Goal: Task Accomplishment & Management: Submit feedback/report problem

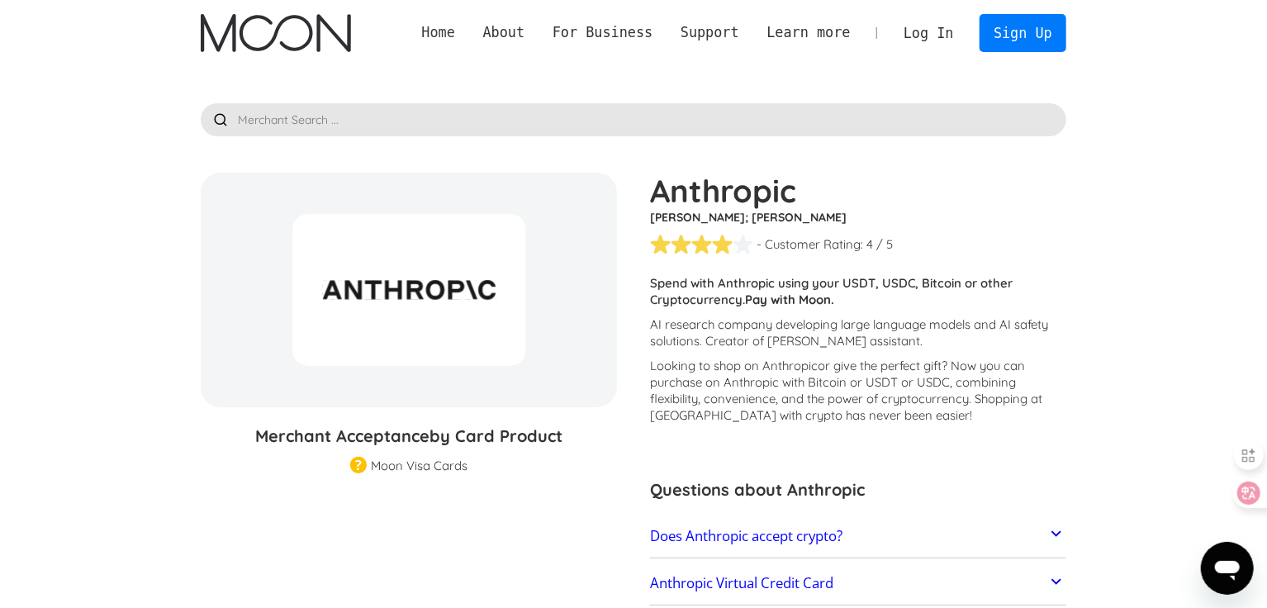
click at [469, 31] on link "Home" at bounding box center [438, 32] width 61 height 21
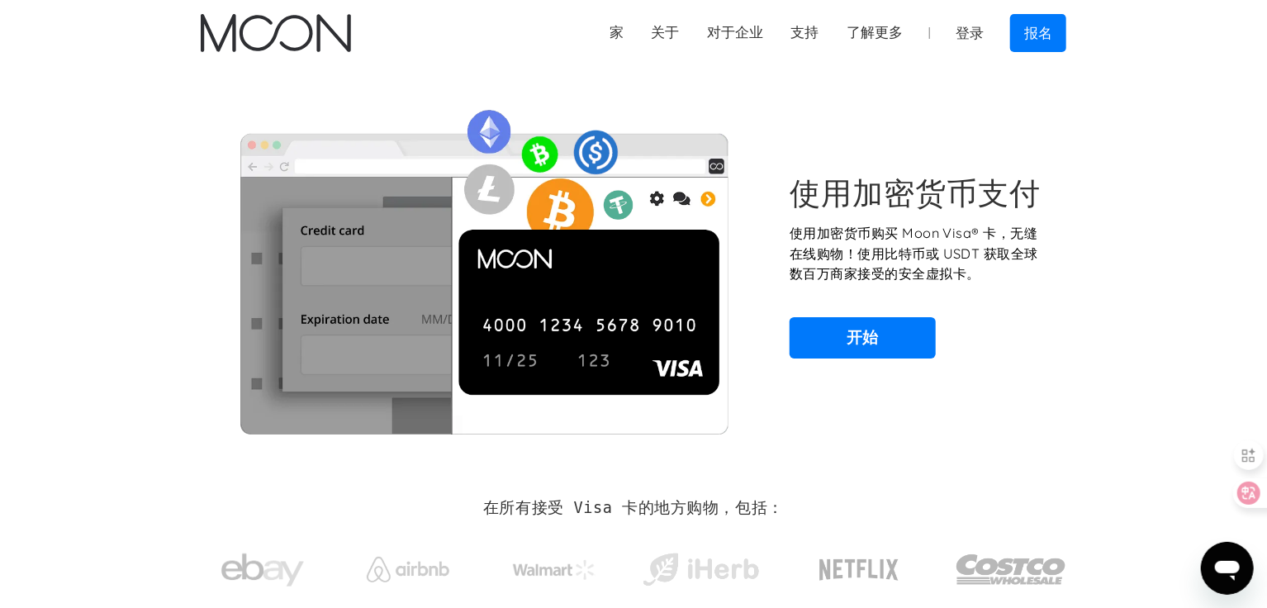
click at [1015, 285] on div "使用加密货币支付 使用加密货币购买 Moon Visa® 卡，无缝在线购物！使用比特币或 USDT 获取全球数百万商家接受的安全虚拟卡。 开始" at bounding box center [919, 266] width 259 height 184
click at [867, 324] on link "开始" at bounding box center [863, 337] width 146 height 41
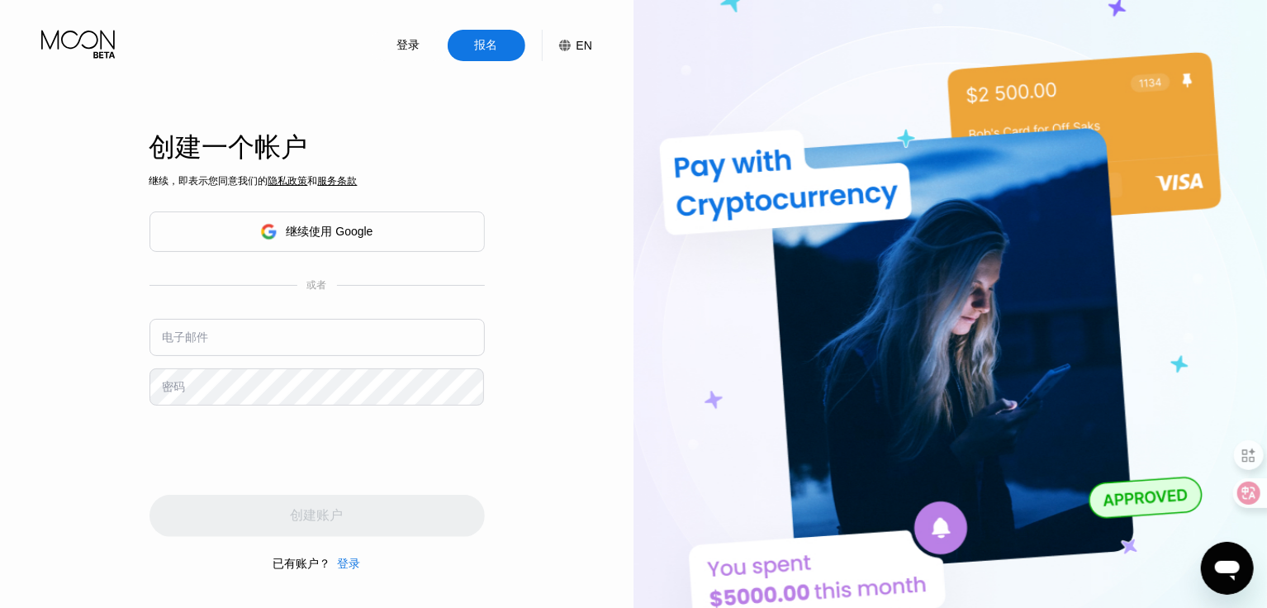
click at [355, 239] on div "继续使用 Google" at bounding box center [316, 232] width 112 height 26
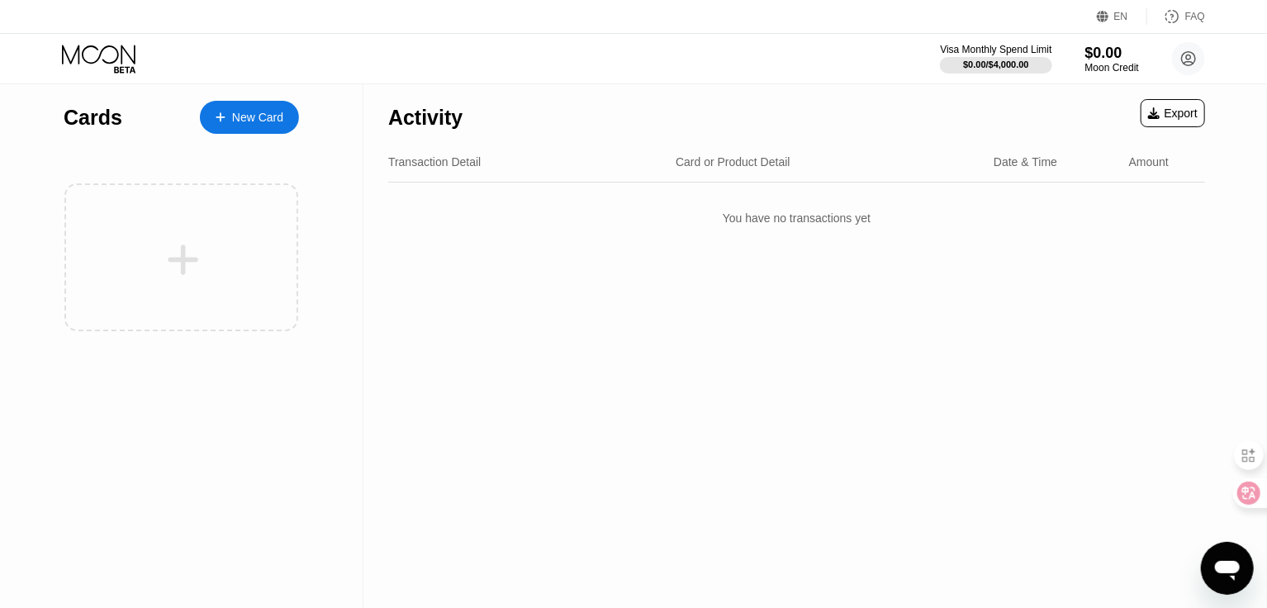
click at [249, 117] on div "New Card" at bounding box center [257, 118] width 51 height 14
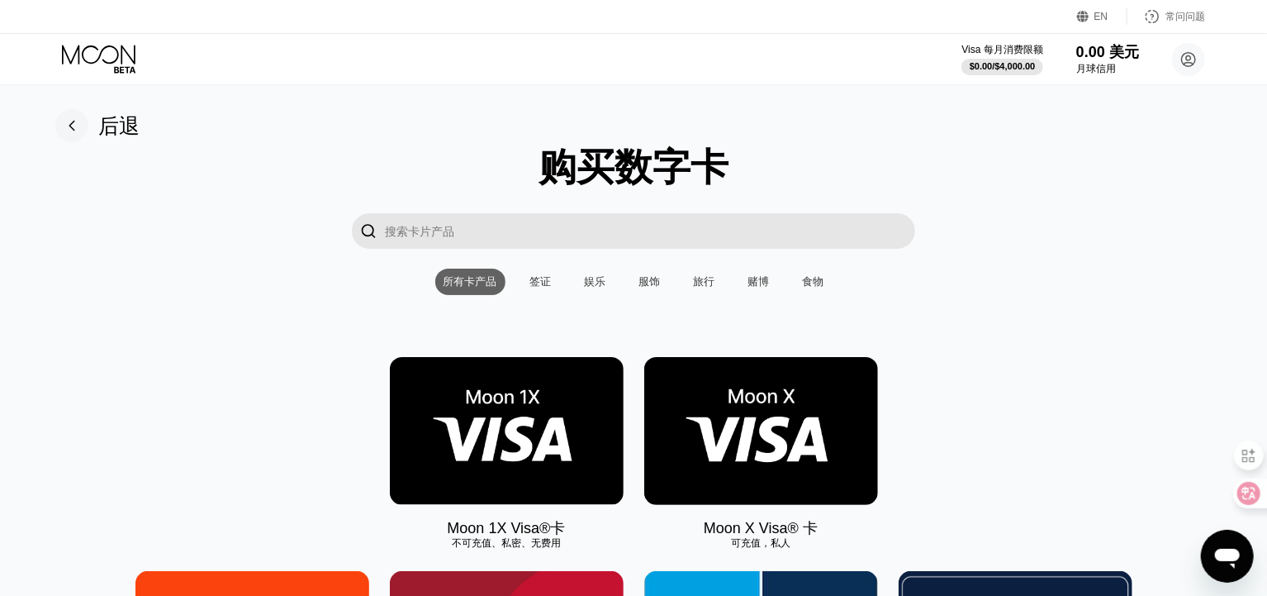
click at [765, 396] on img at bounding box center [761, 431] width 234 height 148
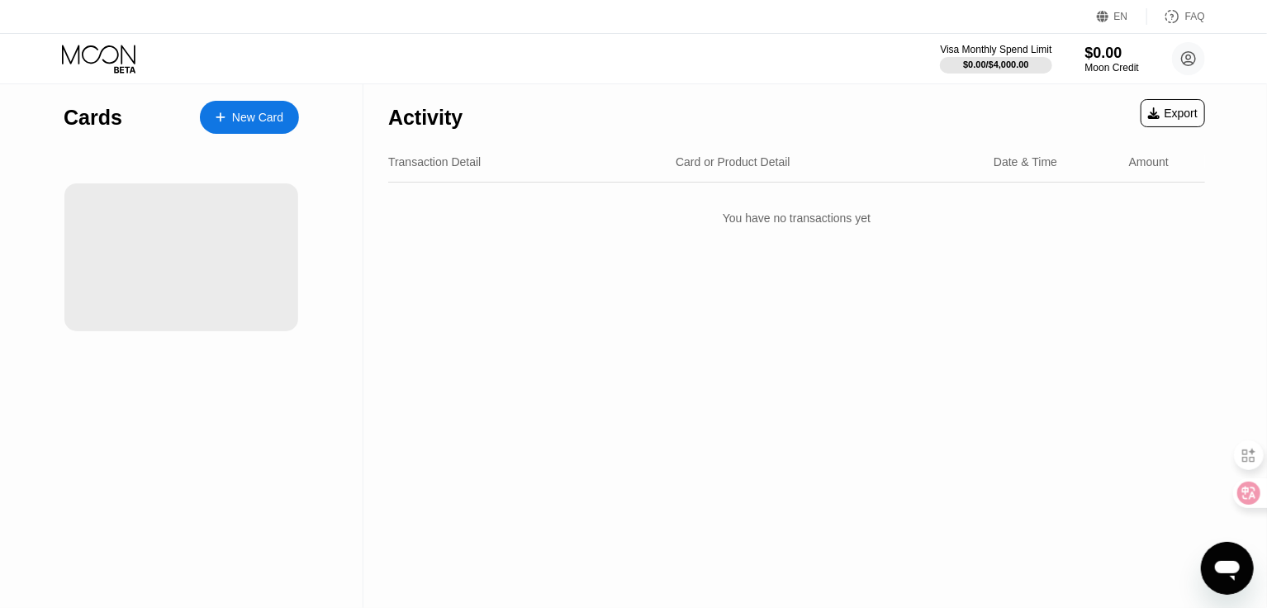
click at [496, 64] on div "Visa Monthly Spend Limit $0.00 / $4,000.00 $0.00 Moon Credit qibajiu Li advantu…" at bounding box center [633, 59] width 1267 height 50
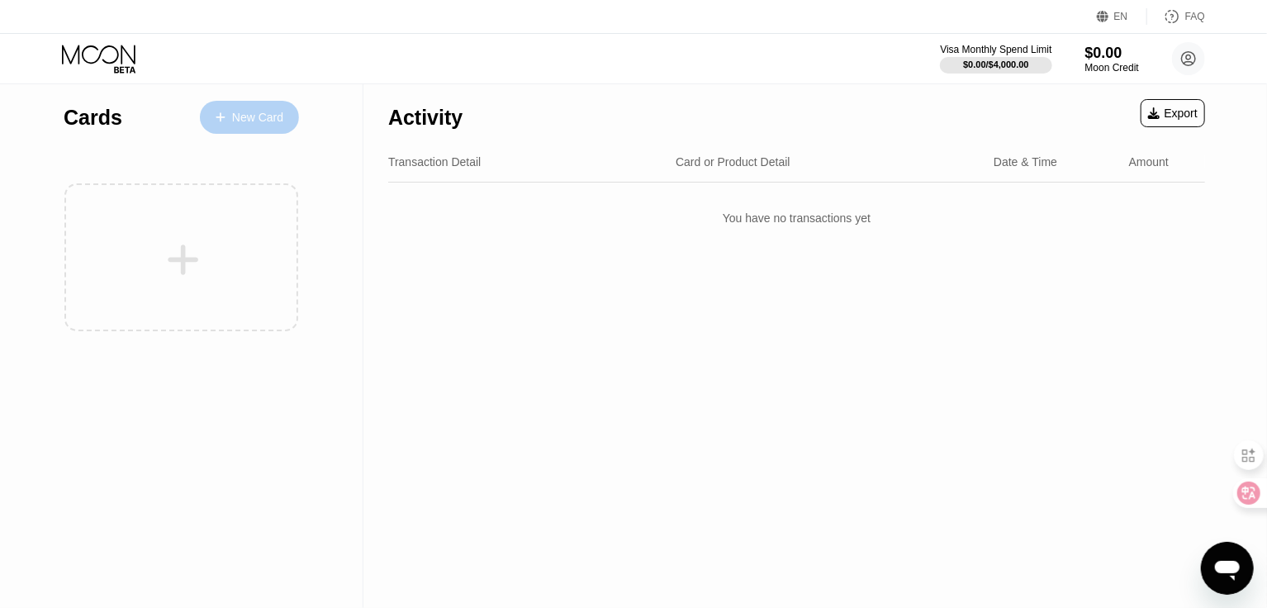
click at [235, 119] on div "New Card" at bounding box center [257, 118] width 51 height 14
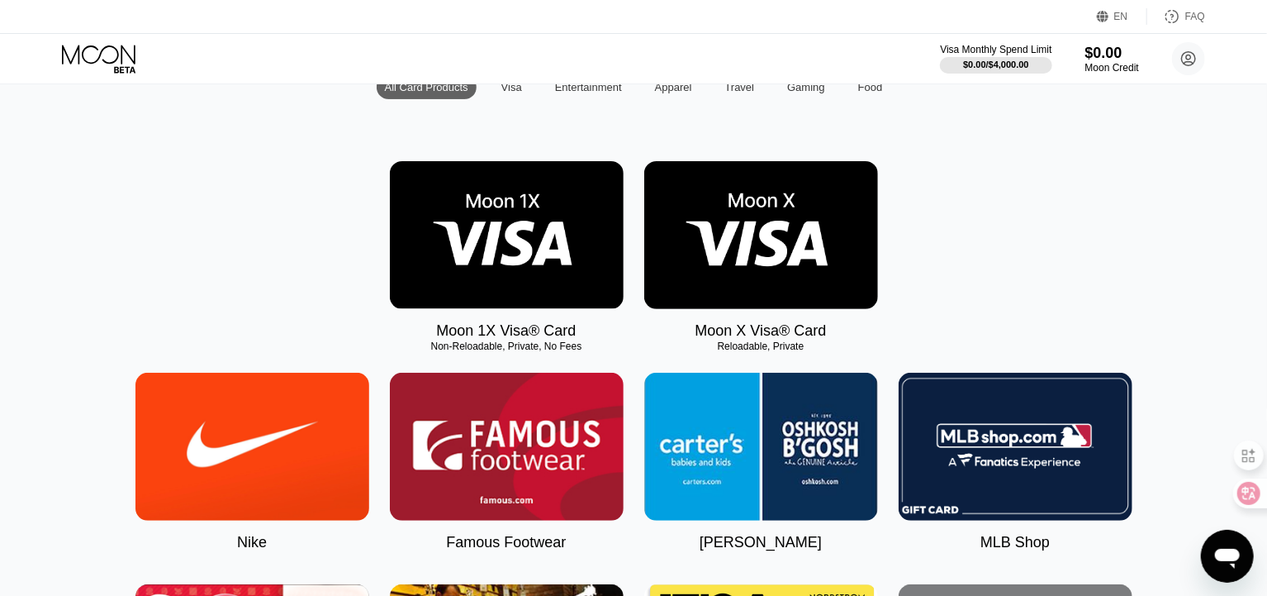
scroll to position [192, 0]
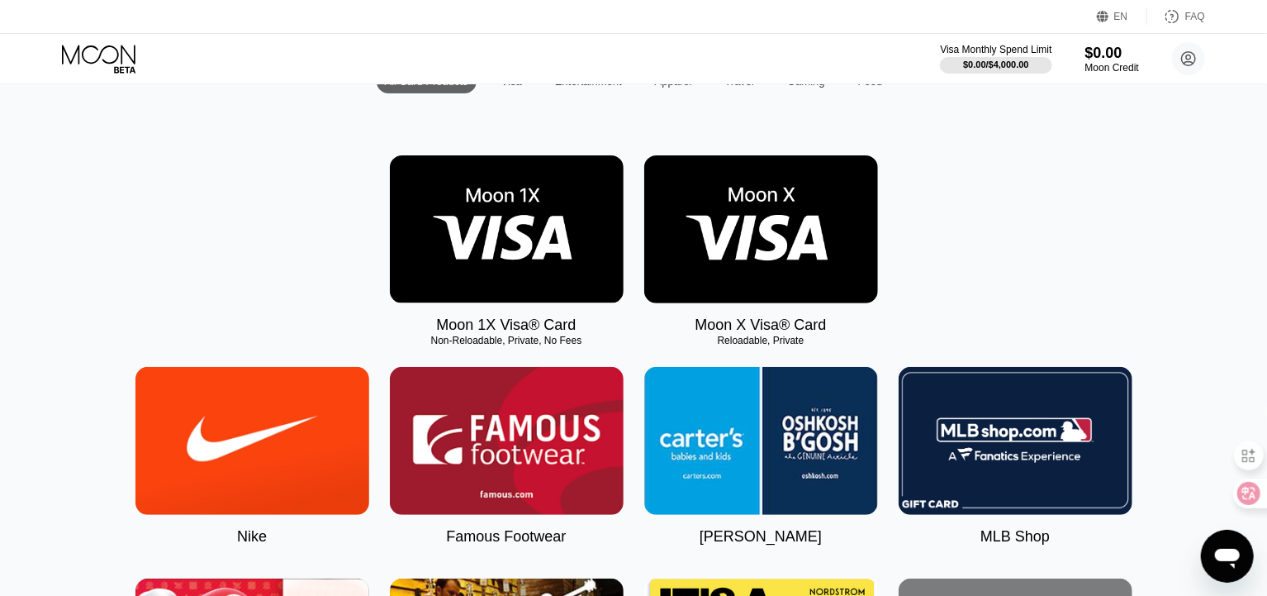
click at [520, 224] on img at bounding box center [507, 229] width 234 height 148
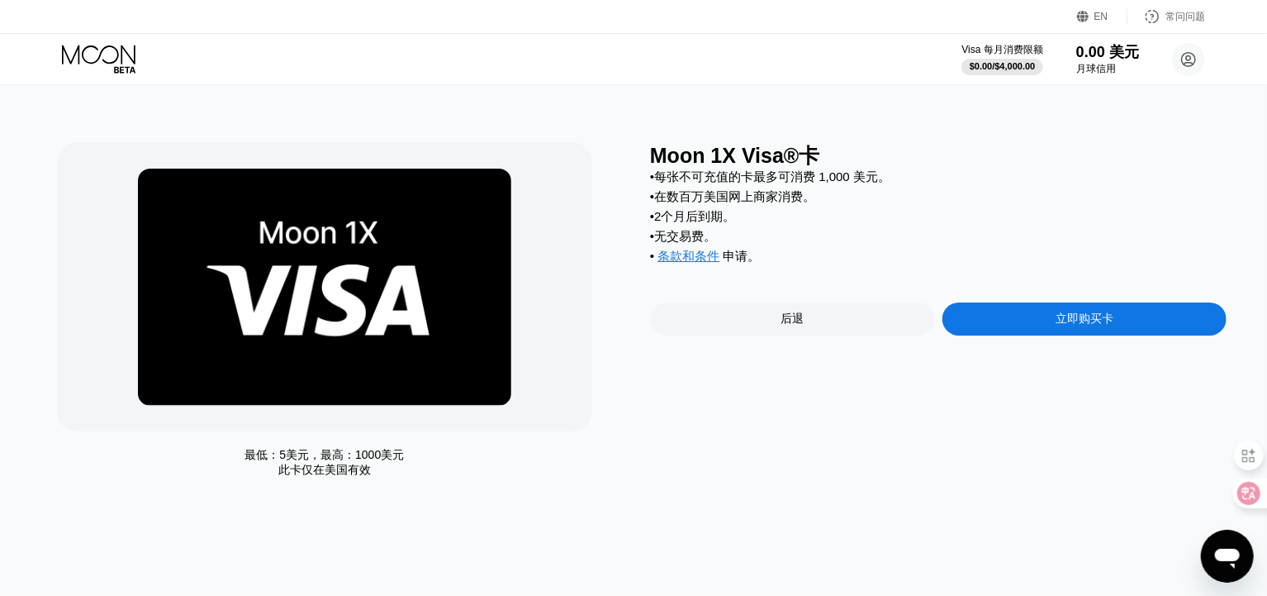
click at [833, 198] on div "• 在数百万美国网上商家消费。" at bounding box center [938, 197] width 577 height 16
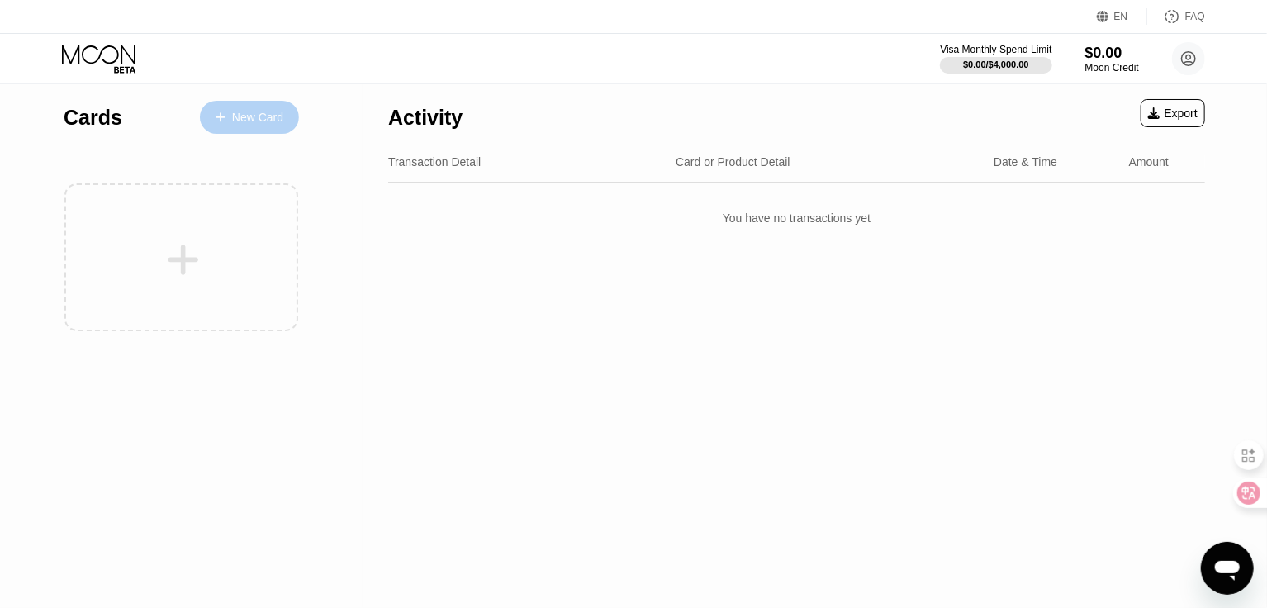
click at [244, 117] on div "New Card" at bounding box center [257, 118] width 51 height 14
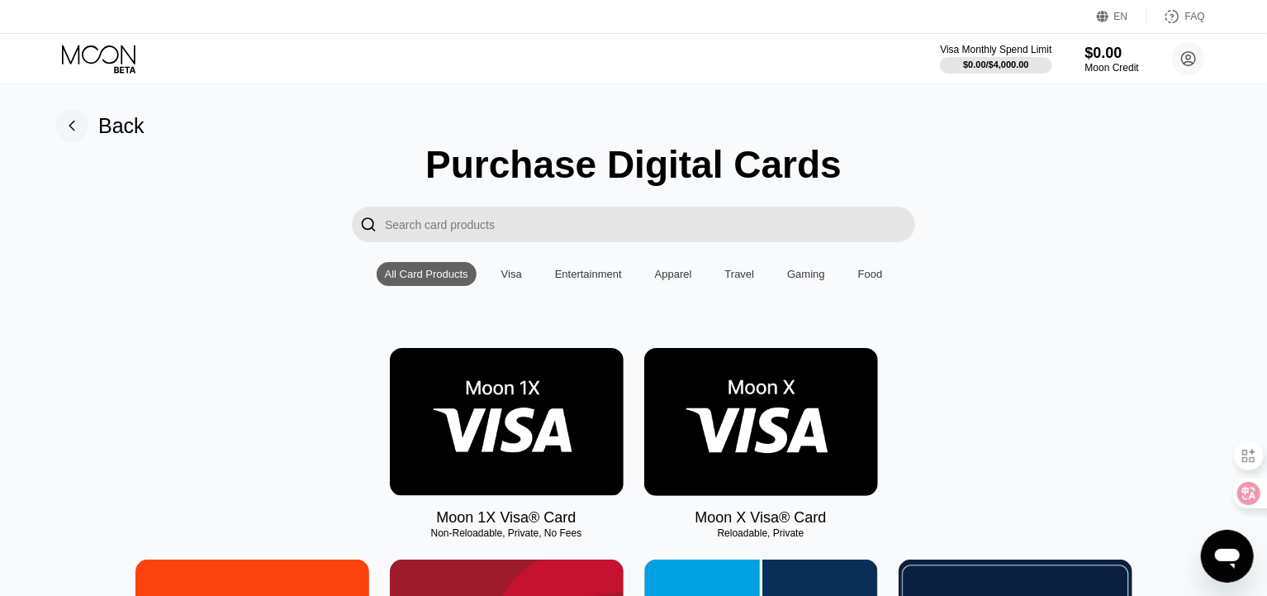
click at [763, 397] on img at bounding box center [761, 422] width 234 height 148
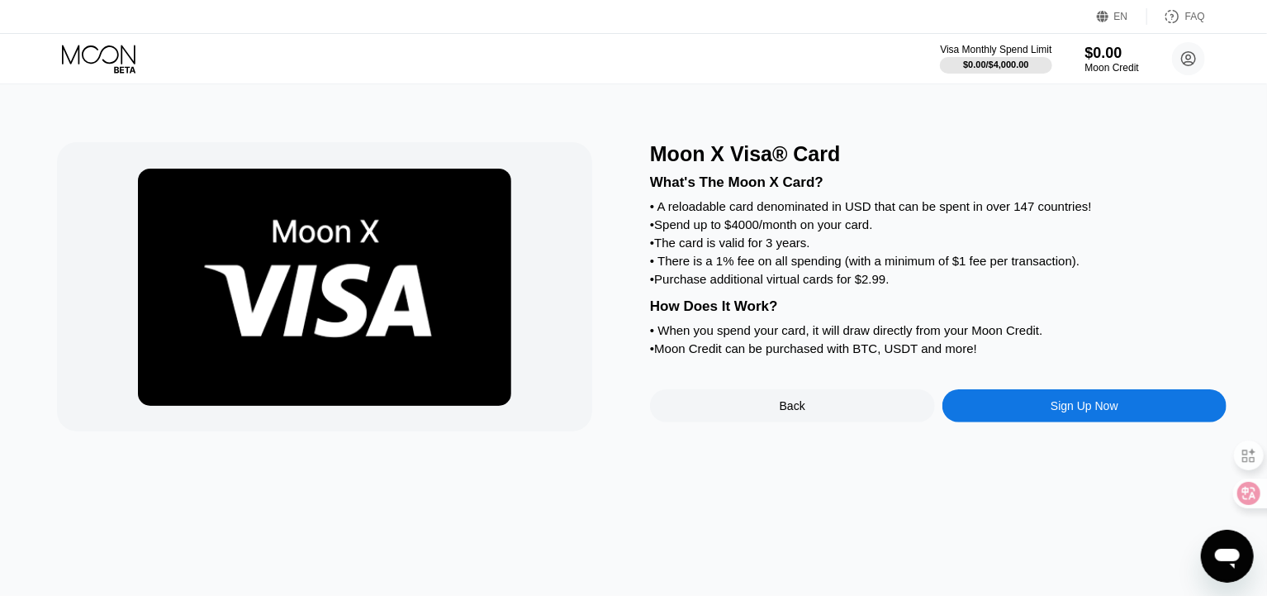
click at [1103, 412] on div "Sign Up Now" at bounding box center [1085, 405] width 68 height 13
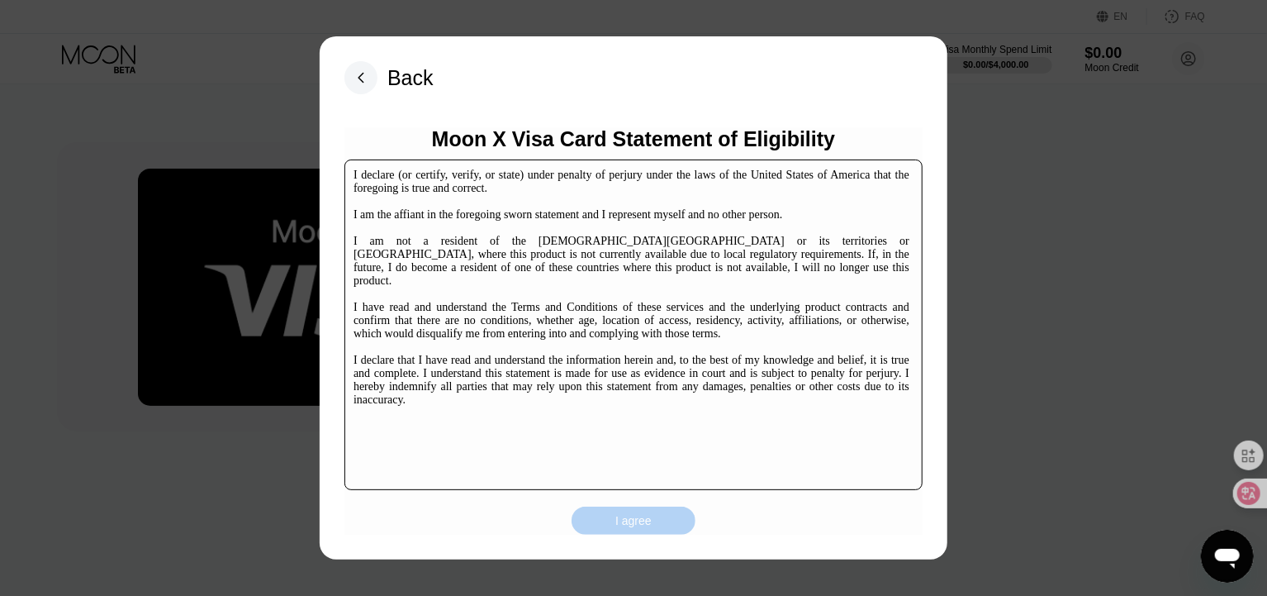
click at [639, 525] on div "I agree" at bounding box center [634, 520] width 36 height 15
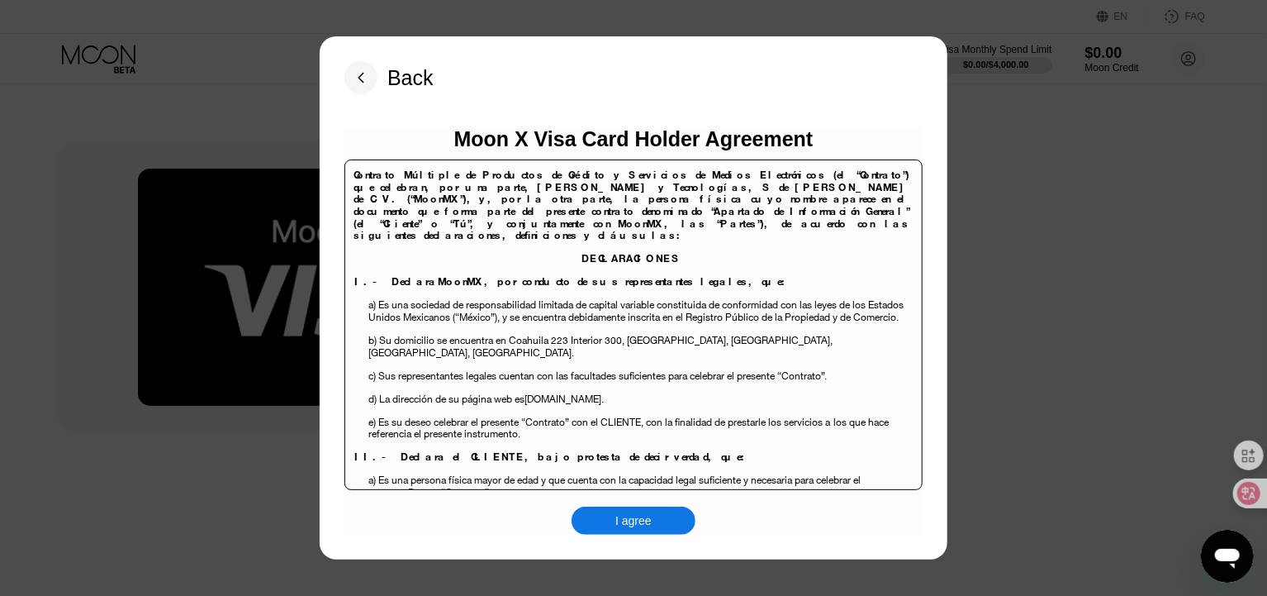
click at [643, 534] on div "I agree" at bounding box center [634, 520] width 124 height 28
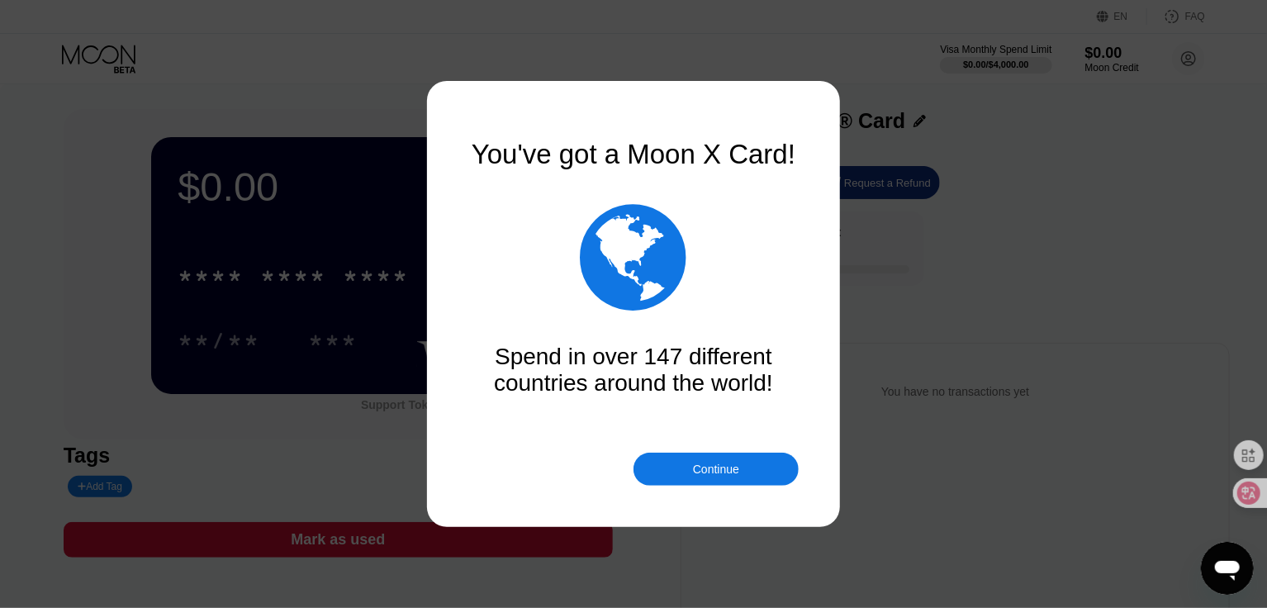
click at [733, 471] on div "Continue" at bounding box center [716, 469] width 46 height 13
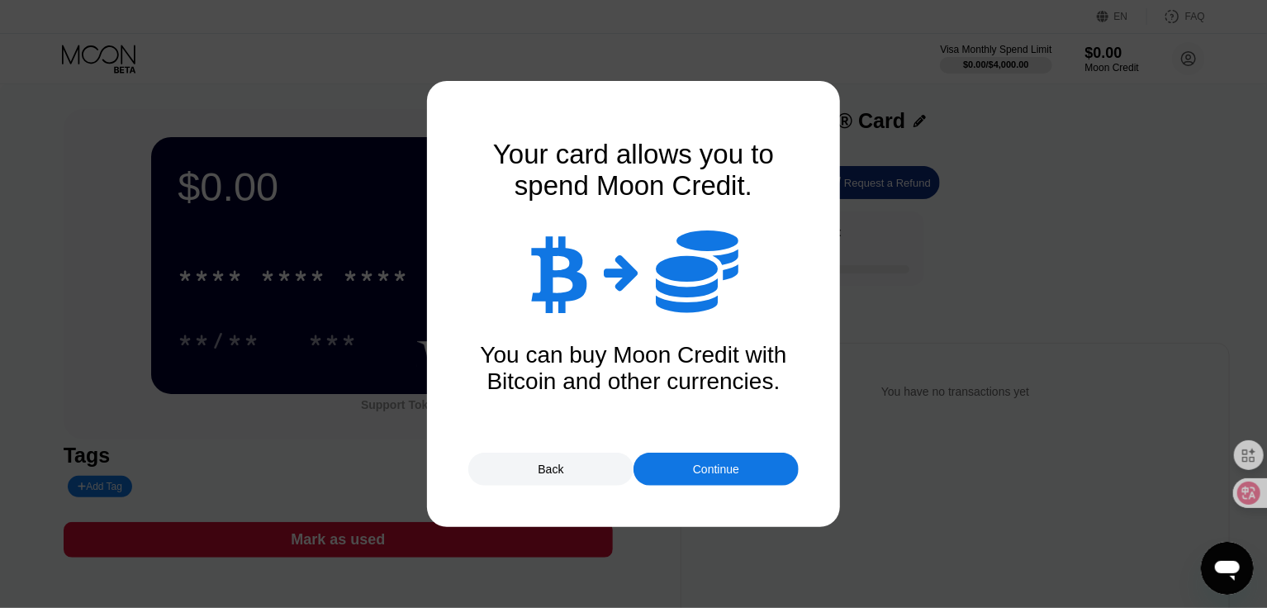
click at [733, 471] on div "Continue" at bounding box center [716, 469] width 46 height 13
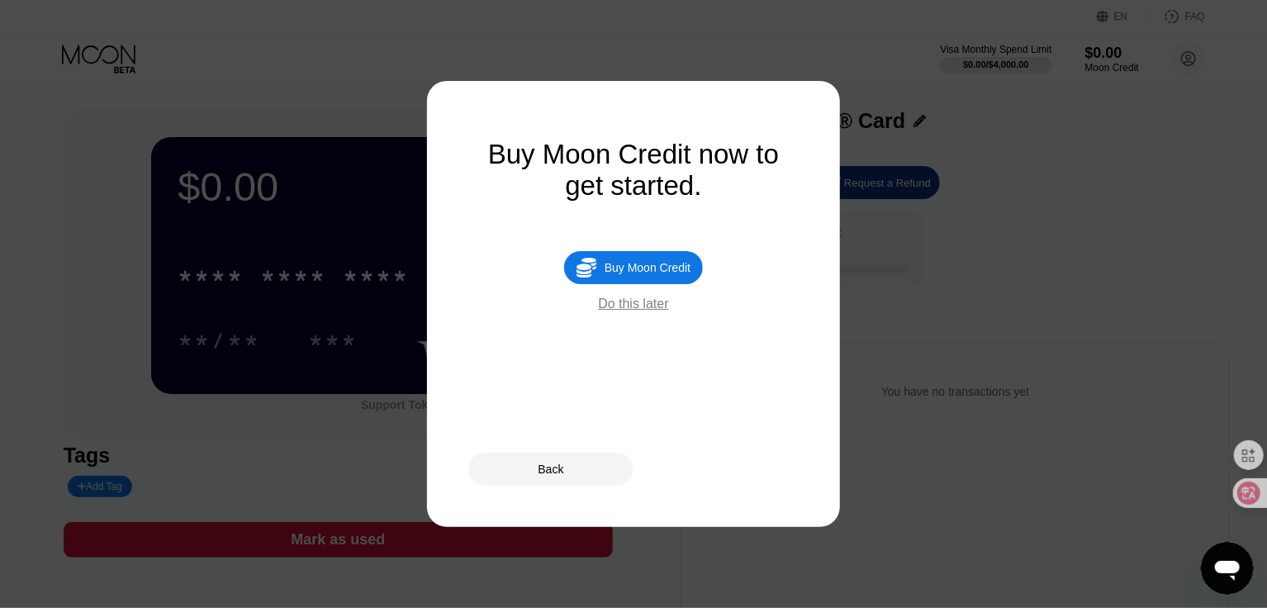
click at [648, 274] on div "Buy Moon Credit" at bounding box center [648, 267] width 86 height 13
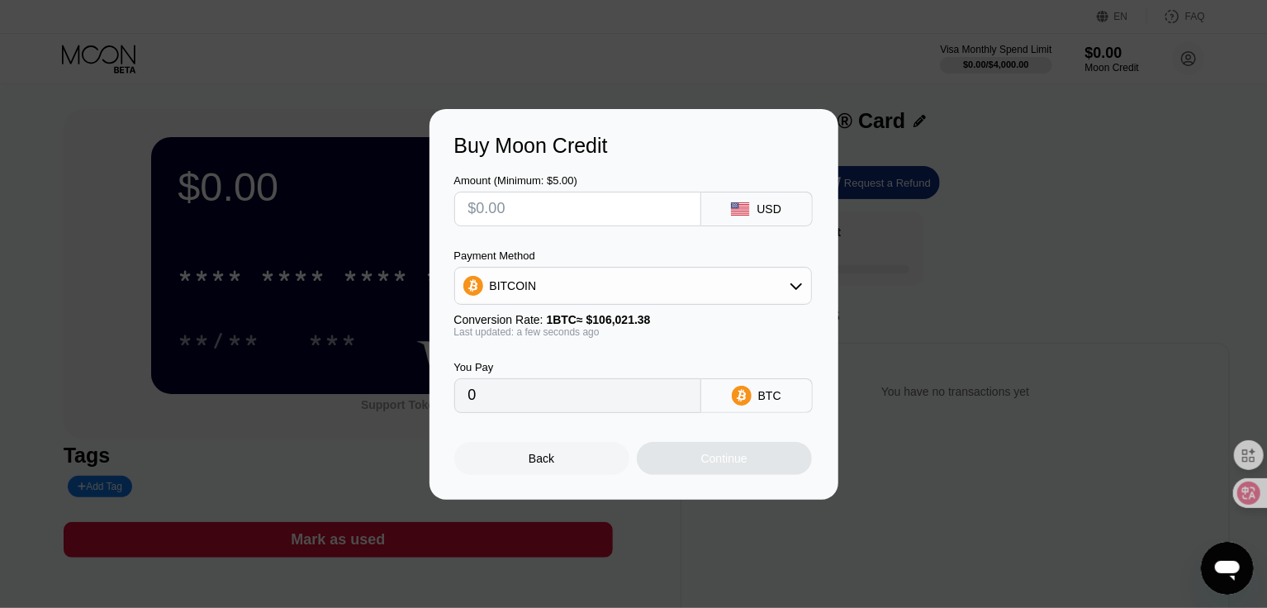
click at [570, 207] on input "text" at bounding box center [577, 208] width 219 height 33
click at [696, 294] on div "BITCOIN" at bounding box center [633, 285] width 356 height 33
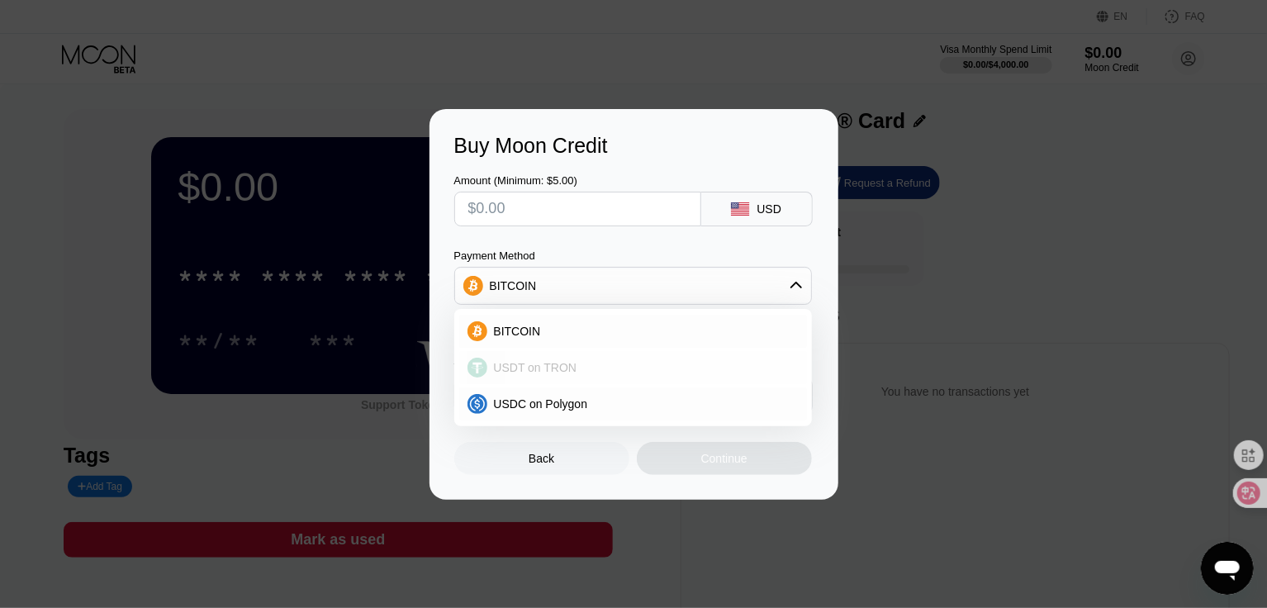
click at [554, 367] on span "USDT on TRON" at bounding box center [535, 367] width 83 height 13
type input "0.00"
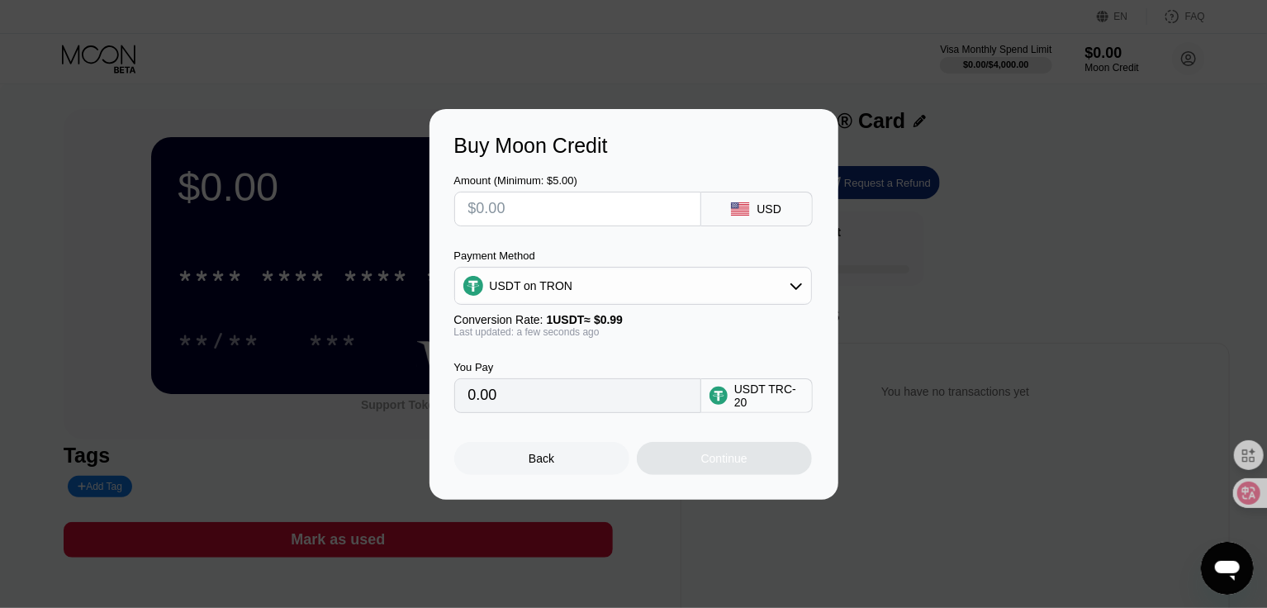
click at [594, 202] on input "text" at bounding box center [577, 208] width 219 height 33
type input "$1"
type input "1.01"
type input "$10"
type input "10.10"
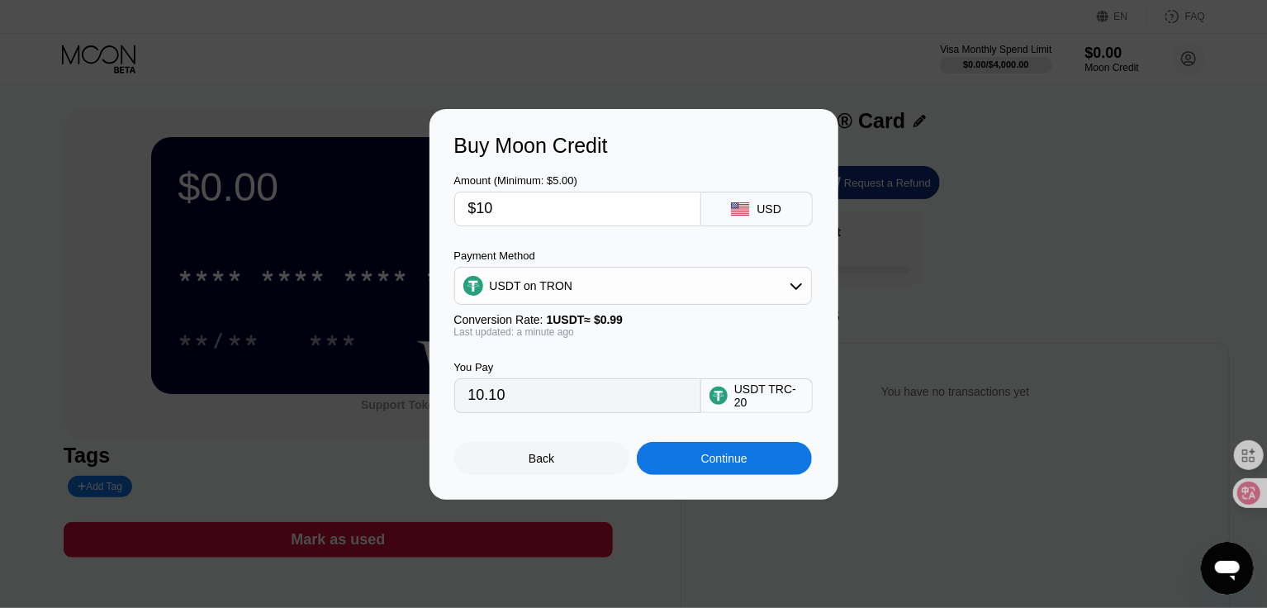
type input "$100"
type input "101.01"
type input "$10"
type input "10.10"
type input "$1"
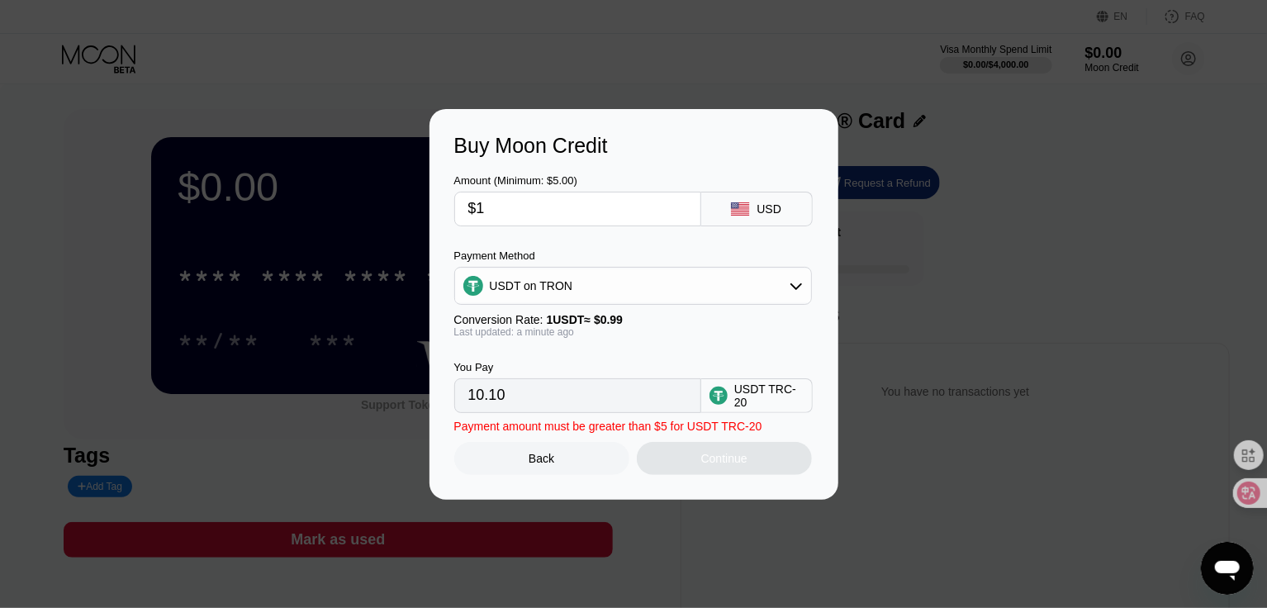
type input "1.01"
type input "0.00"
type input "$5"
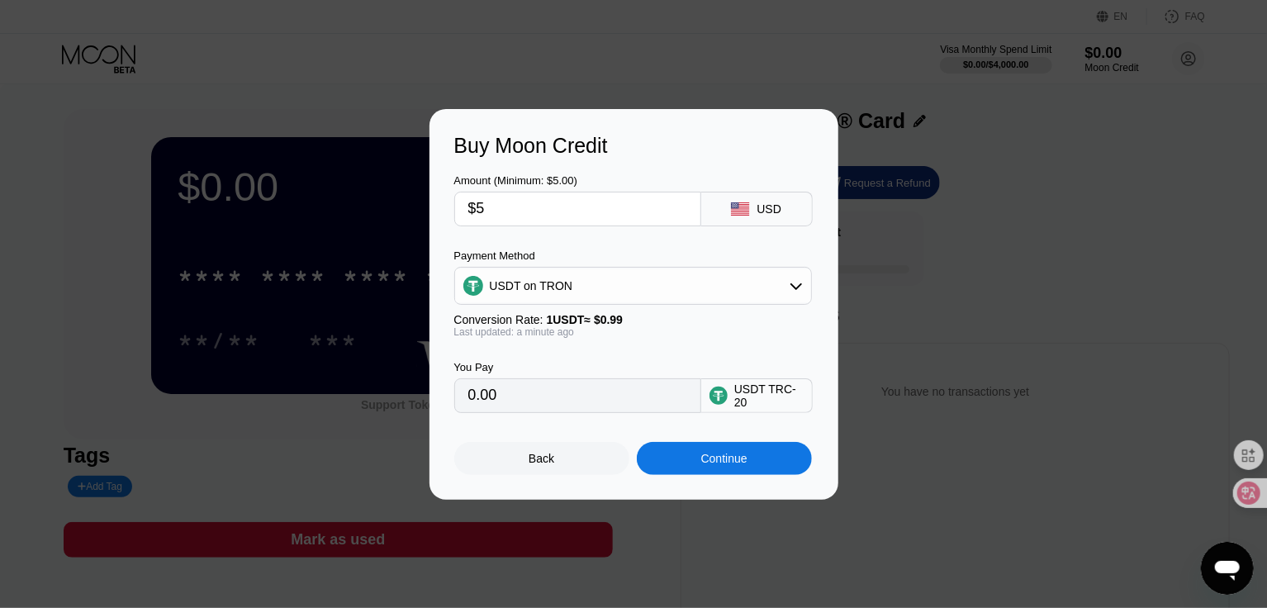
type input "5.05"
type input "$50"
type input "50.51"
type input "$5"
type input "0.00"
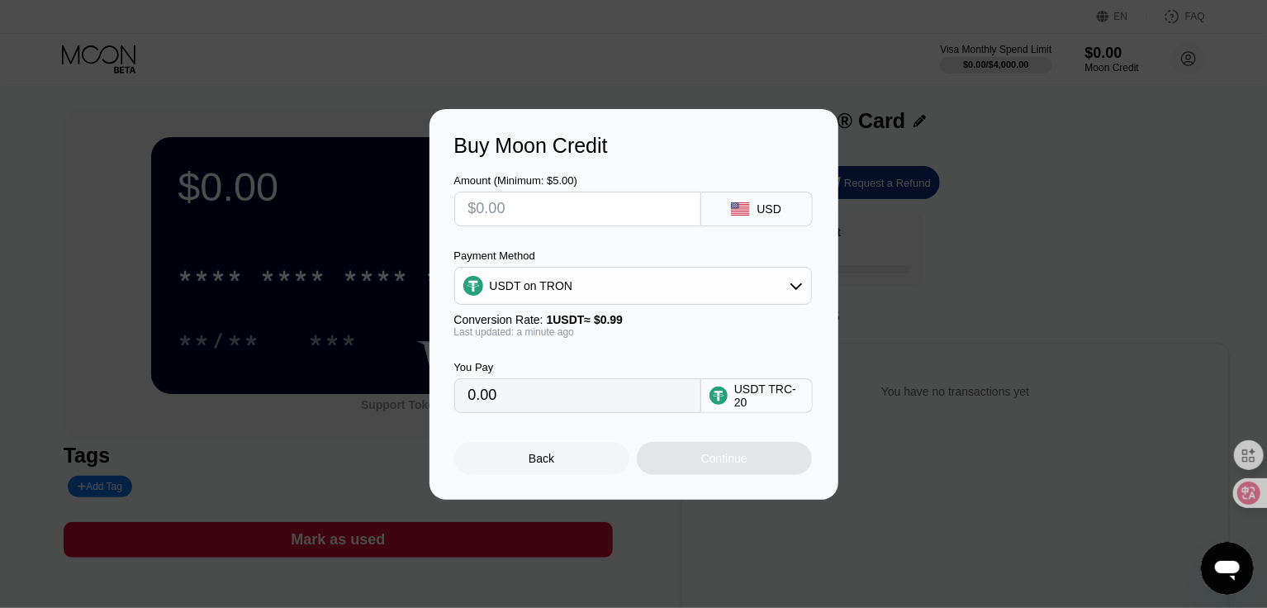
type input "$4"
type input "4.04"
type input "$40"
type input "40.40"
type input "$40"
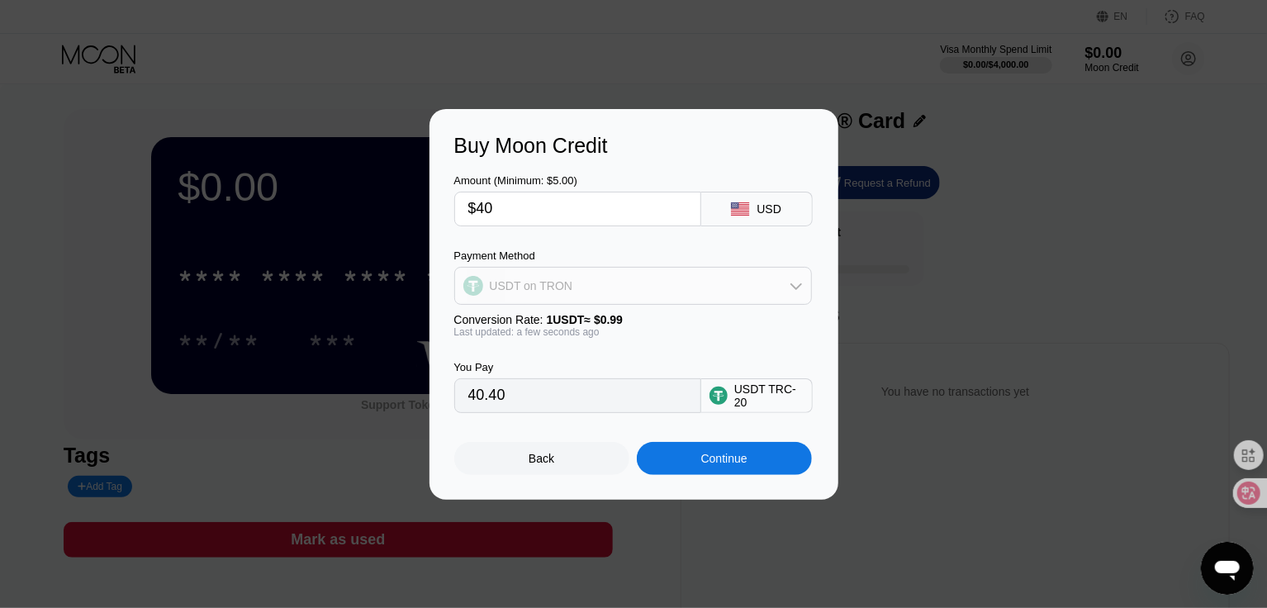
click at [547, 273] on div "USDT on TRON" at bounding box center [633, 285] width 356 height 33
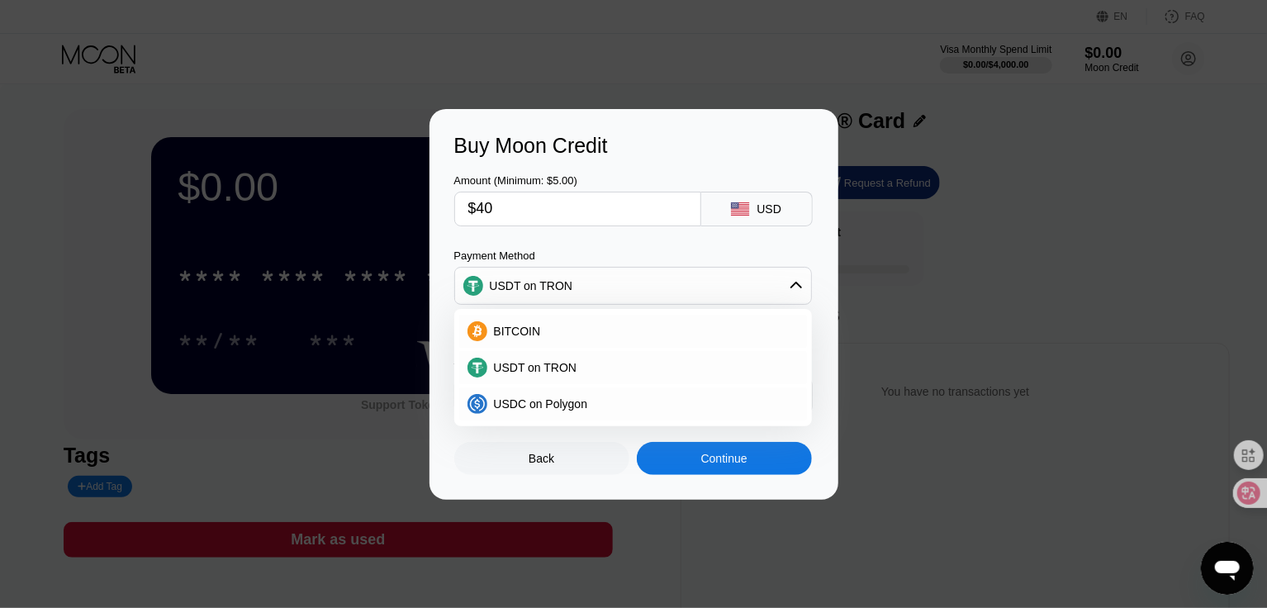
click at [556, 317] on div "BITCOIN" at bounding box center [633, 331] width 348 height 33
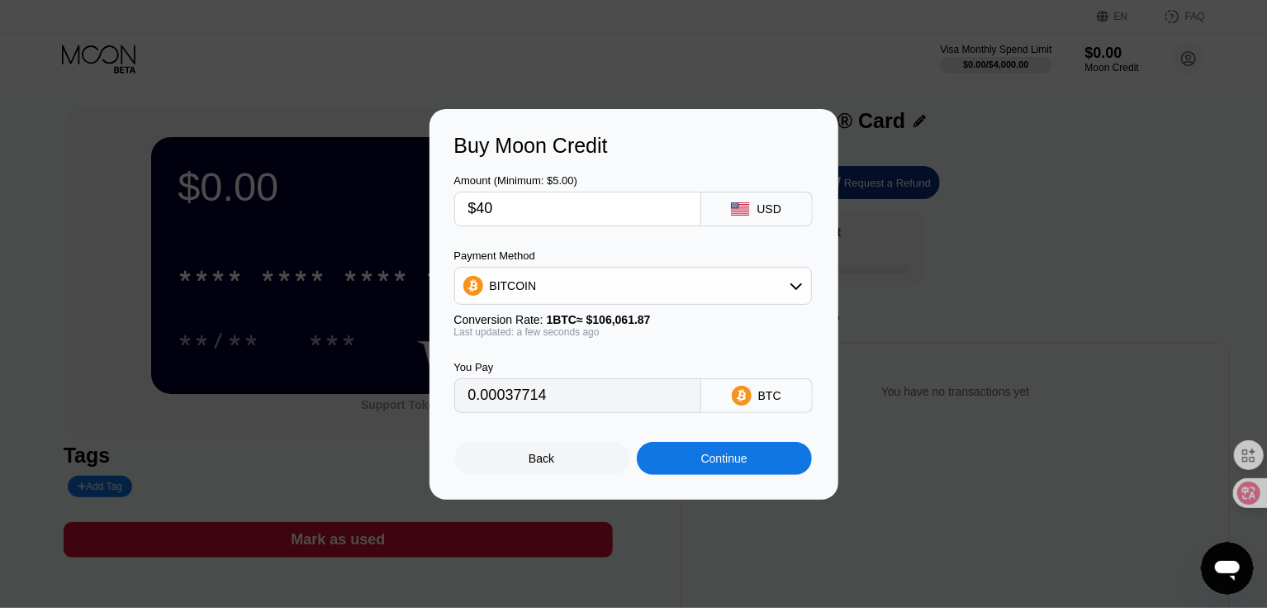
click at [598, 287] on div "BITCOIN" at bounding box center [633, 285] width 356 height 33
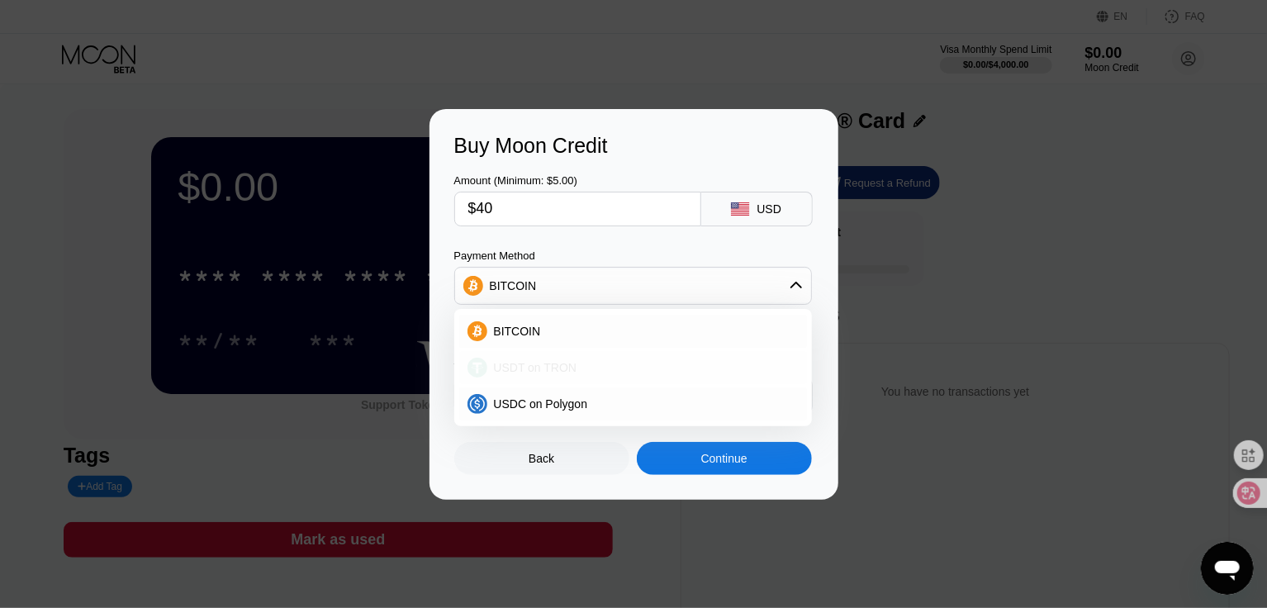
click at [563, 364] on span "USDT on TRON" at bounding box center [535, 367] width 83 height 13
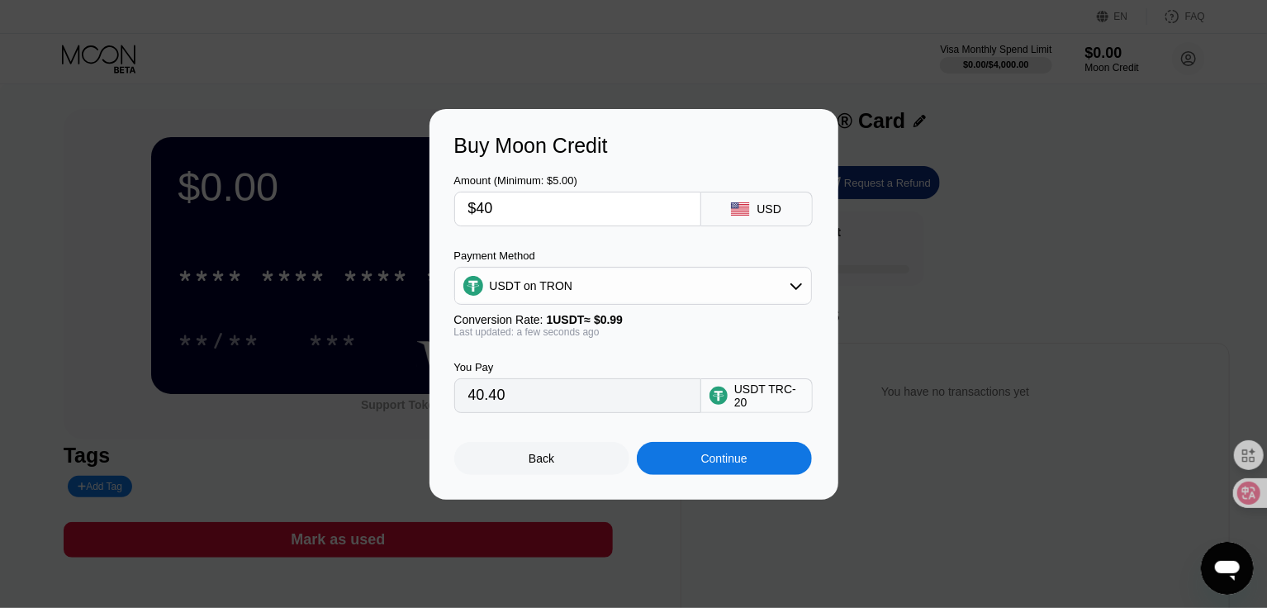
click at [603, 284] on div "USDT on TRON" at bounding box center [633, 285] width 356 height 33
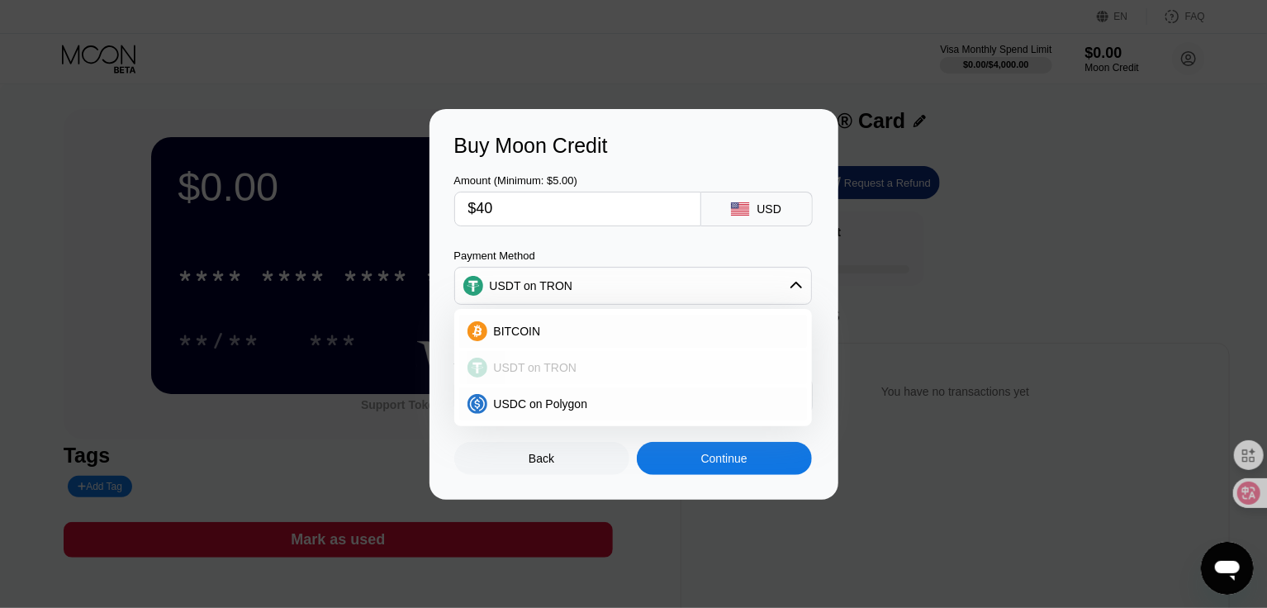
click at [589, 403] on div "USDC on Polygon" at bounding box center [642, 403] width 311 height 13
type input "40.00000000"
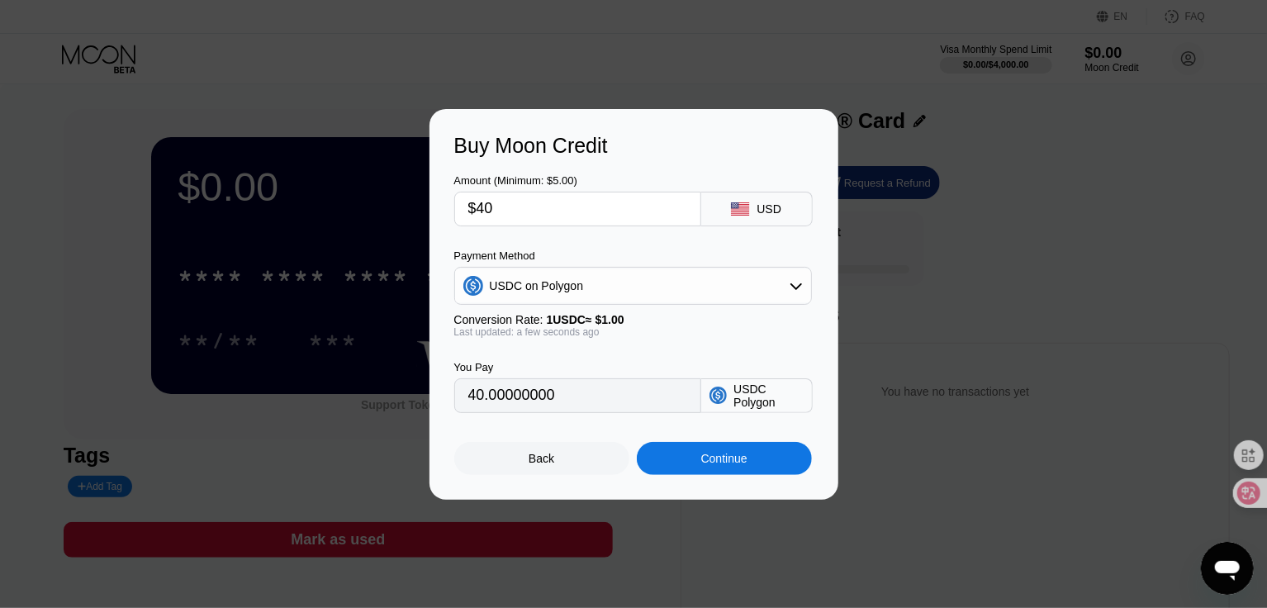
click at [620, 285] on div "USDC on Polygon" at bounding box center [633, 285] width 356 height 33
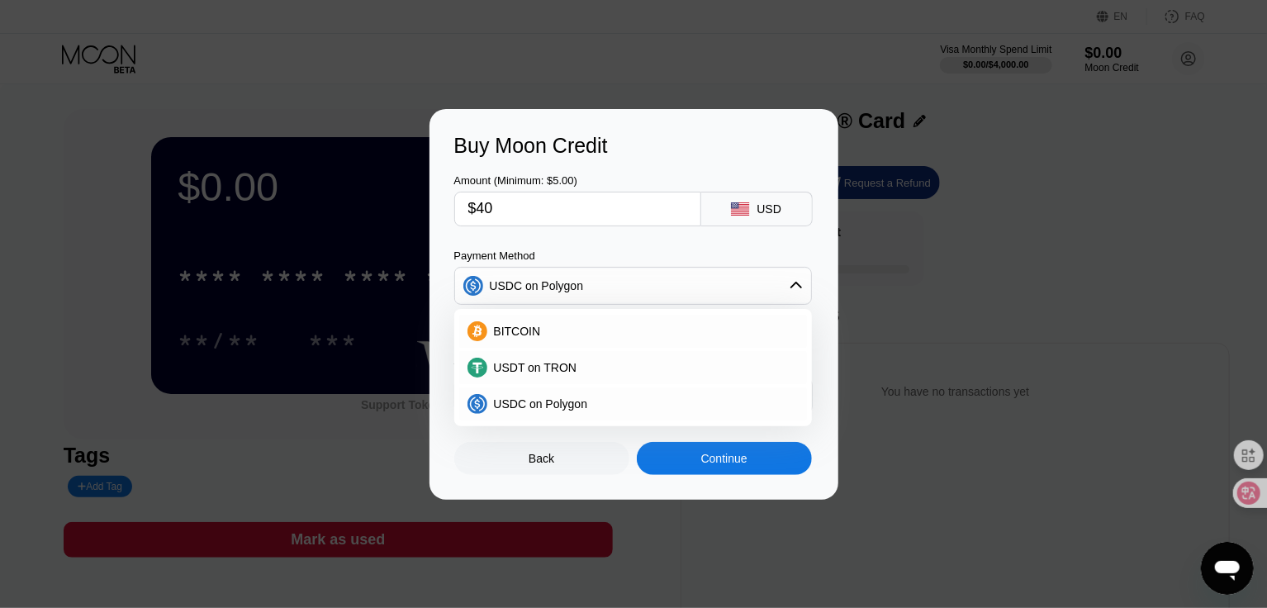
click at [620, 285] on div "USDC on Polygon" at bounding box center [633, 285] width 356 height 33
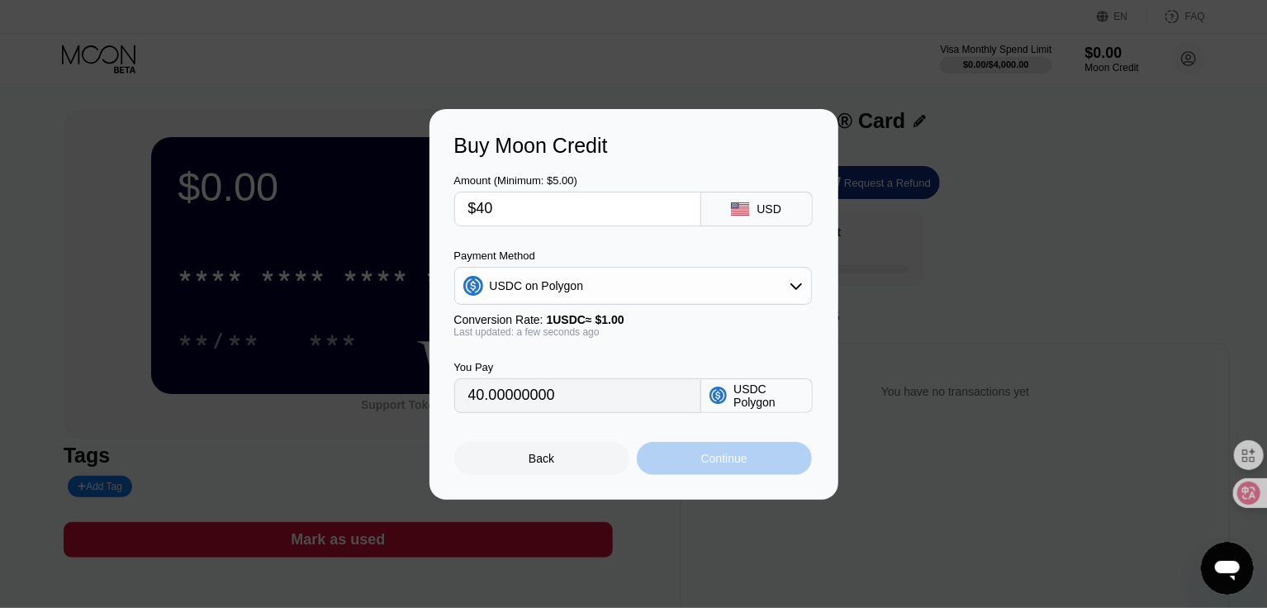
click at [717, 460] on div "Continue" at bounding box center [724, 458] width 46 height 13
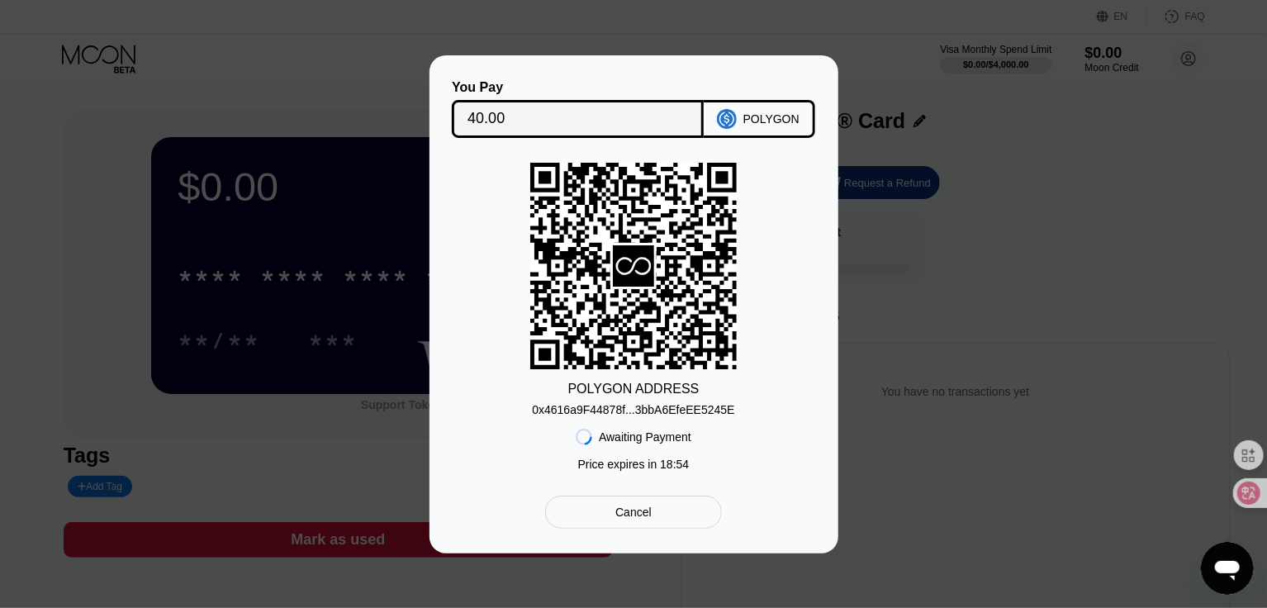
click at [653, 520] on div "Cancel" at bounding box center [633, 512] width 176 height 33
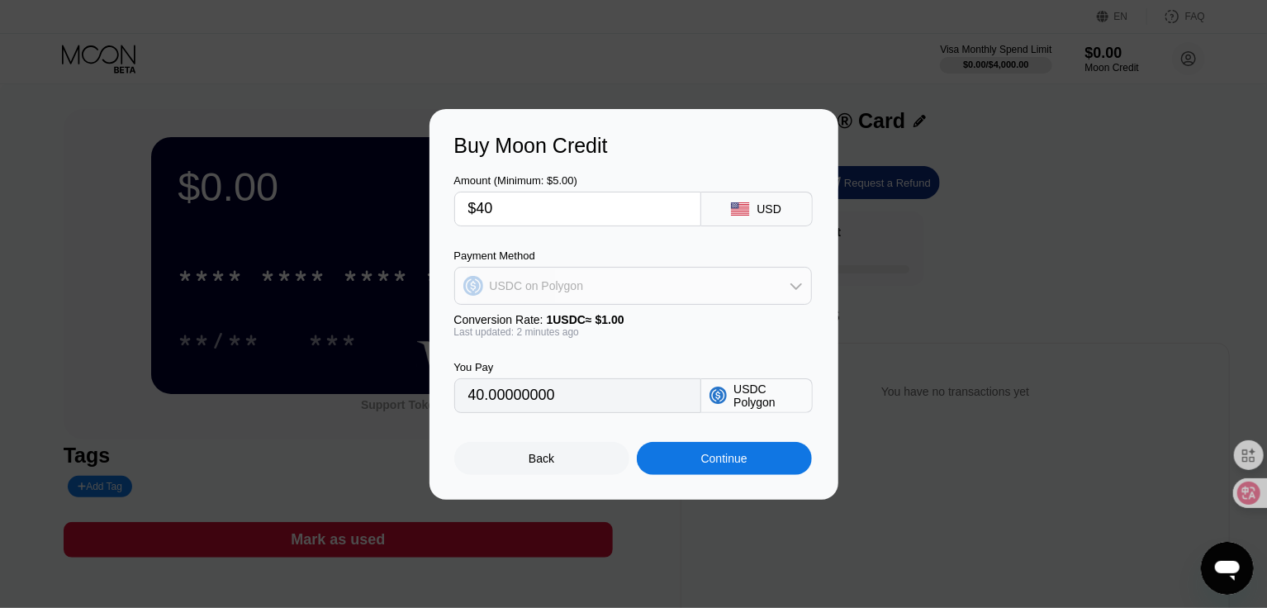
click at [679, 279] on div "USDC on Polygon" at bounding box center [633, 285] width 356 height 33
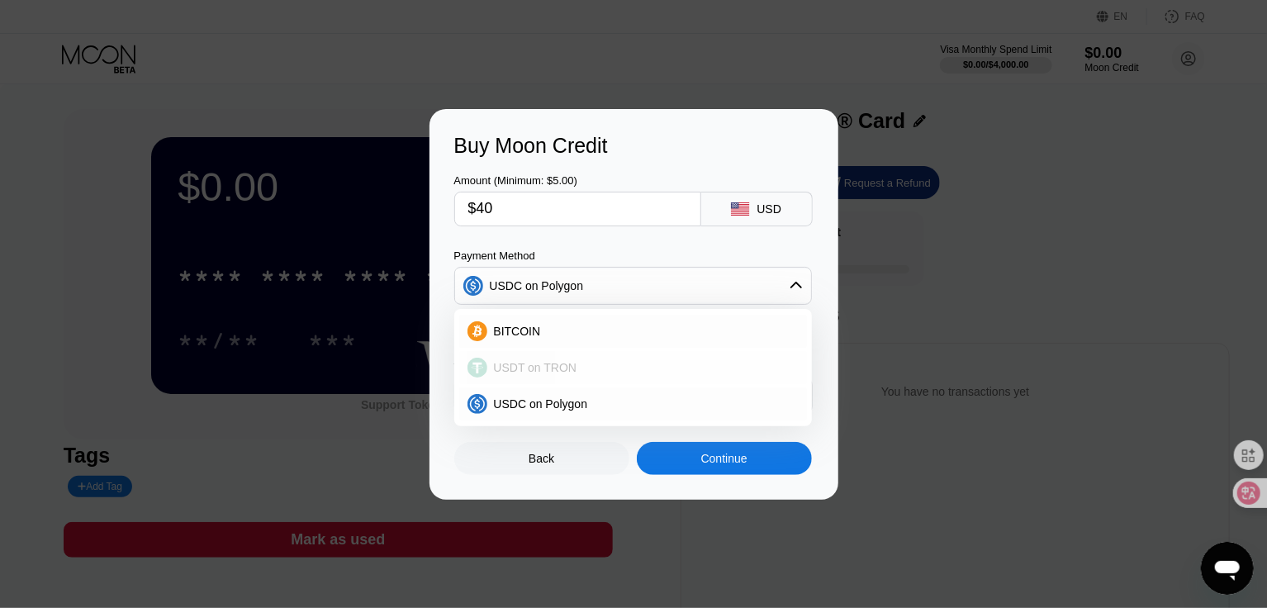
click at [597, 366] on div "USDT on TRON" at bounding box center [642, 367] width 311 height 13
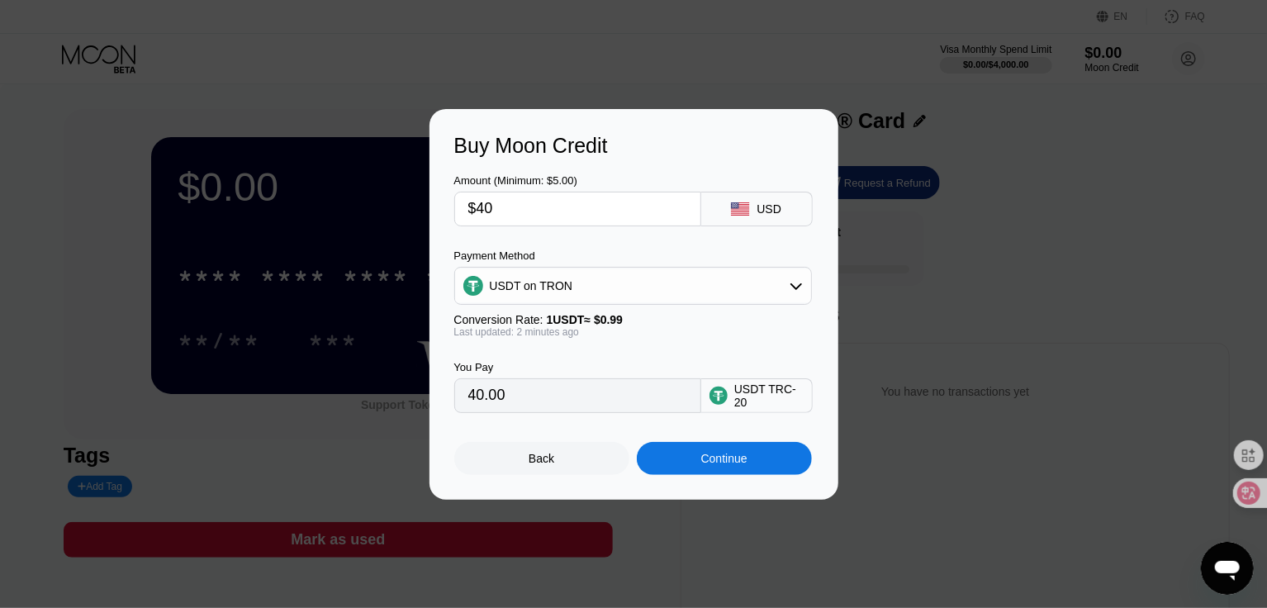
type input "40.40"
click at [656, 292] on div "USDT on TRON" at bounding box center [633, 285] width 356 height 33
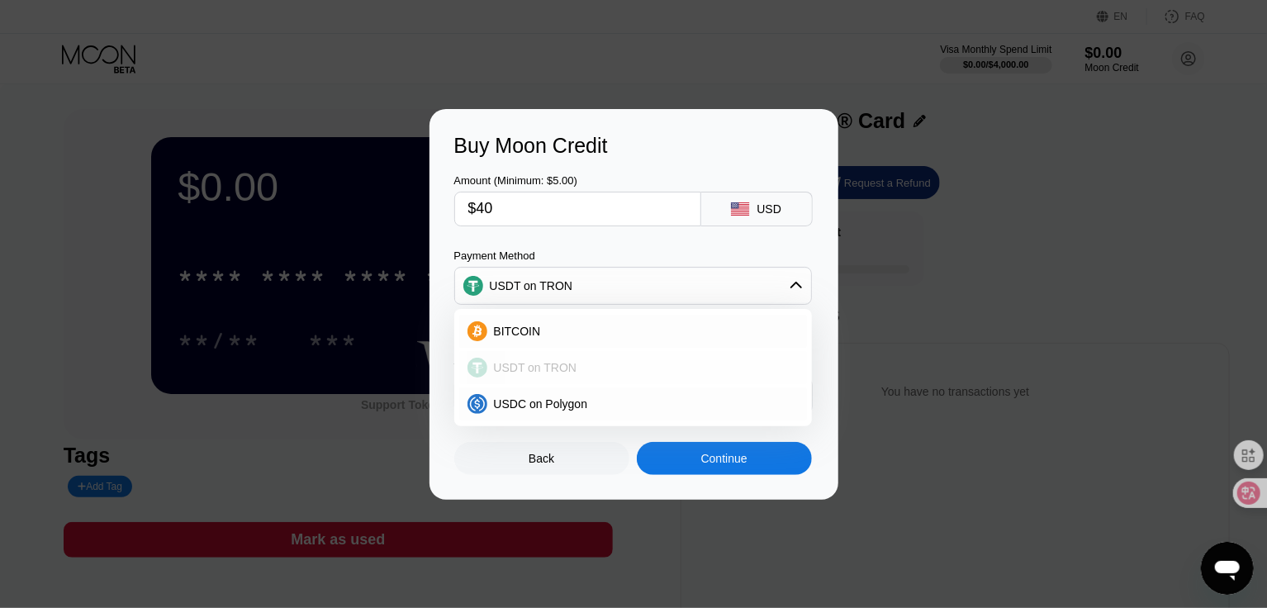
click at [613, 378] on div "USDT on TRON" at bounding box center [633, 367] width 348 height 33
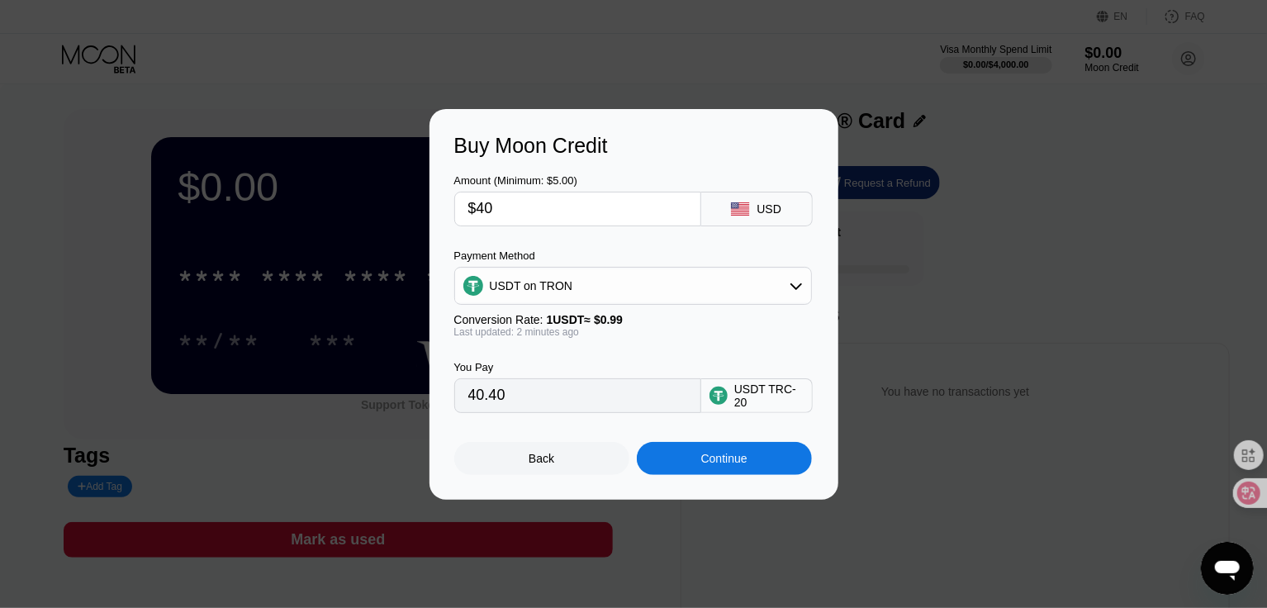
click at [651, 288] on div "USDT on TRON" at bounding box center [633, 285] width 356 height 33
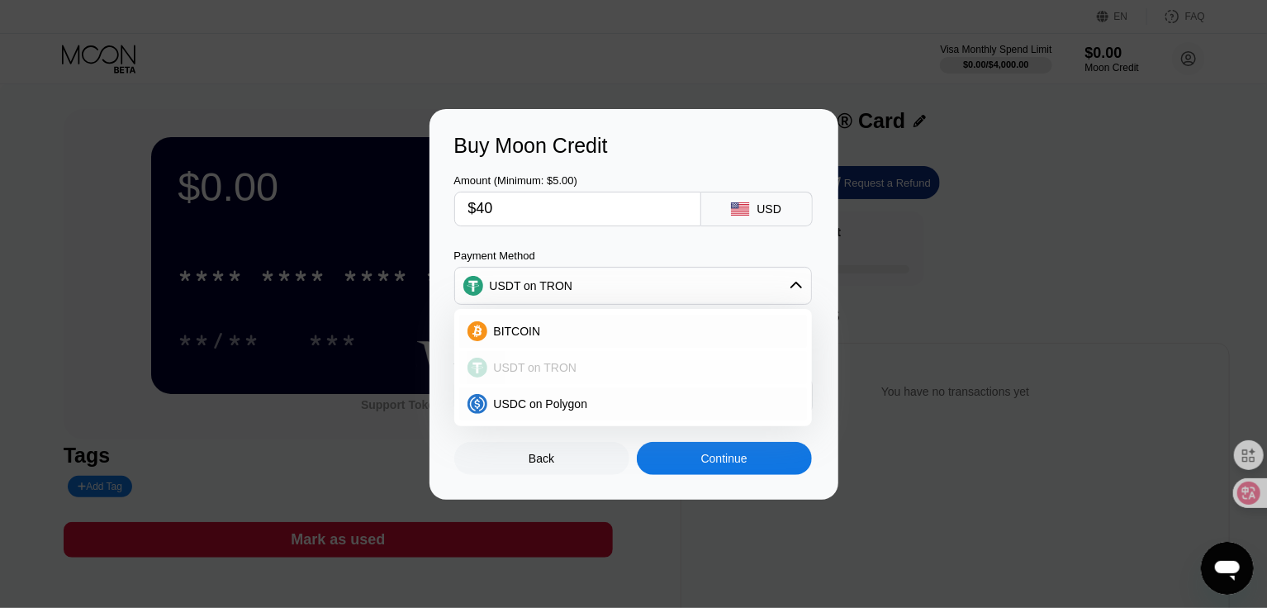
click at [603, 369] on div "USDT on TRON" at bounding box center [642, 367] width 311 height 13
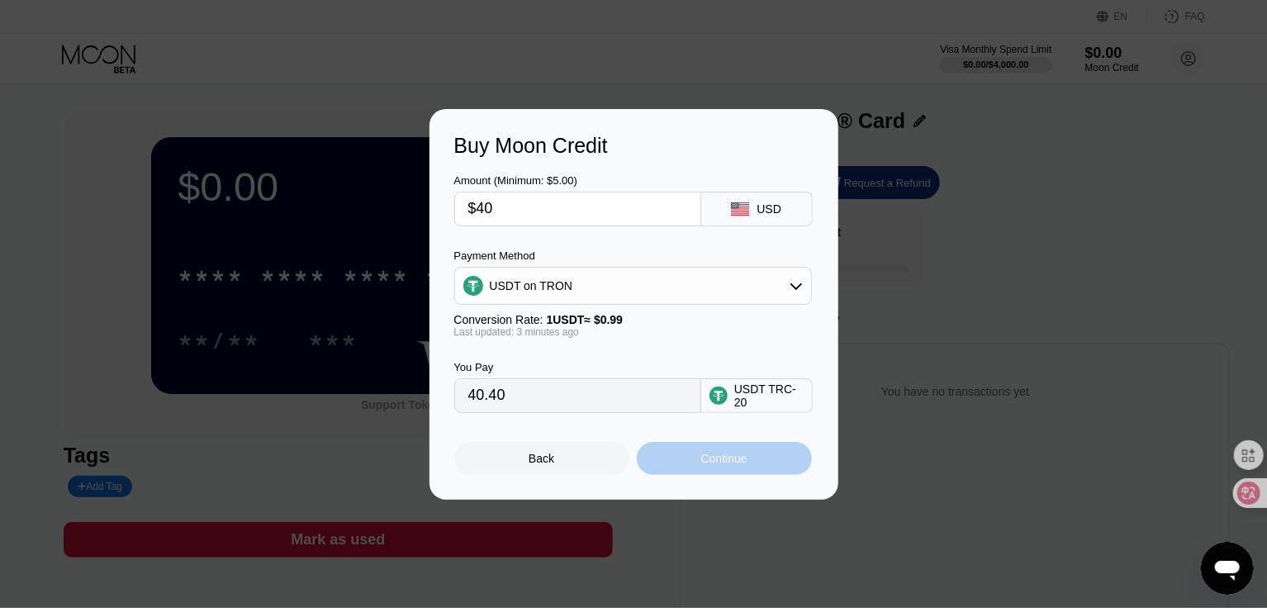
click at [727, 465] on div "Continue" at bounding box center [724, 458] width 46 height 13
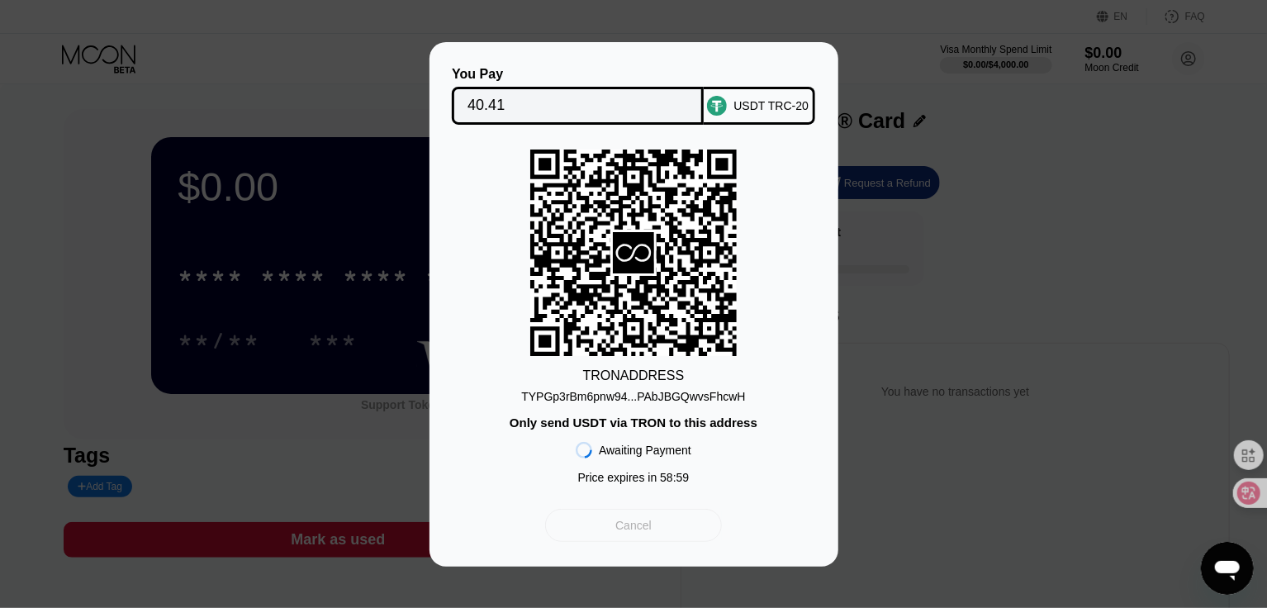
click at [658, 532] on div "Cancel" at bounding box center [633, 525] width 176 height 33
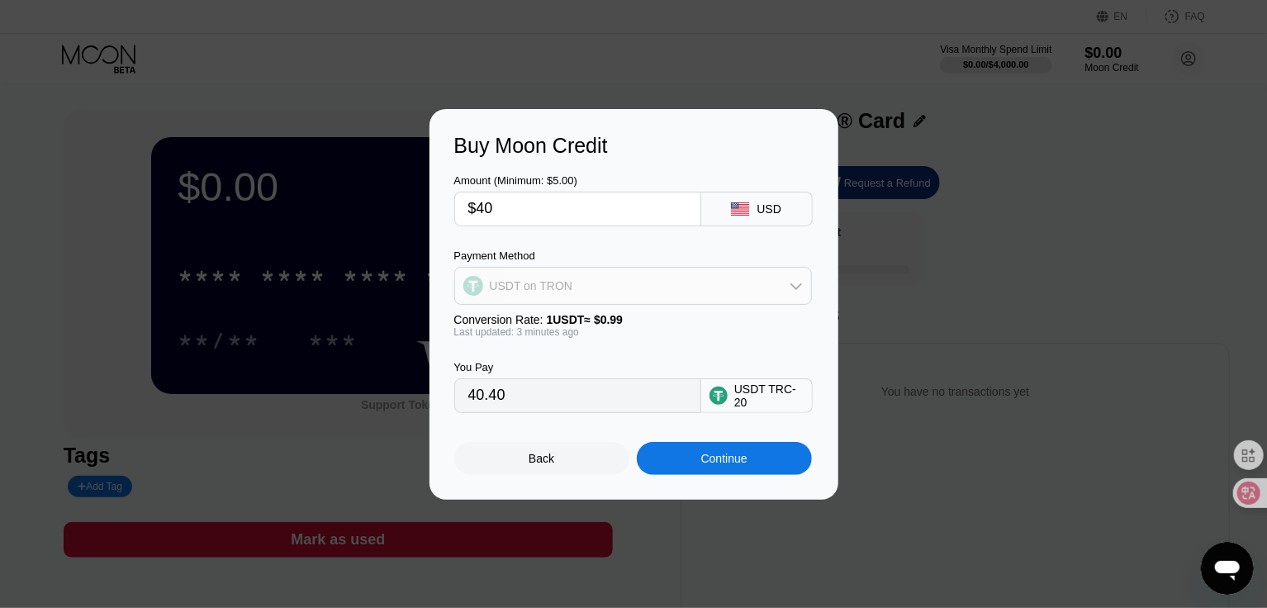
click at [738, 293] on div "USDT on TRON" at bounding box center [633, 285] width 356 height 33
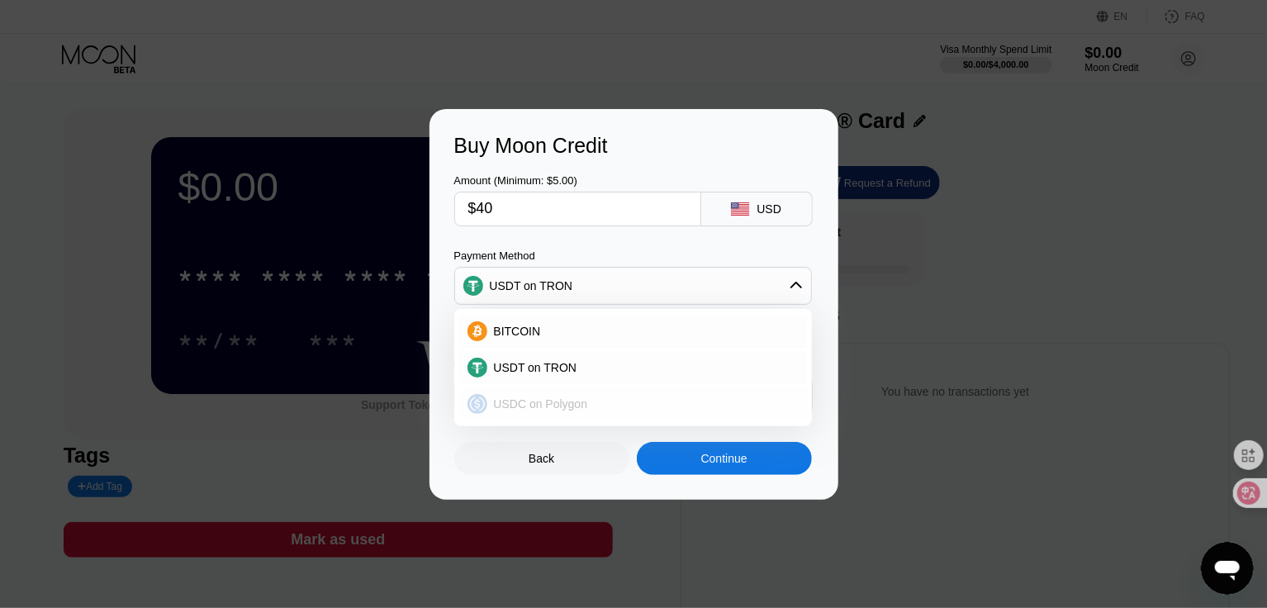
click at [579, 400] on span "USDC on Polygon" at bounding box center [541, 403] width 94 height 13
type input "40.00000000"
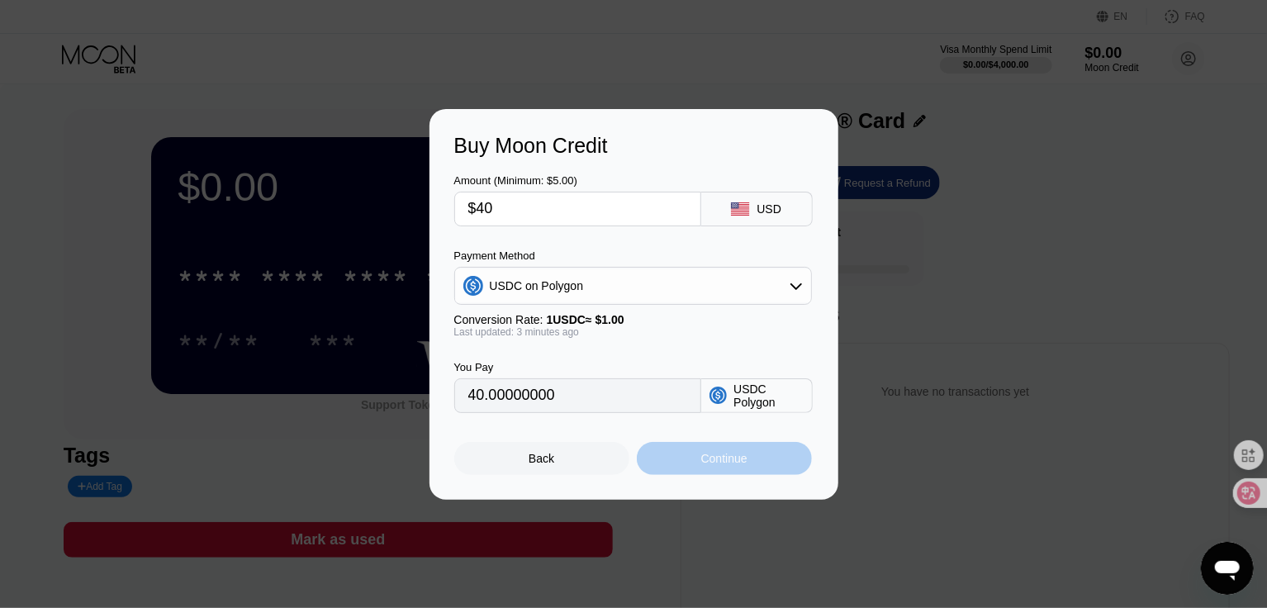
click at [731, 465] on div "Continue" at bounding box center [724, 458] width 46 height 13
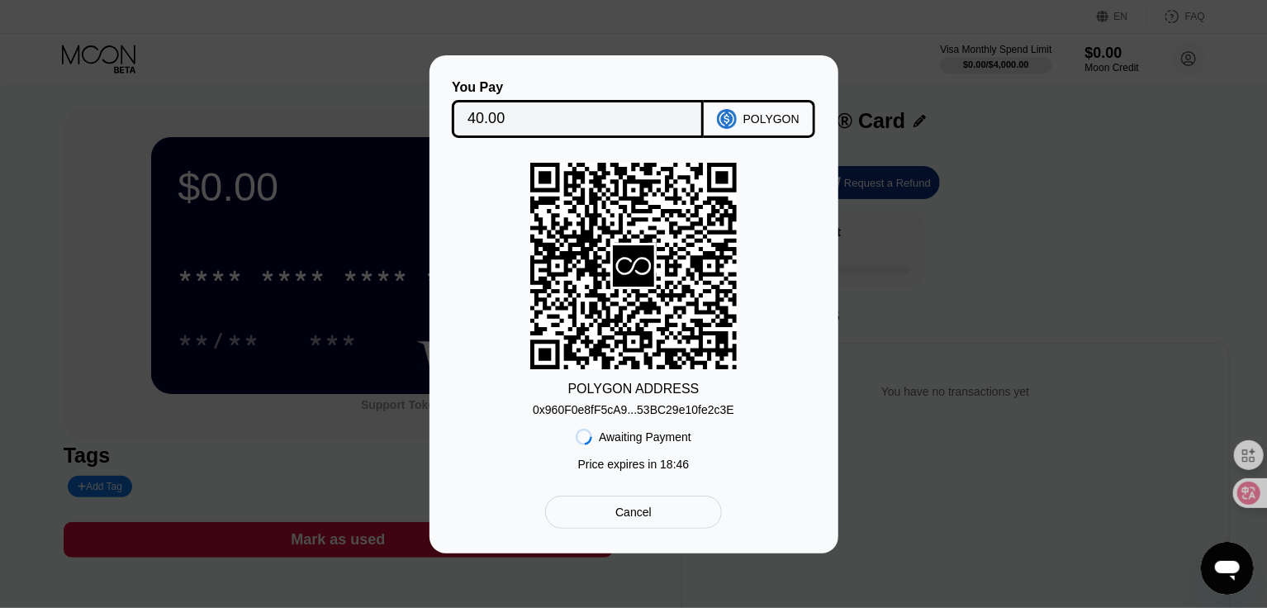
click at [641, 520] on div "Cancel" at bounding box center [634, 512] width 36 height 15
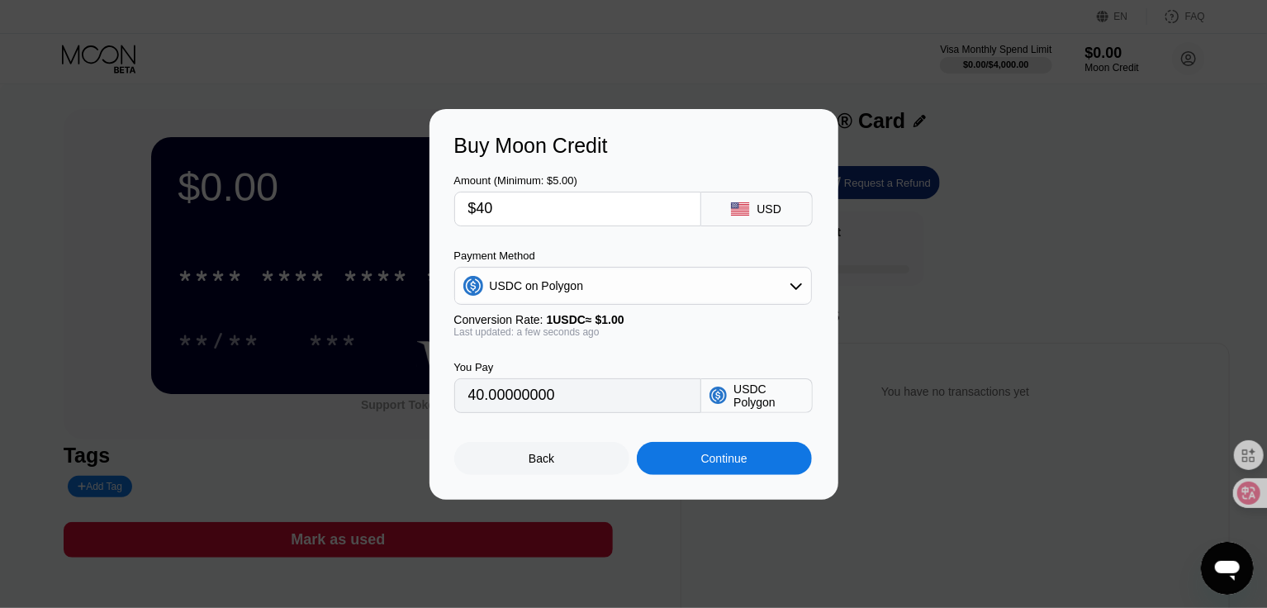
click at [723, 290] on div "USDC on Polygon" at bounding box center [633, 285] width 356 height 33
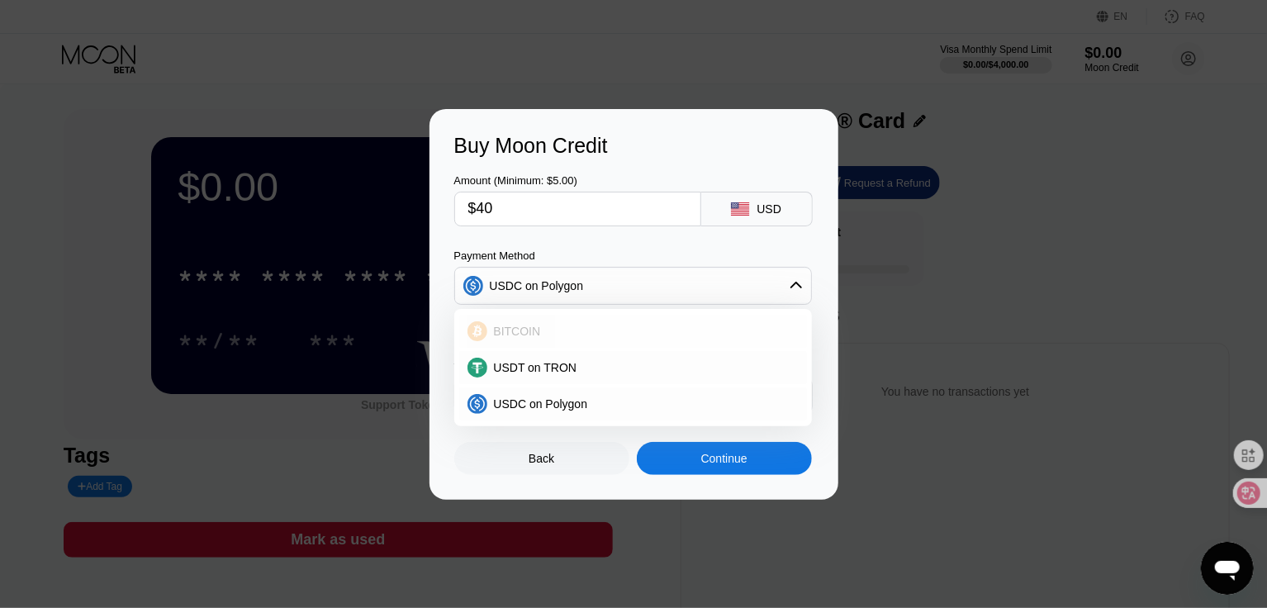
click at [541, 345] on div "BITCOIN" at bounding box center [633, 331] width 348 height 33
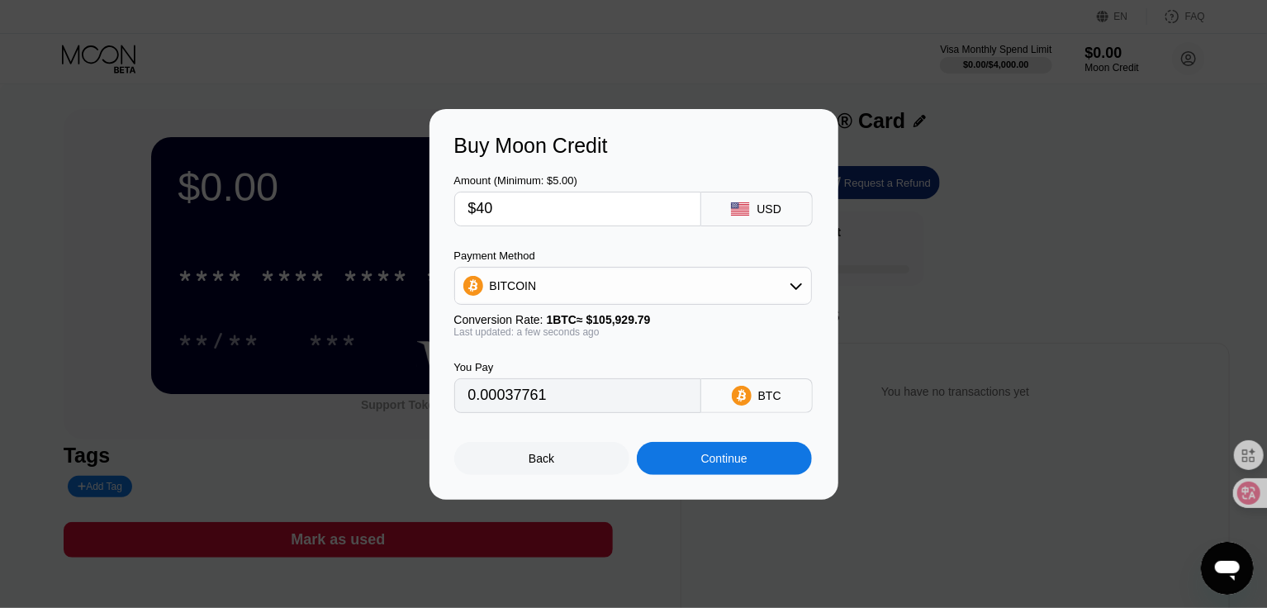
type input "0.00037761"
click at [668, 283] on div "BITCOIN" at bounding box center [633, 285] width 356 height 33
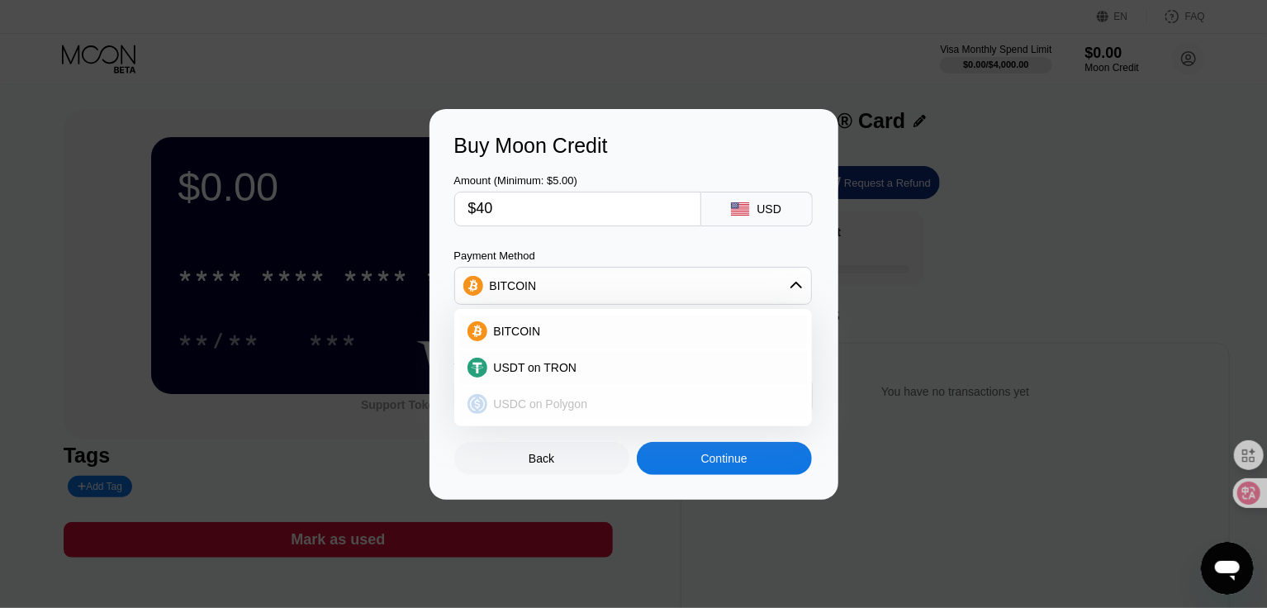
click at [609, 418] on div "USDC on Polygon" at bounding box center [633, 403] width 348 height 33
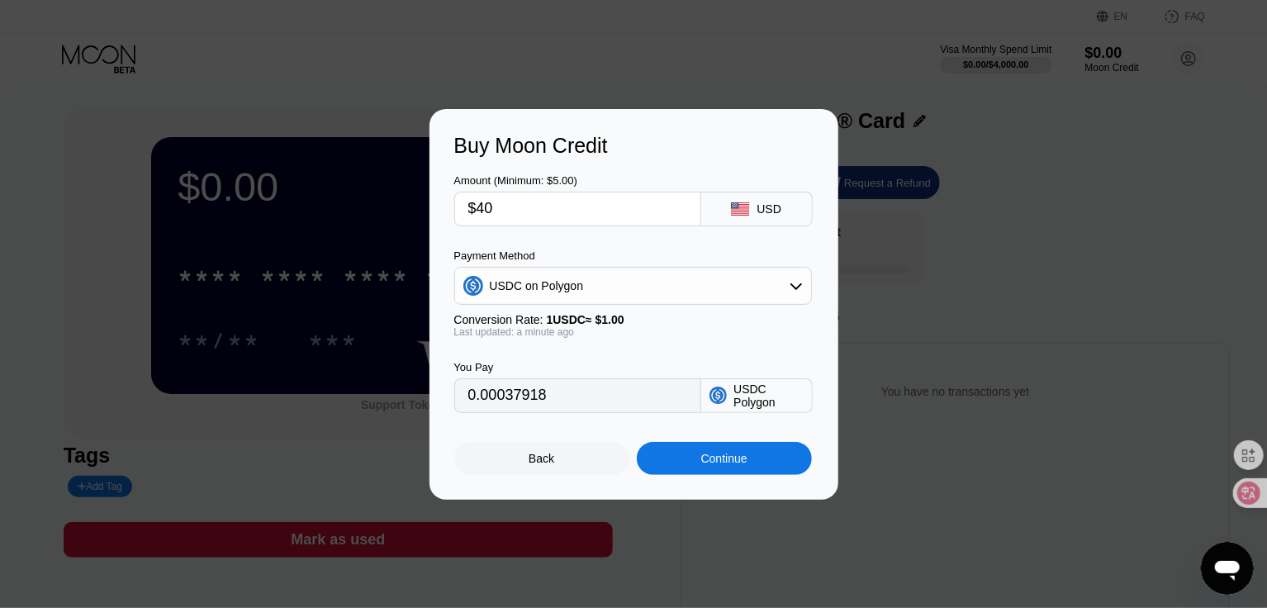
type input "40.00000000"
click at [734, 465] on div "Continue" at bounding box center [724, 458] width 46 height 13
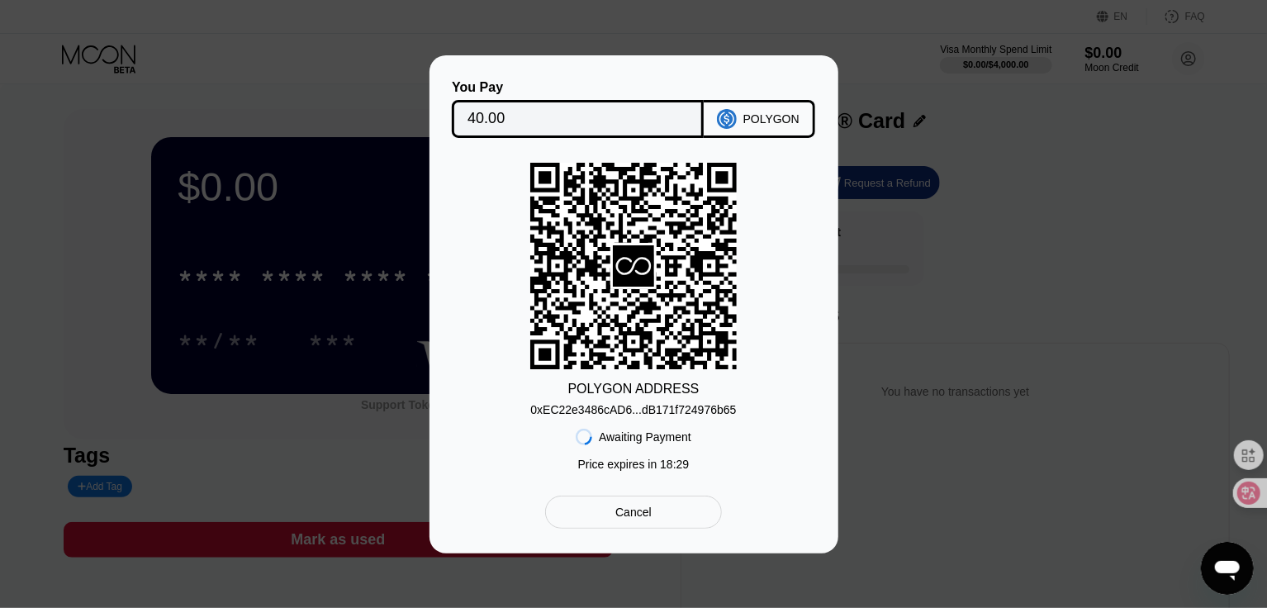
click at [641, 395] on div "POLYGON ADDRESS" at bounding box center [633, 389] width 131 height 15
click at [574, 414] on div "0xEC22e3486cAD6...dB171f724976b65" at bounding box center [633, 409] width 206 height 13
click at [1100, 163] on div "You Pay 40.00 POLYGON POLYGON ADDRESS 0xEC22e3486cAD6...dB171f724976b65 Awaitin…" at bounding box center [633, 304] width 1267 height 498
click at [689, 520] on div "Cancel" at bounding box center [633, 512] width 176 height 33
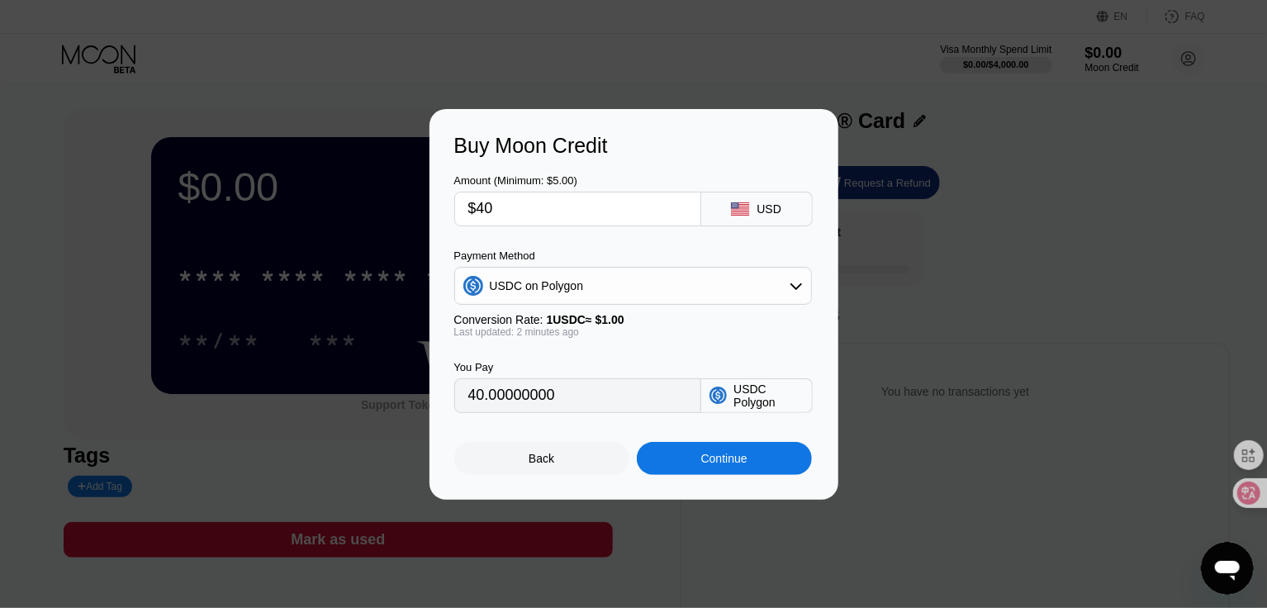
click at [558, 468] on div "Back" at bounding box center [541, 458] width 175 height 33
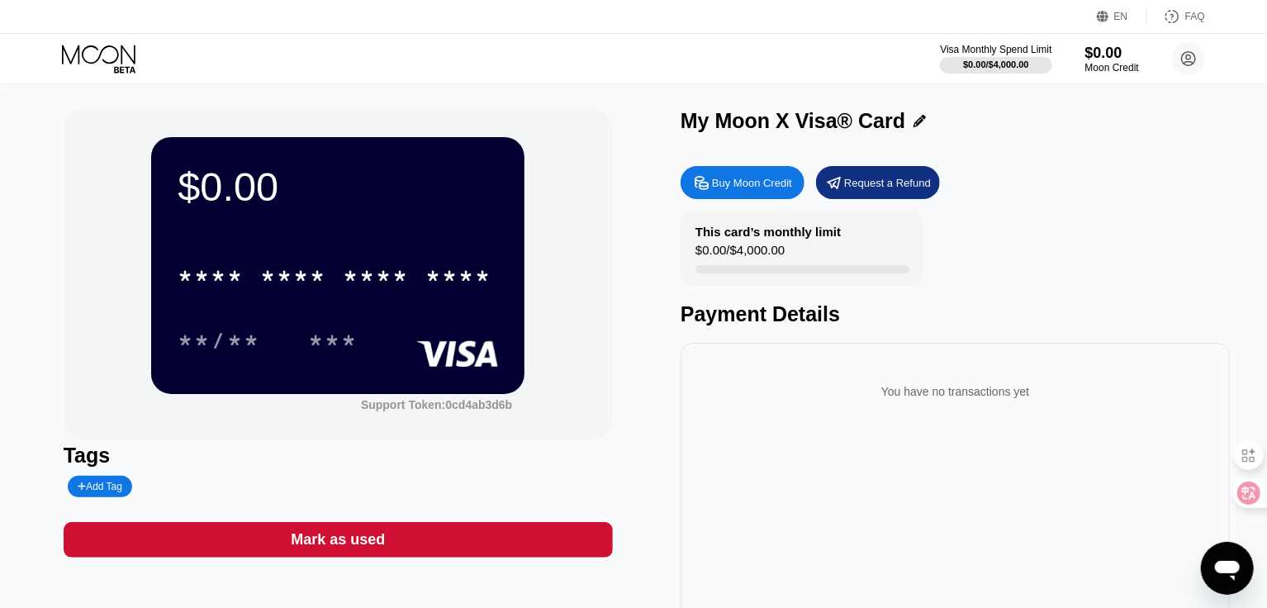
click at [815, 279] on div "This card’s monthly limit $0.00 / $4,000.00" at bounding box center [803, 249] width 244 height 74
click at [744, 186] on div "Buy Moon Credit" at bounding box center [752, 183] width 80 height 14
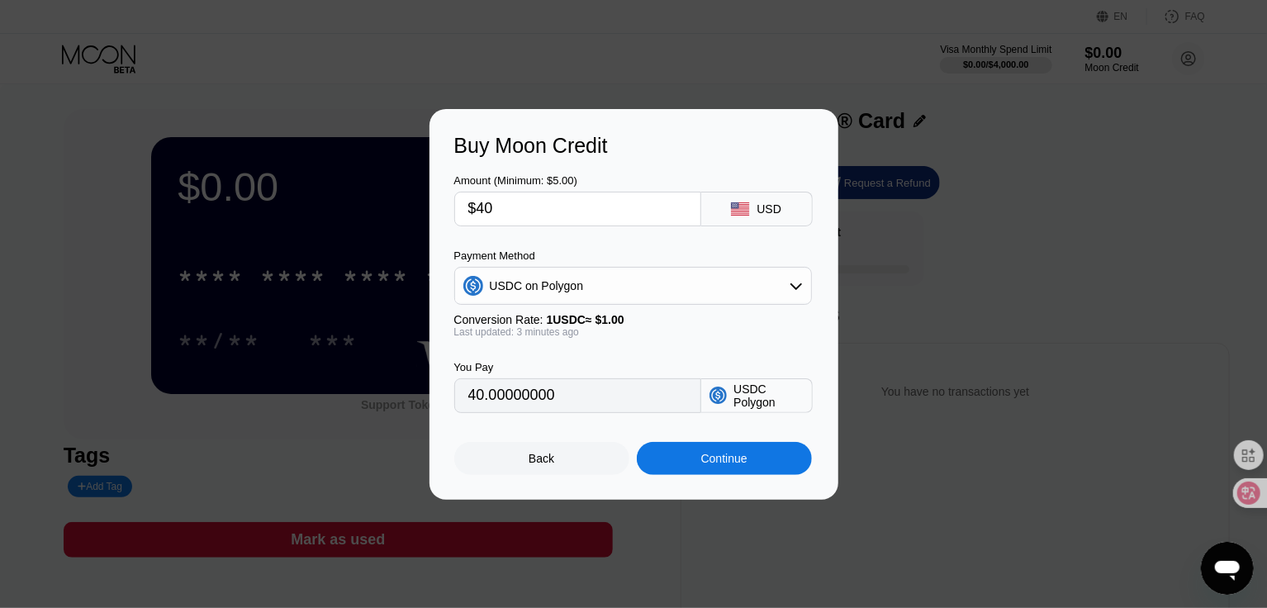
click at [568, 473] on div "Back" at bounding box center [541, 458] width 175 height 33
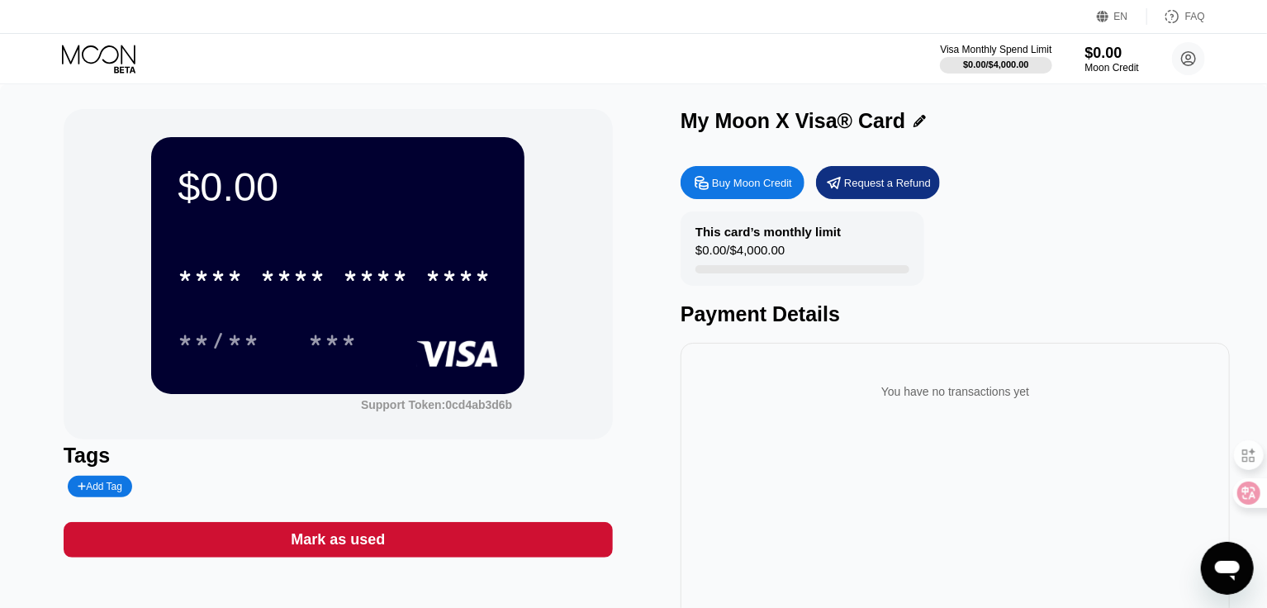
click at [368, 537] on div "Mark as used" at bounding box center [338, 539] width 94 height 19
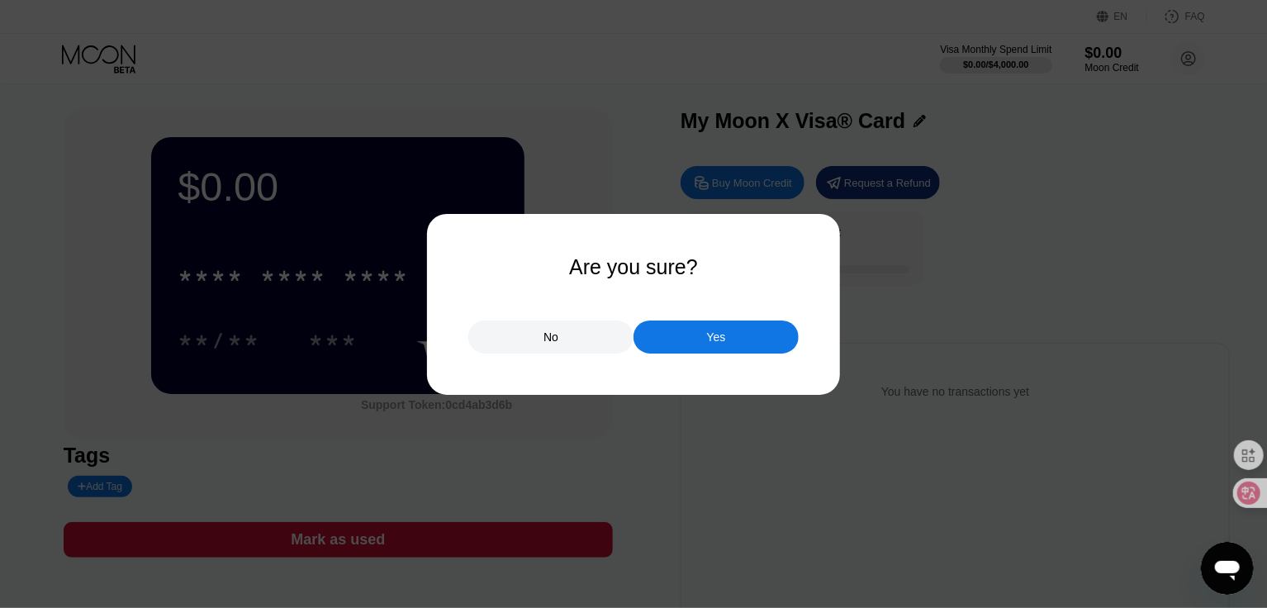
click at [565, 338] on div "No" at bounding box center [550, 337] width 165 height 33
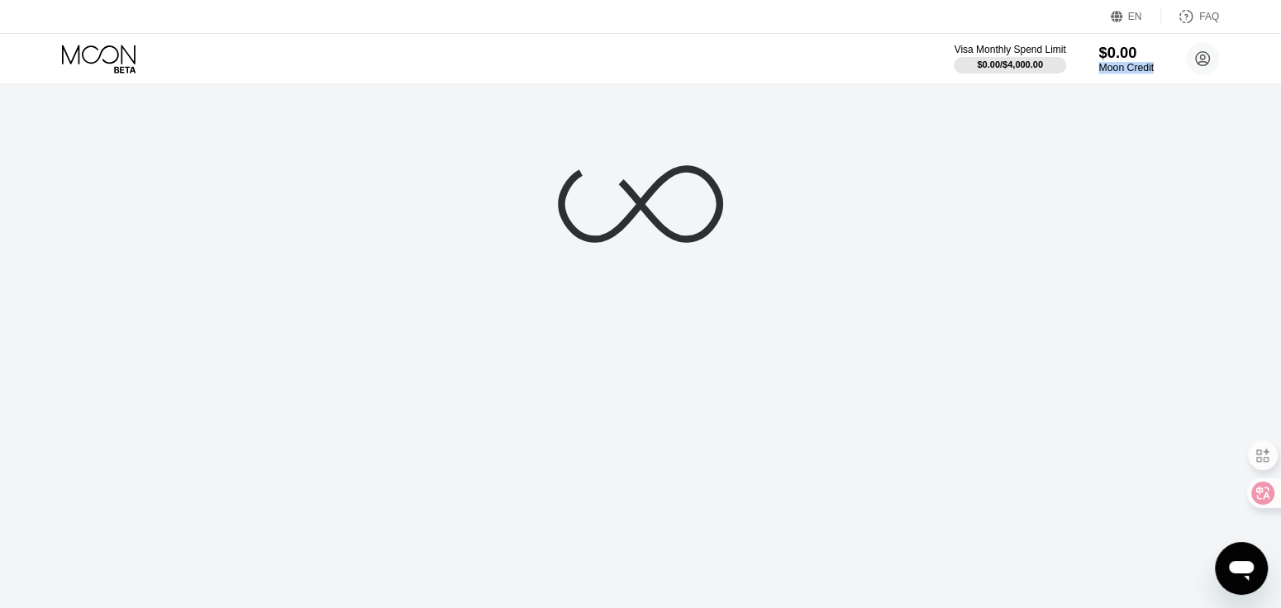
drag, startPoint x: 1157, startPoint y: 69, endPoint x: 1096, endPoint y: 69, distance: 61.1
click at [1096, 69] on div "Visa Monthly Spend Limit $0.00 / $4,000.00 $0.00 Moon Credit qibajiu Li advantu…" at bounding box center [1085, 58] width 265 height 33
copy div "Moon Credit"
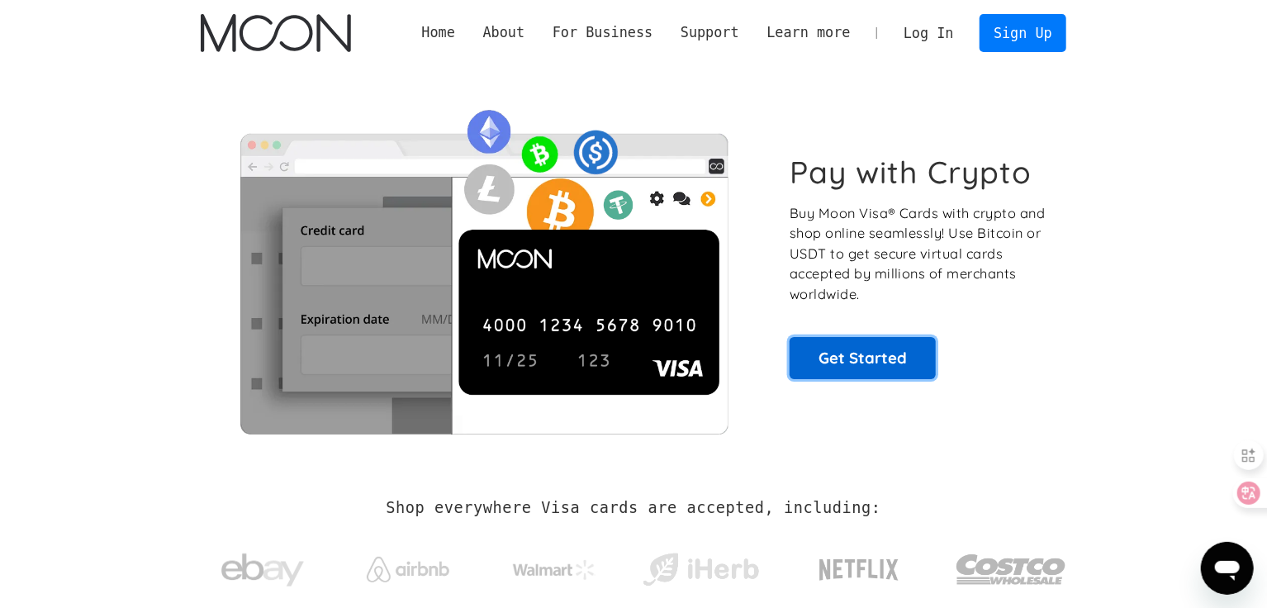
click at [885, 352] on link "Get Started" at bounding box center [863, 357] width 146 height 41
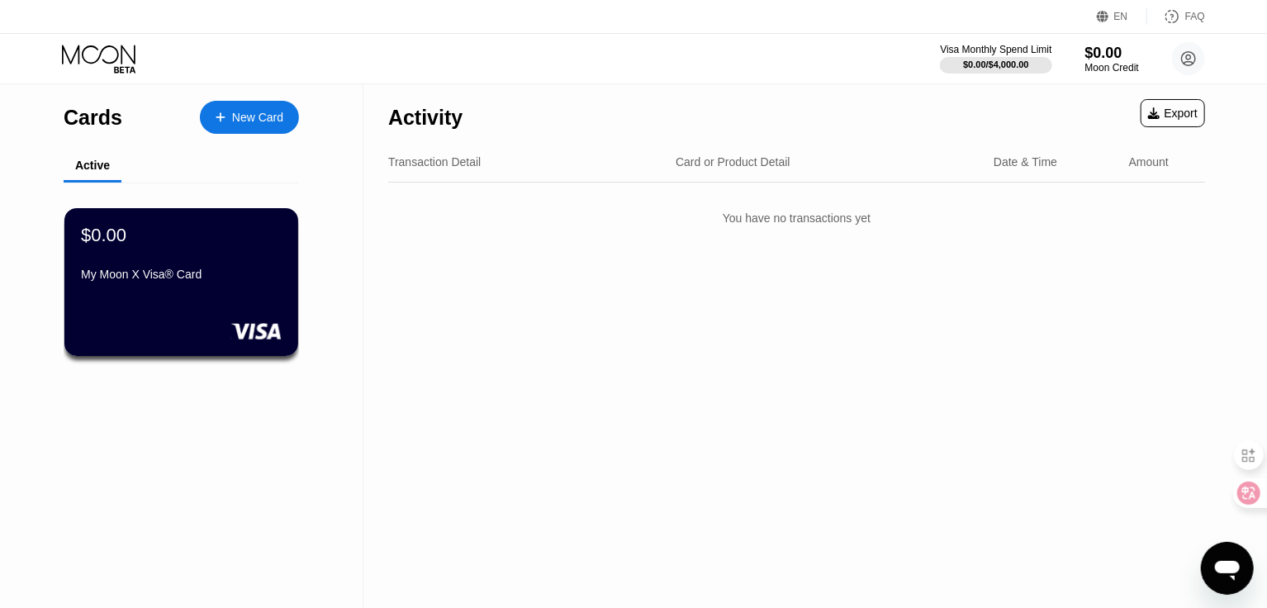
click at [241, 111] on div "New Card" at bounding box center [257, 118] width 51 height 14
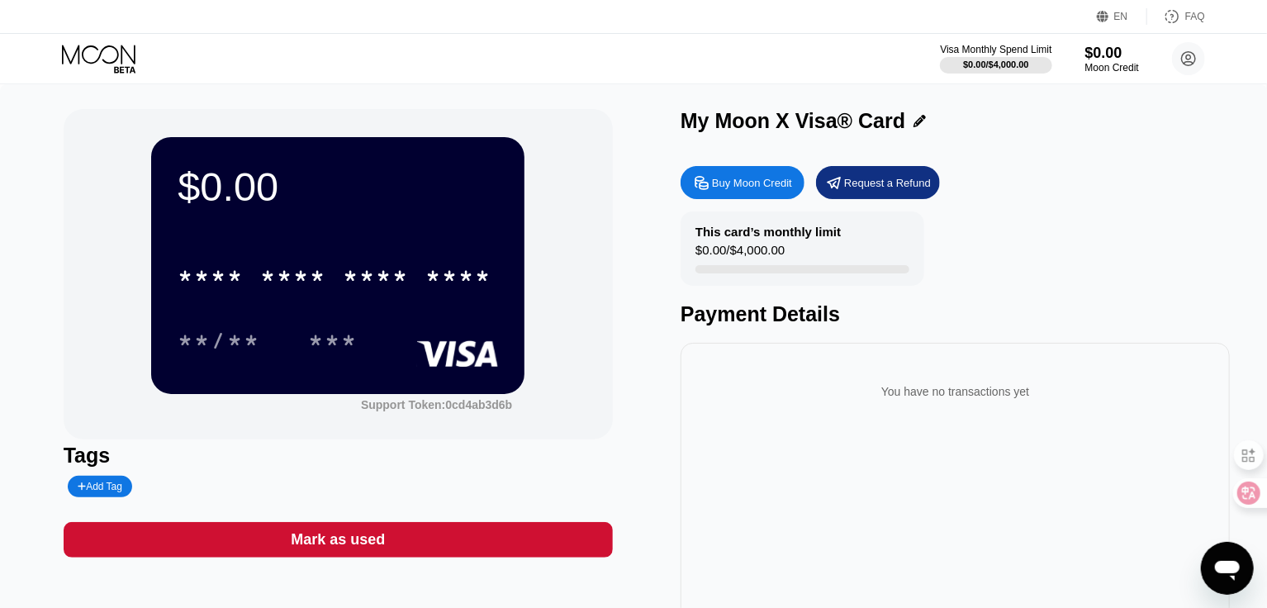
click at [724, 183] on div "Buy Moon Credit" at bounding box center [752, 183] width 80 height 14
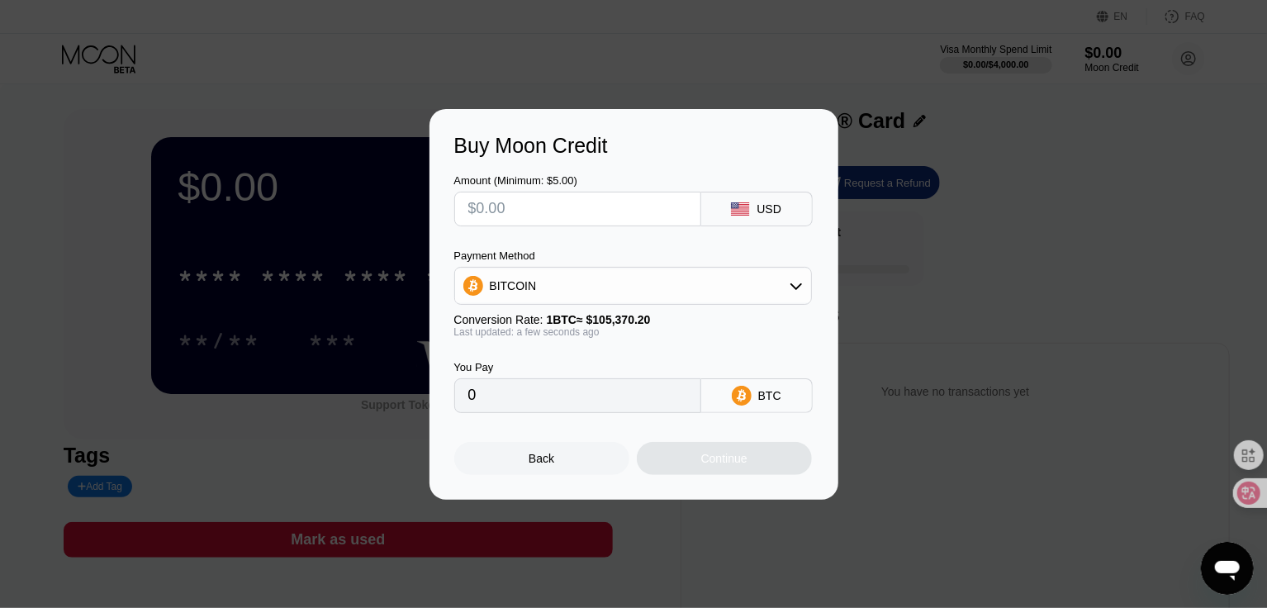
click at [542, 209] on input "text" at bounding box center [577, 208] width 219 height 33
click at [558, 472] on div "Back" at bounding box center [541, 458] width 175 height 33
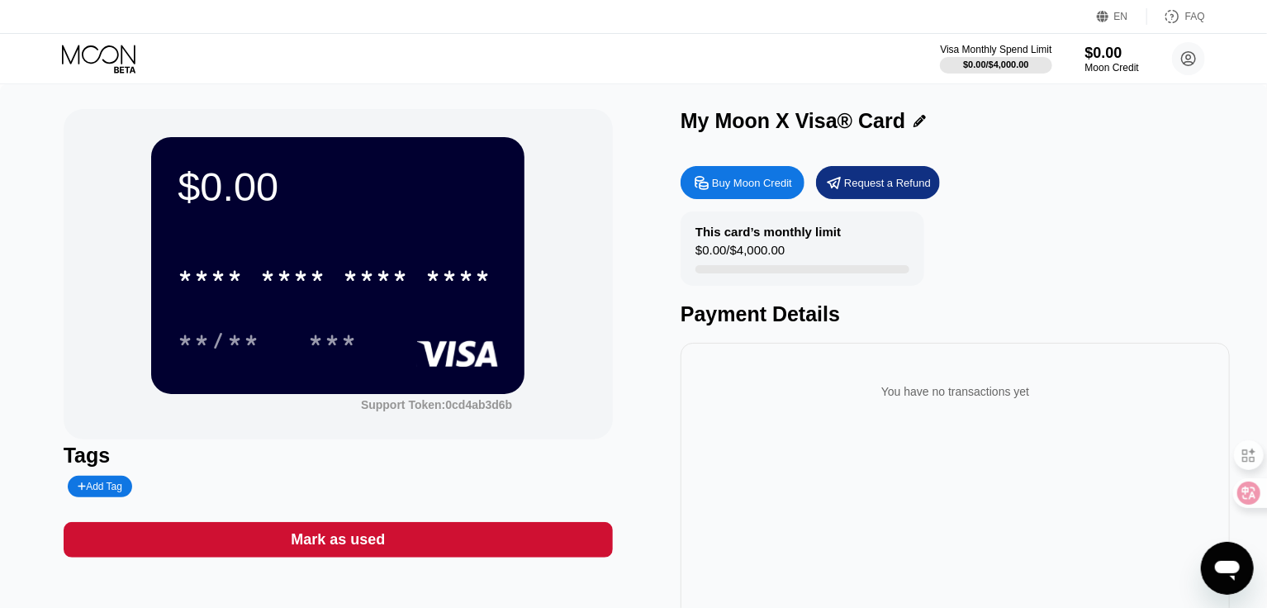
click at [903, 188] on div "Request a Refund" at bounding box center [887, 183] width 87 height 14
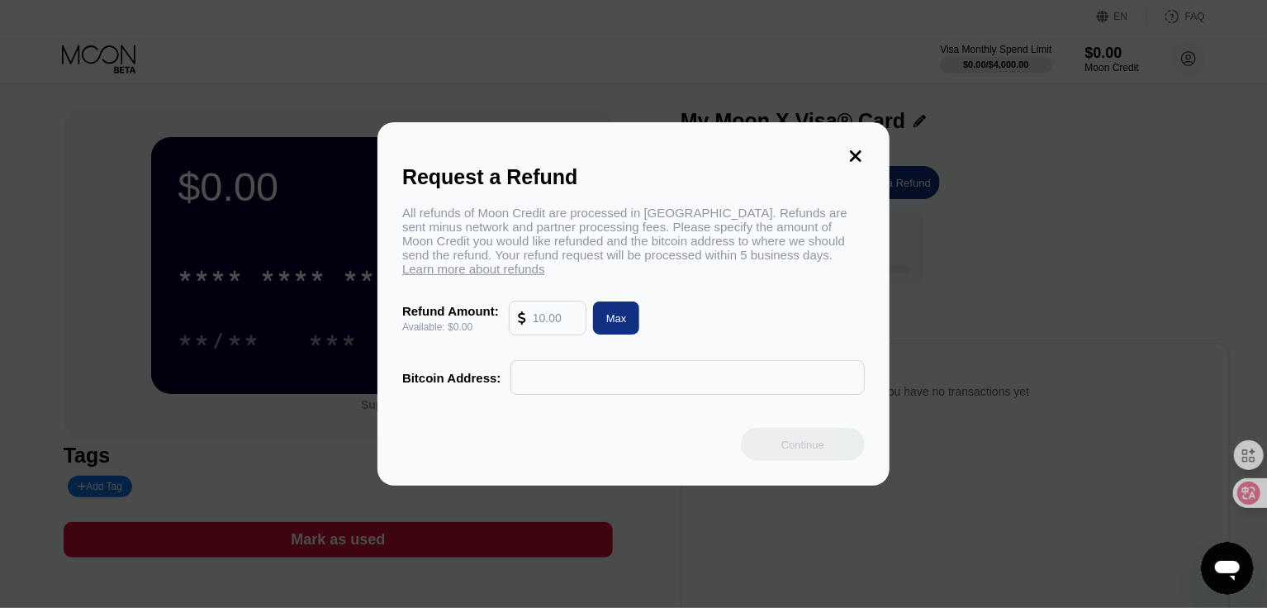
click at [545, 268] on span "Learn more about refunds" at bounding box center [473, 269] width 143 height 14
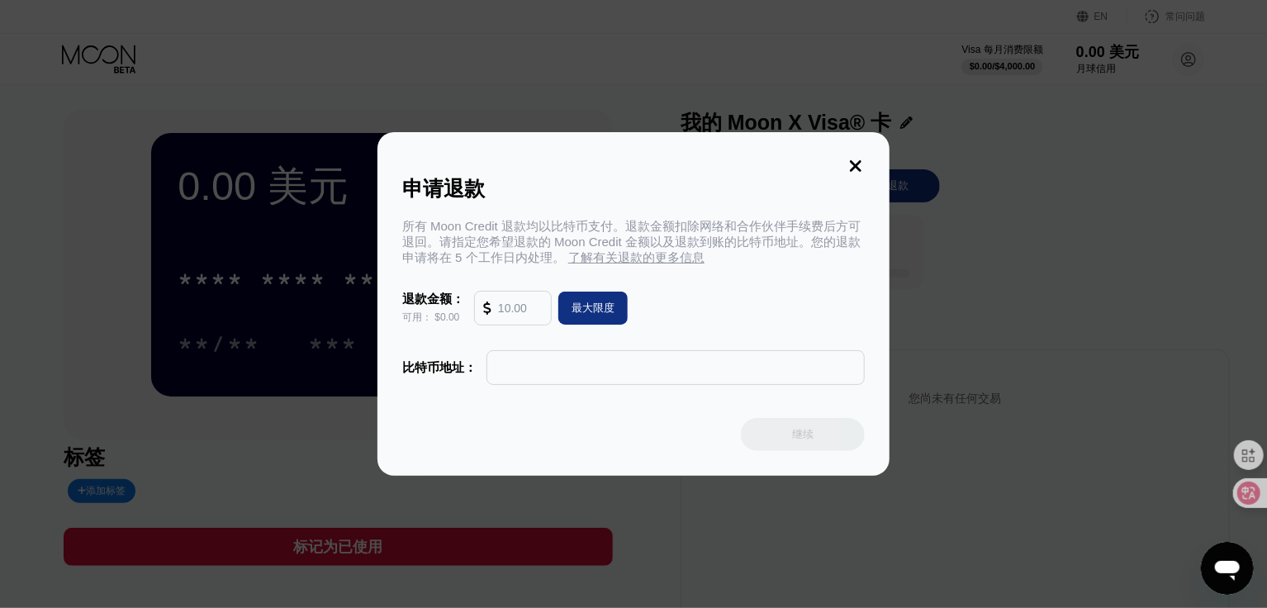
click at [855, 165] on icon at bounding box center [856, 166] width 12 height 12
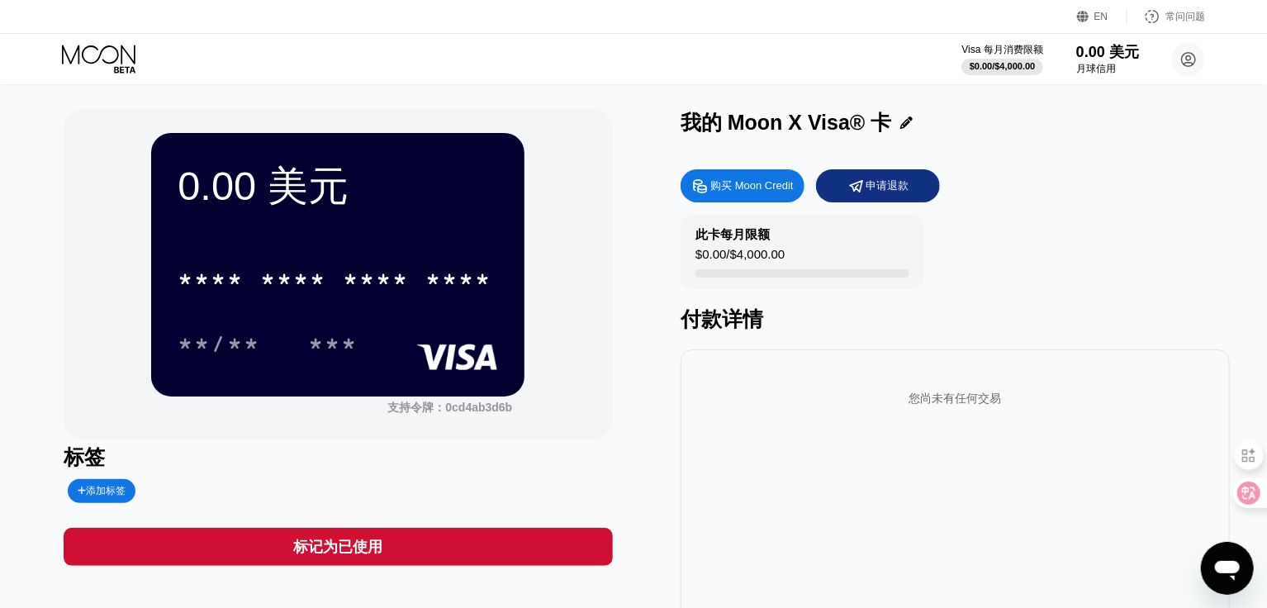
click at [759, 281] on div "此卡每月限额 $0.00 / $4,000.00" at bounding box center [803, 252] width 244 height 74
click at [474, 315] on div "* * * * * * * * * * * * **** **/** ***" at bounding box center [338, 294] width 321 height 97
click at [828, 107] on div "0.00 美元 * * * * * * * * * * * * **** **/** *** 支持令牌： 0cd4ab3d6b 标签 添加标签 标记为已使用 …" at bounding box center [633, 382] width 1267 height 596
click at [851, 128] on font "我的 Moon X Visa® 卡" at bounding box center [787, 122] width 212 height 23
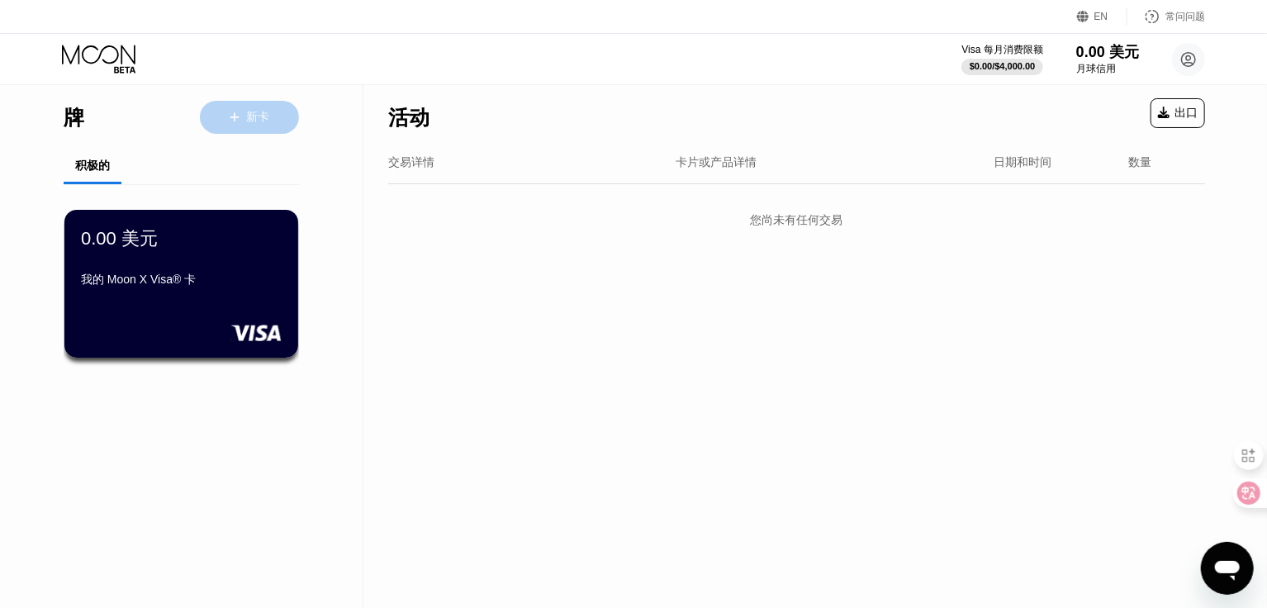
click at [237, 109] on div "新卡" at bounding box center [249, 117] width 99 height 33
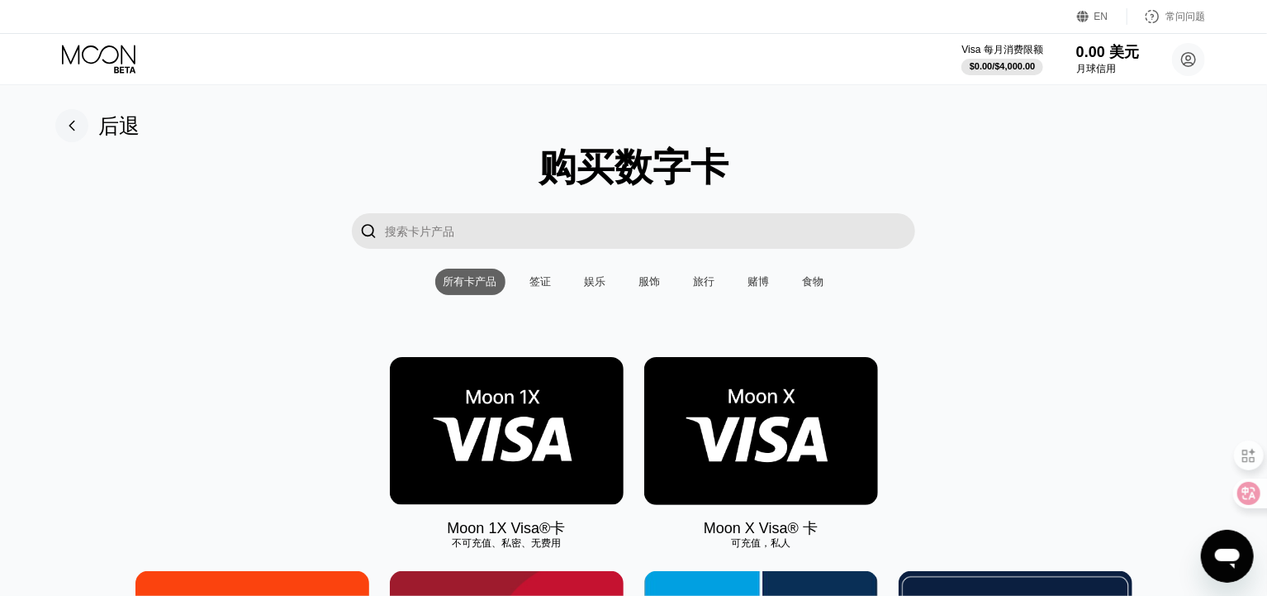
scroll to position [192, 0]
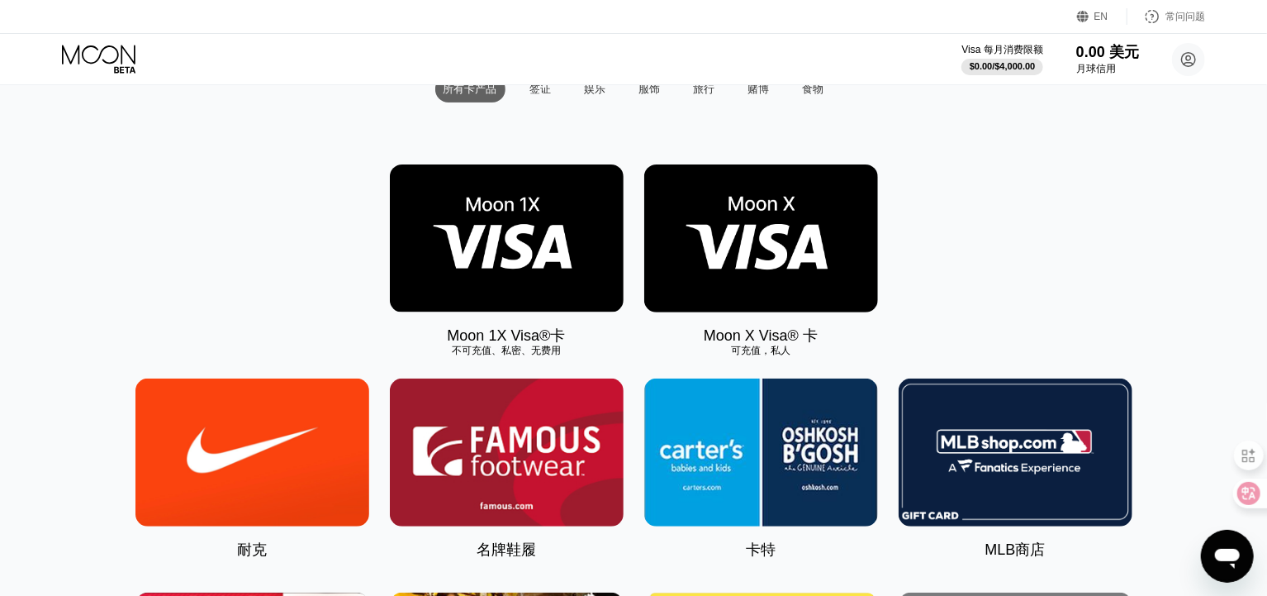
click at [789, 234] on img at bounding box center [761, 238] width 234 height 148
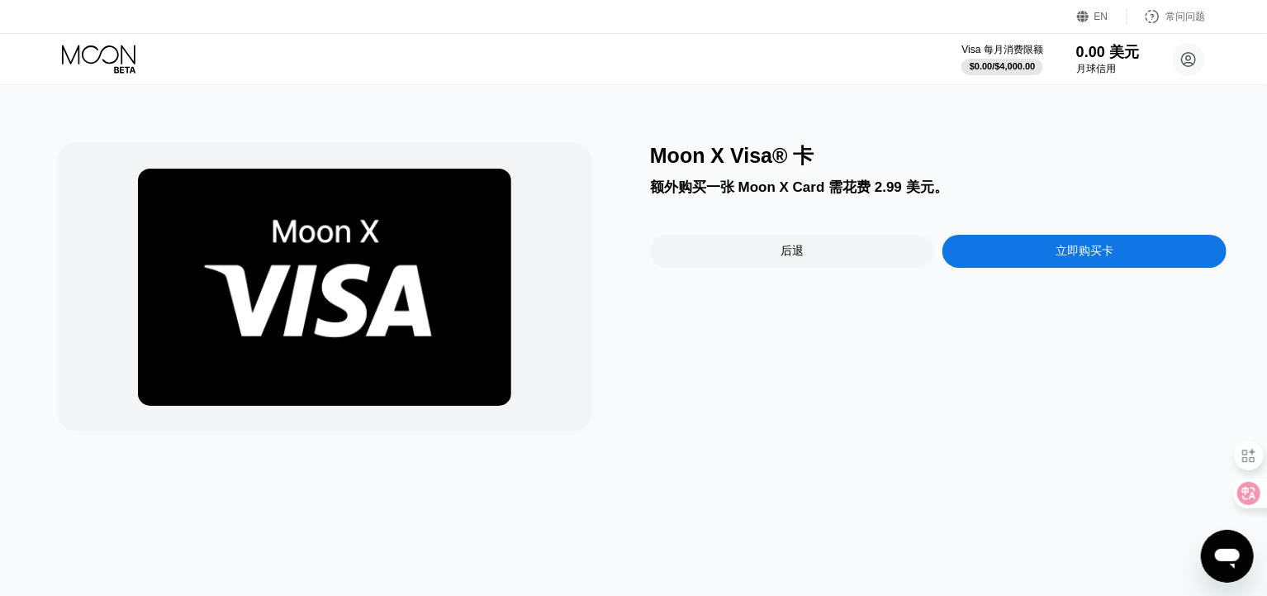
click at [1009, 255] on div "立即购买卡" at bounding box center [1085, 251] width 285 height 33
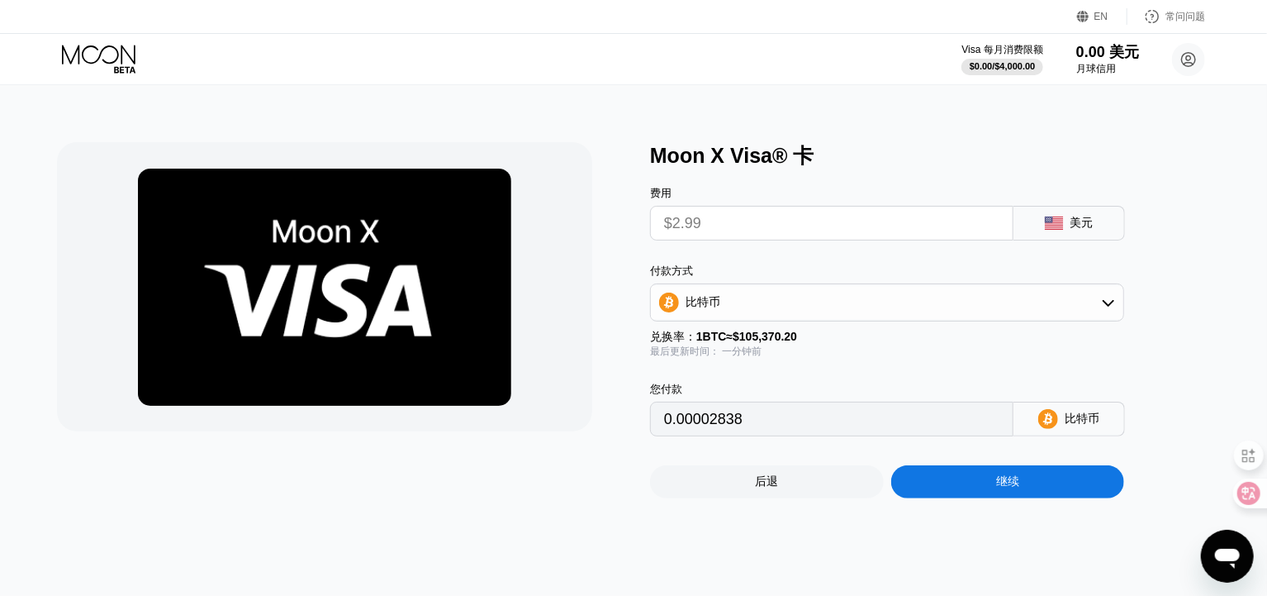
click at [1040, 231] on div "美元" at bounding box center [1070, 223] width 112 height 35
click at [1025, 310] on div "比特币" at bounding box center [887, 302] width 473 height 33
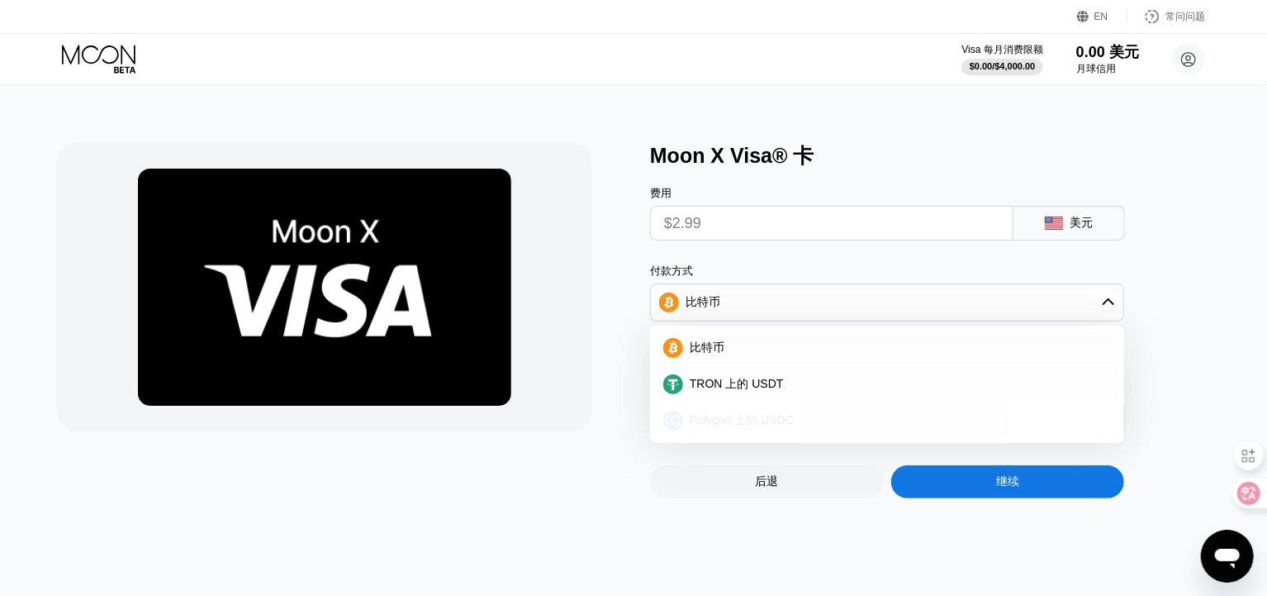
click at [810, 417] on div "Polygon 上的 USDC" at bounding box center [897, 420] width 428 height 15
type input "2.99000000"
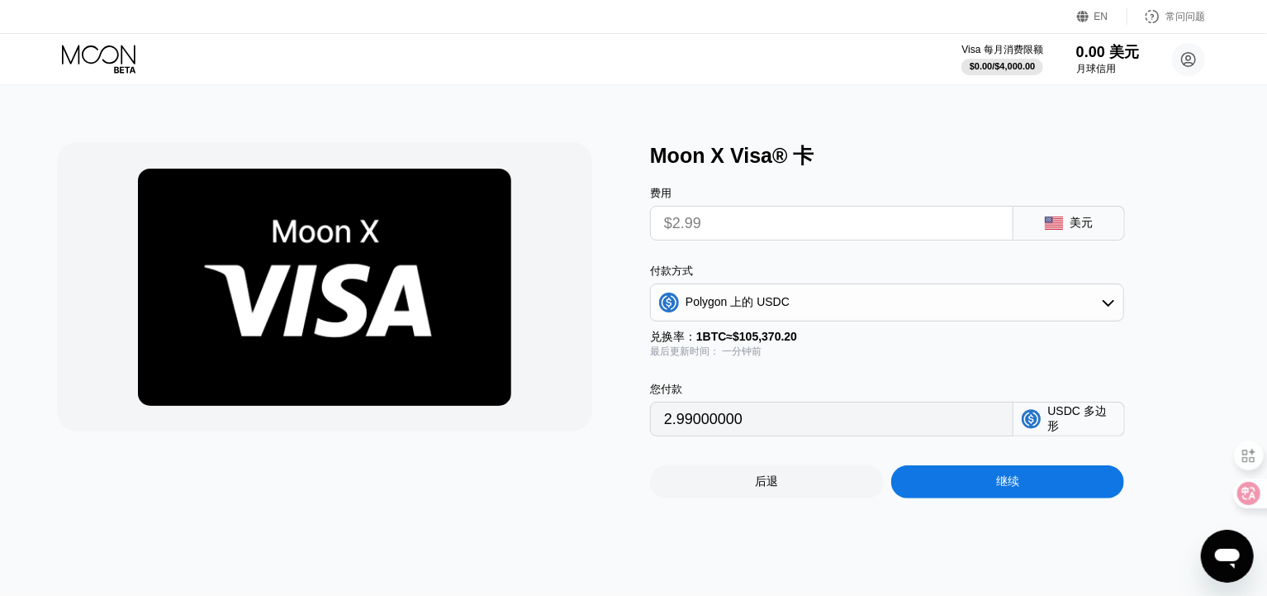
click at [773, 220] on input "$2.99" at bounding box center [831, 223] width 335 height 33
click at [738, 218] on input "$2.99" at bounding box center [831, 223] width 335 height 33
click at [720, 221] on input "$2.99" at bounding box center [831, 223] width 335 height 33
click at [777, 217] on input "$2.99" at bounding box center [831, 223] width 335 height 33
click at [798, 485] on div "后退" at bounding box center [767, 481] width 234 height 33
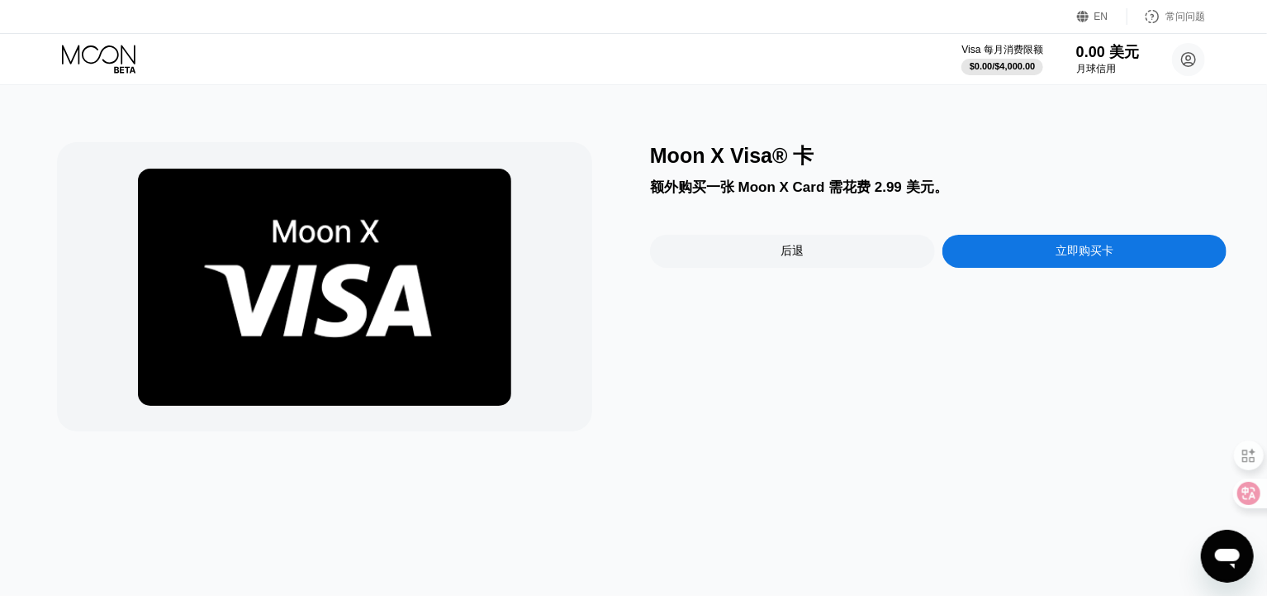
click at [768, 256] on div "后退" at bounding box center [792, 251] width 285 height 33
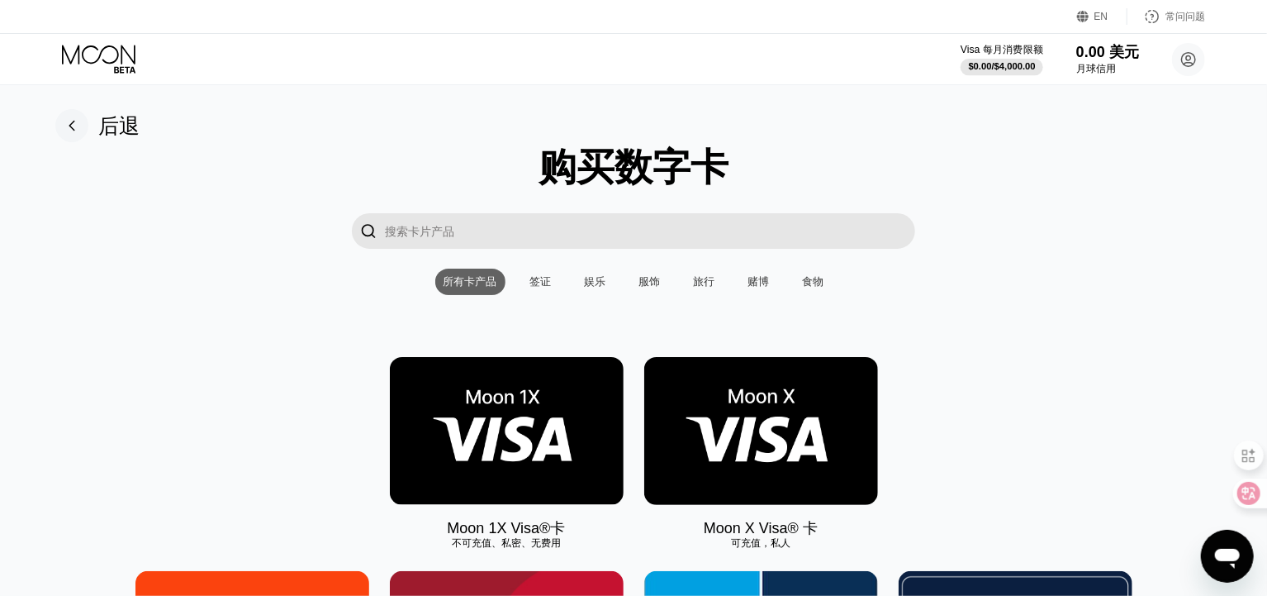
click at [995, 61] on font "/" at bounding box center [993, 66] width 2 height 10
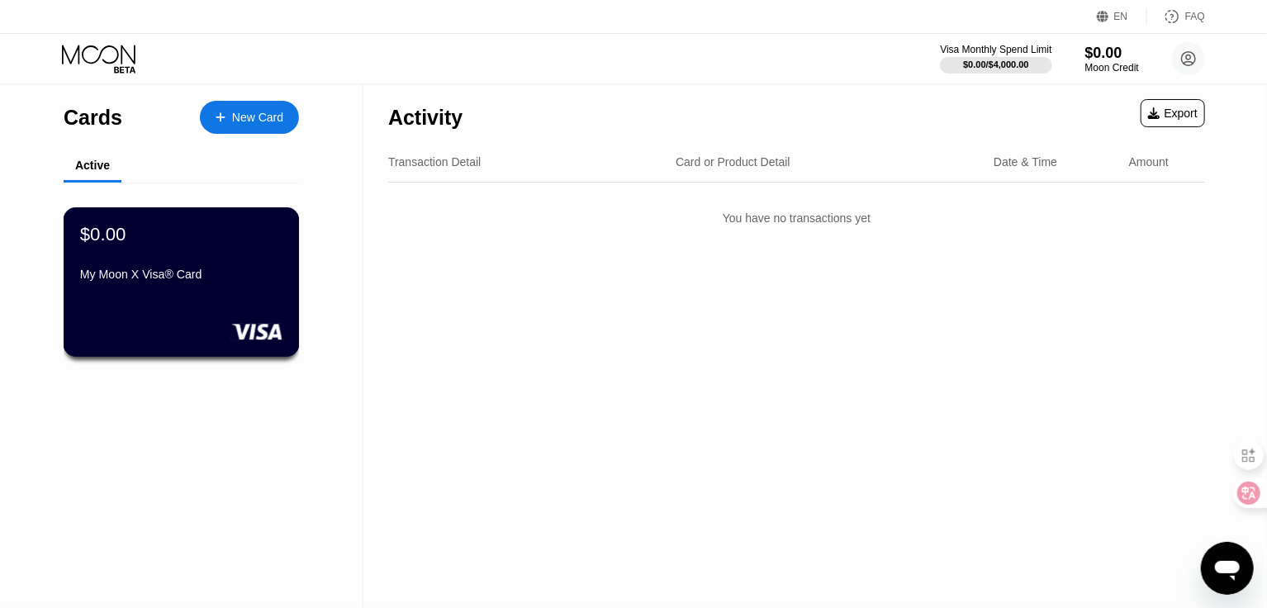
click at [214, 295] on div "$0.00 My Moon X Visa® Card" at bounding box center [182, 282] width 236 height 150
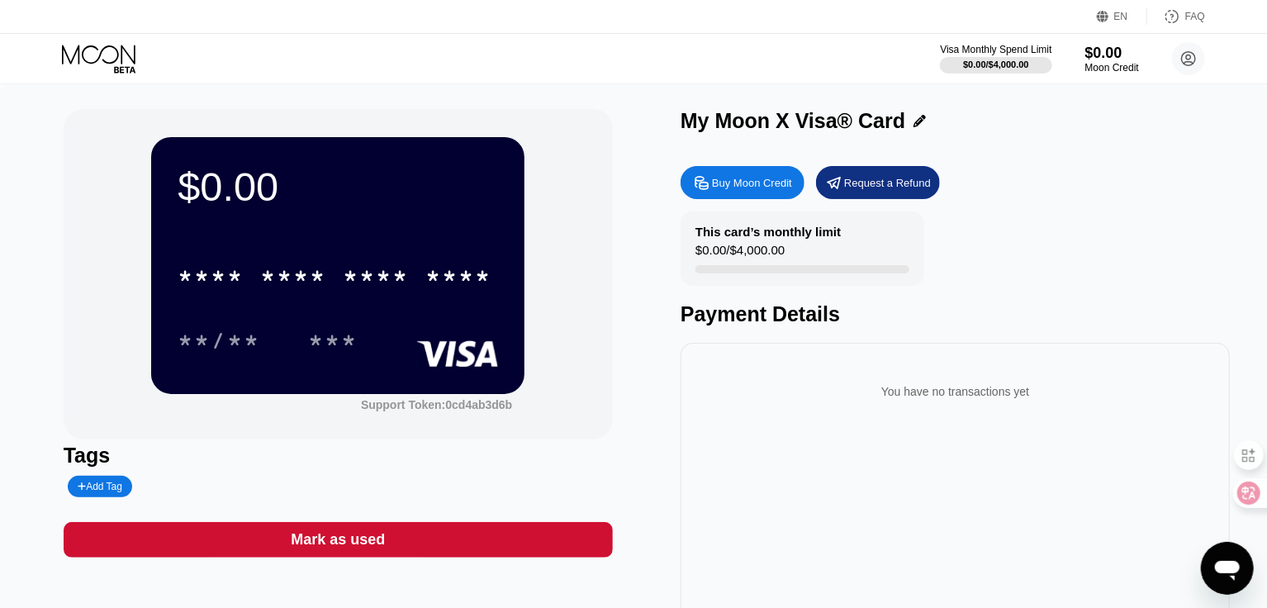
click at [397, 311] on div "* * * * * * * * * * * * **** **/** ***" at bounding box center [338, 291] width 321 height 97
click at [843, 124] on div "My Moon X Visa® Card" at bounding box center [793, 121] width 225 height 24
click at [776, 186] on div "Buy Moon Credit" at bounding box center [752, 183] width 80 height 14
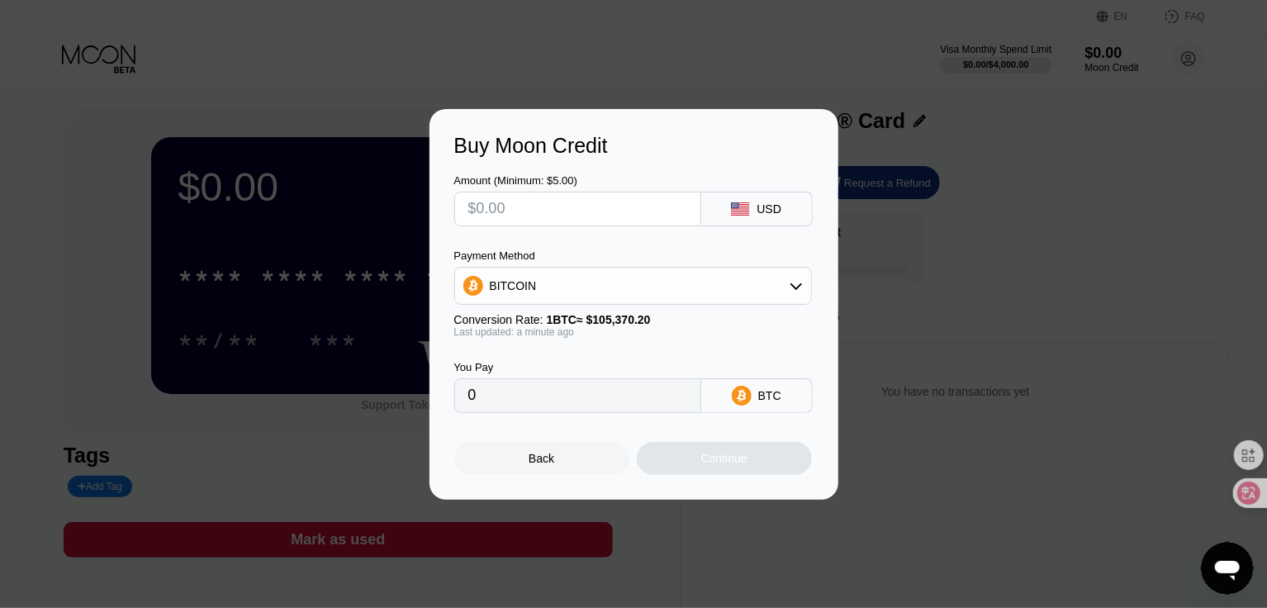
click at [554, 210] on input "text" at bounding box center [577, 208] width 219 height 33
type input "$2"
type input "0.00001899"
type input "$20"
type input "0.00018981"
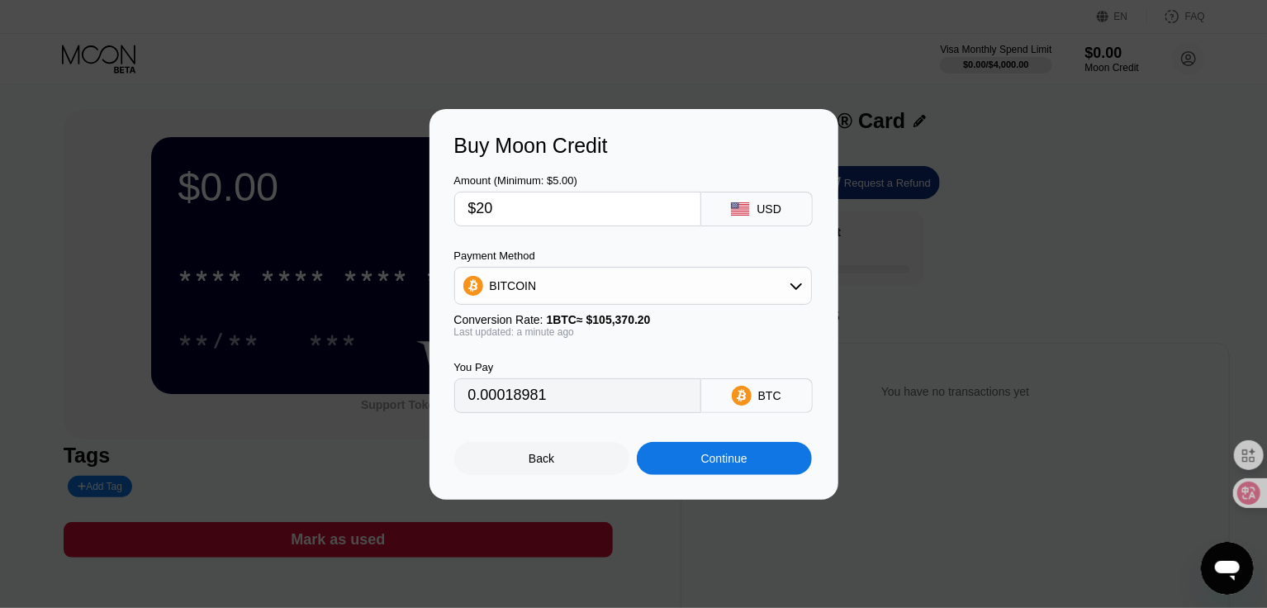
type input "$20"
click at [640, 283] on div "BITCOIN" at bounding box center [633, 285] width 356 height 33
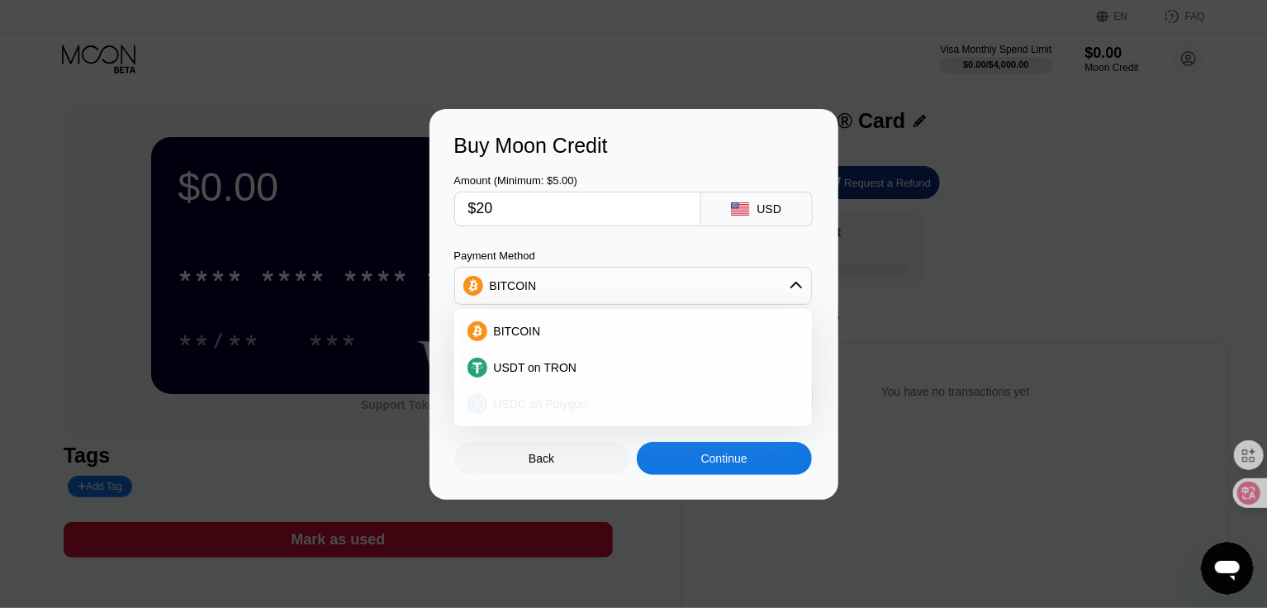
click at [580, 414] on div "USDC on Polygon" at bounding box center [633, 403] width 348 height 33
type input "20.00000000"
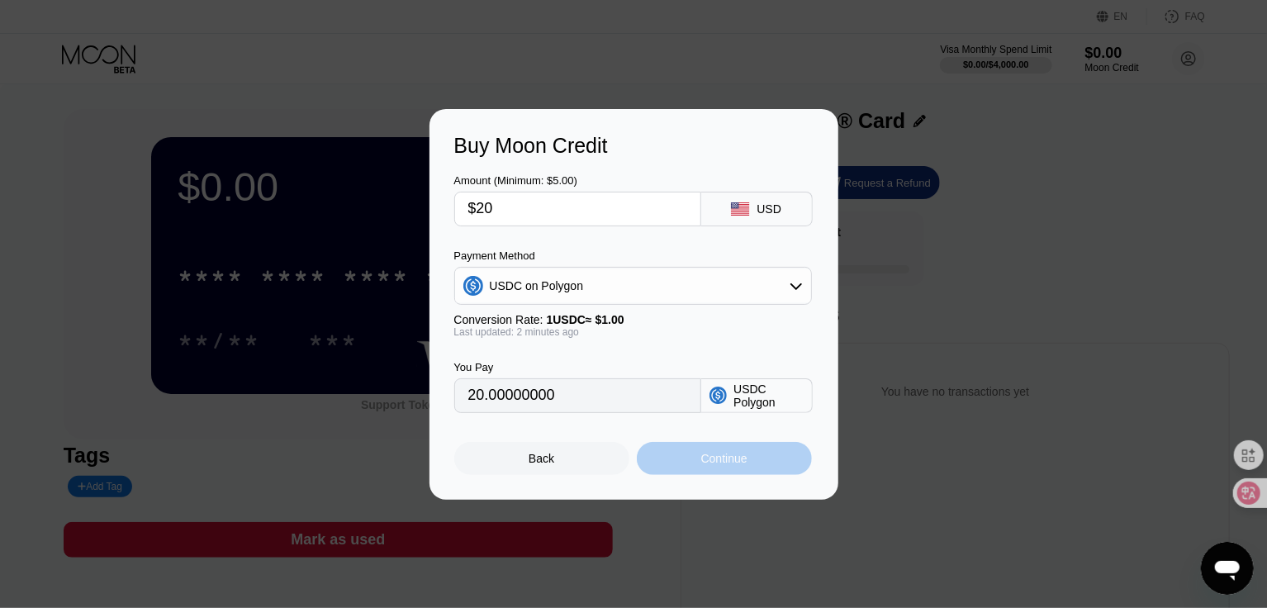
click at [738, 465] on div "Continue" at bounding box center [724, 458] width 46 height 13
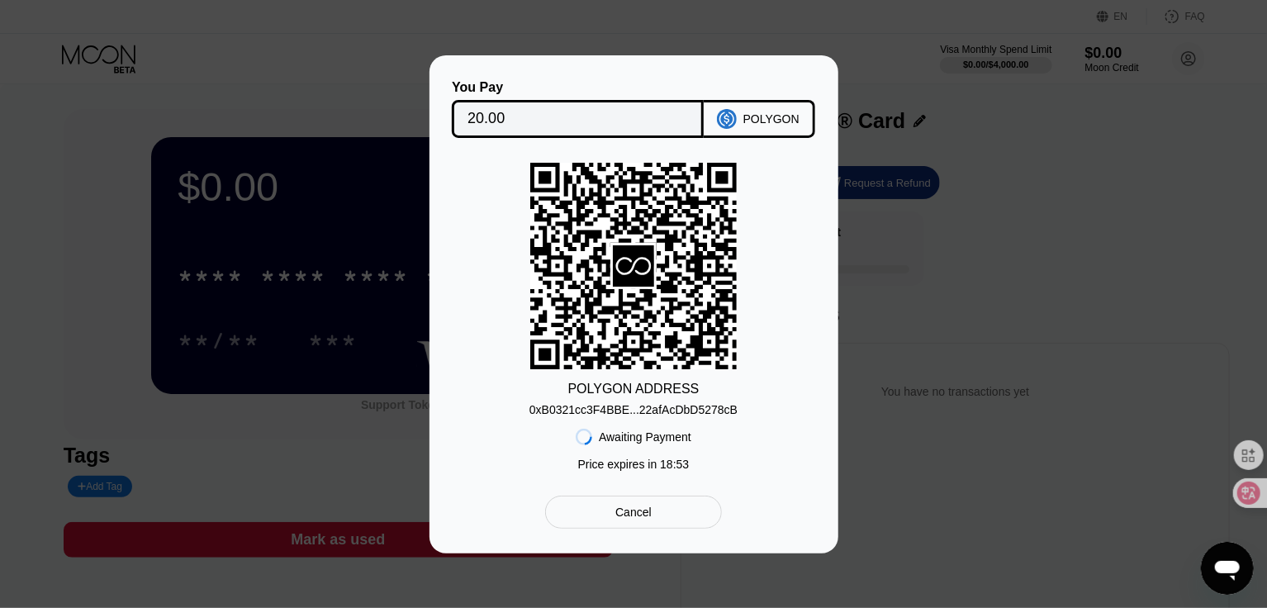
click at [664, 407] on div "0xB0321cc3F4BBE...22afAcDbD5278cB" at bounding box center [634, 409] width 208 height 13
click at [962, 203] on div "You Pay 20.00 POLYGON POLYGON ADDRESS 0xB0321cc3F4BBE...22afAcDbD5278cB Awaitin…" at bounding box center [633, 304] width 1267 height 498
click at [692, 352] on rect at bounding box center [633, 266] width 207 height 207
click at [647, 416] on div "0xB0321cc3F4BBE...22afAcDbD5278cB" at bounding box center [634, 409] width 208 height 13
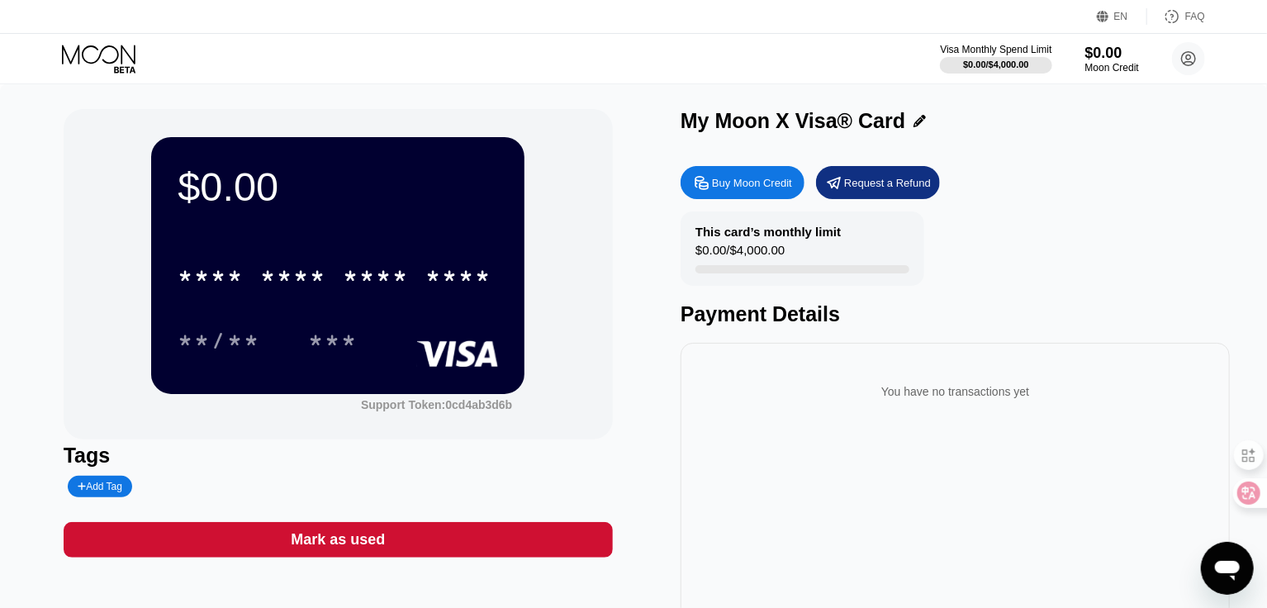
click at [806, 264] on div "This card’s monthly limit $0.00 / $4,000.00" at bounding box center [803, 249] width 244 height 74
click at [1003, 60] on div "$0.00 / $4,000.00" at bounding box center [995, 64] width 67 height 10
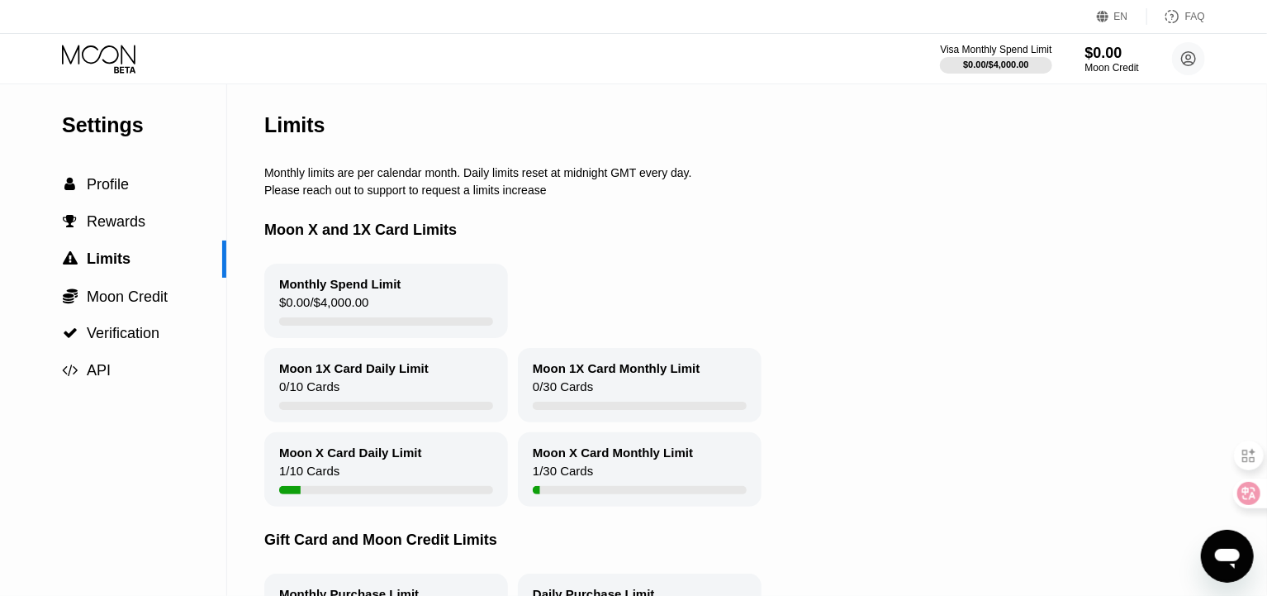
click at [382, 491] on div "Moon X Card Daily Limit 1 / 10 Cards" at bounding box center [386, 469] width 244 height 74
click at [1000, 64] on div "$0.00 / $4,000.00" at bounding box center [995, 64] width 67 height 10
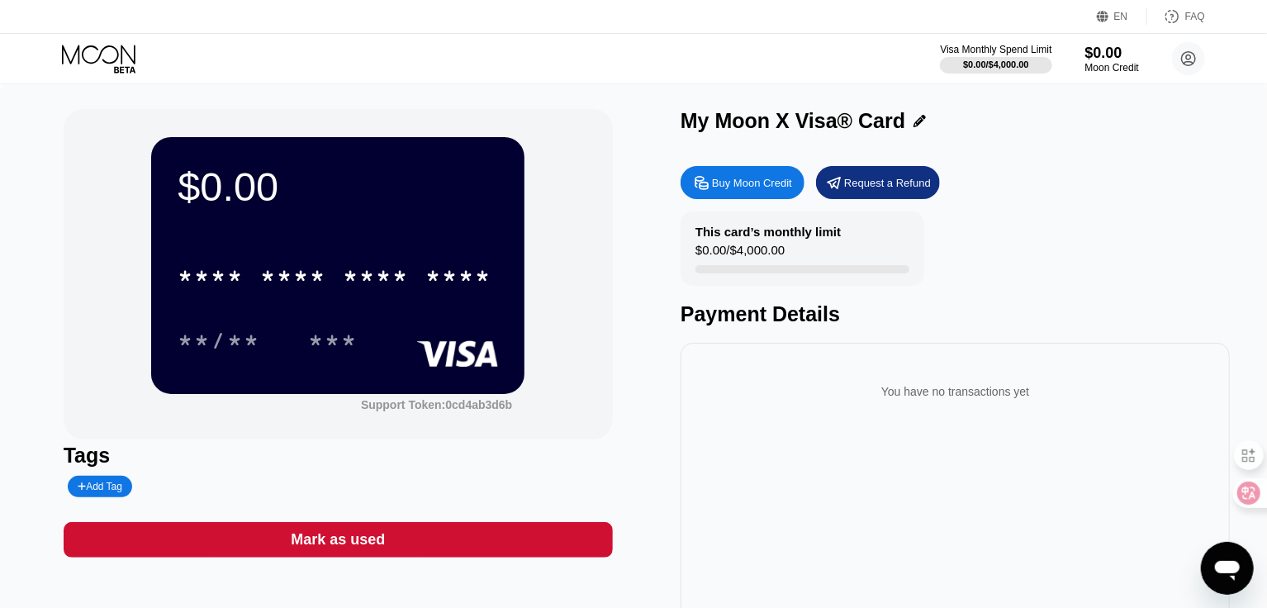
click at [300, 199] on div "$0.00" at bounding box center [338, 187] width 321 height 46
click at [412, 304] on div "* * * * * * * * * * * * **** **/** ***" at bounding box center [338, 291] width 321 height 97
click at [441, 341] on div "**/** ***" at bounding box center [338, 340] width 321 height 41
click at [757, 259] on div "$0.00 / $4,000.00" at bounding box center [740, 254] width 89 height 22
click at [866, 219] on div "This card’s monthly limit $0.00 / $4,000.00" at bounding box center [803, 249] width 244 height 74
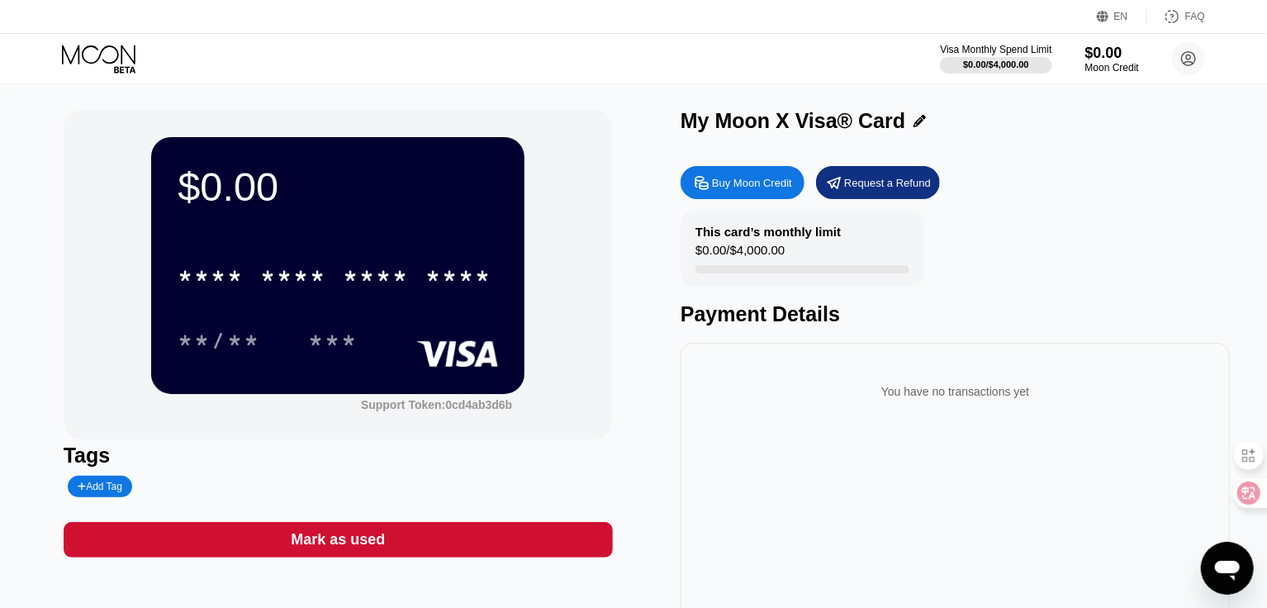
click at [1119, 17] on div "EN" at bounding box center [1122, 17] width 14 height 12
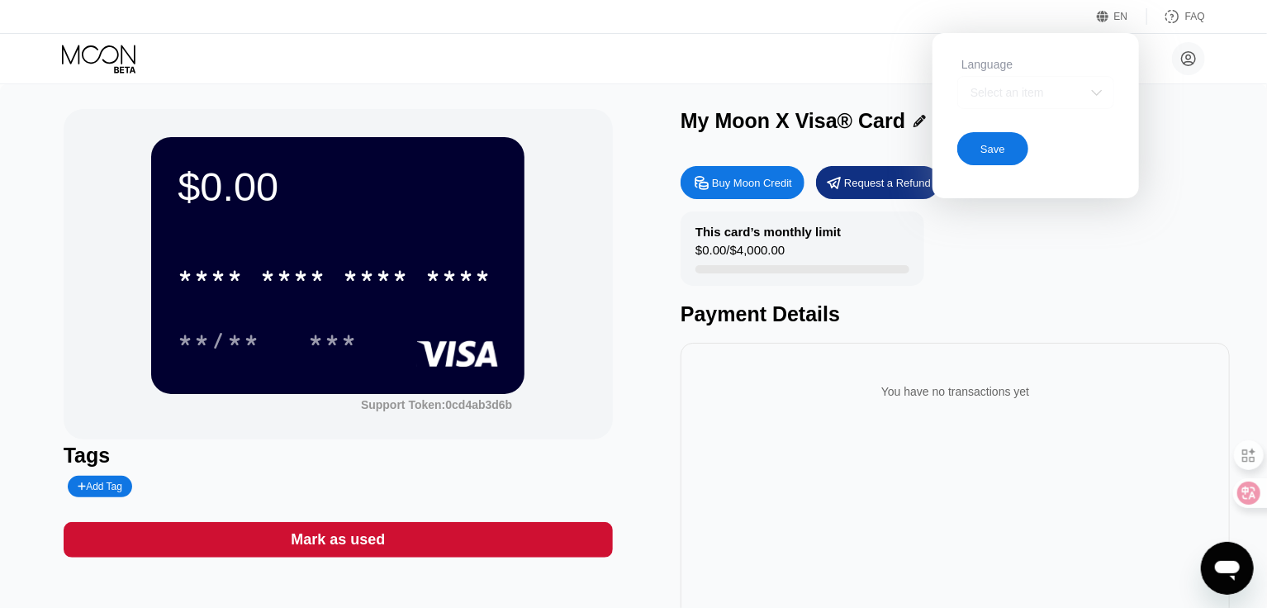
click at [1079, 90] on div "Select an item" at bounding box center [1024, 92] width 114 height 13
click at [1084, 90] on div "Select an item" at bounding box center [1036, 92] width 157 height 33
click at [1002, 151] on div at bounding box center [1035, 158] width 155 height 33
click at [1010, 158] on div "Save" at bounding box center [993, 148] width 71 height 33
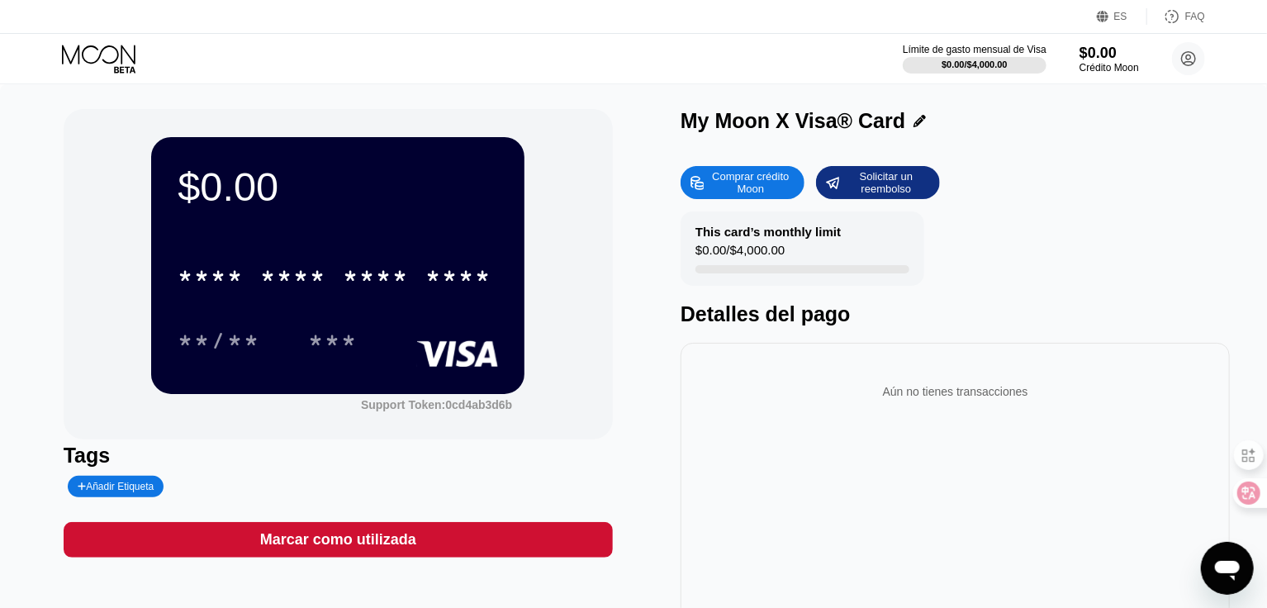
click at [1109, 24] on div "ES" at bounding box center [1105, 16] width 17 height 17
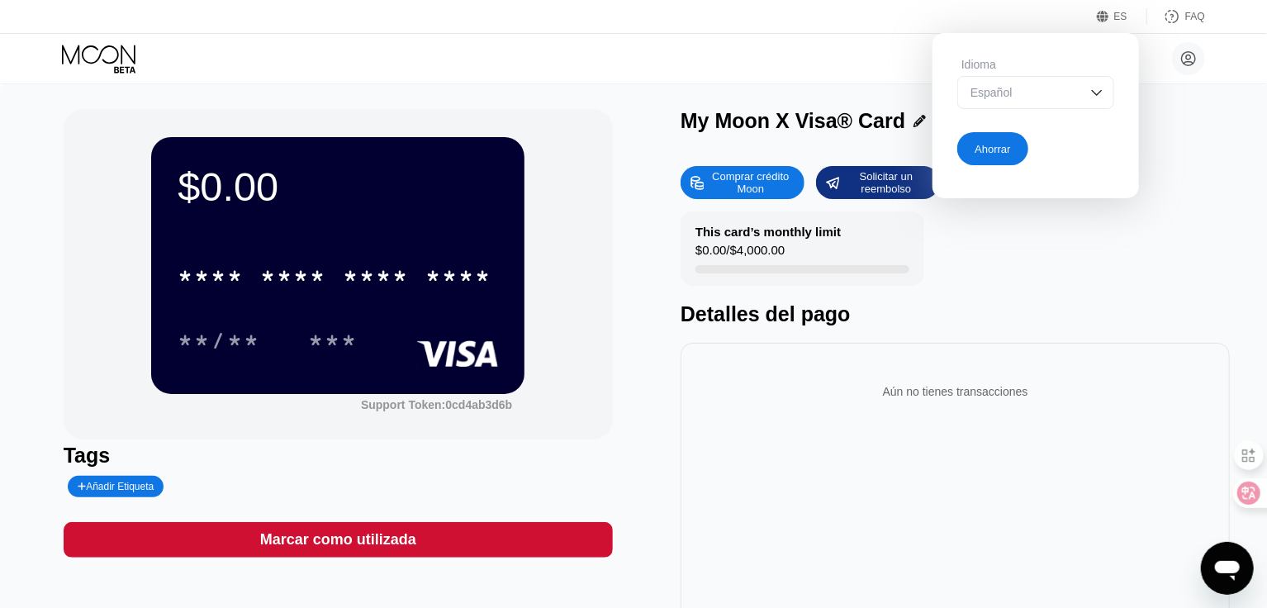
click at [1048, 95] on div "Español" at bounding box center [1024, 92] width 114 height 13
click at [1013, 132] on div "Inglés" at bounding box center [1036, 125] width 139 height 13
click at [1072, 99] on div "Inglés" at bounding box center [1024, 92] width 114 height 13
click at [1167, 169] on div "Comprar crédito Moon Solicitar un reembolso" at bounding box center [955, 182] width 549 height 33
click at [1105, 157] on div "Español" at bounding box center [1036, 158] width 139 height 13
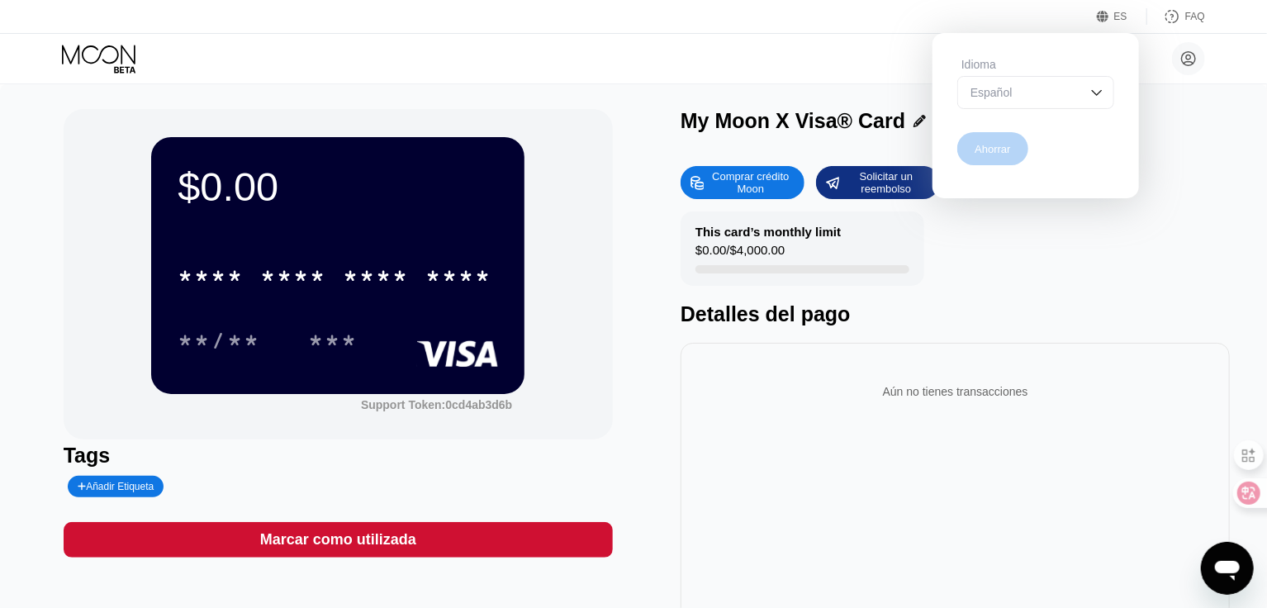
click at [1014, 151] on div "Ahorrar" at bounding box center [993, 148] width 71 height 33
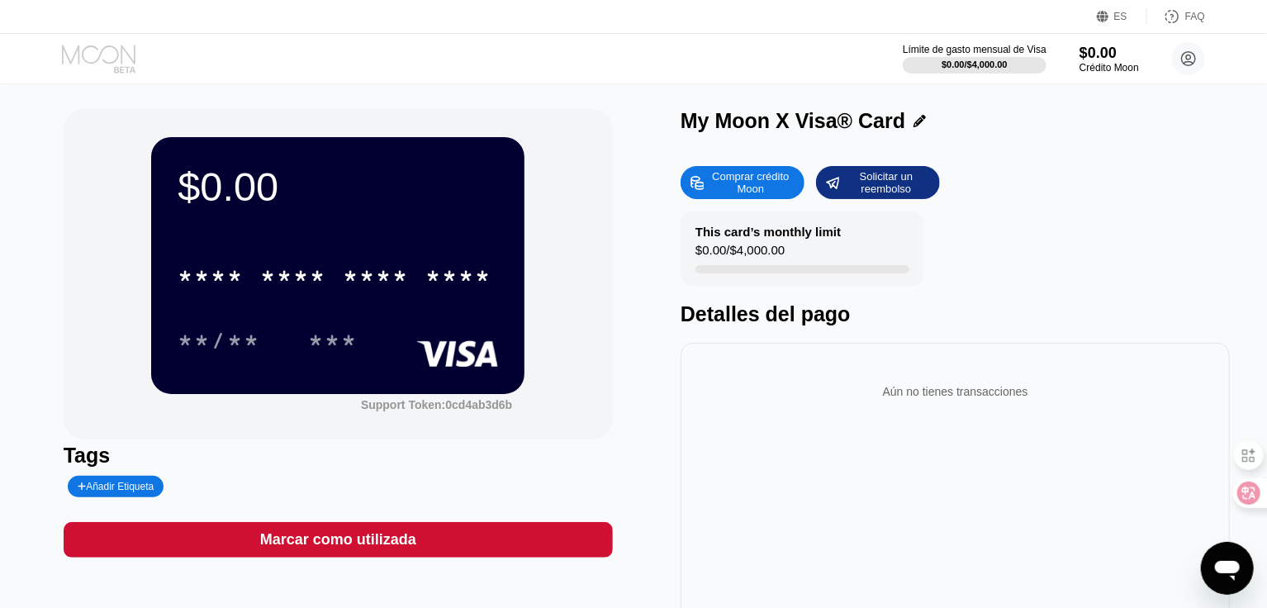
click at [77, 45] on icon at bounding box center [100, 59] width 77 height 29
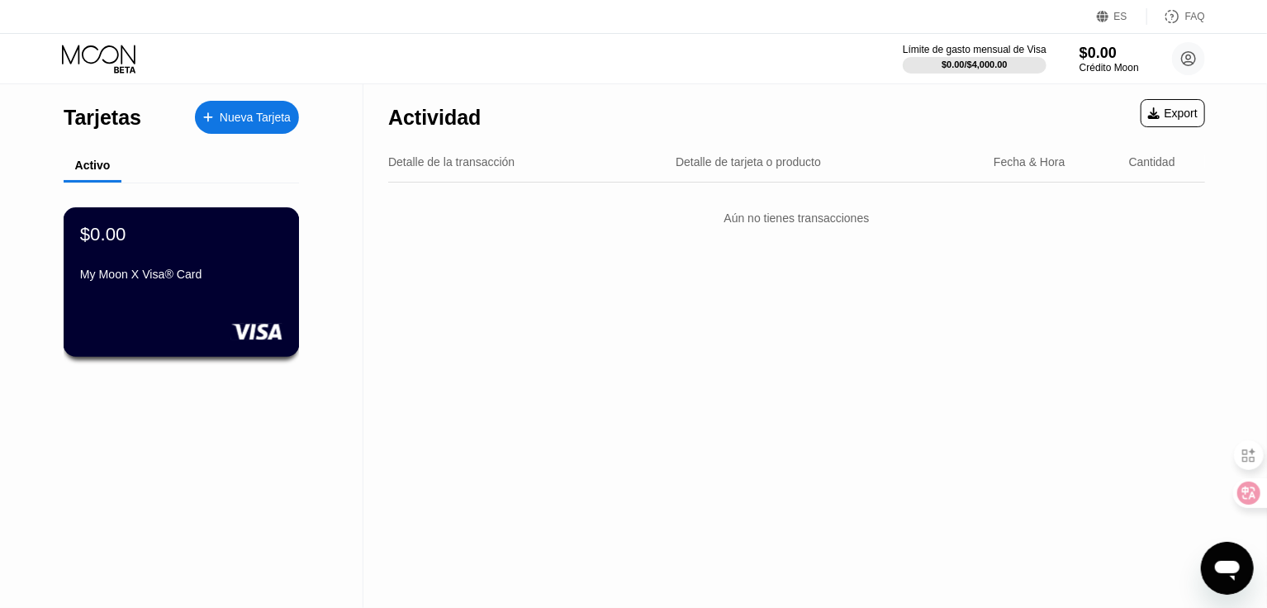
click at [246, 245] on div "$0.00" at bounding box center [181, 234] width 202 height 21
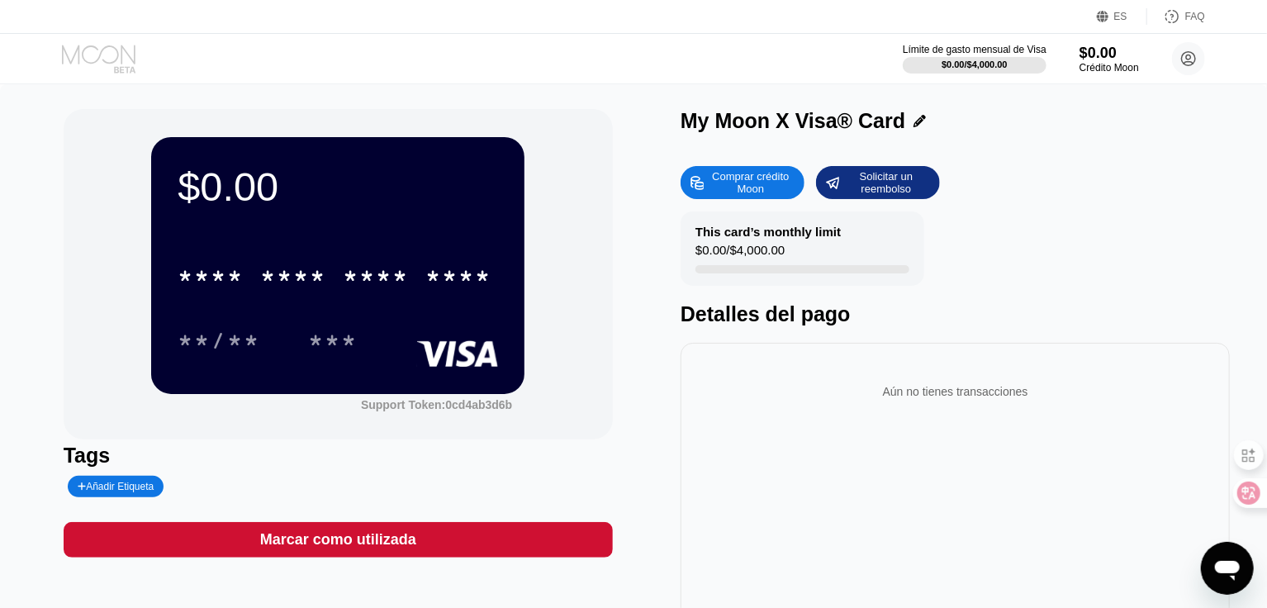
drag, startPoint x: 146, startPoint y: 68, endPoint x: 191, endPoint y: 64, distance: 44.7
click at [190, 64] on div "Límite de gasto mensual de Visa $0.00 / $4,000.00 $0.00 Crédito Moon qibajiu Li…" at bounding box center [633, 59] width 1267 height 50
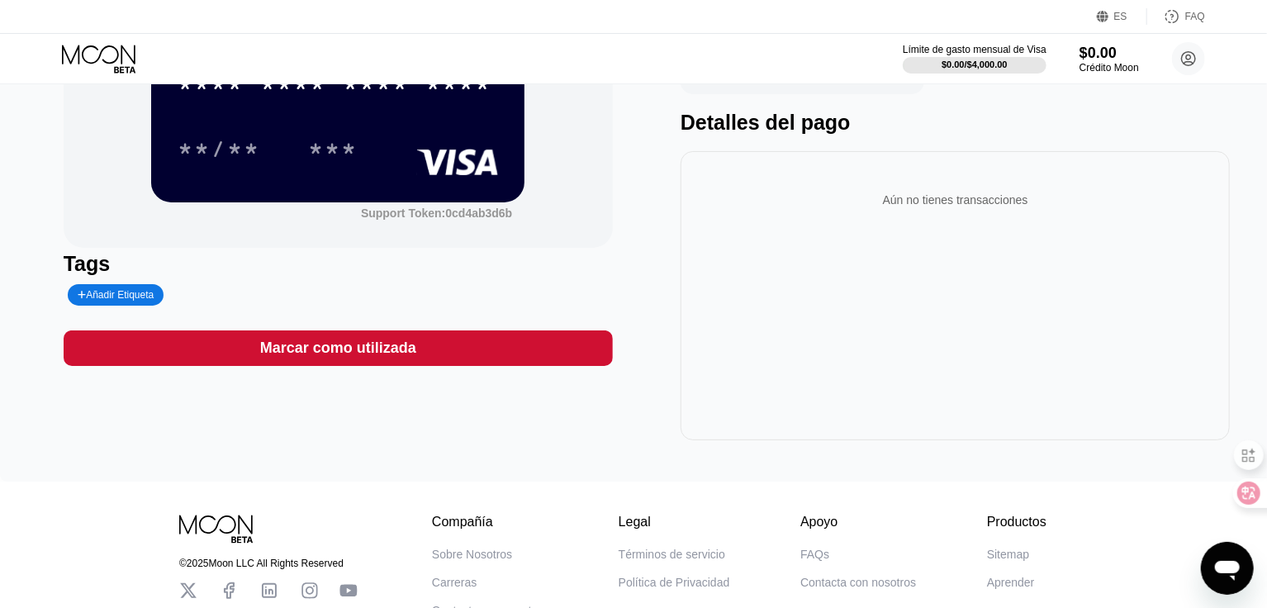
scroll to position [323, 0]
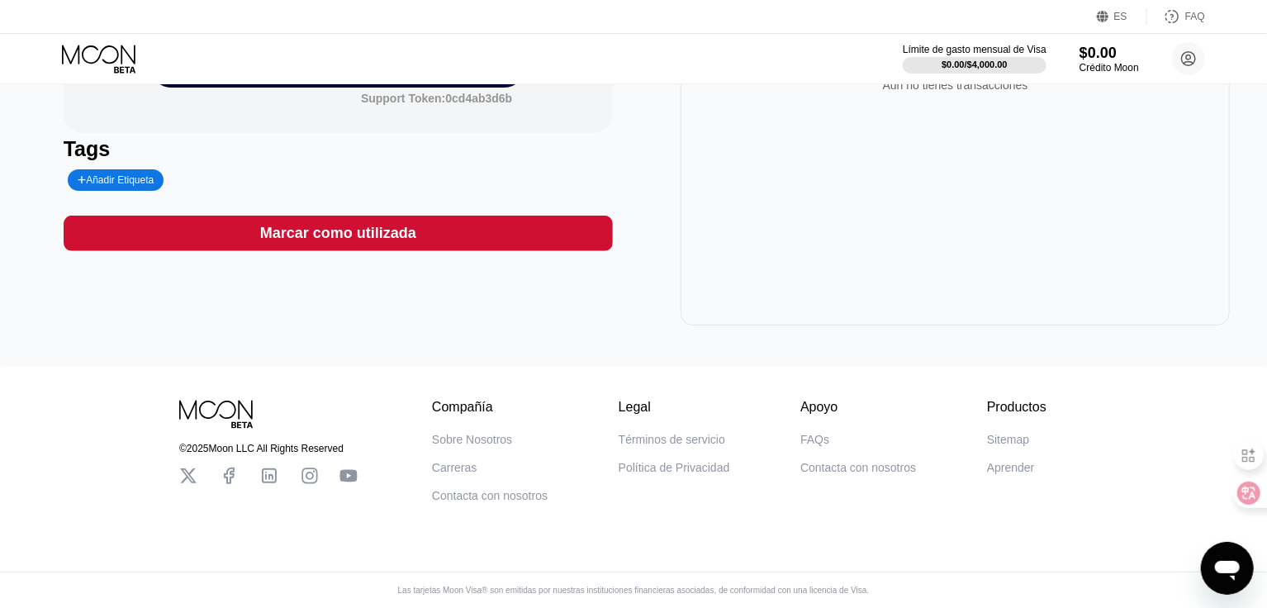
click at [189, 469] on icon at bounding box center [188, 476] width 18 height 18
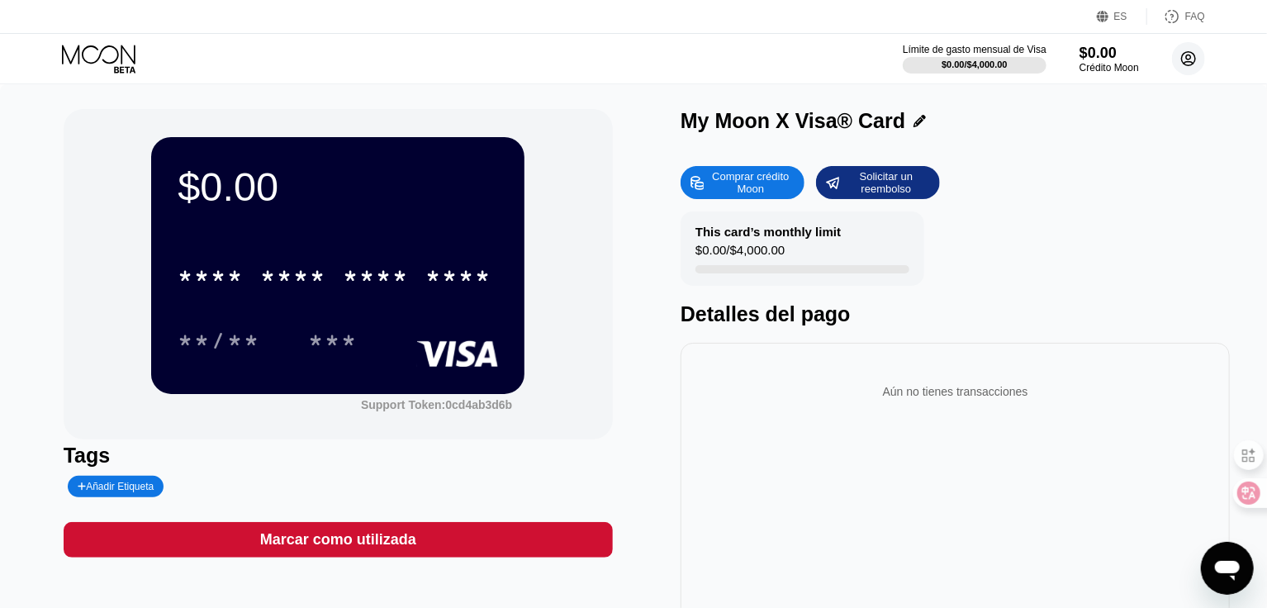
click at [1180, 55] on circle at bounding box center [1188, 58] width 33 height 33
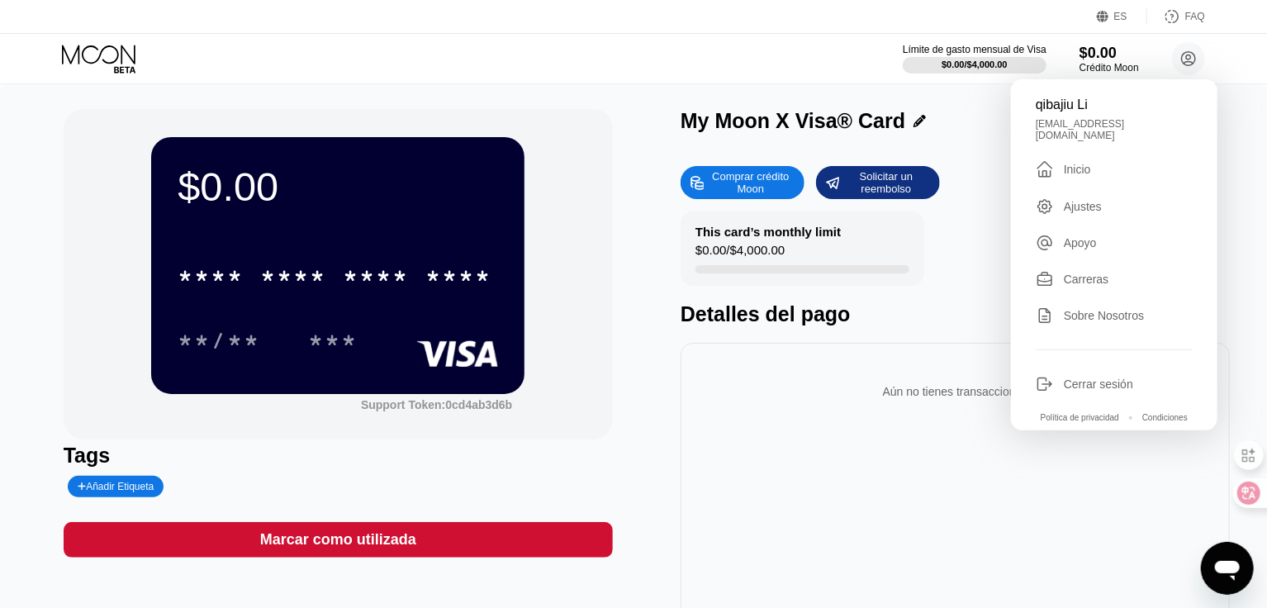
click at [927, 325] on div "Detalles del pago" at bounding box center [955, 314] width 549 height 24
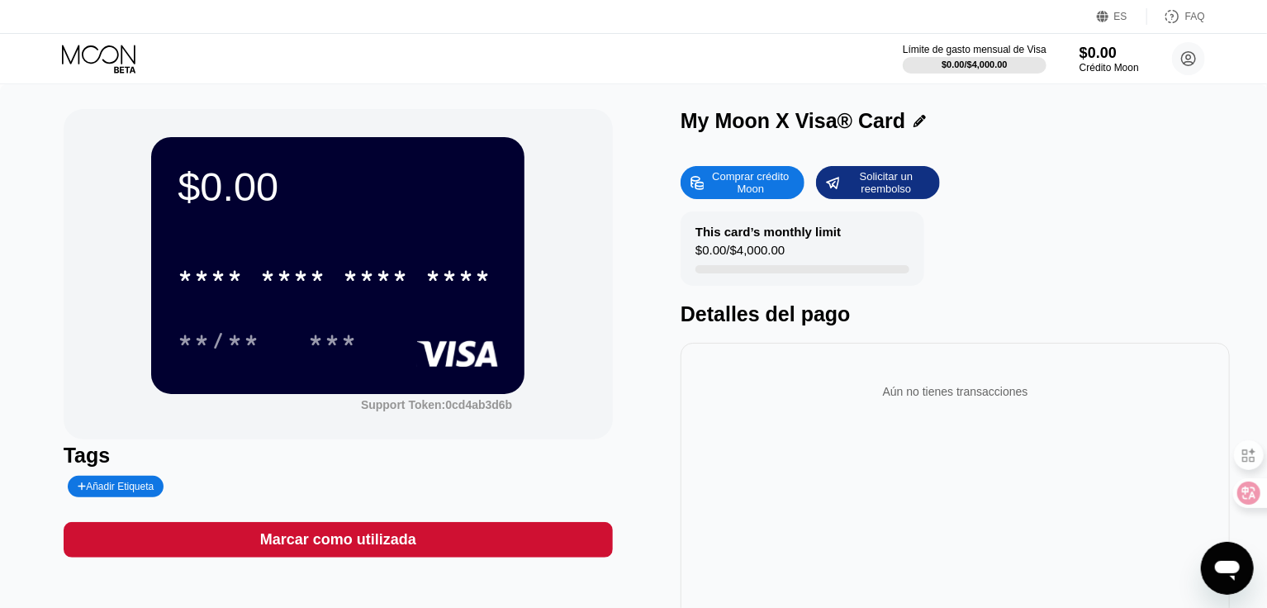
click at [313, 314] on div "* * * * * * * * * * * * **** **/** ***" at bounding box center [338, 291] width 321 height 97
click at [255, 202] on div "$0.00" at bounding box center [338, 187] width 321 height 46
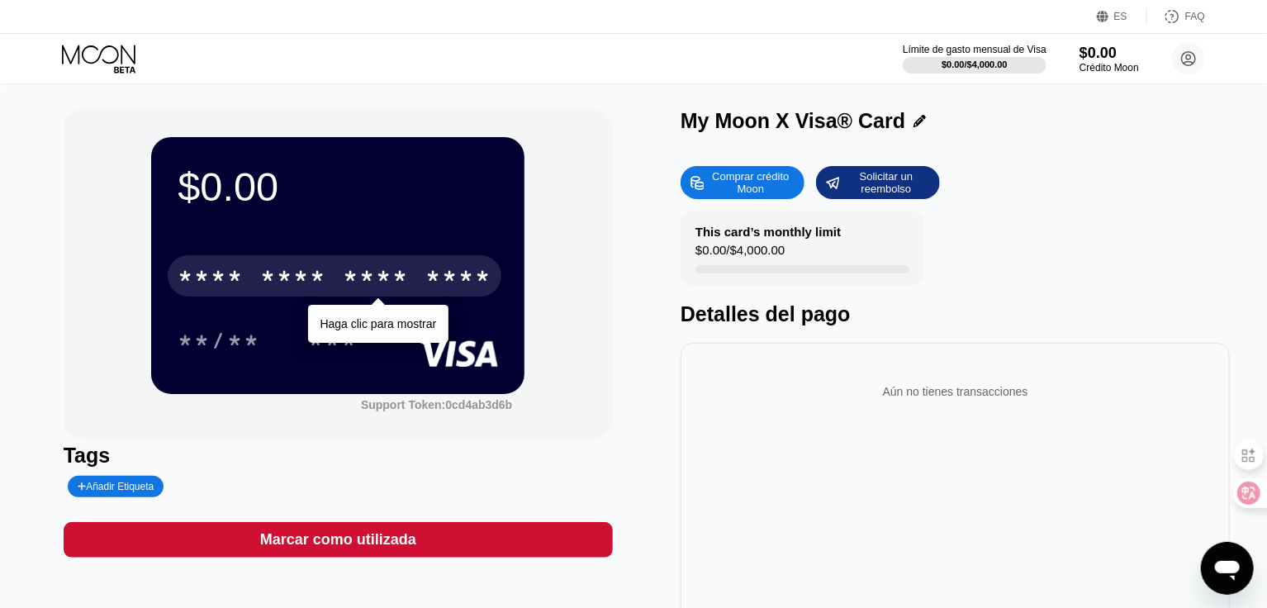
click at [220, 287] on div "* * * *" at bounding box center [211, 278] width 66 height 26
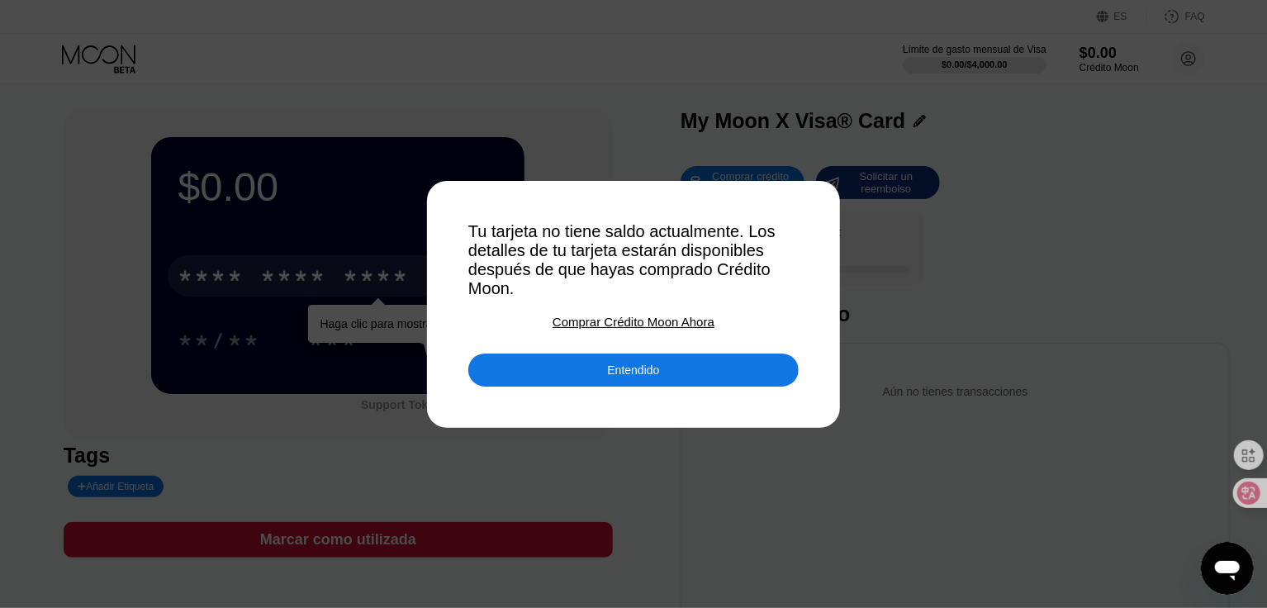
click at [654, 378] on div "Entendido" at bounding box center [633, 370] width 52 height 15
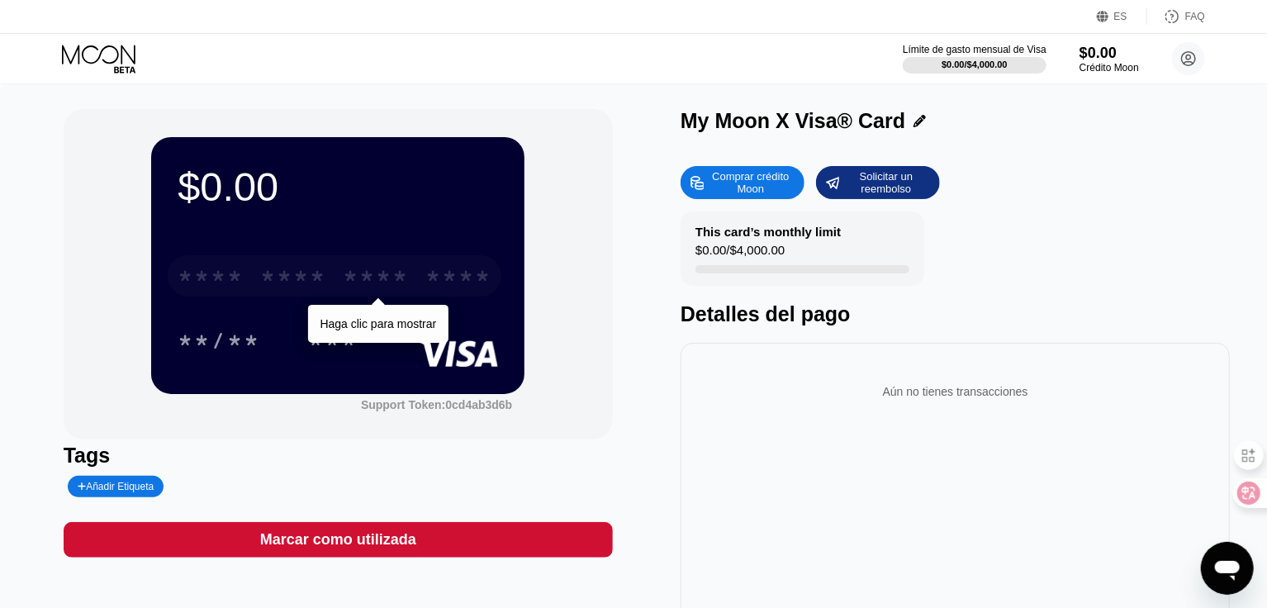
click at [343, 283] on div "* * * *" at bounding box center [376, 278] width 66 height 26
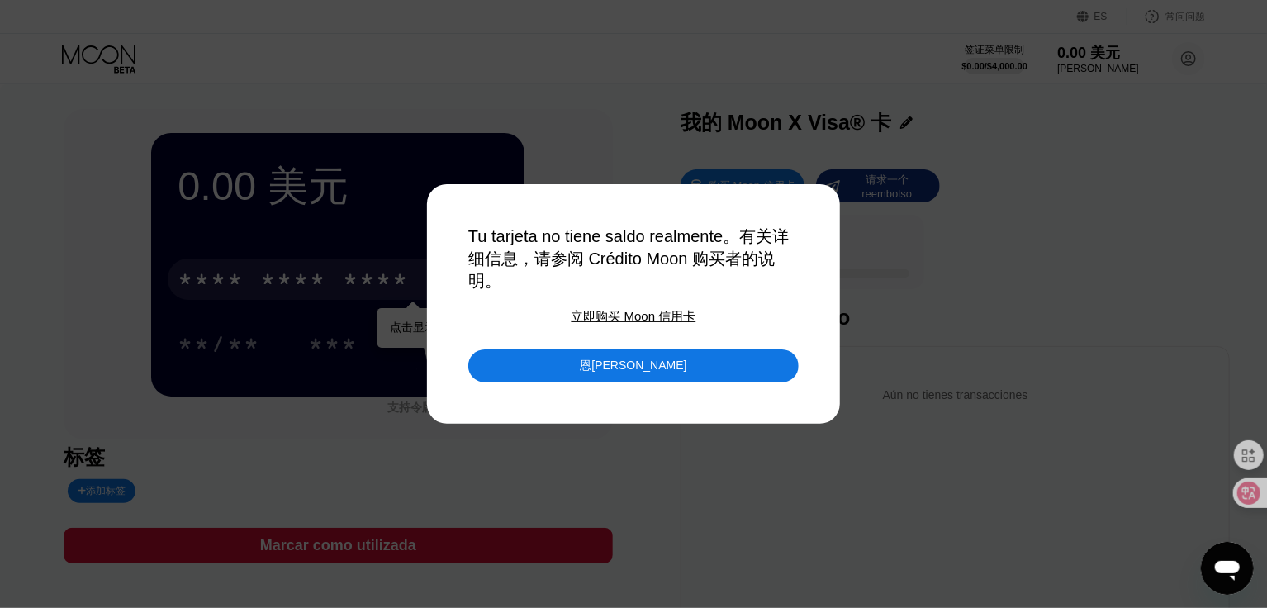
click at [631, 320] on font "立即购买 Moon 信用卡" at bounding box center [634, 316] width 125 height 14
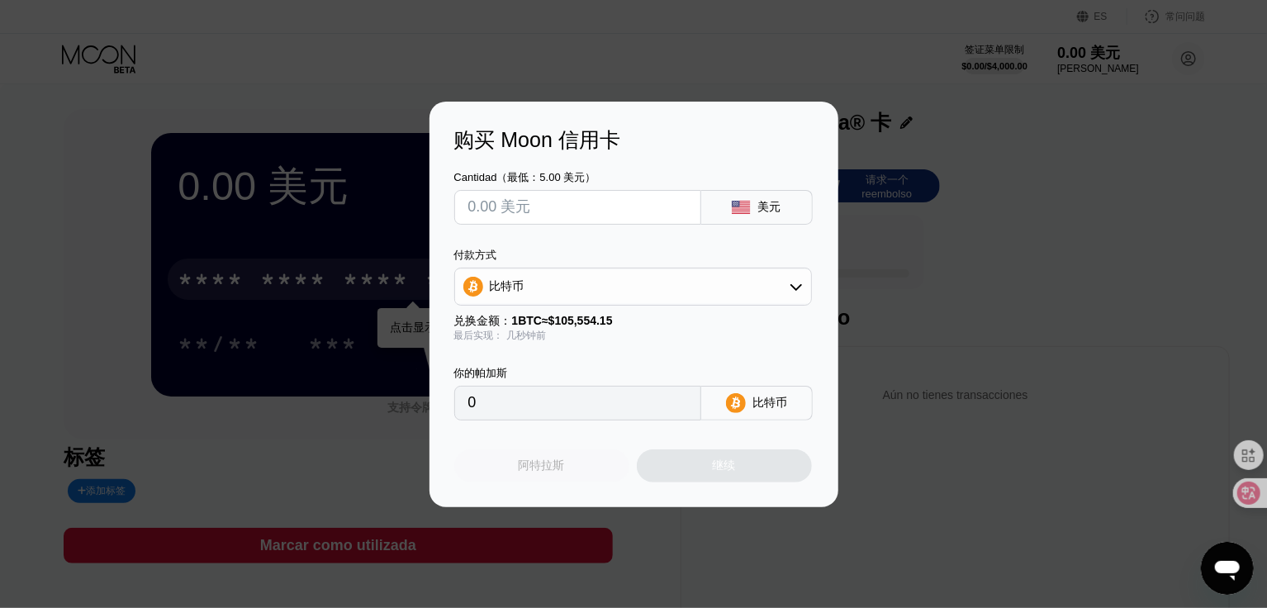
click at [573, 468] on div "阿特拉斯" at bounding box center [541, 465] width 175 height 33
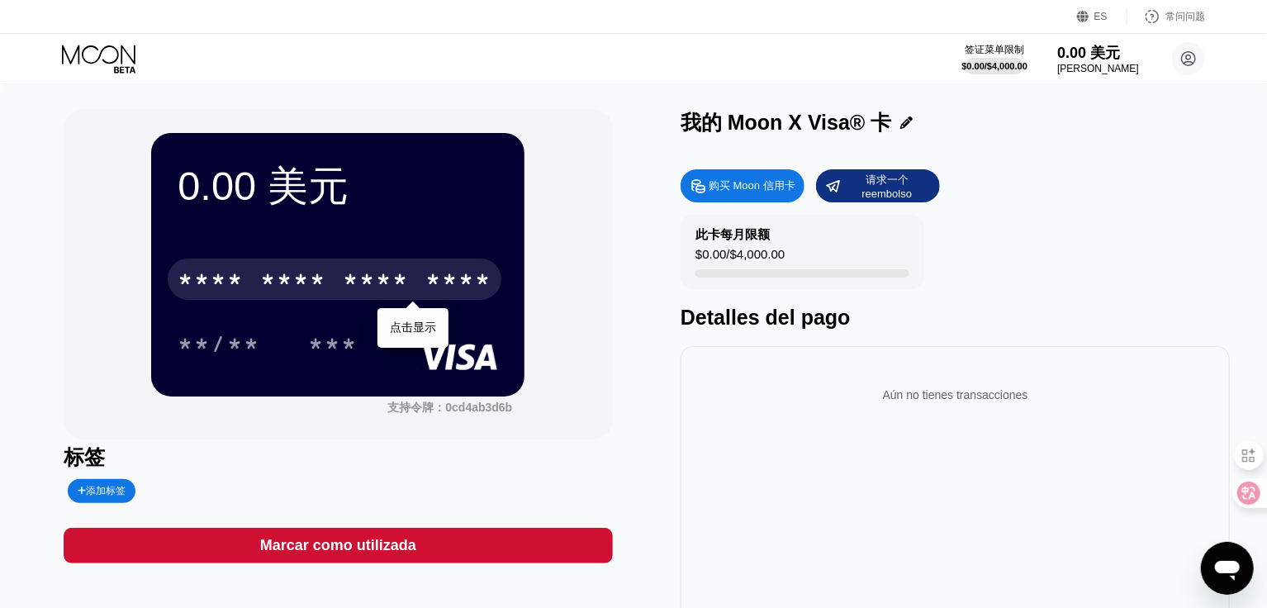
click at [1105, 12] on div "ES" at bounding box center [1102, 16] width 50 height 17
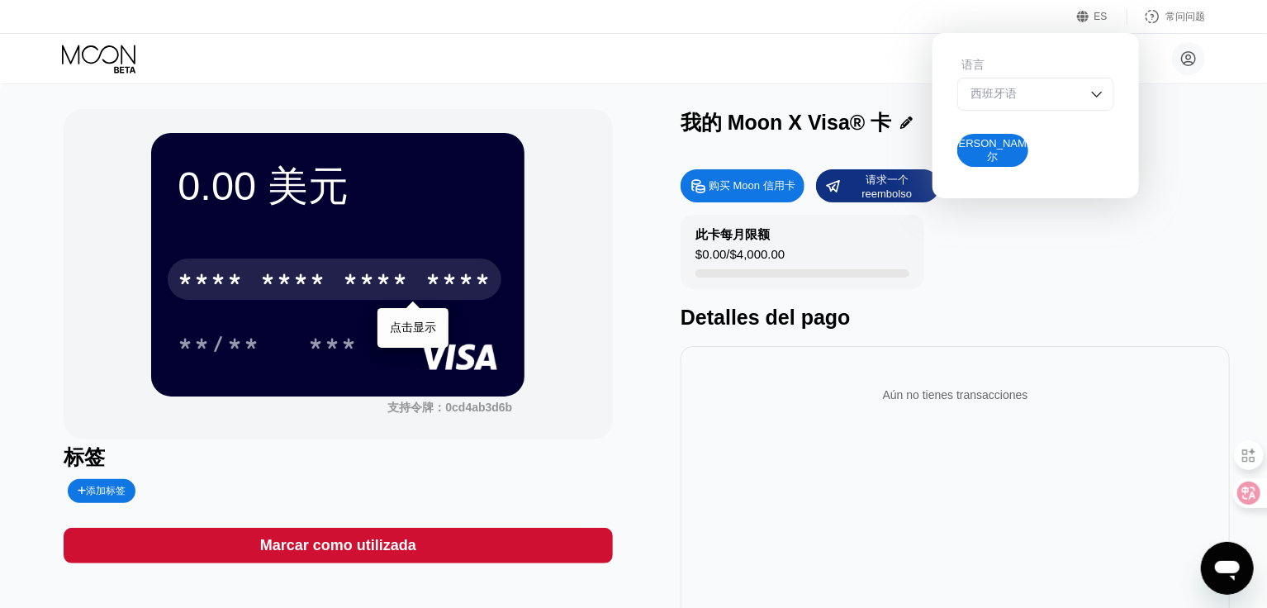
click at [1094, 83] on div "西班牙语" at bounding box center [1036, 94] width 157 height 33
click at [1052, 133] on div "英语" at bounding box center [1036, 127] width 139 height 15
click at [1005, 141] on div "阿霍拉尔" at bounding box center [993, 150] width 71 height 33
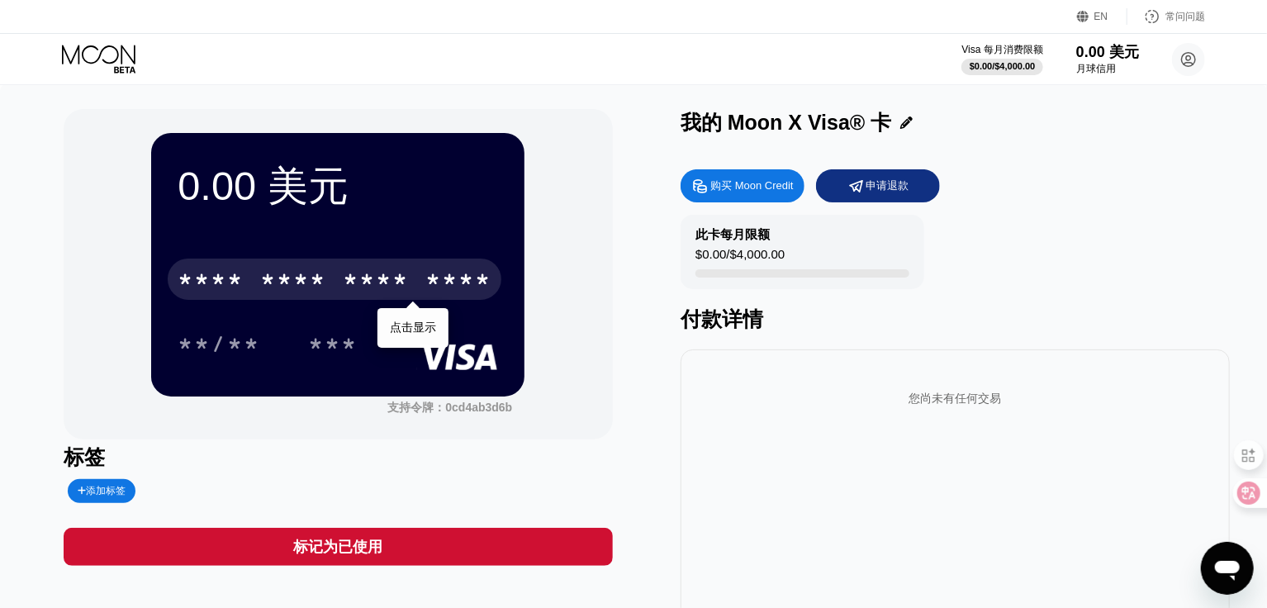
click at [438, 281] on font "****" at bounding box center [458, 282] width 66 height 26
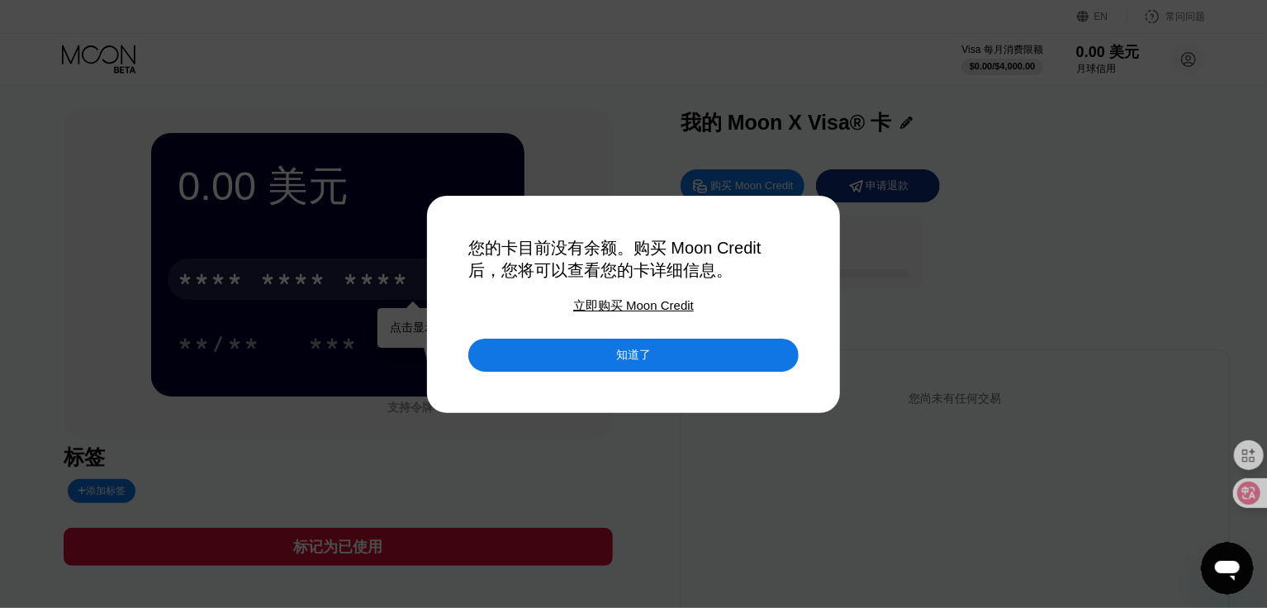
click at [701, 363] on div "知道了" at bounding box center [633, 355] width 330 height 33
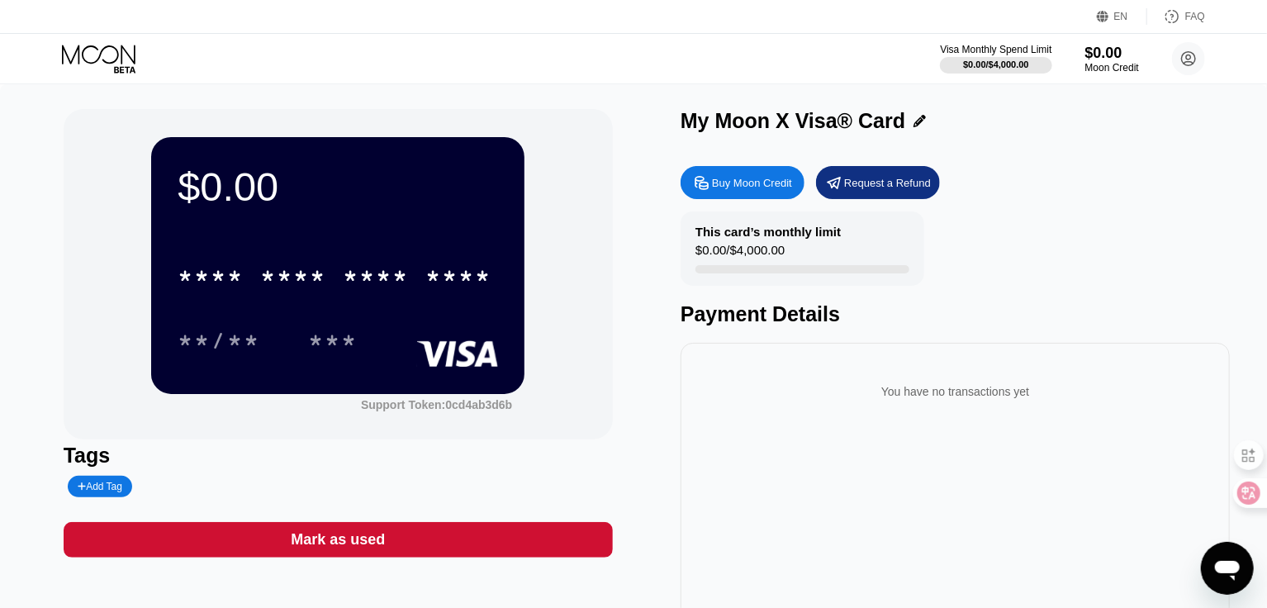
click at [1187, 20] on div "FAQ" at bounding box center [1196, 17] width 20 height 12
click at [1187, 60] on circle at bounding box center [1188, 58] width 33 height 33
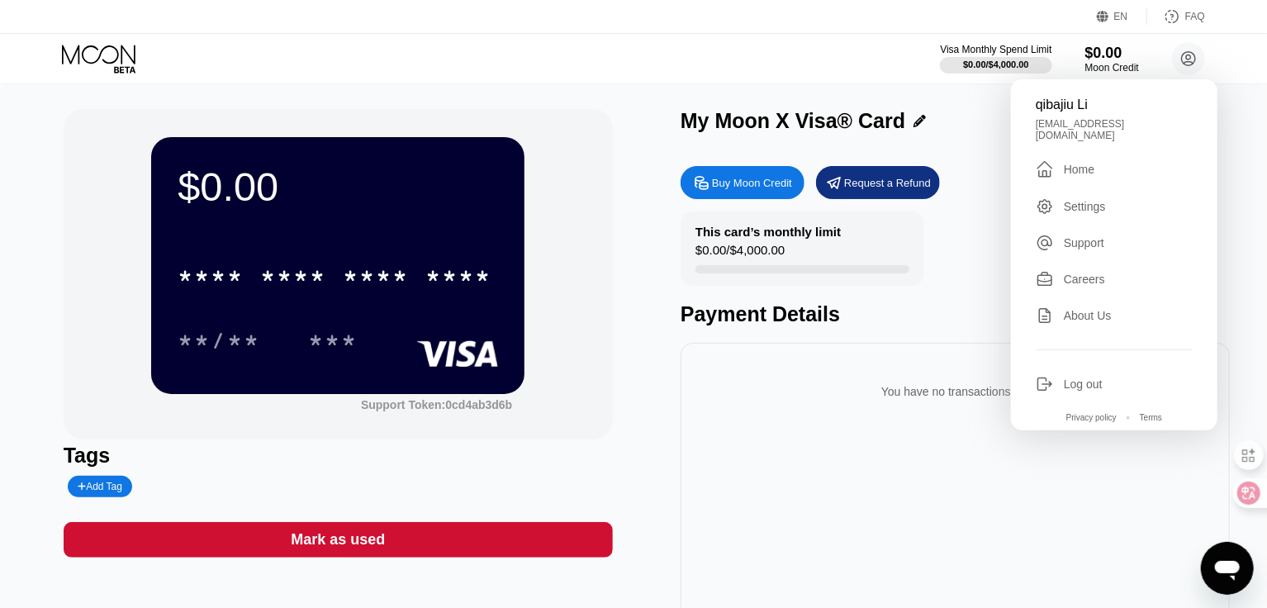
click at [1097, 309] on div "About Us" at bounding box center [1088, 315] width 48 height 13
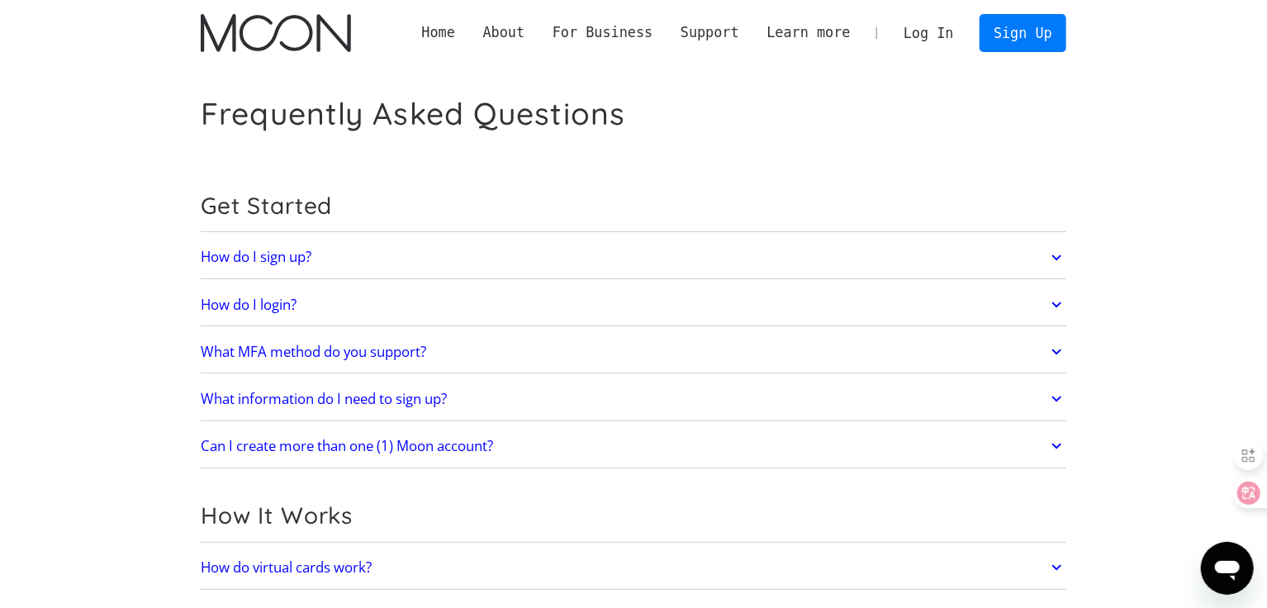
click at [469, 27] on link "Home" at bounding box center [438, 32] width 61 height 21
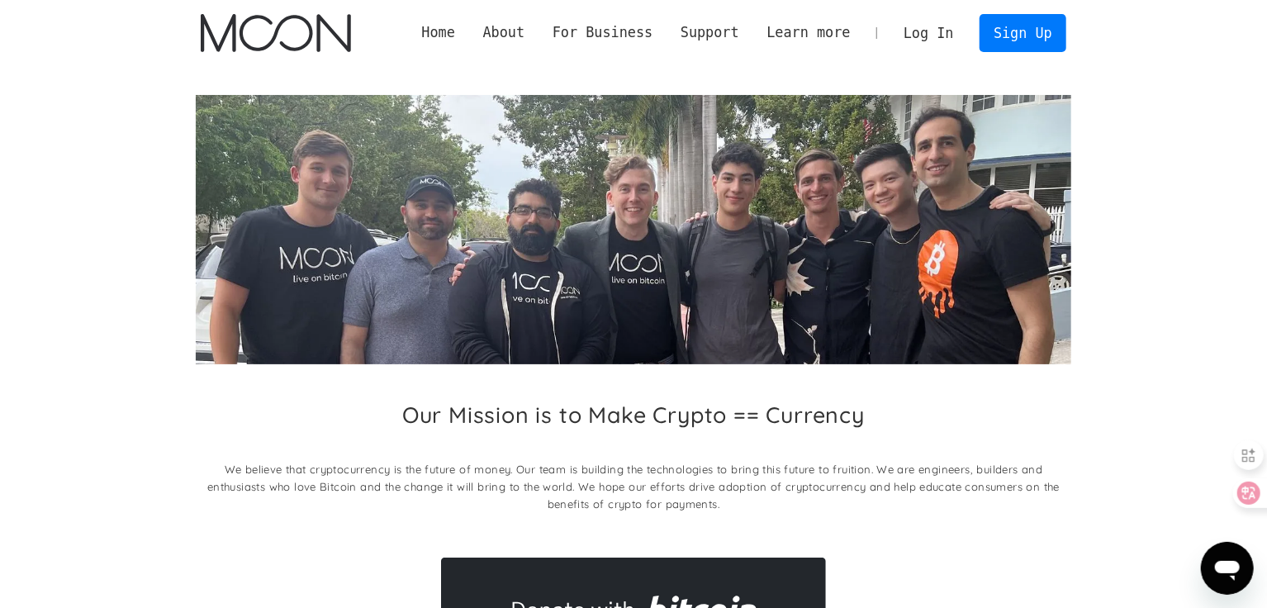
click at [1152, 213] on section "Our Mission is to Make Crypto == Currency We believe that cryptocurrency is the…" at bounding box center [633, 380] width 1267 height 629
click at [469, 30] on link "Home" at bounding box center [438, 32] width 61 height 21
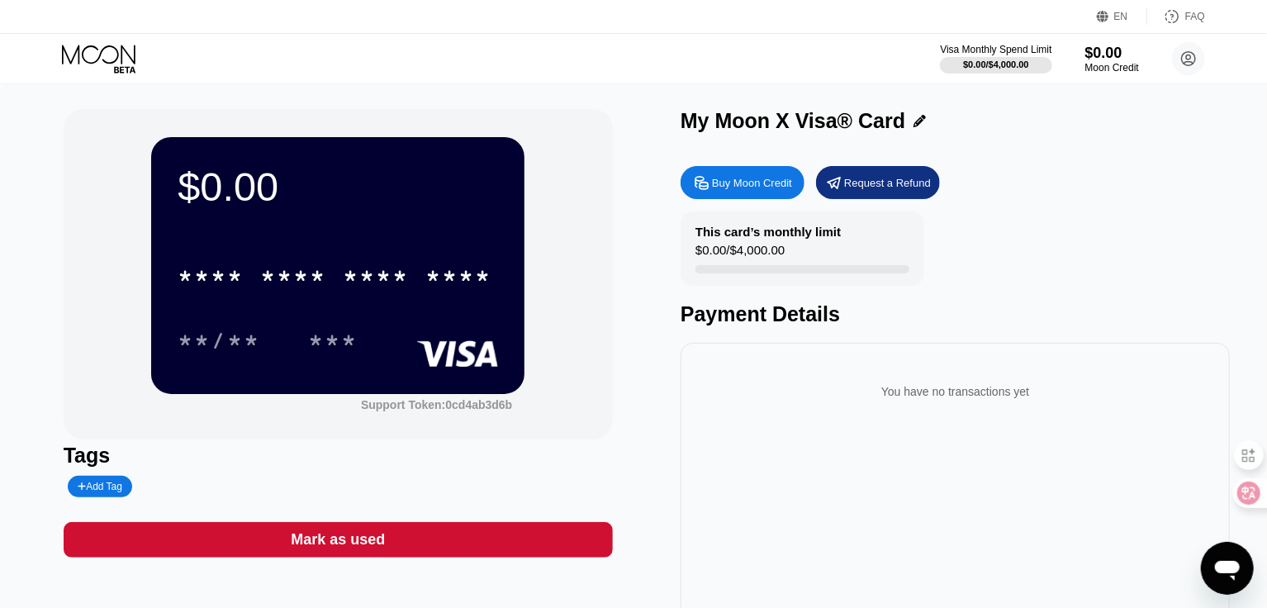
click at [371, 548] on div "Mark as used" at bounding box center [338, 539] width 94 height 19
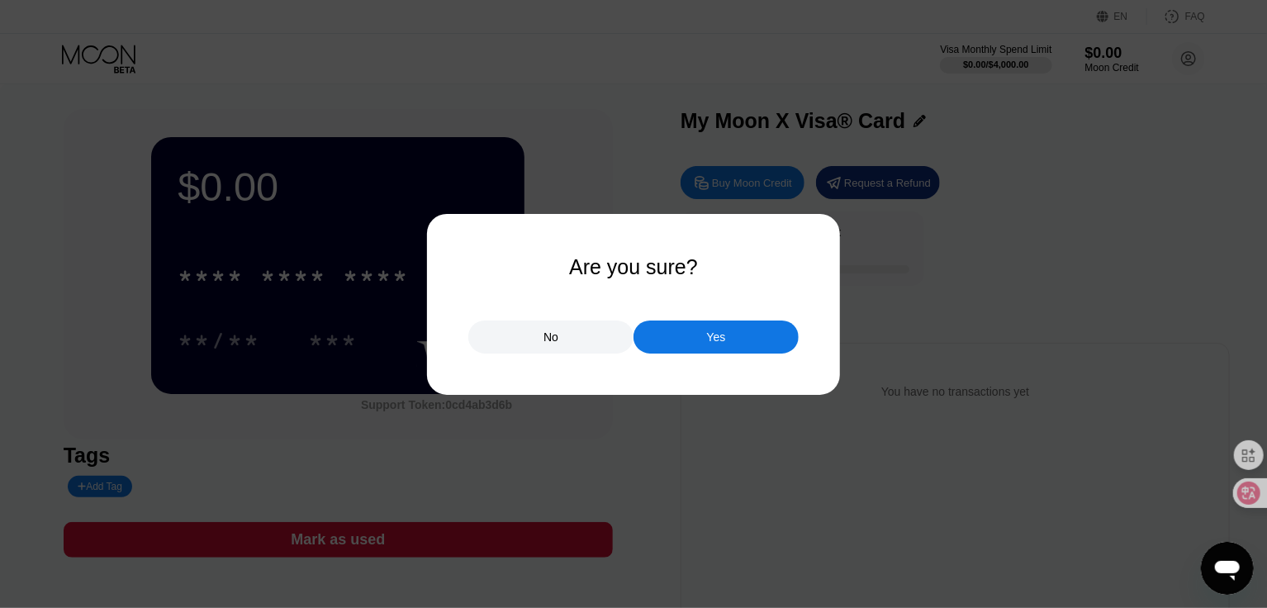
click at [562, 345] on div "No" at bounding box center [550, 337] width 165 height 33
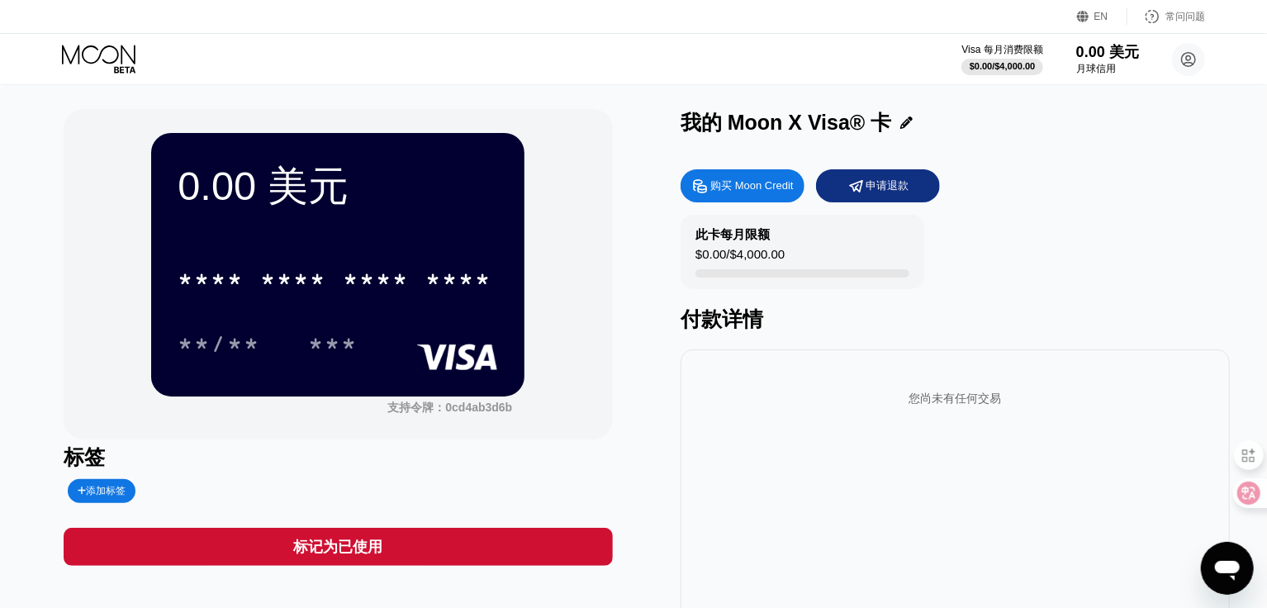
click at [428, 554] on div "标记为已使用" at bounding box center [338, 547] width 549 height 38
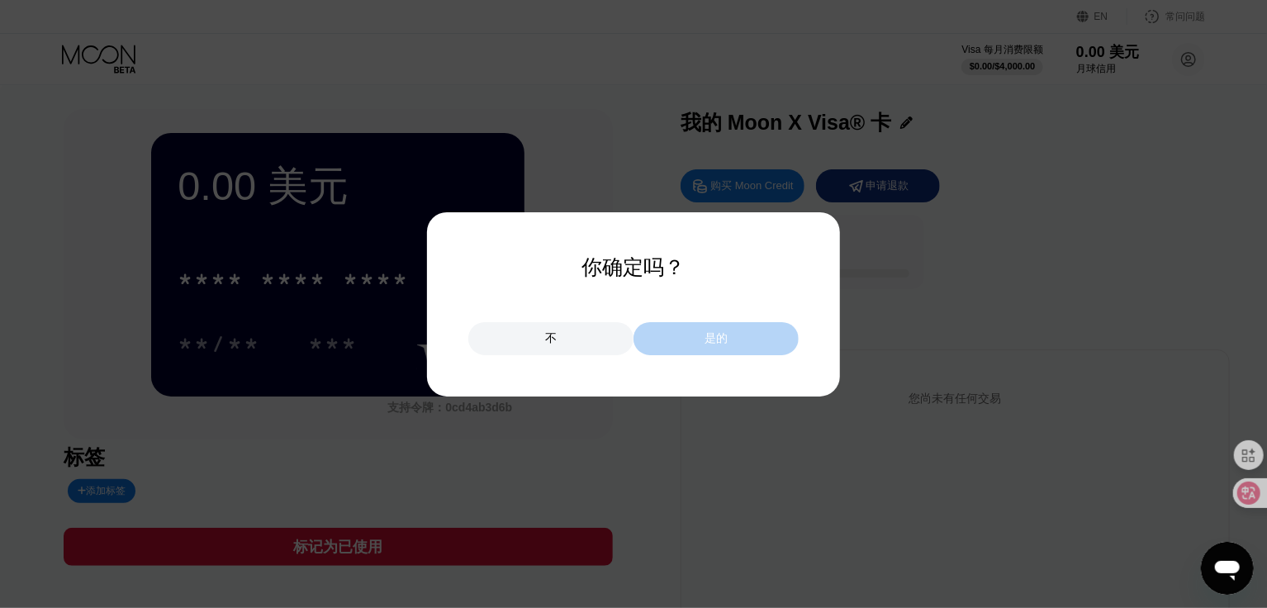
click at [701, 345] on div "是的" at bounding box center [716, 338] width 165 height 33
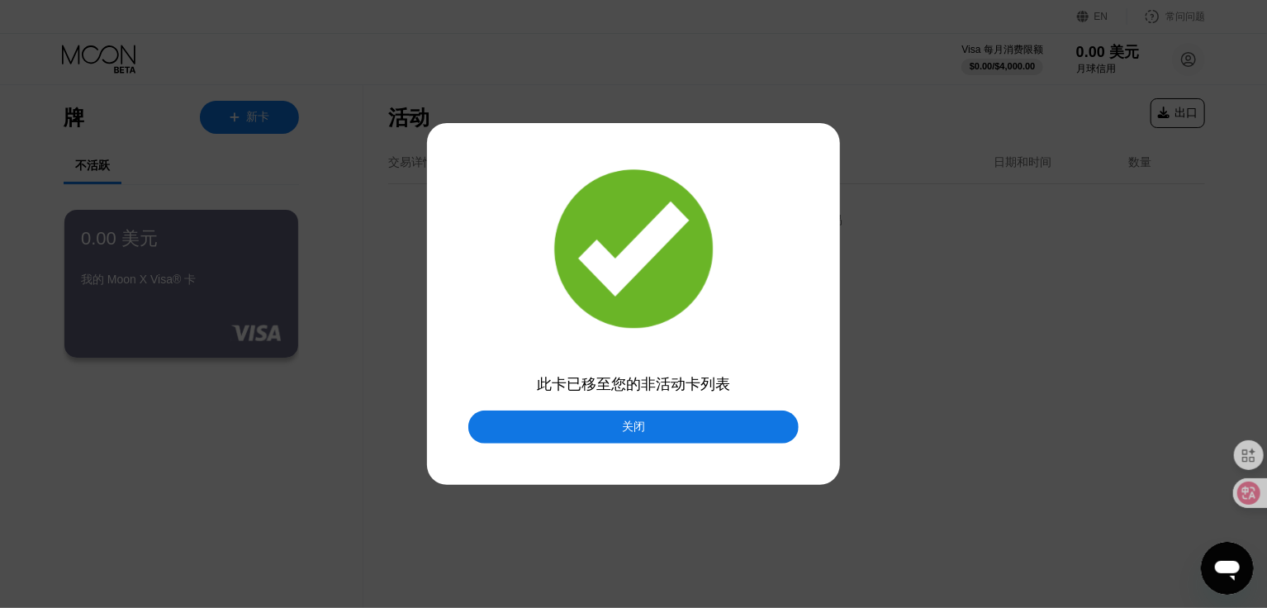
click at [594, 431] on div "关闭" at bounding box center [633, 427] width 330 height 33
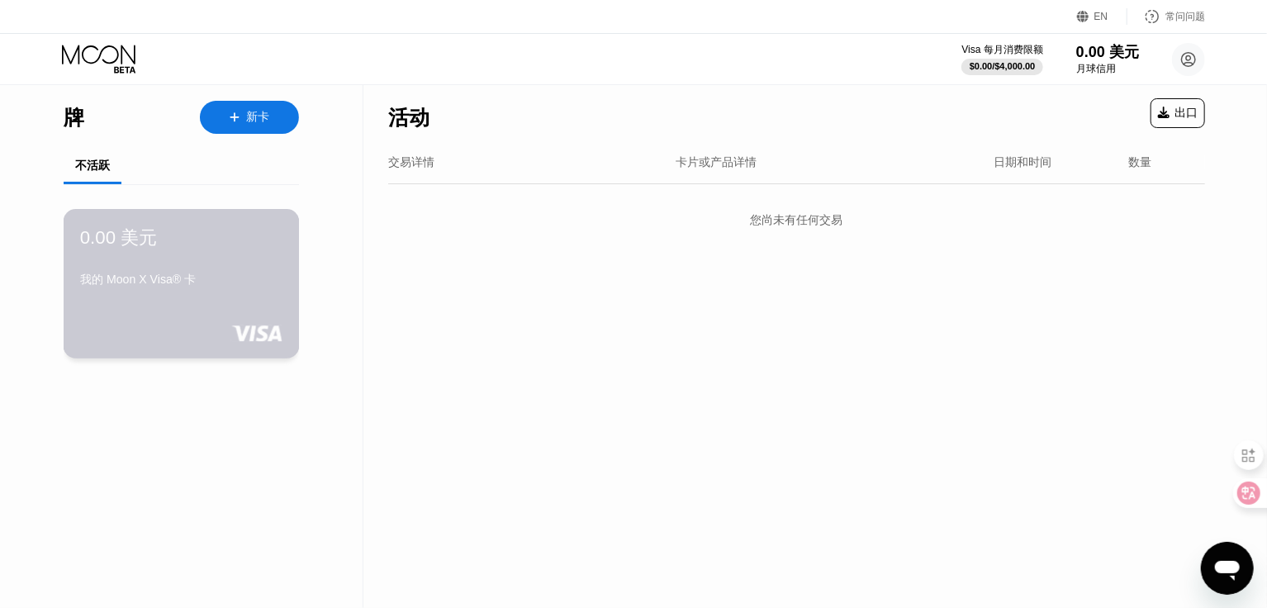
click at [178, 288] on div "我的 Moon X Visa® 卡" at bounding box center [181, 280] width 202 height 15
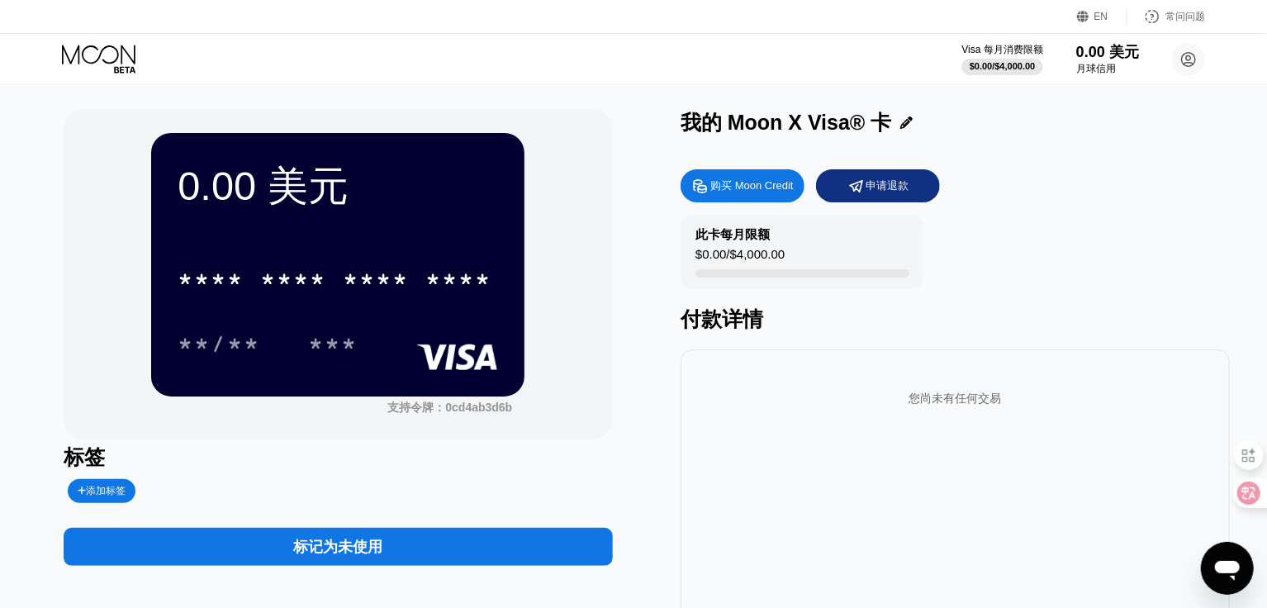
click at [434, 552] on div "标记为未使用" at bounding box center [338, 547] width 549 height 38
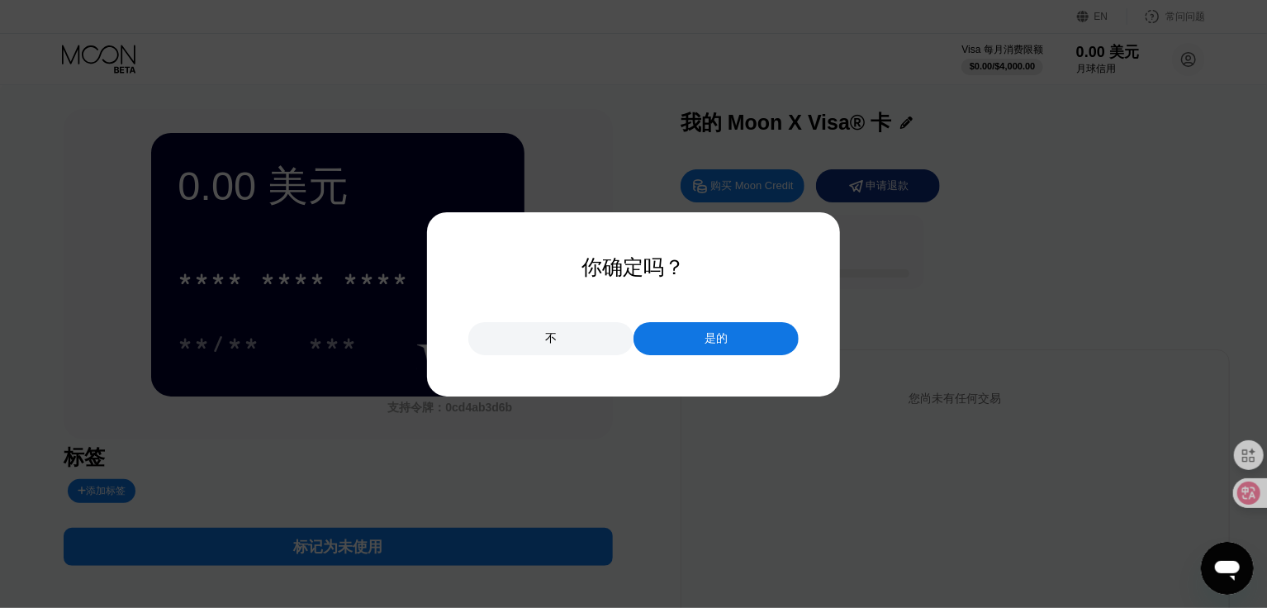
click at [733, 343] on div "是的" at bounding box center [716, 338] width 165 height 33
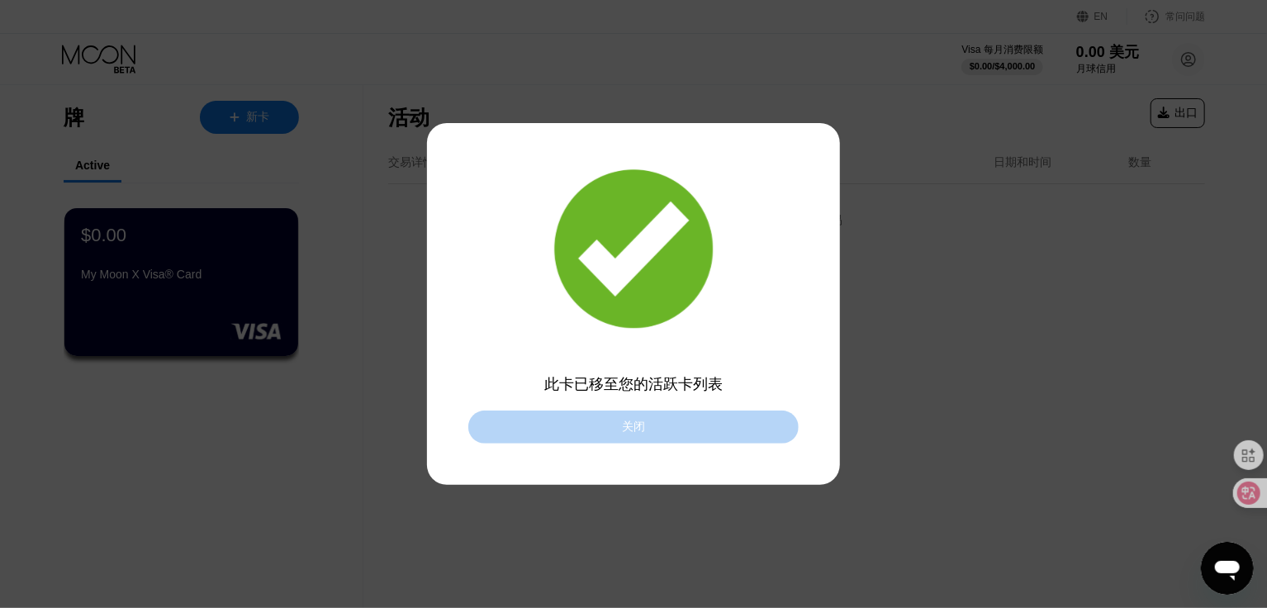
click at [648, 431] on div "关闭" at bounding box center [633, 427] width 330 height 33
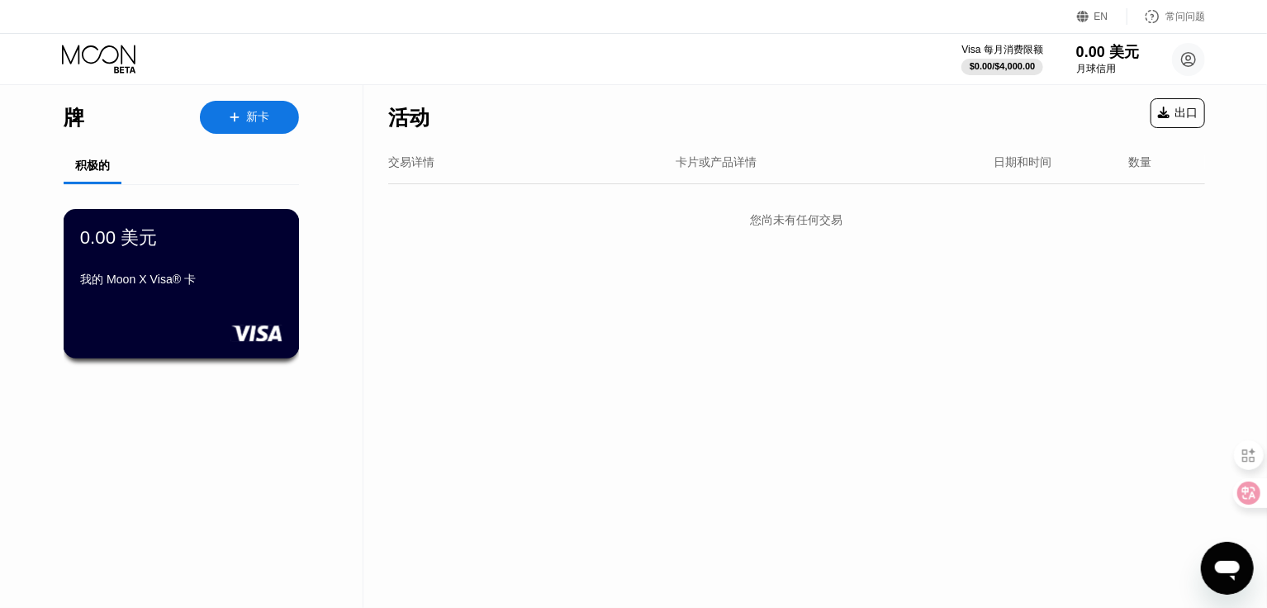
click at [207, 246] on div "0.00 美元" at bounding box center [181, 238] width 202 height 25
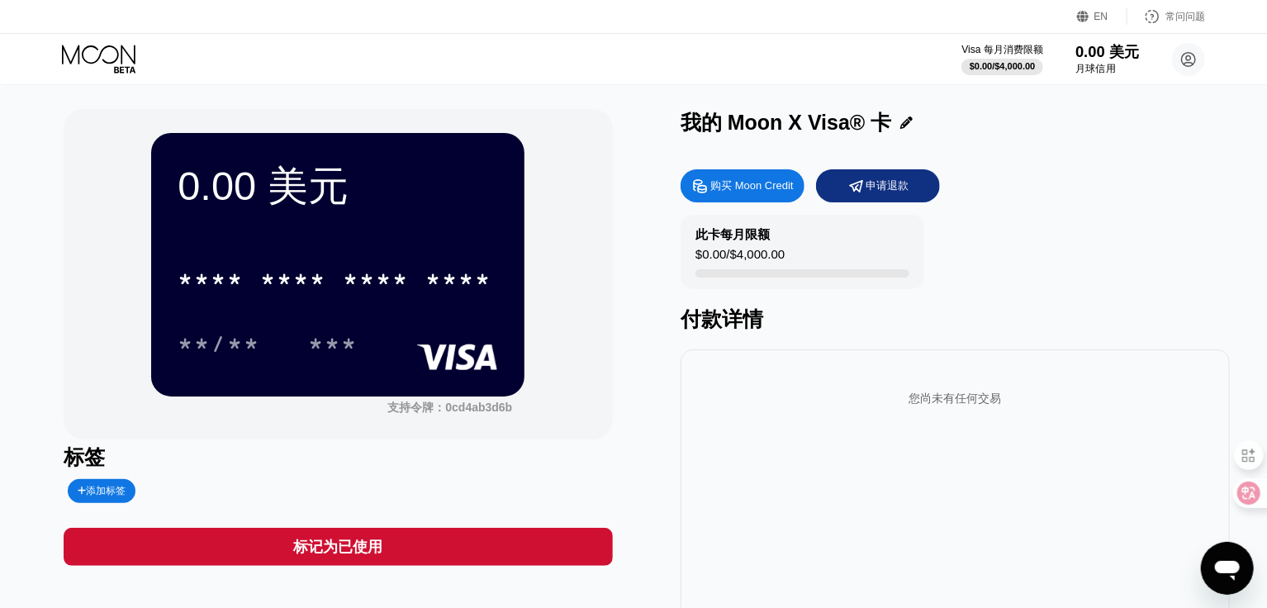
click at [1114, 59] on font "0.00 美元" at bounding box center [1108, 52] width 64 height 17
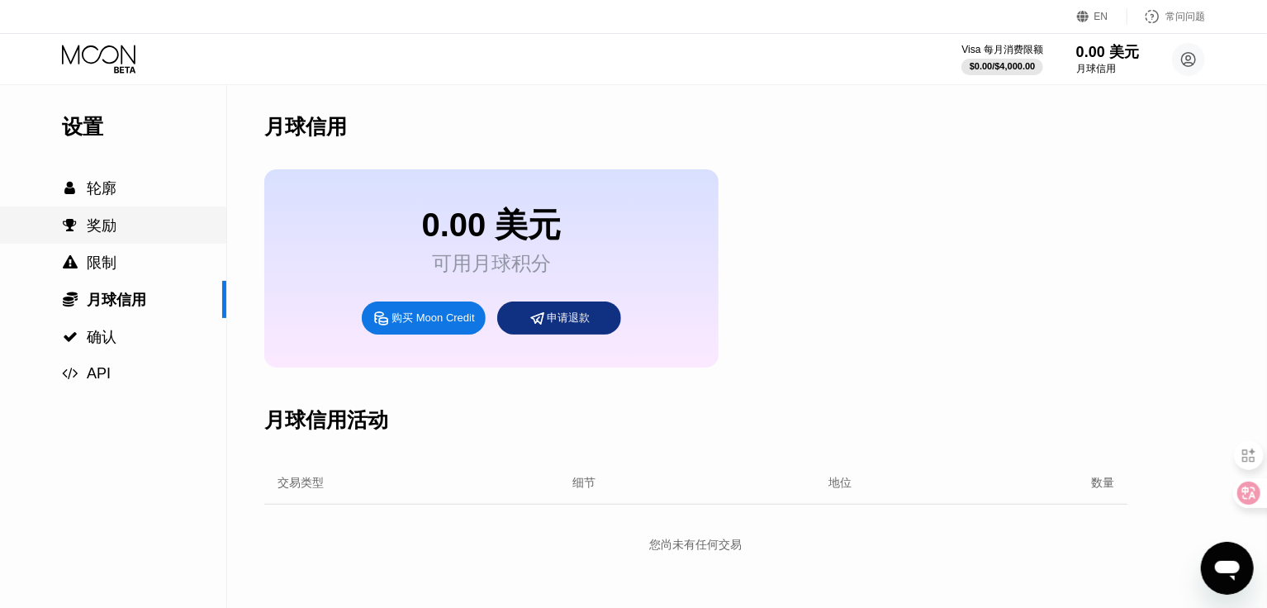
click at [92, 228] on font "奖励" at bounding box center [102, 225] width 30 height 17
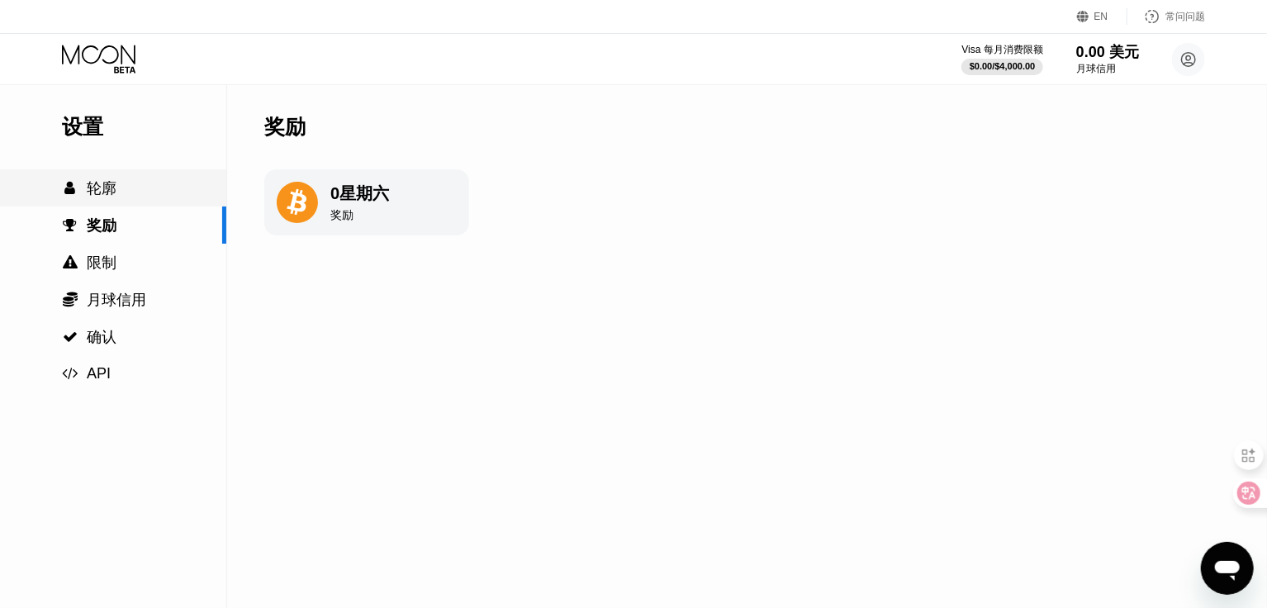
click at [102, 191] on font "轮廓" at bounding box center [102, 188] width 30 height 17
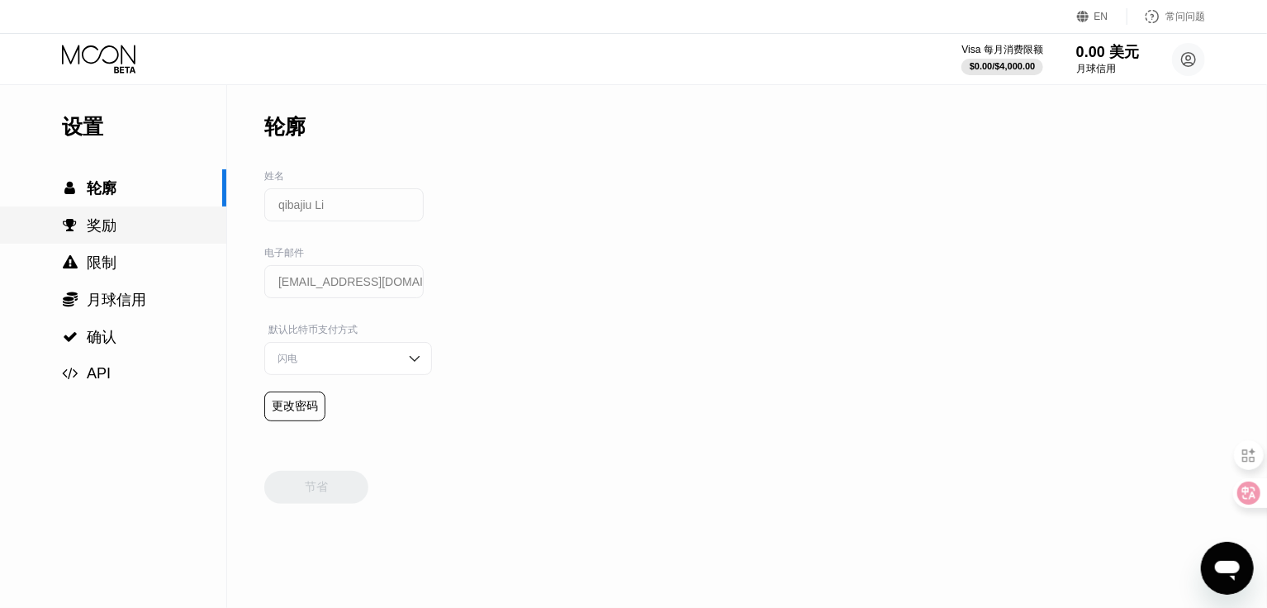
click at [103, 222] on font "奖励" at bounding box center [102, 225] width 30 height 17
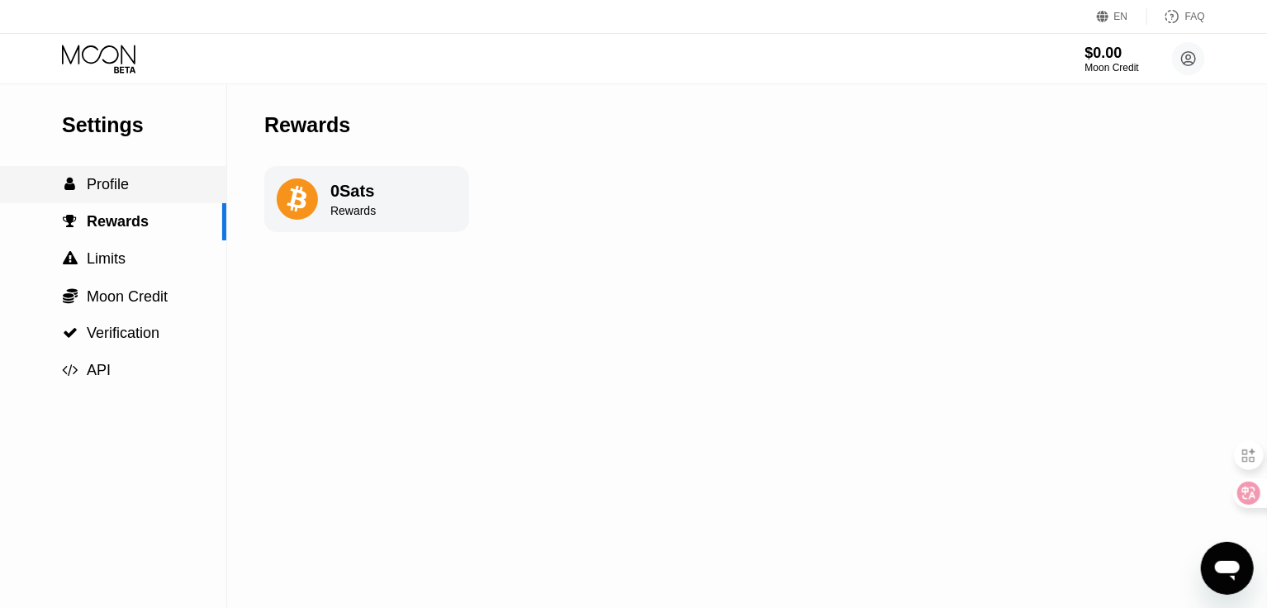
click at [107, 190] on span "Profile" at bounding box center [108, 184] width 42 height 17
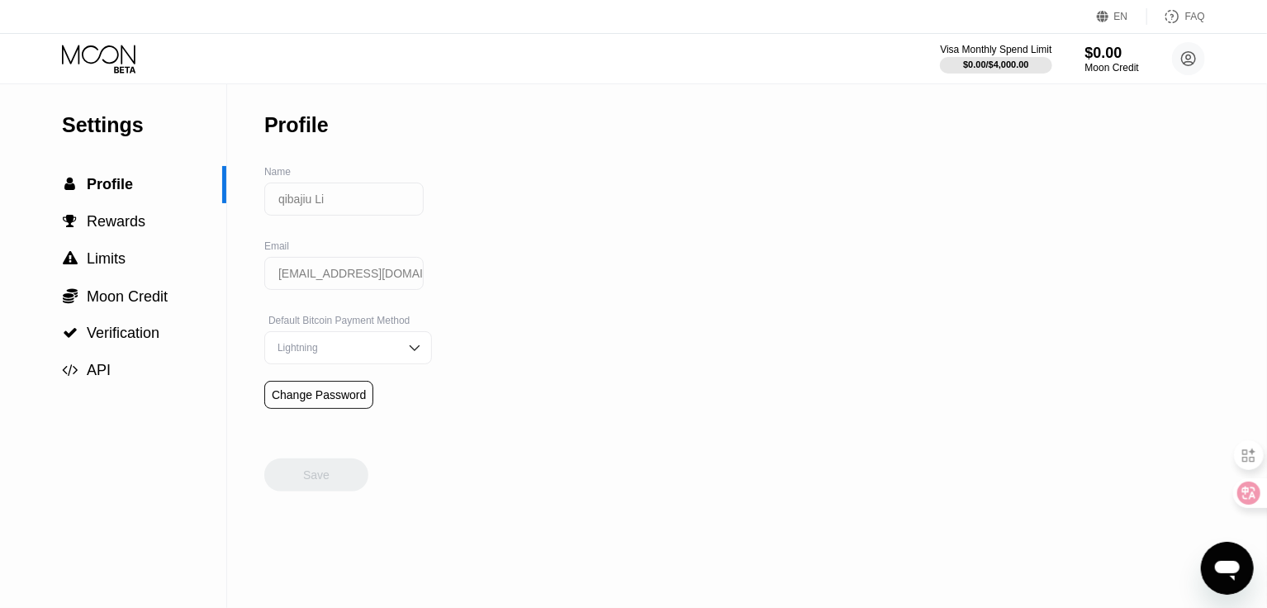
click at [1020, 69] on div "$0.00 / $4,000.00" at bounding box center [996, 64] width 66 height 10
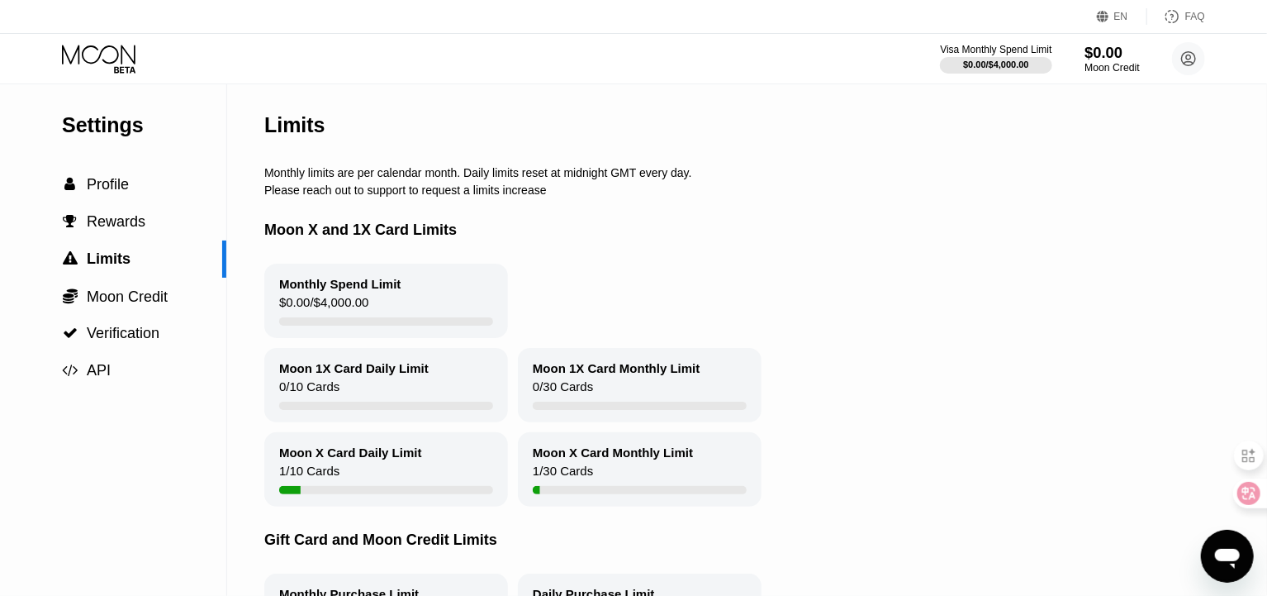
click at [1096, 55] on div "$0.00" at bounding box center [1112, 52] width 55 height 17
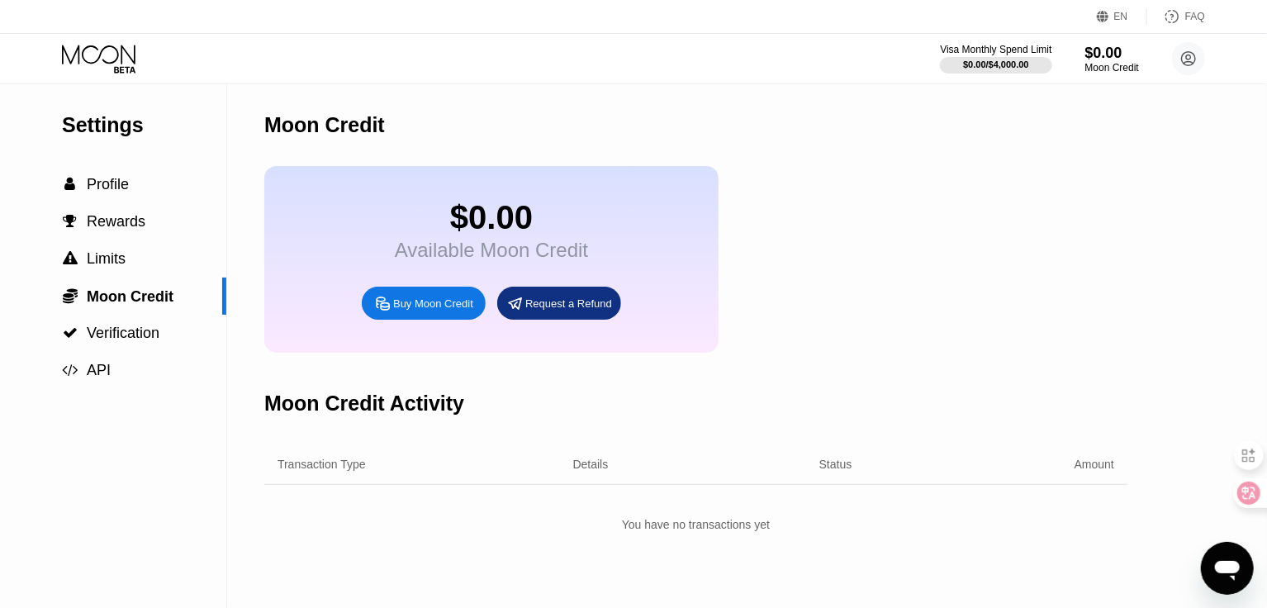
click at [416, 311] on div "Buy Moon Credit" at bounding box center [433, 304] width 80 height 14
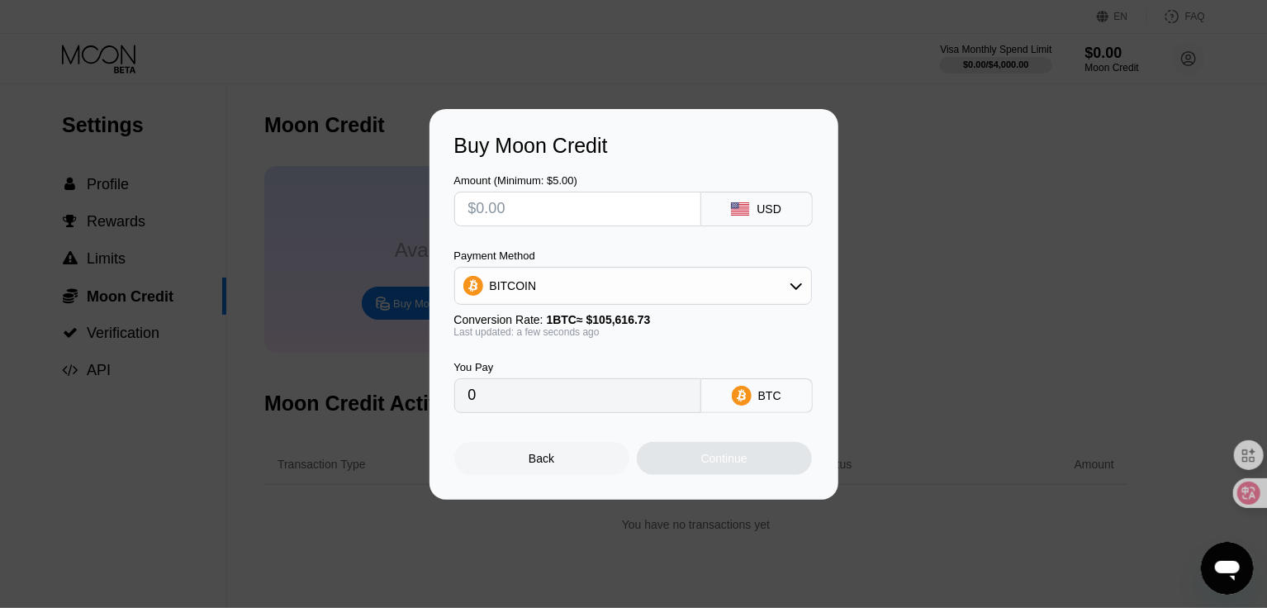
click at [921, 192] on div "Buy Moon Credit Amount (Minimum: $5.00) USD Payment Method BITCOIN Conversion R…" at bounding box center [633, 304] width 1267 height 391
click at [544, 465] on div "Back" at bounding box center [542, 458] width 26 height 13
click at [586, 38] on div at bounding box center [640, 304] width 1281 height 608
click at [539, 465] on div "Back" at bounding box center [542, 458] width 26 height 13
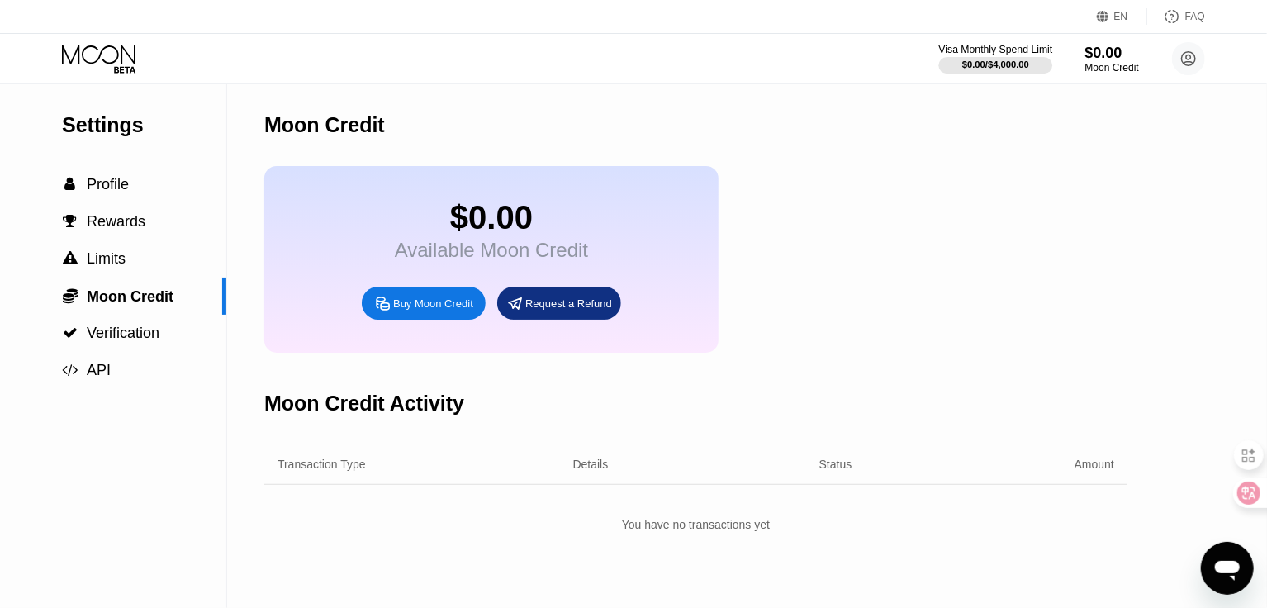
click at [1008, 59] on div "$0.00 / $4,000.00" at bounding box center [995, 64] width 67 height 10
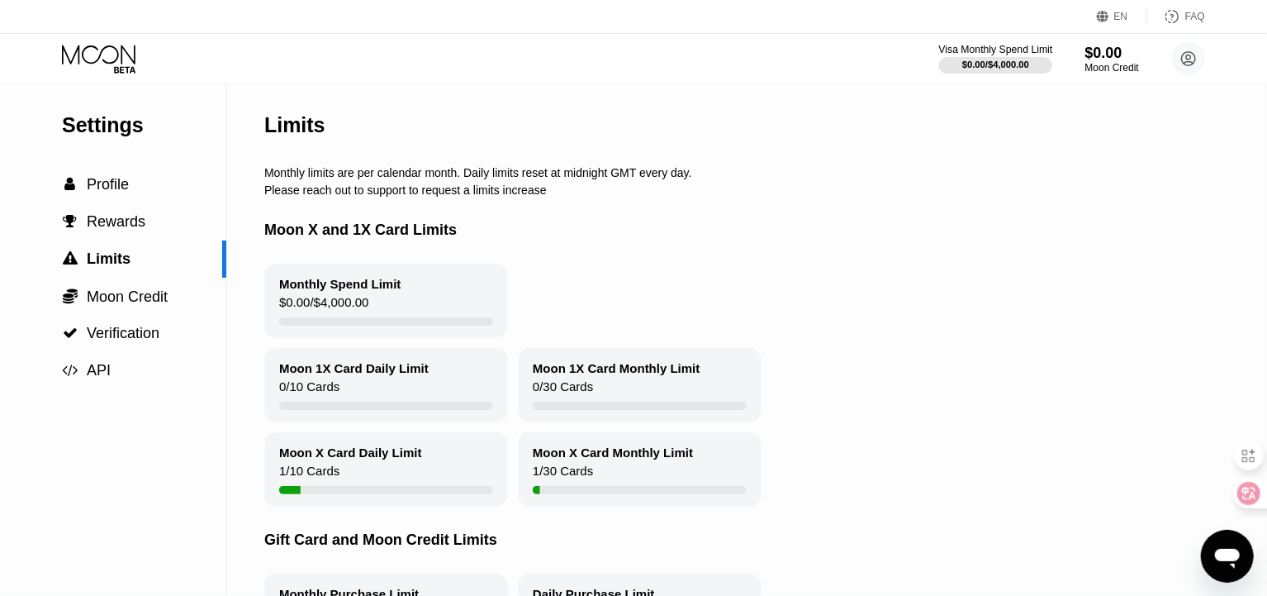
click at [1053, 64] on div "Visa Monthly Spend Limit $0.00 / $4,000.00 $0.00 Moon Credit qibajiu Li [EMAIL_…" at bounding box center [1072, 58] width 265 height 33
click at [1030, 64] on div at bounding box center [996, 65] width 114 height 17
click at [1095, 49] on div "$0.00" at bounding box center [1112, 52] width 55 height 17
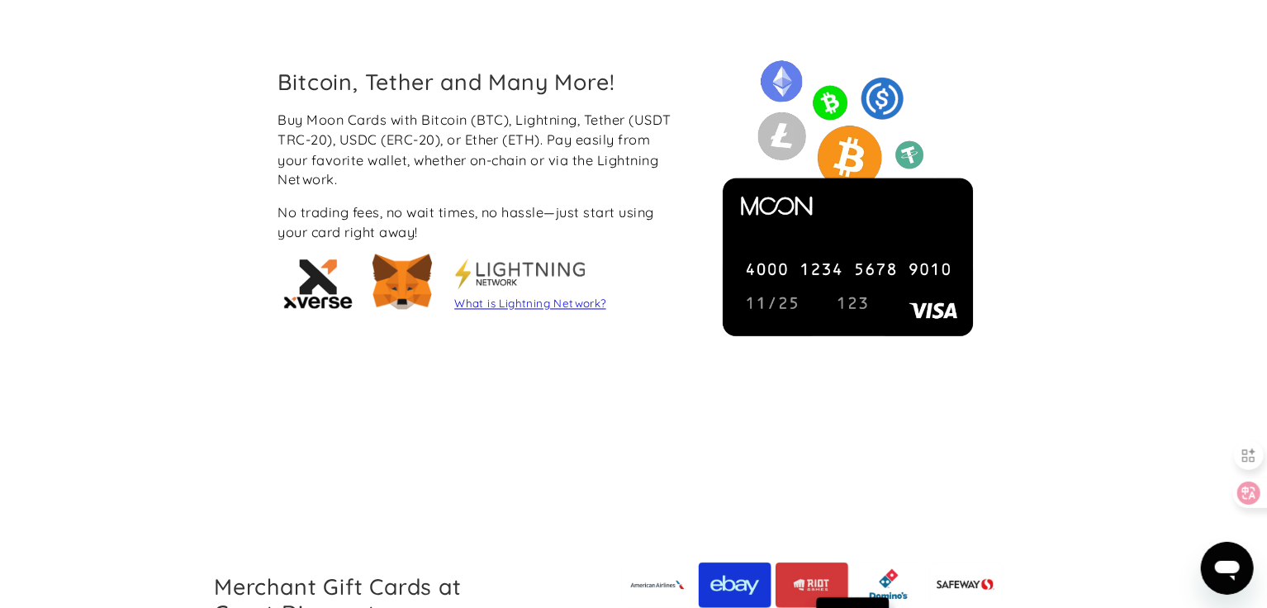
scroll to position [1349, 0]
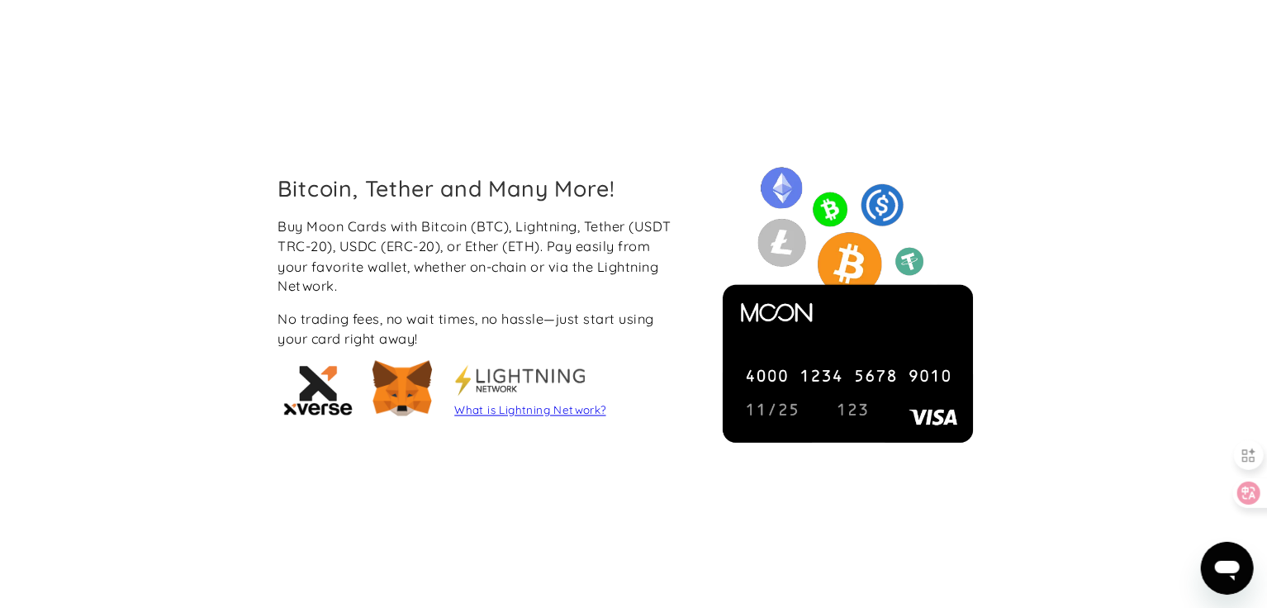
click at [806, 247] on img at bounding box center [848, 306] width 284 height 284
click at [430, 239] on div "Buy Moon Cards with Bitcoin (BTC), Lightning, Tether (USDT TRC-20), USDC (ERC-2…" at bounding box center [480, 256] width 404 height 81
click at [537, 411] on link "What is Lightning Network?" at bounding box center [529, 410] width 151 height 13
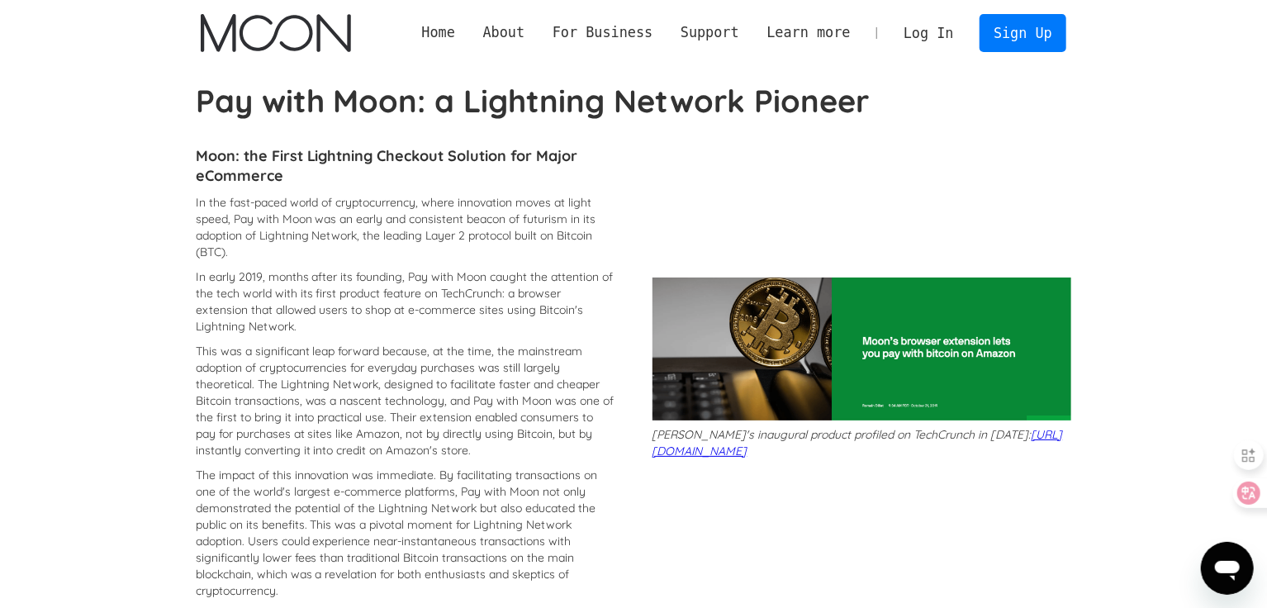
click at [920, 31] on link "Log In" at bounding box center [929, 33] width 78 height 36
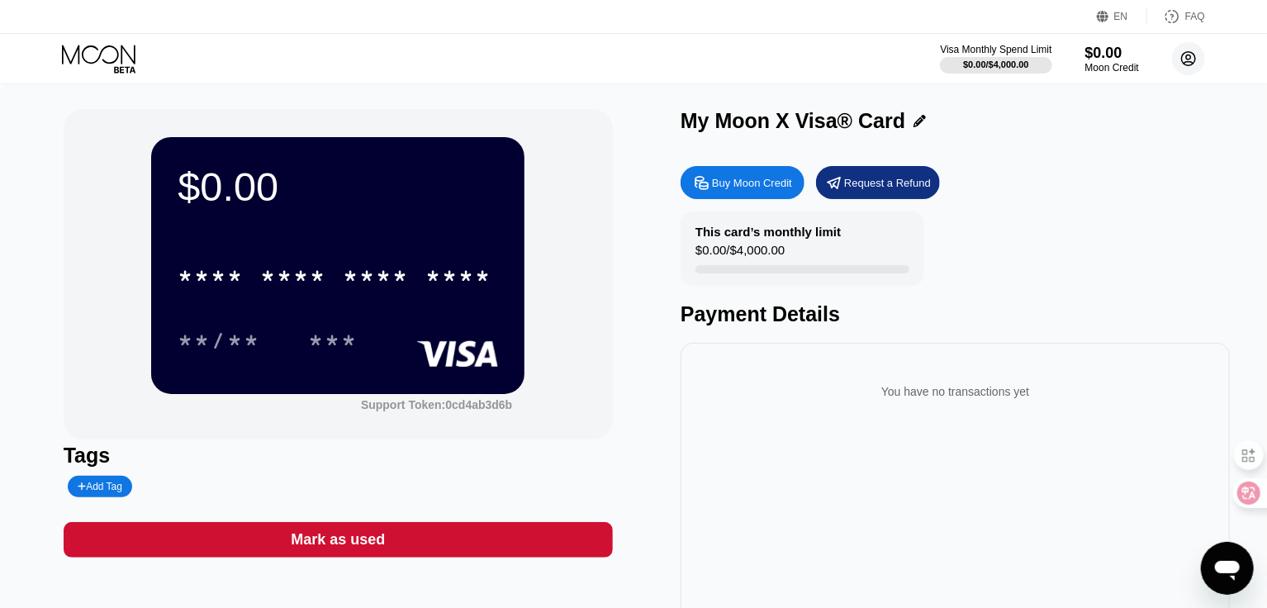
click at [1181, 55] on circle at bounding box center [1188, 58] width 33 height 33
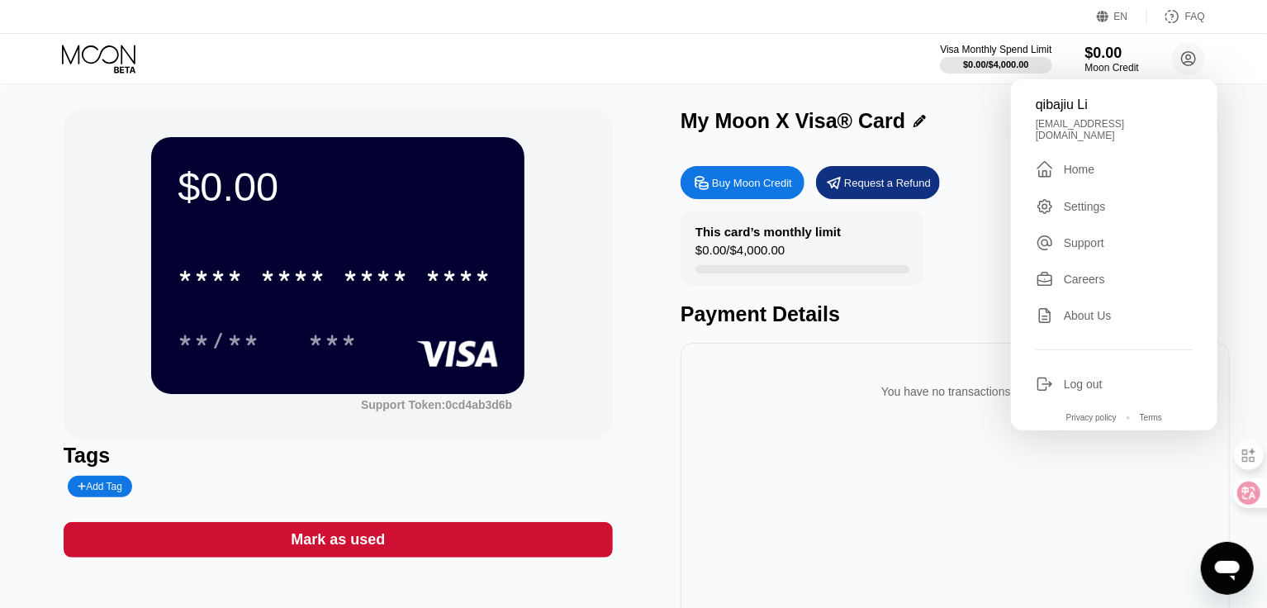
click at [1094, 119] on div "qibajiu Li advanturor@gmail.com  Home Settings Support Careers About Us Log ou…" at bounding box center [1114, 254] width 207 height 351
click at [1105, 127] on div "advanturor@gmail.com" at bounding box center [1114, 129] width 157 height 23
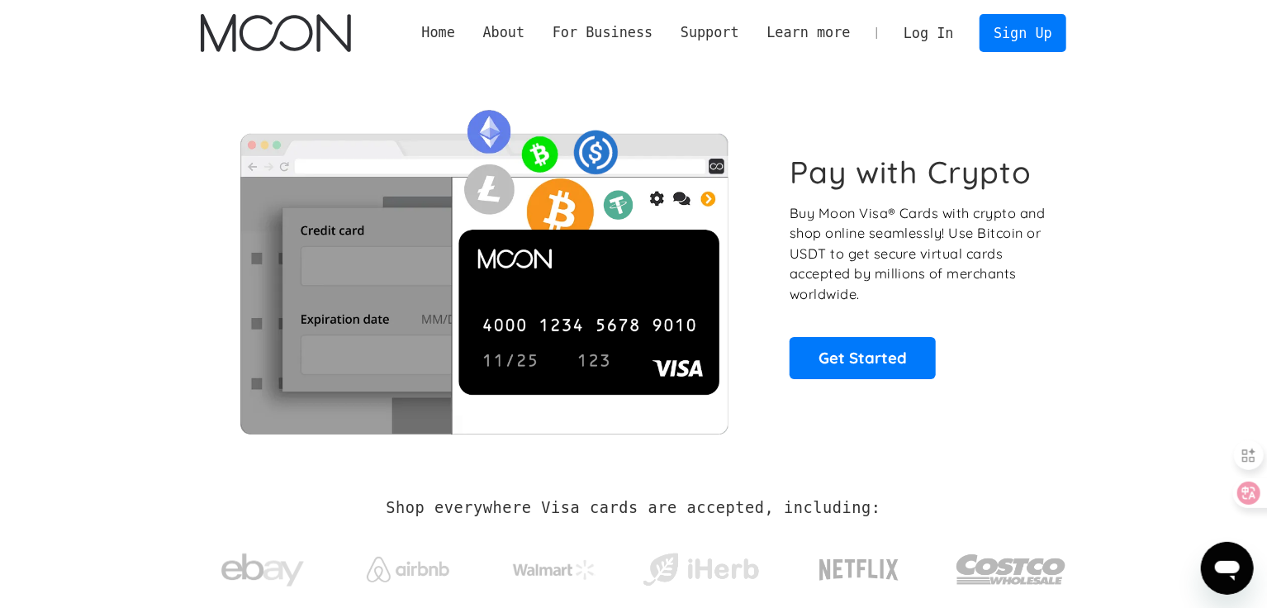
click at [872, 334] on div "Pay with Crypto Buy Moon Visa® Cards with crypto and shop online seamlessly! Us…" at bounding box center [919, 266] width 259 height 225
click at [869, 354] on link "Get Started" at bounding box center [863, 357] width 146 height 41
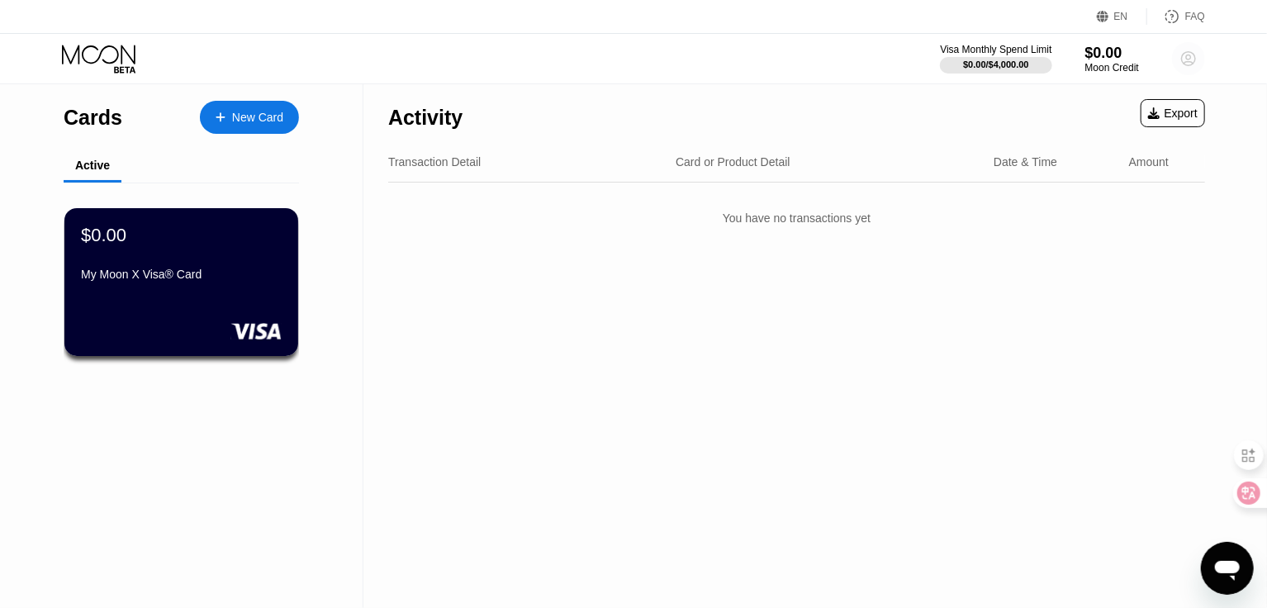
click at [1186, 53] on circle at bounding box center [1188, 58] width 33 height 33
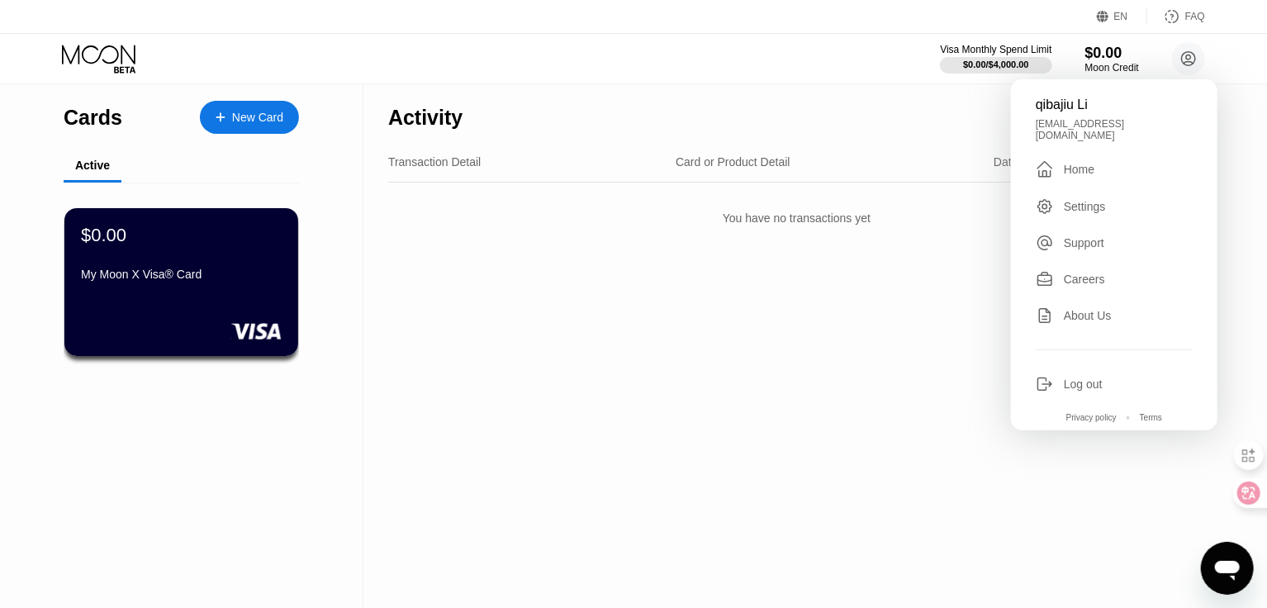
click at [1227, 569] on icon "打开消息传送窗口" at bounding box center [1226, 570] width 25 height 20
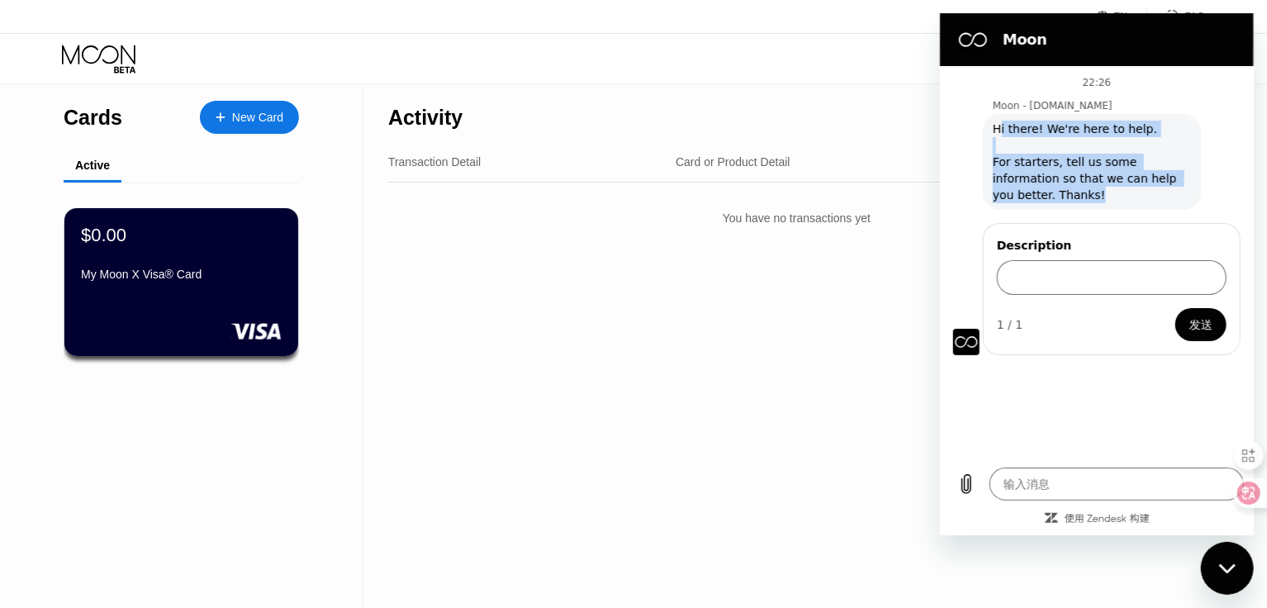
drag, startPoint x: 1113, startPoint y: 196, endPoint x: 1000, endPoint y: 132, distance: 129.8
click at [1000, 132] on span "Hi there! We're here to help. For starters, tell us some information so that we…" at bounding box center [1091, 162] width 198 height 83
click at [997, 150] on span "Hi there! We're here to help. For starters, tell us some information so that we…" at bounding box center [1091, 162] width 198 height 83
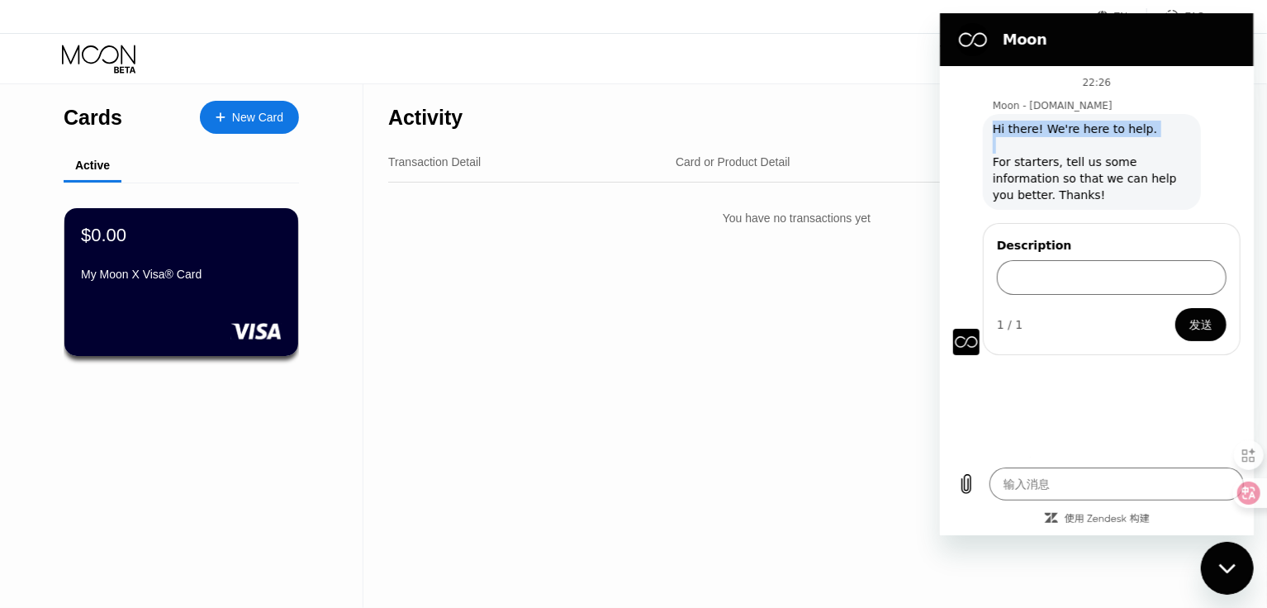
drag, startPoint x: 994, startPoint y: 131, endPoint x: 1068, endPoint y: 164, distance: 81.7
click at [1064, 161] on span "Hi there! We're here to help. For starters, tell us some information so that we…" at bounding box center [1091, 162] width 198 height 83
click at [1076, 191] on span "Hi there! We're here to help. For starters, tell us some information so that we…" at bounding box center [1091, 162] width 198 height 83
drag, startPoint x: 1111, startPoint y: 193, endPoint x: 990, endPoint y: 130, distance: 137.1
click at [990, 130] on div "Moon - paywithmoon.com 说： Hi there! We're here to help. For starters, tell us s…" at bounding box center [1091, 162] width 218 height 96
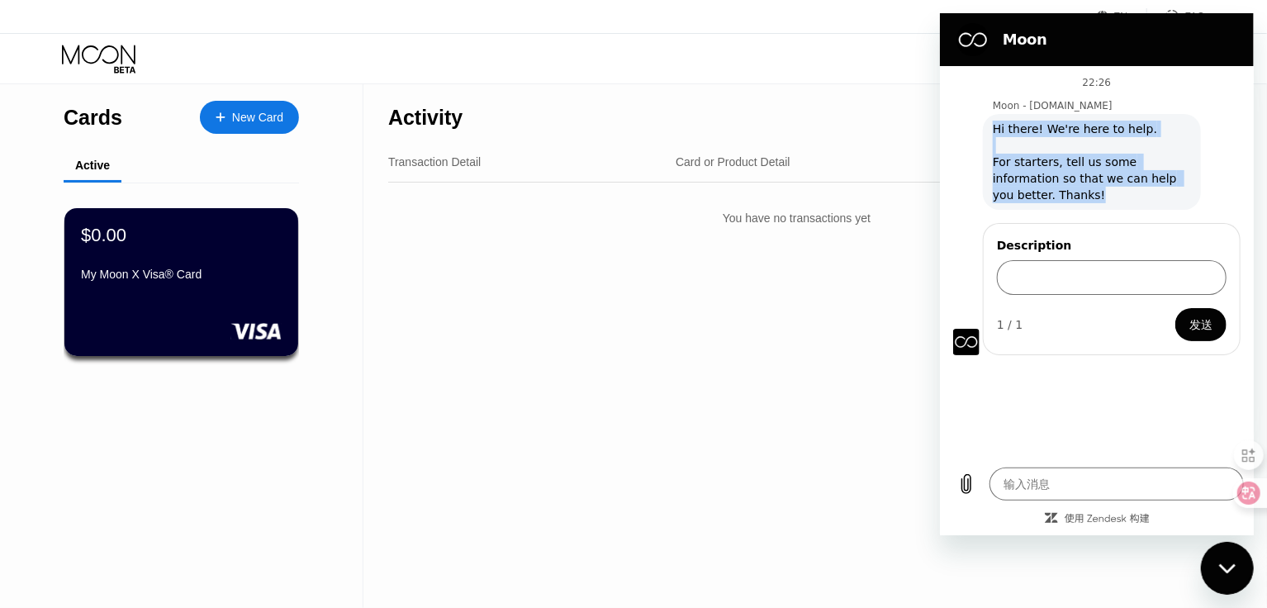
copy span "Hi there! We're here to help. For starters, tell us some information so that we…"
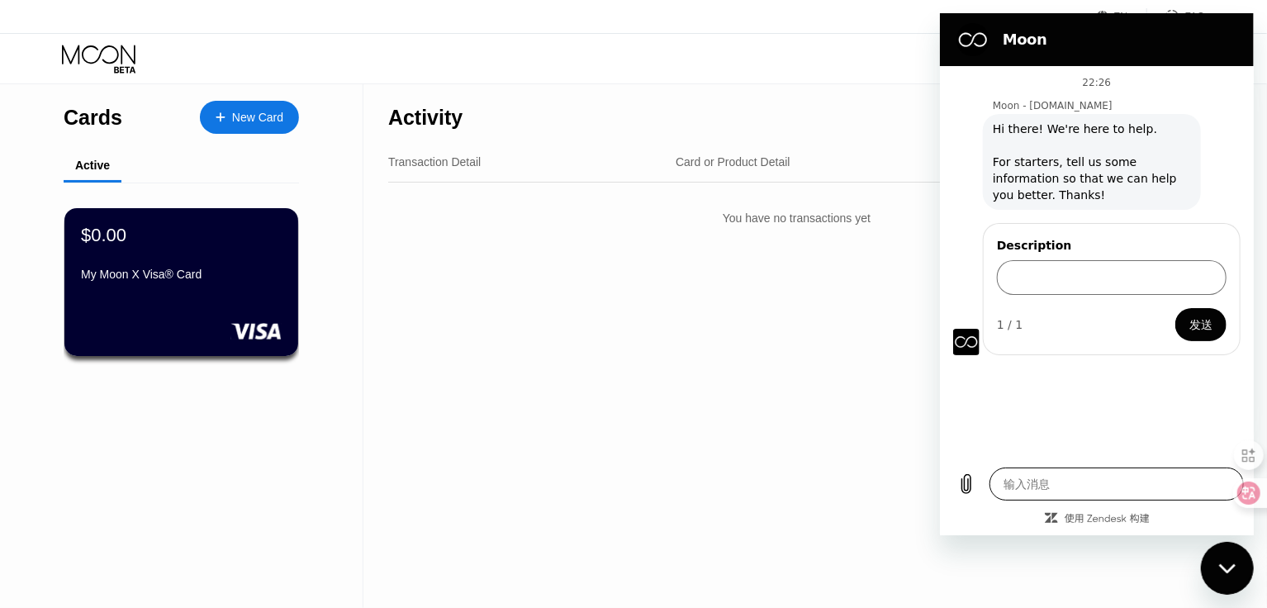
click at [1056, 488] on textarea at bounding box center [1116, 484] width 254 height 33
click at [1063, 284] on input "Description" at bounding box center [1111, 277] width 230 height 35
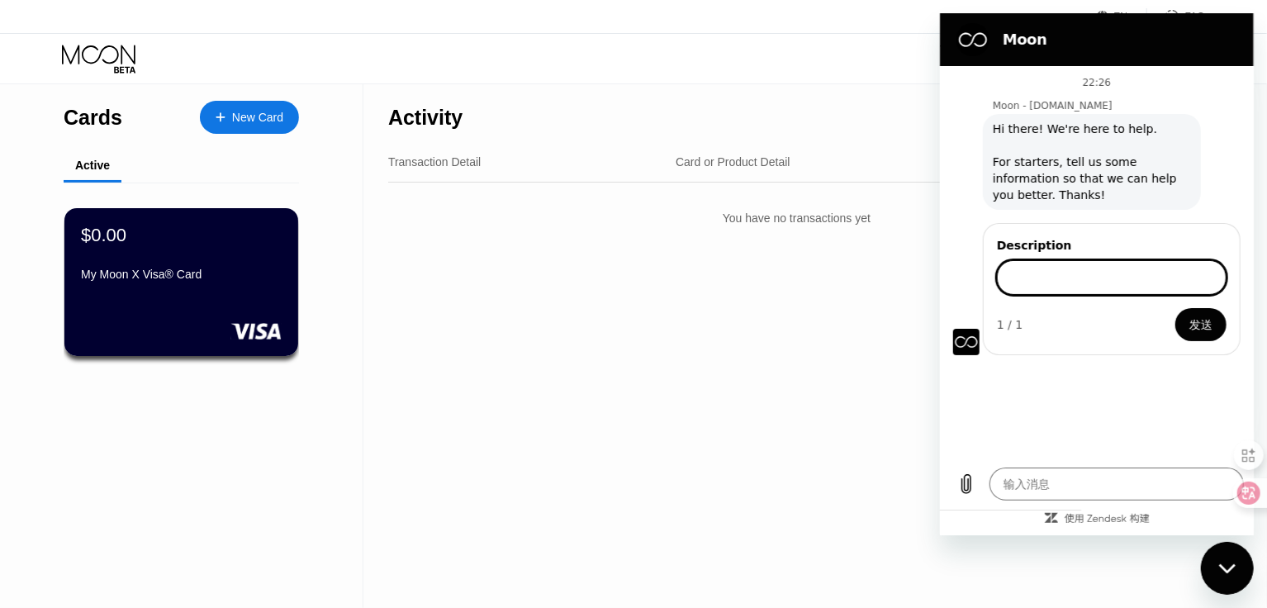
click at [1059, 279] on input "Description" at bounding box center [1111, 277] width 230 height 35
type textarea "x"
paste input "I have already paid 20 usdc through the polygen network, but so far the credit …"
type input "I have already paid 20 usdc through the polygen network, but so far the credit …"
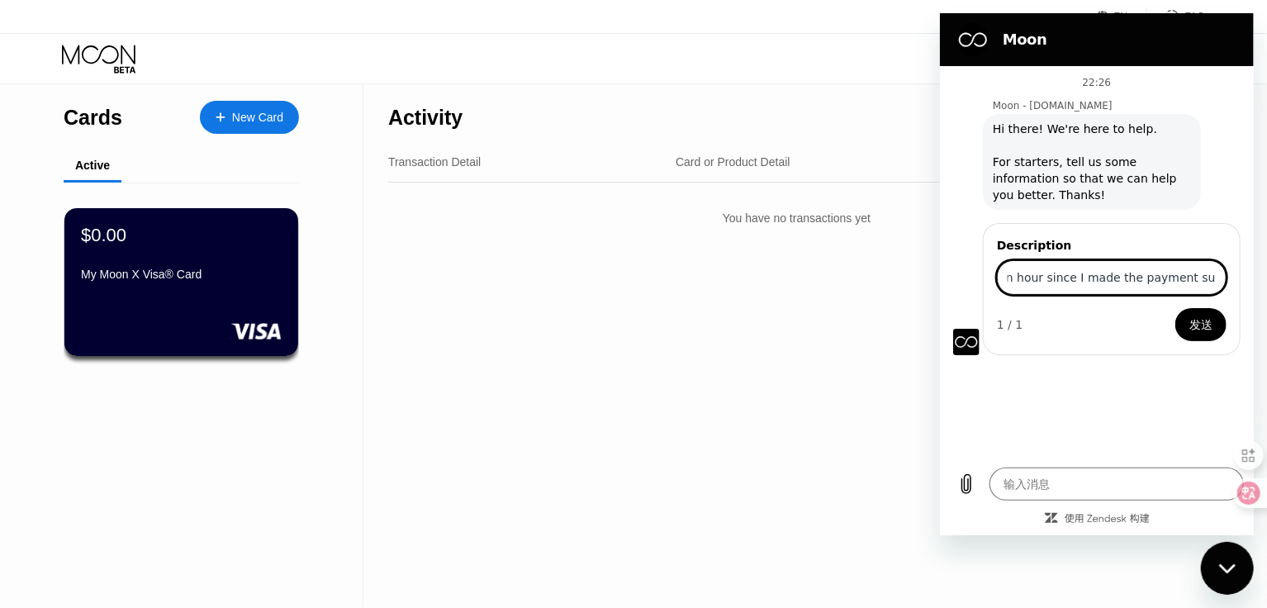
click at [1200, 321] on span "发送" at bounding box center [1200, 325] width 23 height 20
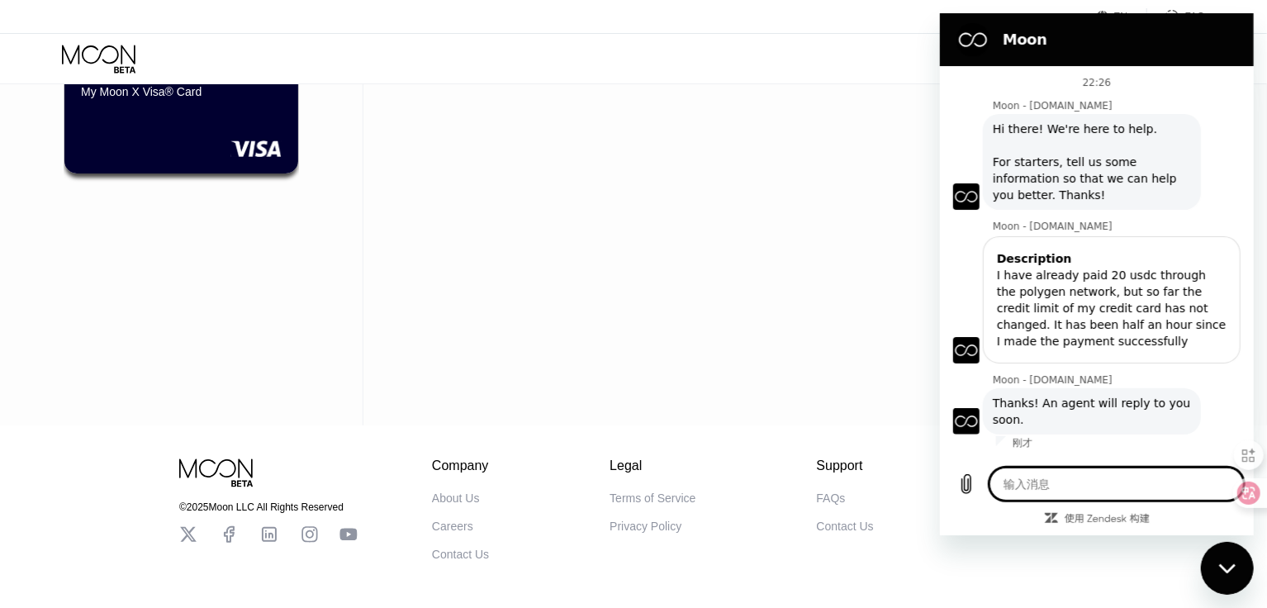
scroll to position [251, 0]
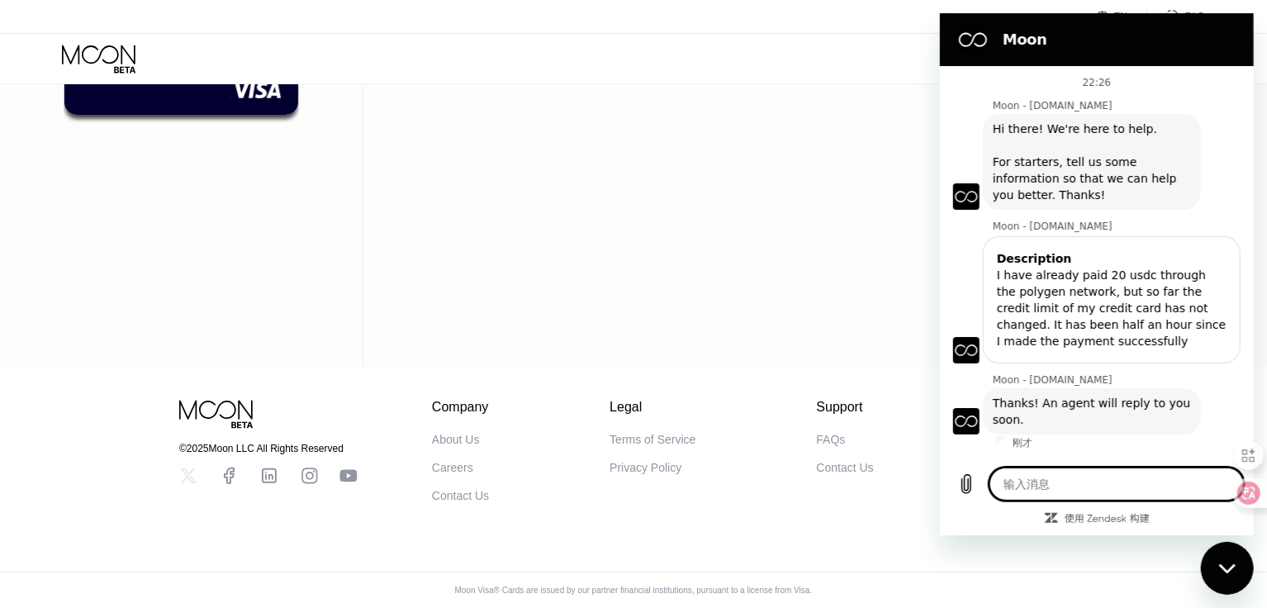
click at [189, 468] on icon at bounding box center [188, 475] width 17 height 15
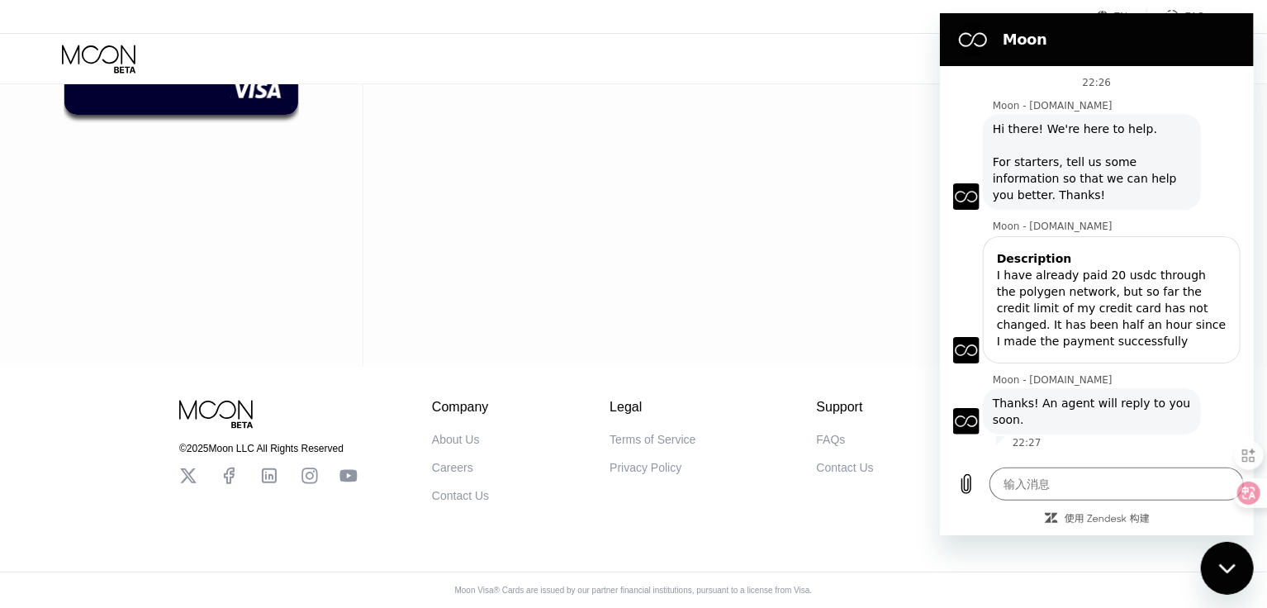
scroll to position [0, 0]
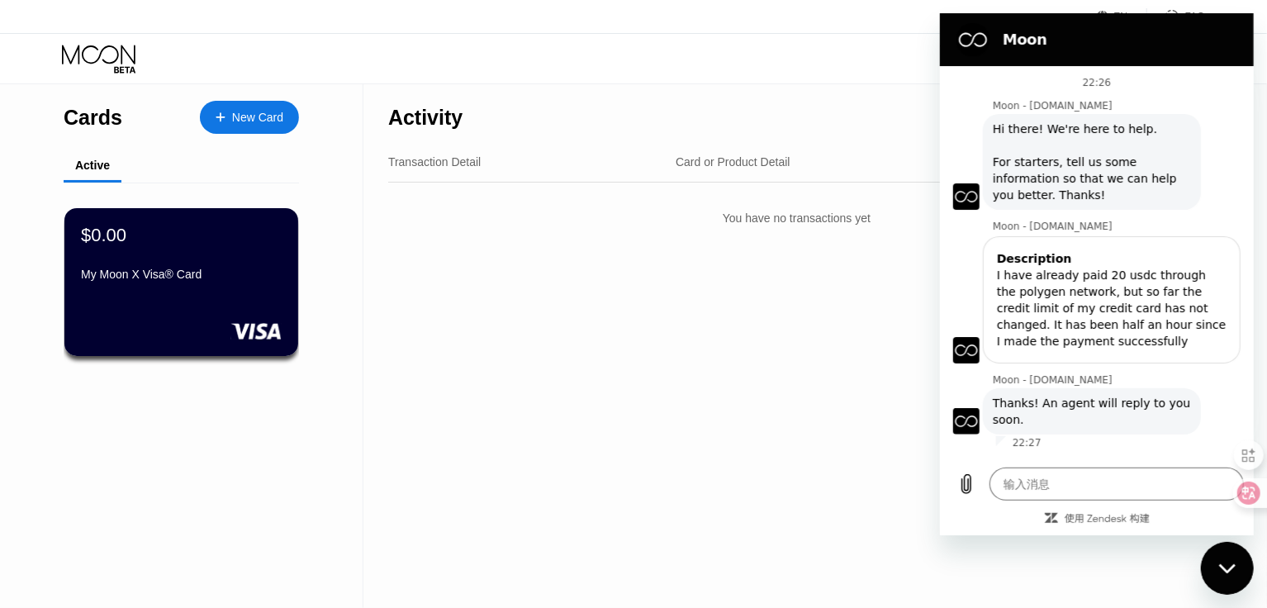
click at [729, 100] on div "Activity Export" at bounding box center [796, 113] width 817 height 58
click at [1232, 577] on div "关闭消息传送窗口" at bounding box center [1227, 568] width 50 height 50
type textarea "x"
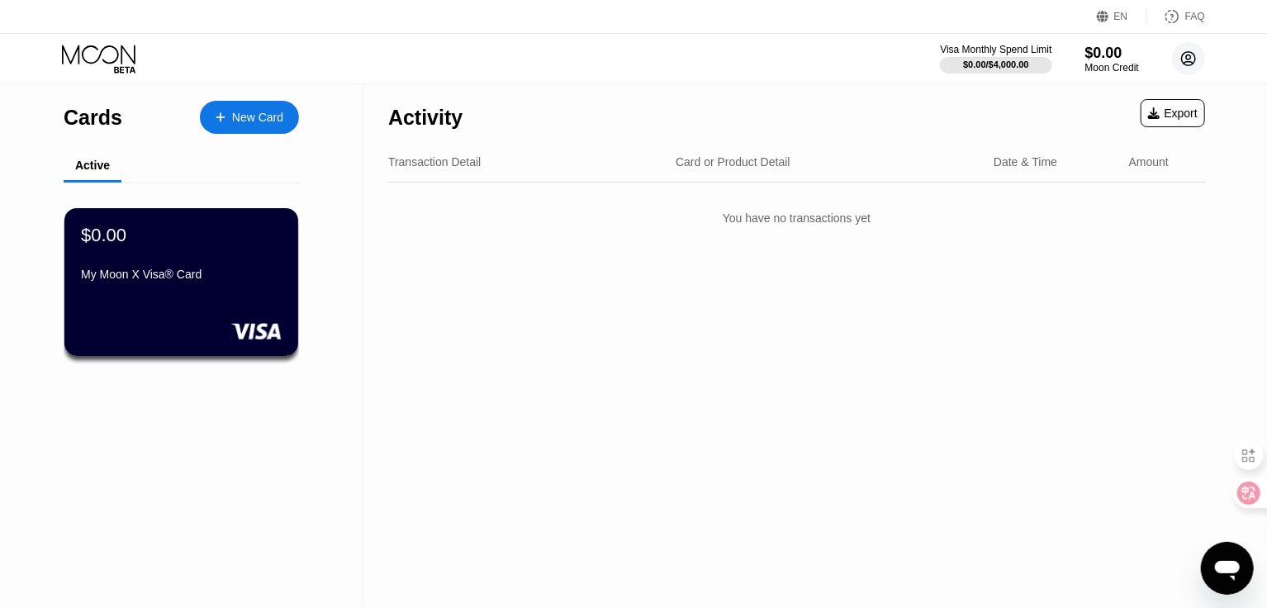
click at [1190, 55] on icon at bounding box center [1189, 59] width 9 height 9
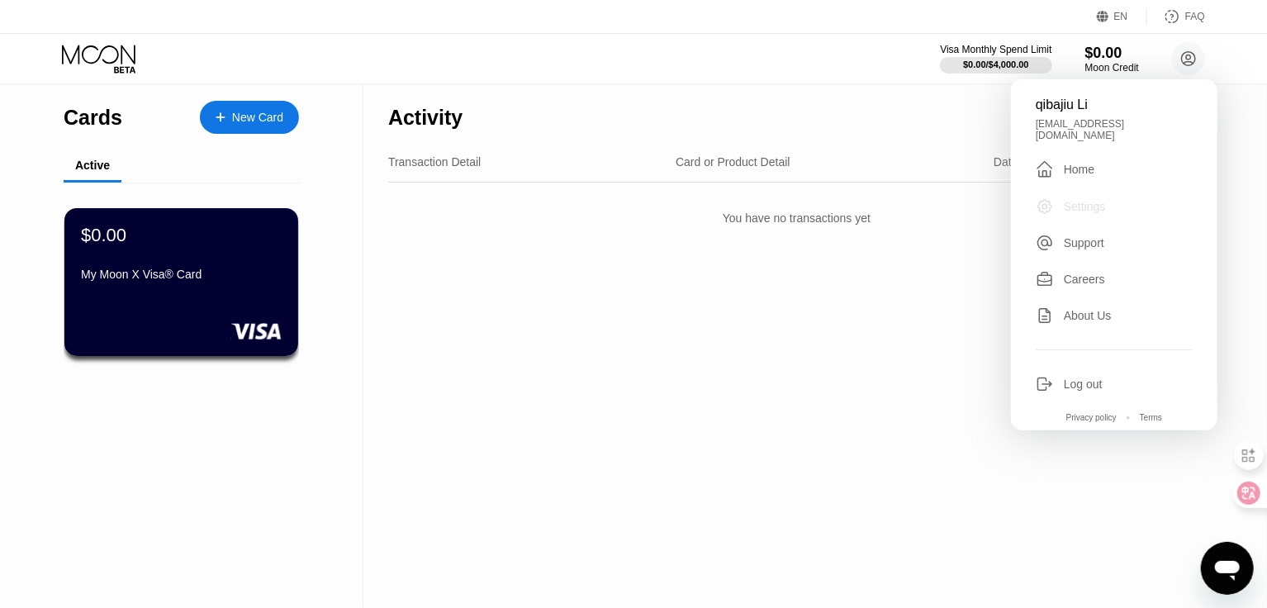
click at [1105, 206] on div "Settings" at bounding box center [1085, 206] width 42 height 13
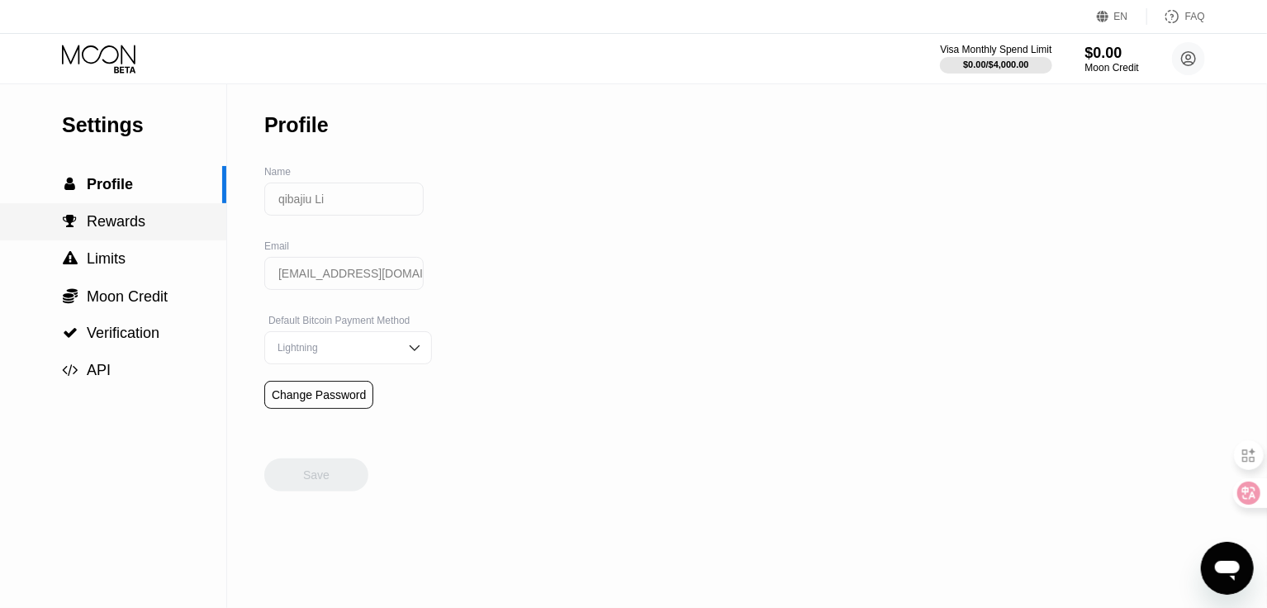
click at [122, 238] on div " Rewards" at bounding box center [113, 221] width 226 height 37
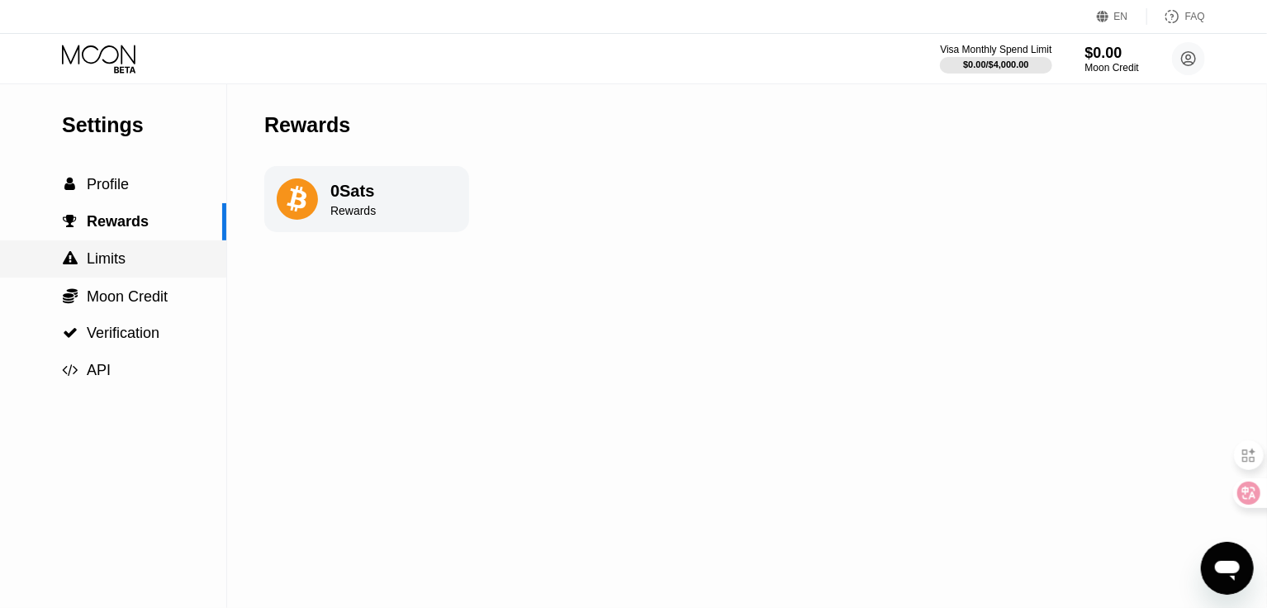
click at [134, 253] on div " Limits" at bounding box center [113, 258] width 226 height 17
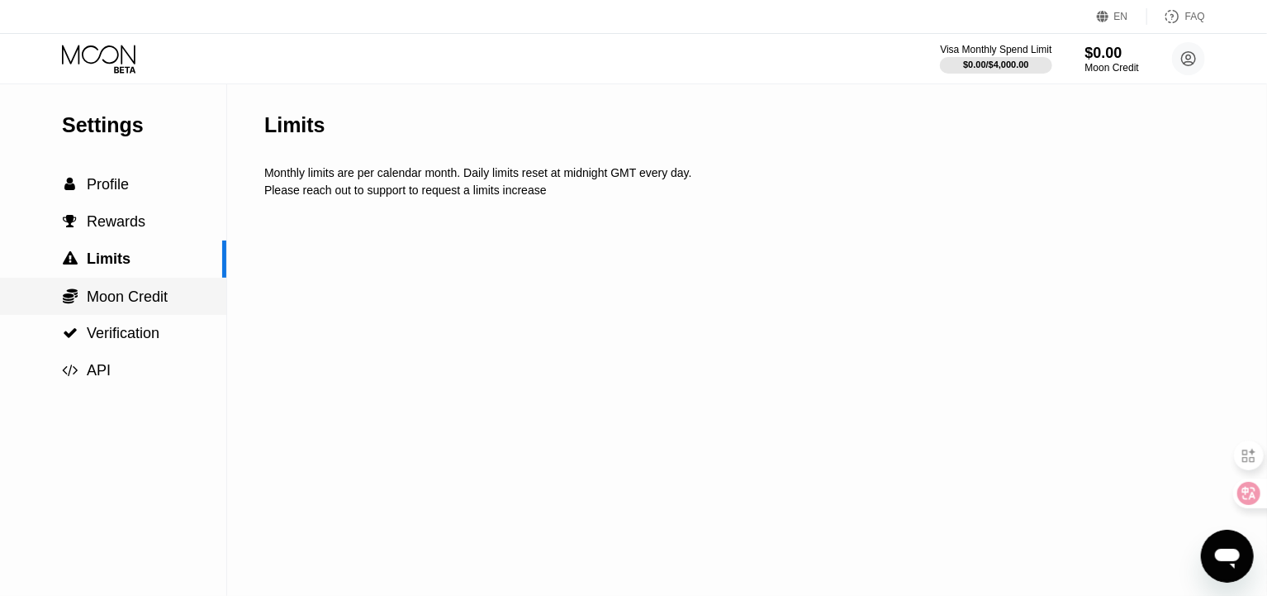
click at [132, 288] on div " Moon Credit" at bounding box center [113, 296] width 226 height 37
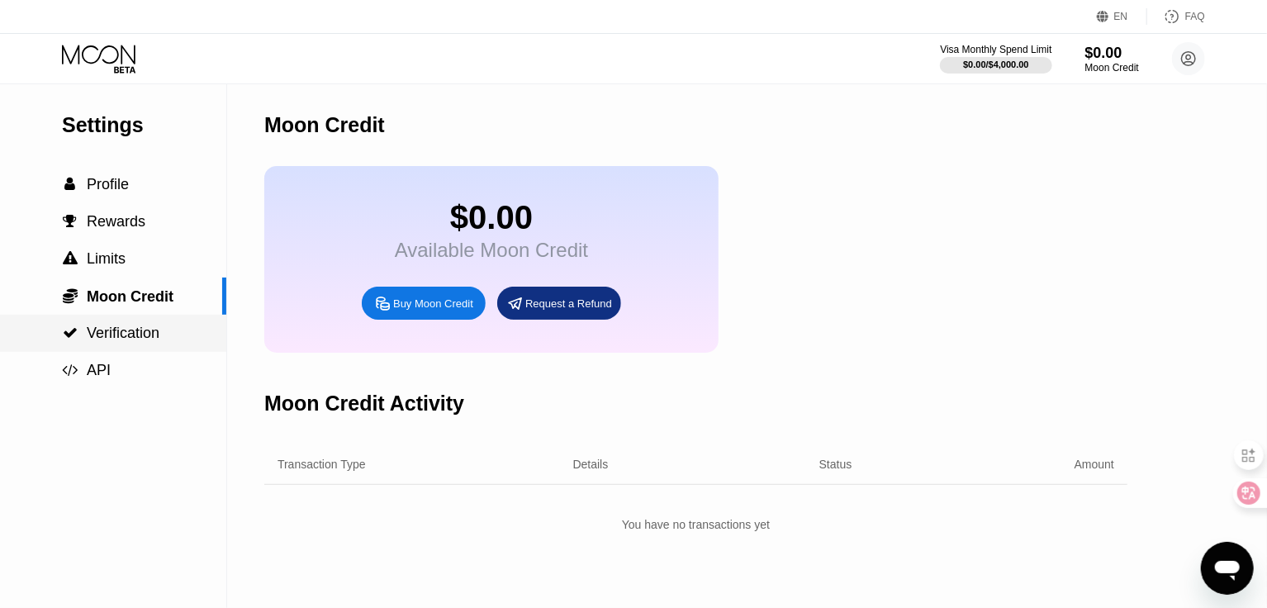
click at [147, 341] on span "Verification" at bounding box center [123, 333] width 73 height 17
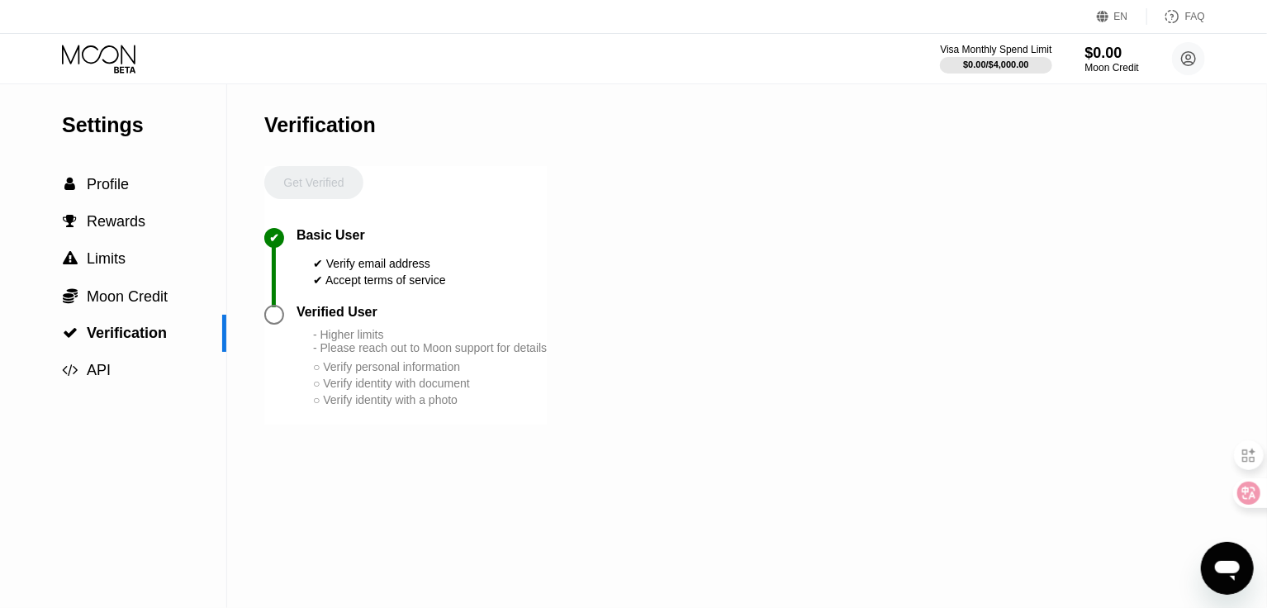
click at [259, 321] on div "Settings  Profile  Rewards  Limits  Moon Credit  Verification  API Verifi…" at bounding box center [633, 346] width 1267 height 524
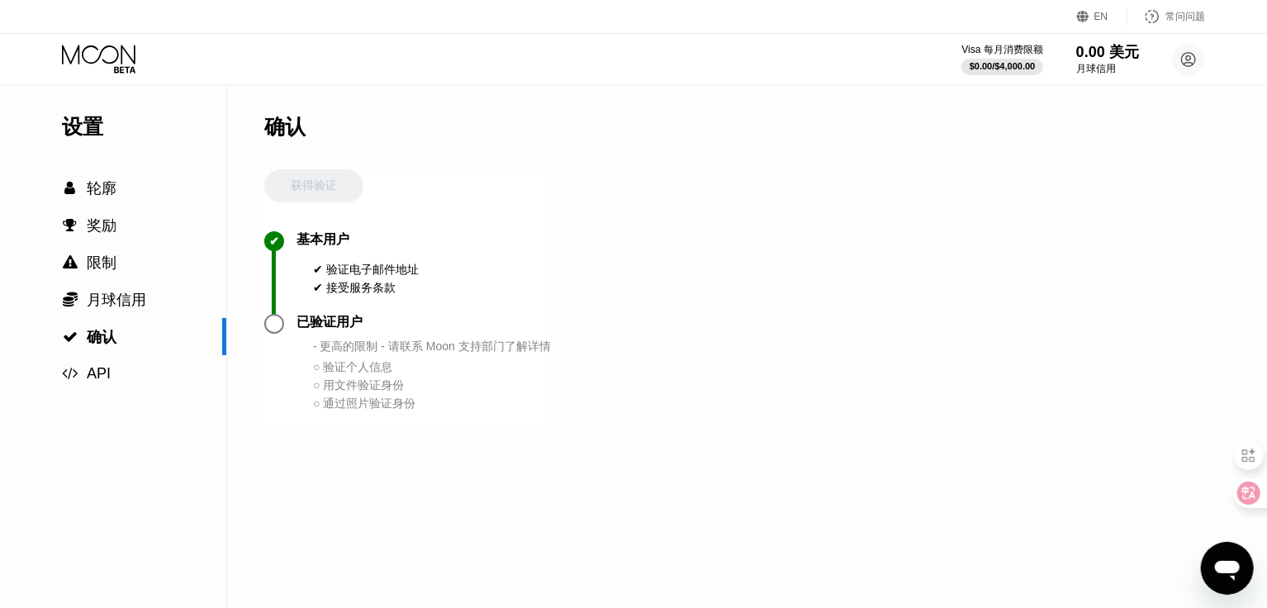
click at [316, 181] on div "获得验证" at bounding box center [313, 200] width 99 height 62
click at [299, 179] on div "获得验证" at bounding box center [313, 200] width 99 height 62
click at [97, 345] on font "确认" at bounding box center [102, 337] width 30 height 17
click at [97, 376] on font "API" at bounding box center [99, 373] width 24 height 17
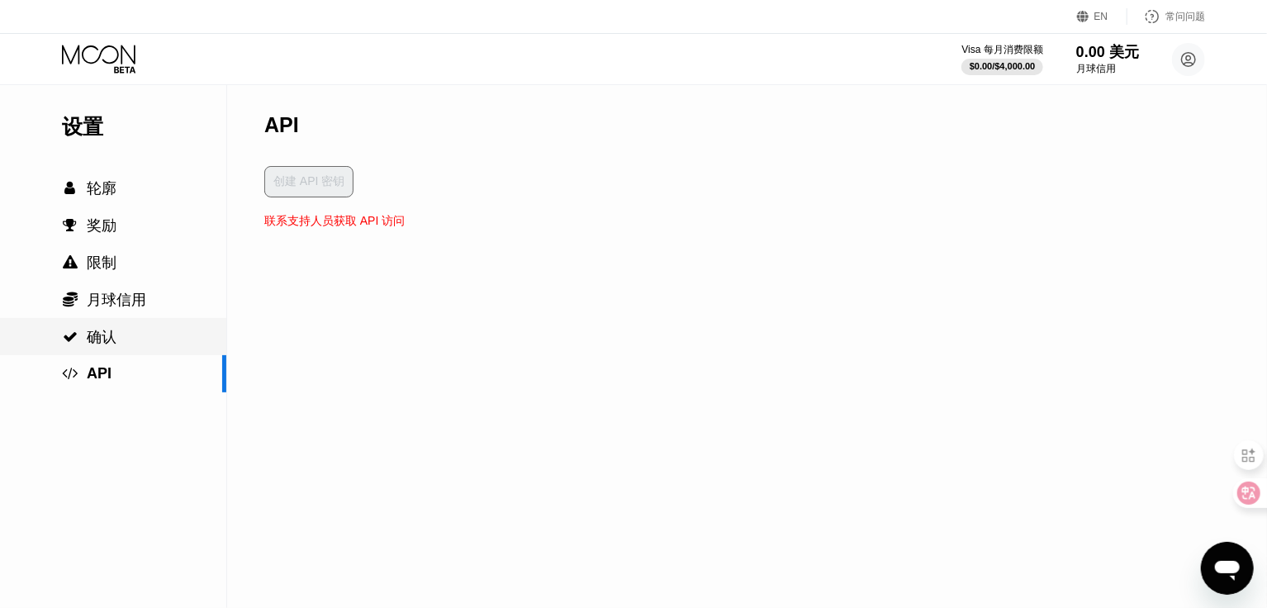
click at [104, 321] on div " 确认" at bounding box center [113, 336] width 226 height 37
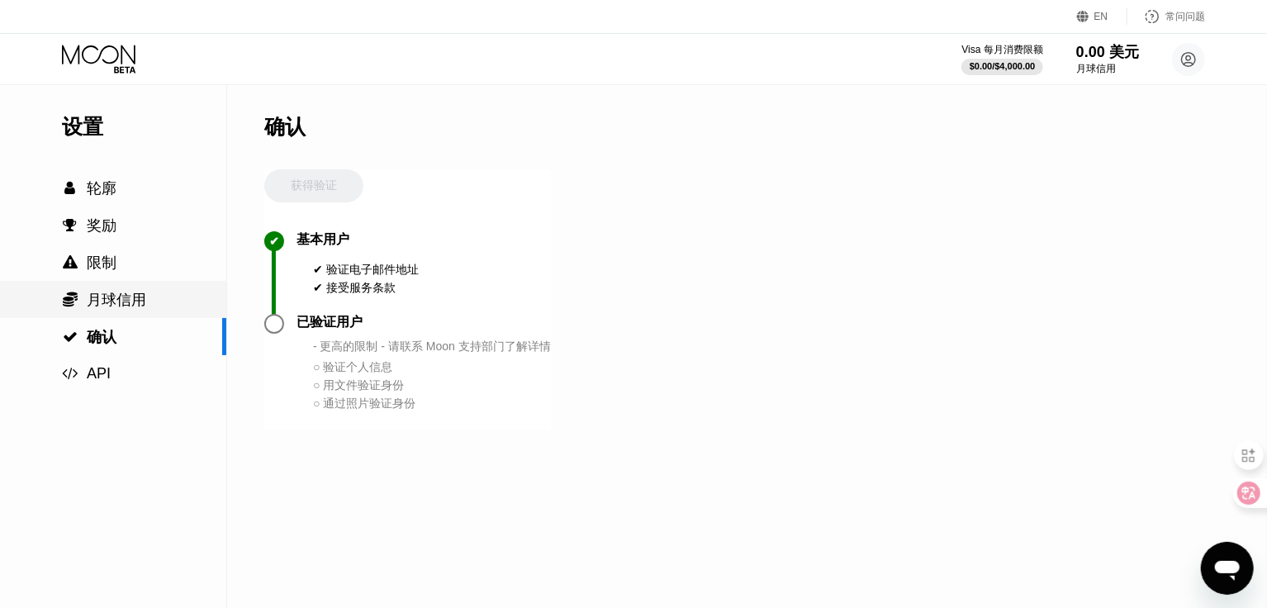
click at [108, 300] on font "月球信用" at bounding box center [116, 300] width 59 height 17
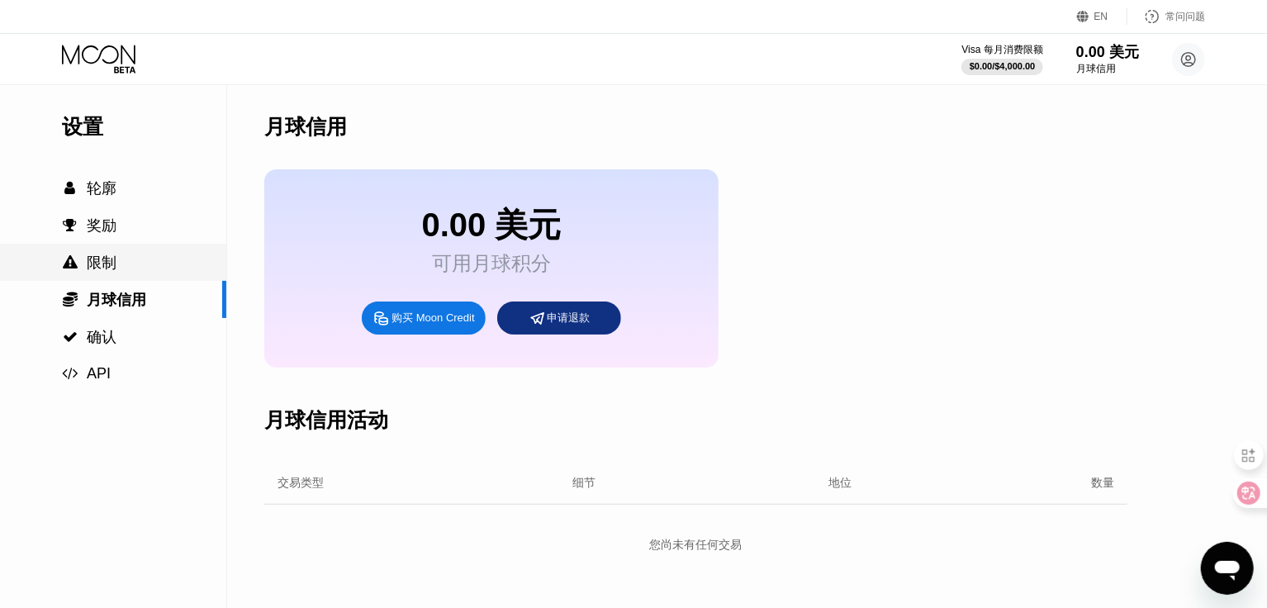
click at [107, 252] on div " 限制" at bounding box center [113, 262] width 226 height 37
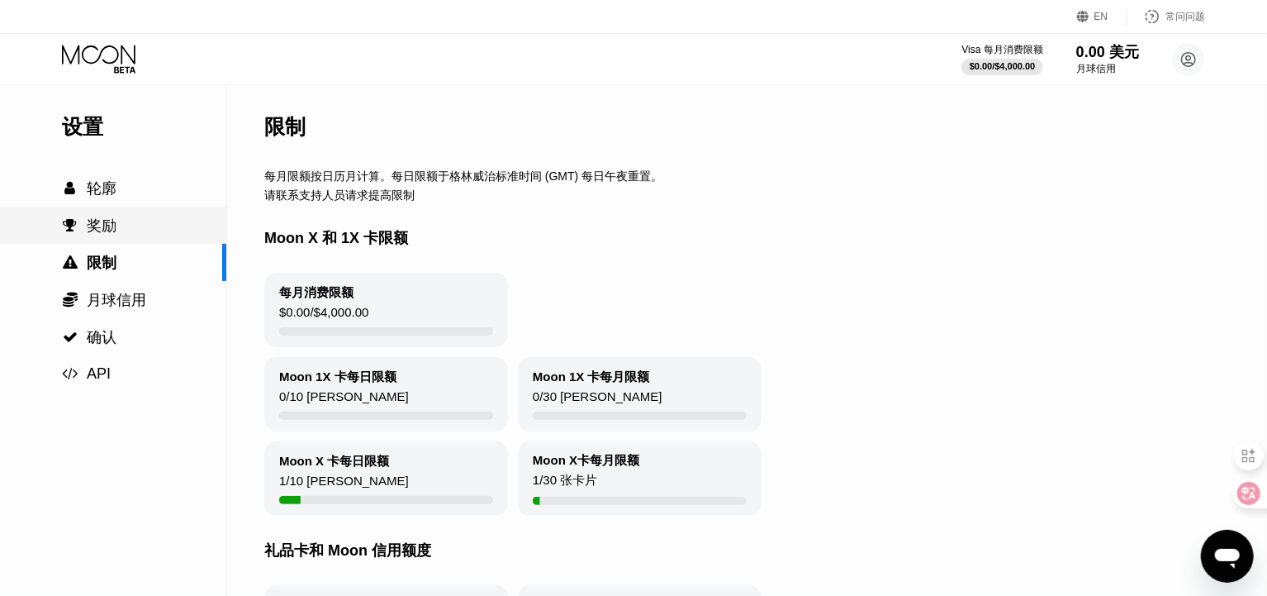
click at [97, 223] on font "奖励" at bounding box center [102, 225] width 30 height 17
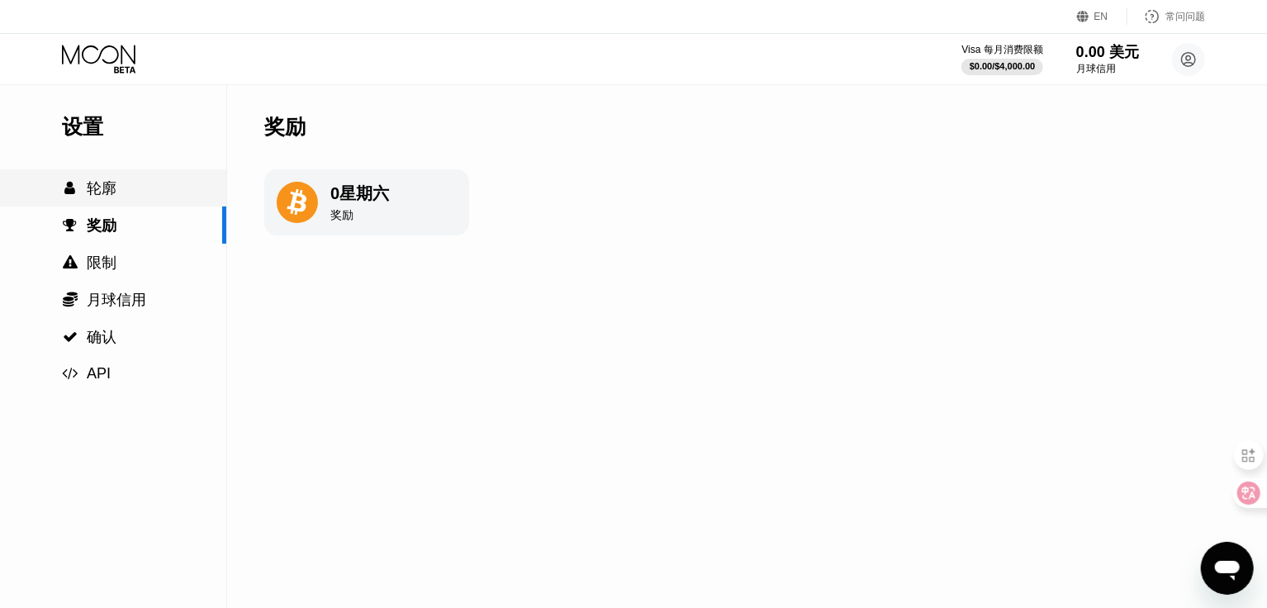
click at [87, 193] on font "轮廓" at bounding box center [102, 188] width 30 height 17
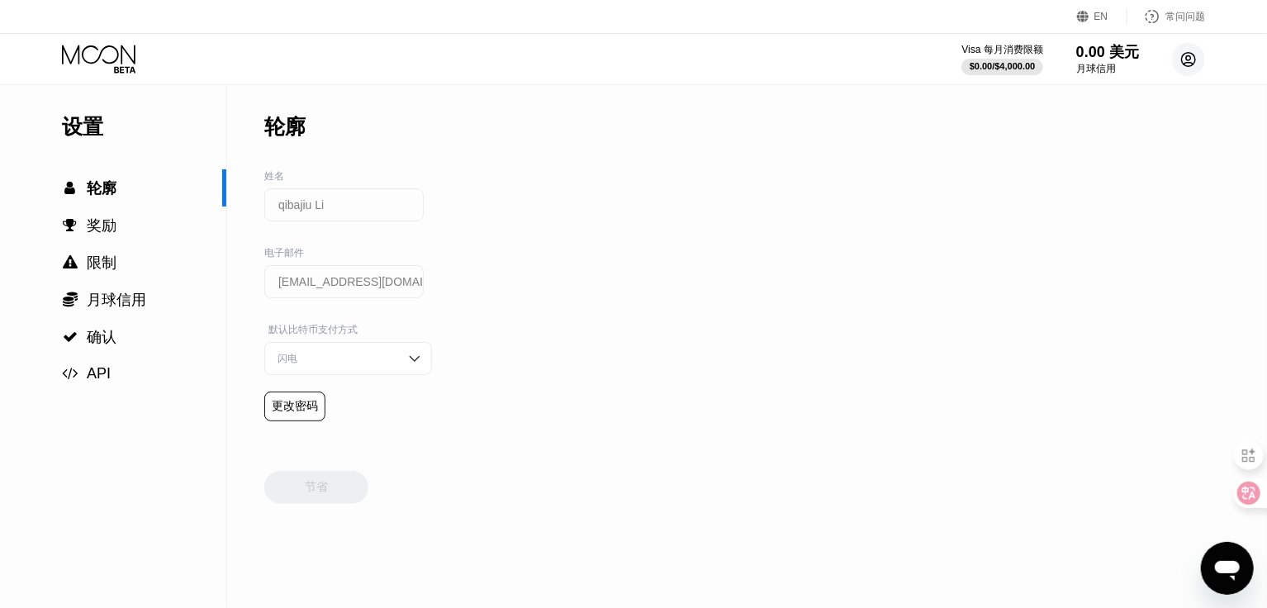
click at [1182, 55] on circle at bounding box center [1188, 59] width 33 height 33
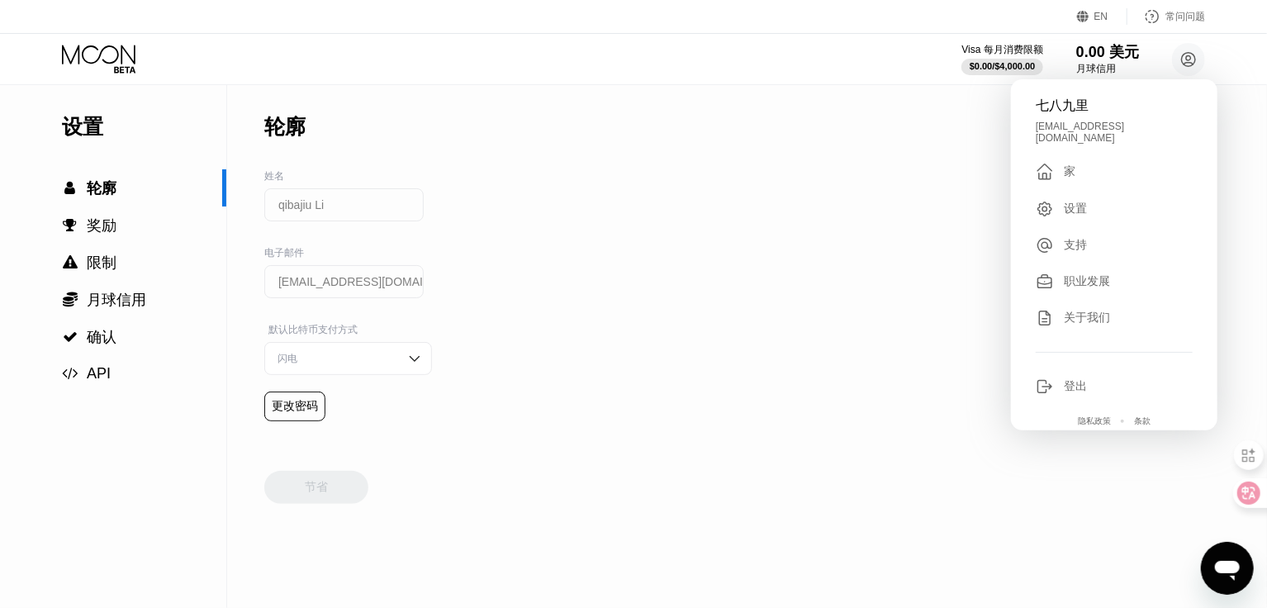
click at [1102, 236] on div "支持" at bounding box center [1114, 245] width 157 height 18
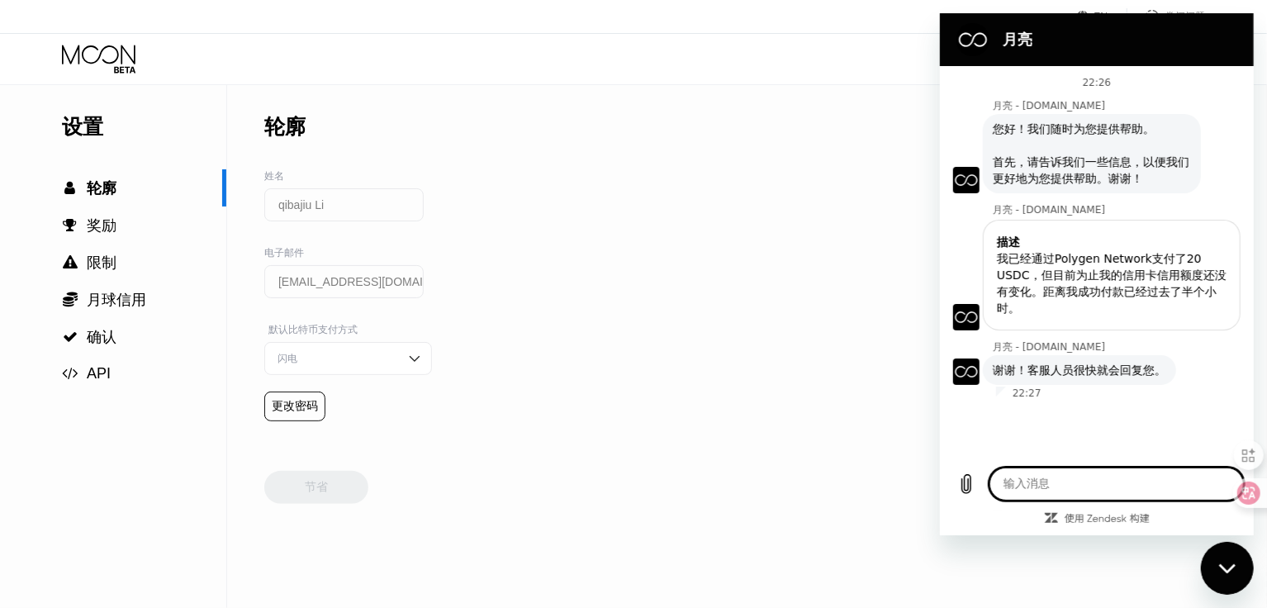
click at [841, 179] on div "设置  轮廓  奖励  限制  月球信用  确认  API 轮廓 姓名 qibajiu Li 电子邮件 advanturor@gmail.com …" at bounding box center [633, 346] width 1267 height 524
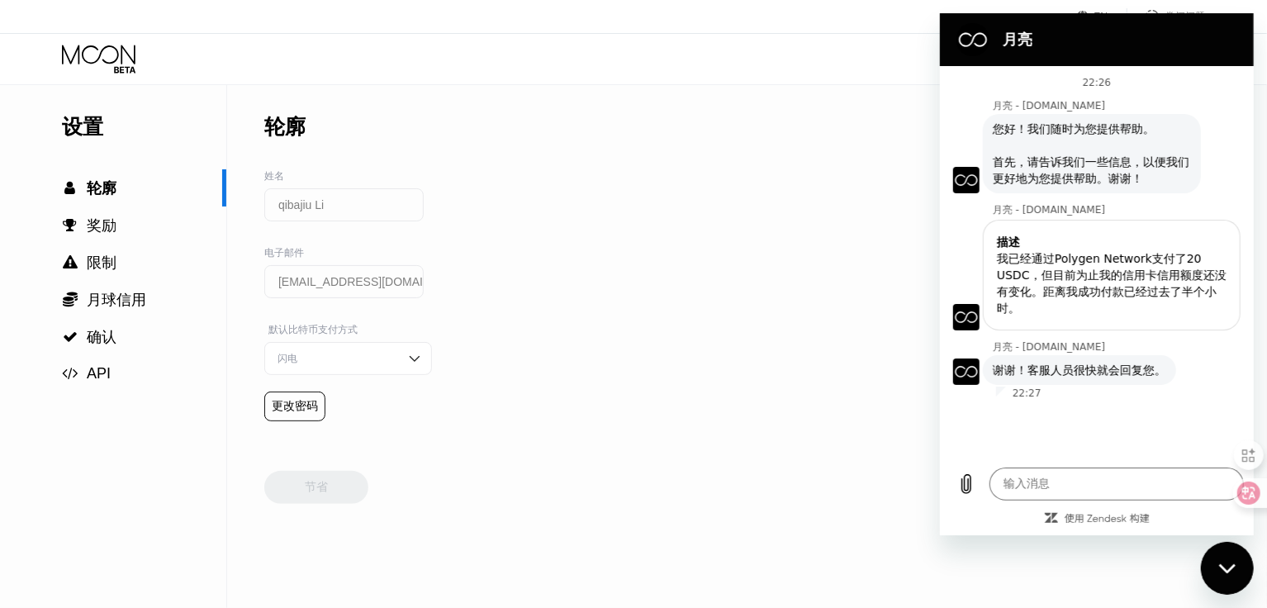
click at [1227, 566] on icon "关闭消息传送窗口" at bounding box center [1227, 568] width 17 height 11
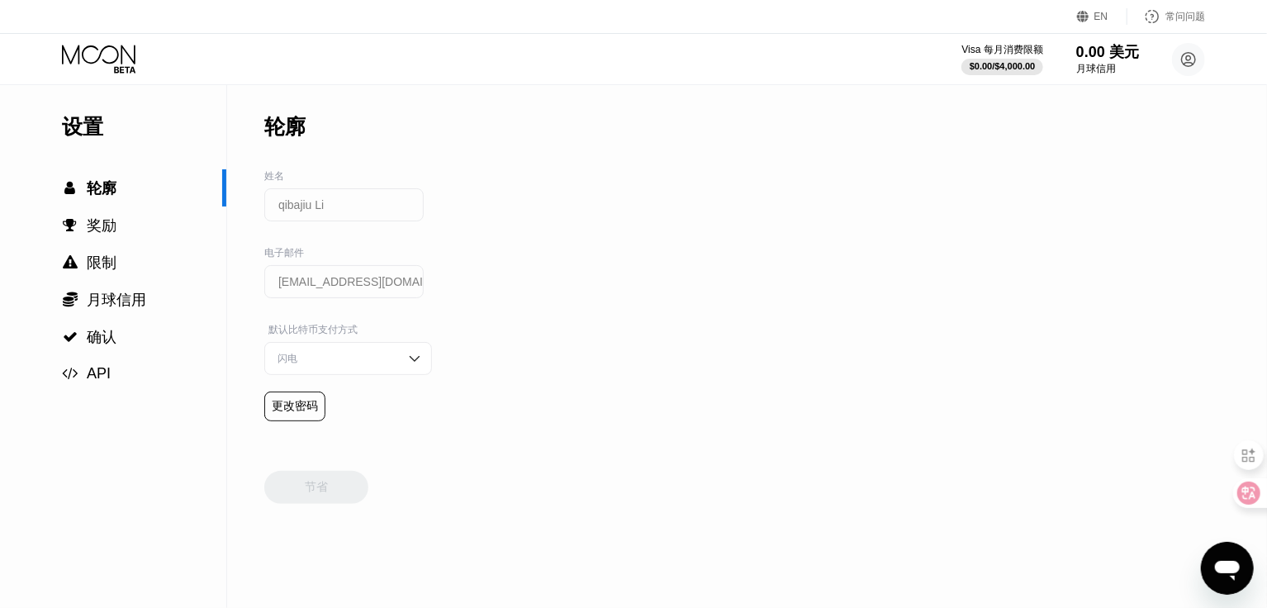
click at [1172, 24] on div "常问问题" at bounding box center [1167, 16] width 78 height 17
click at [995, 71] on font "$4,000.00" at bounding box center [1015, 66] width 41 height 10
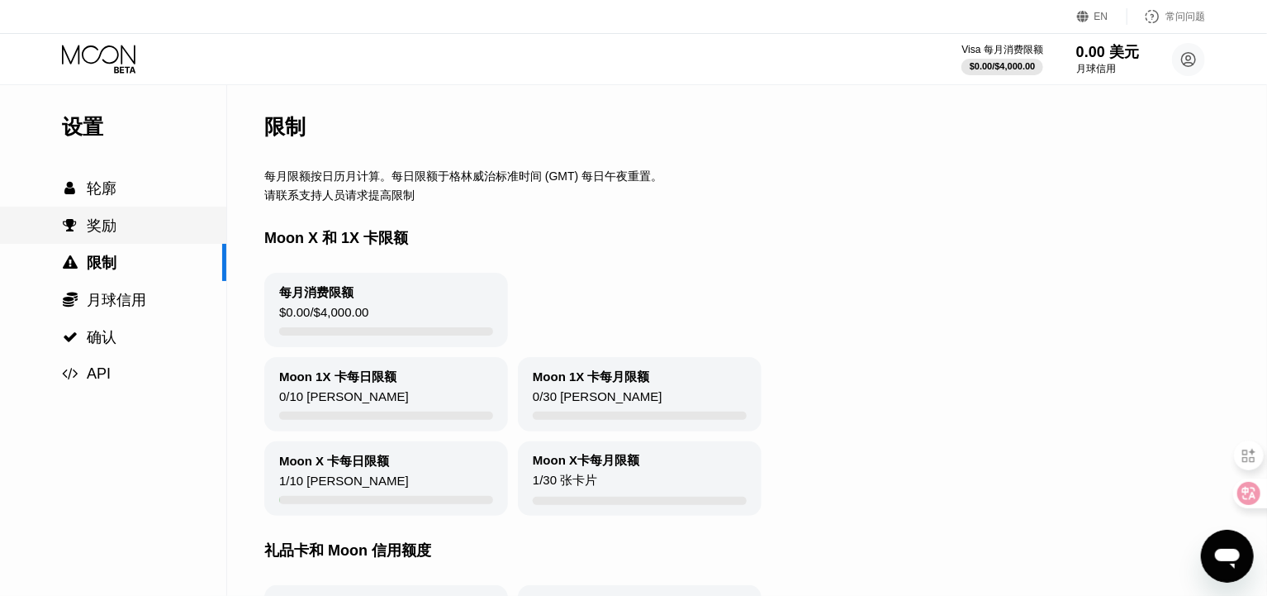
click at [97, 231] on font "奖励" at bounding box center [102, 225] width 30 height 17
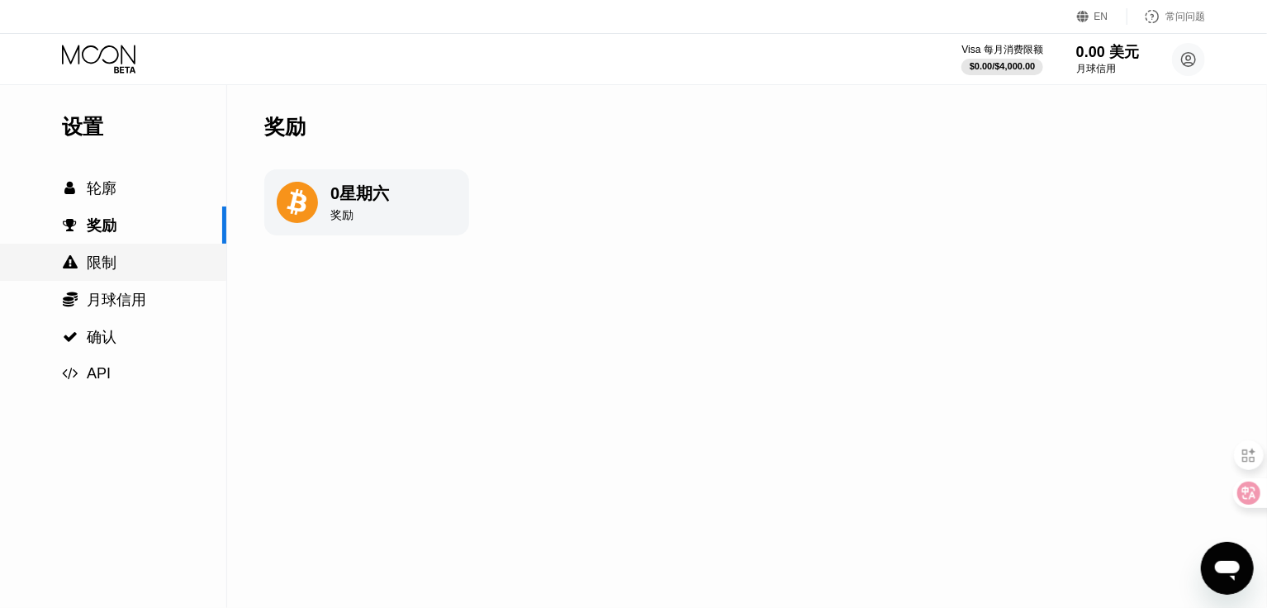
click at [113, 271] on font "限制" at bounding box center [102, 262] width 30 height 17
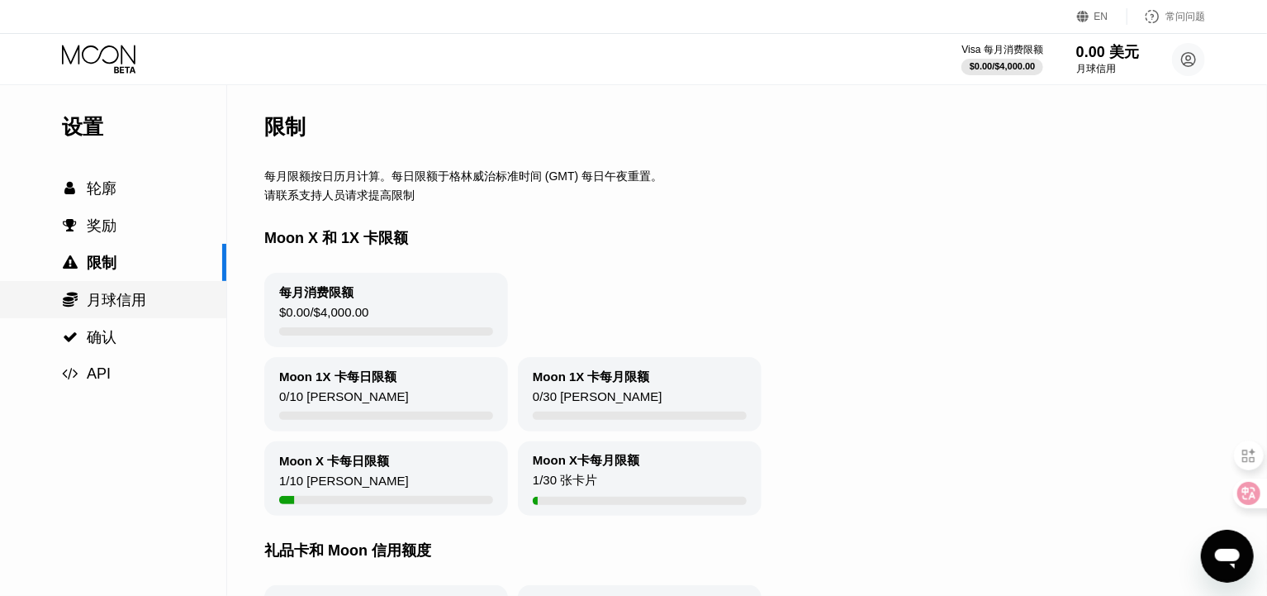
click at [107, 300] on font "月球信用" at bounding box center [116, 300] width 59 height 17
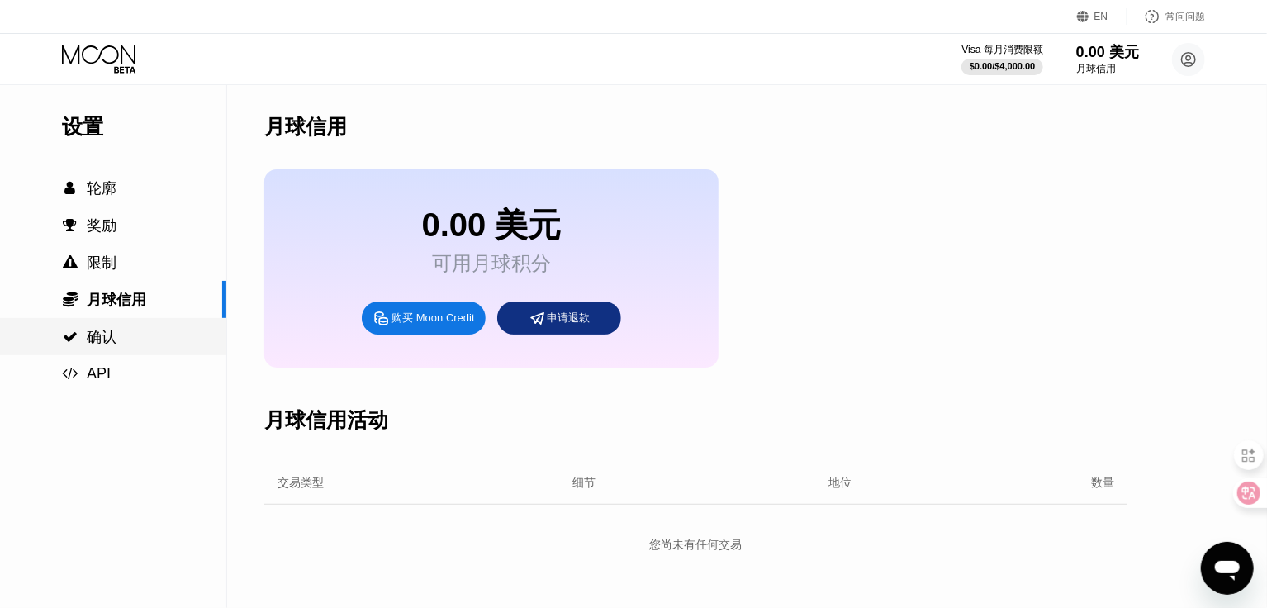
click at [124, 331] on div " 确认" at bounding box center [113, 337] width 226 height 20
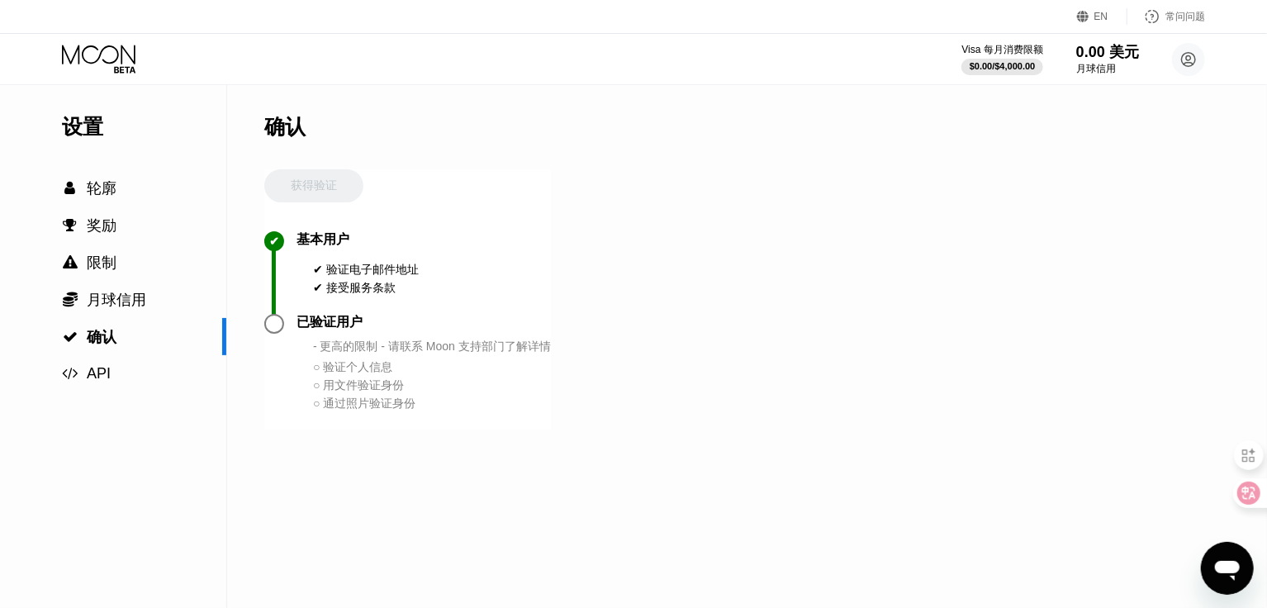
click at [302, 183] on div "获得验证" at bounding box center [313, 200] width 99 height 62
click at [274, 326] on div at bounding box center [274, 324] width 20 height 20
click at [283, 325] on div at bounding box center [274, 324] width 20 height 20
click at [1193, 65] on circle at bounding box center [1188, 59] width 33 height 33
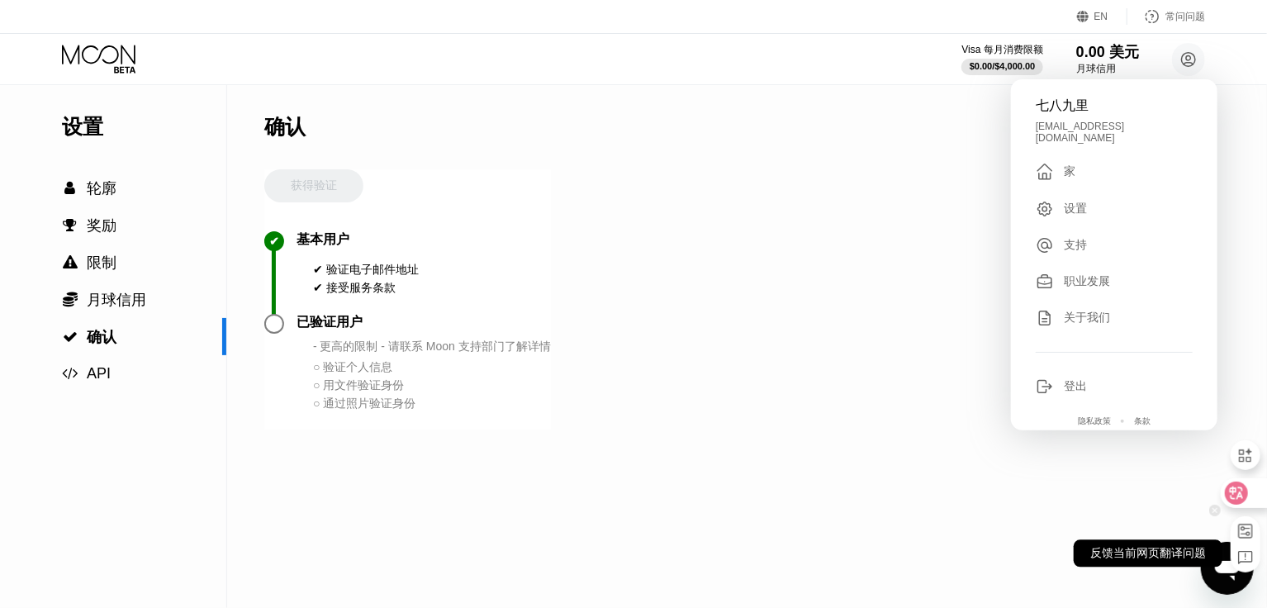
click at [1236, 559] on div at bounding box center [1246, 553] width 30 height 26
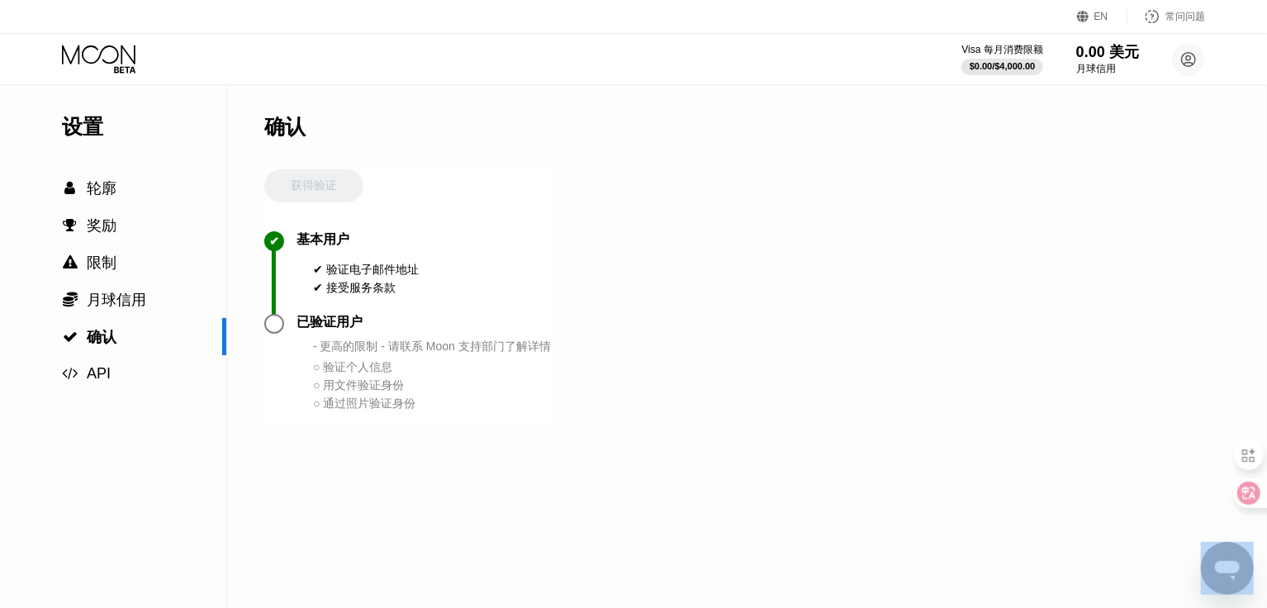
drag, startPoint x: 1235, startPoint y: 539, endPoint x: 1246, endPoint y: 459, distance: 80.9
click at [1244, 403] on html "EN 语言 英语 节省 常问问题 Visa 每月消费限额 $0.00 / $4,000.00 0.00 美元 月球信用 七八九里 advanturor@gma…" at bounding box center [633, 304] width 1267 height 608
drag, startPoint x: 1234, startPoint y: 489, endPoint x: 1196, endPoint y: 347, distance: 147.1
click at [1223, 446] on icon at bounding box center [1234, 457] width 23 height 23
click at [1115, 490] on div "设置  轮廓  奖励  限制  月球信用  确认  API 确认 获得验证 ✔ 基本用户 ✔ 验证电子邮件地址 ✔ 接受服务条款 已验证用户 - …" at bounding box center [633, 346] width 1267 height 524
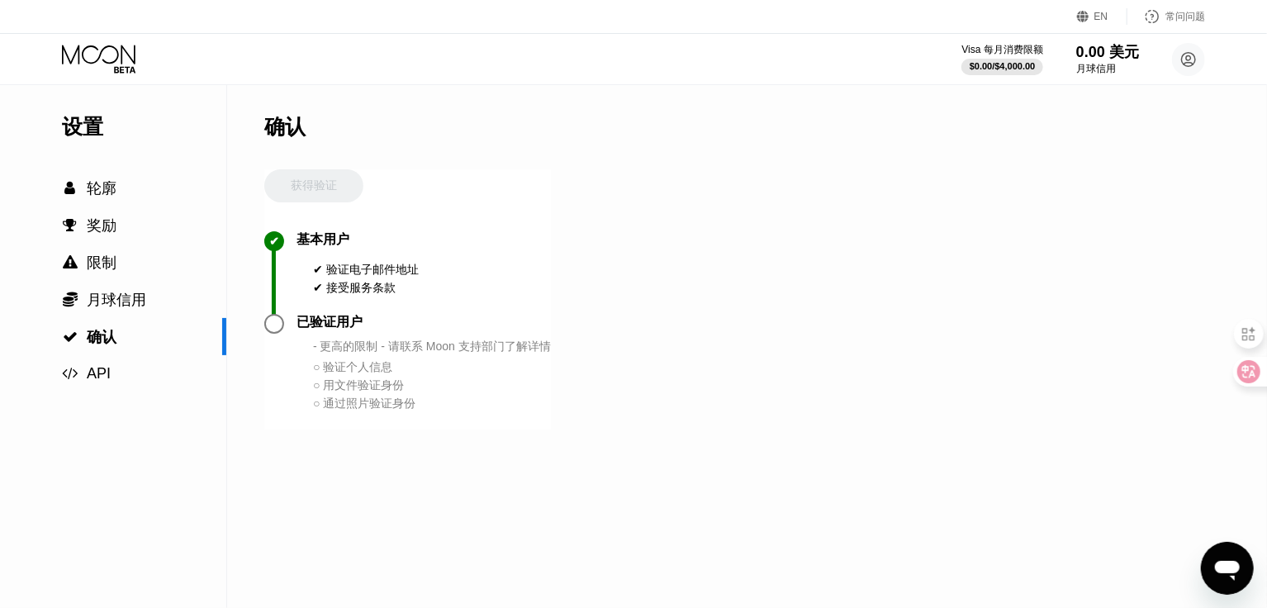
click at [1234, 565] on icon "打开消息传送窗口" at bounding box center [1226, 570] width 25 height 20
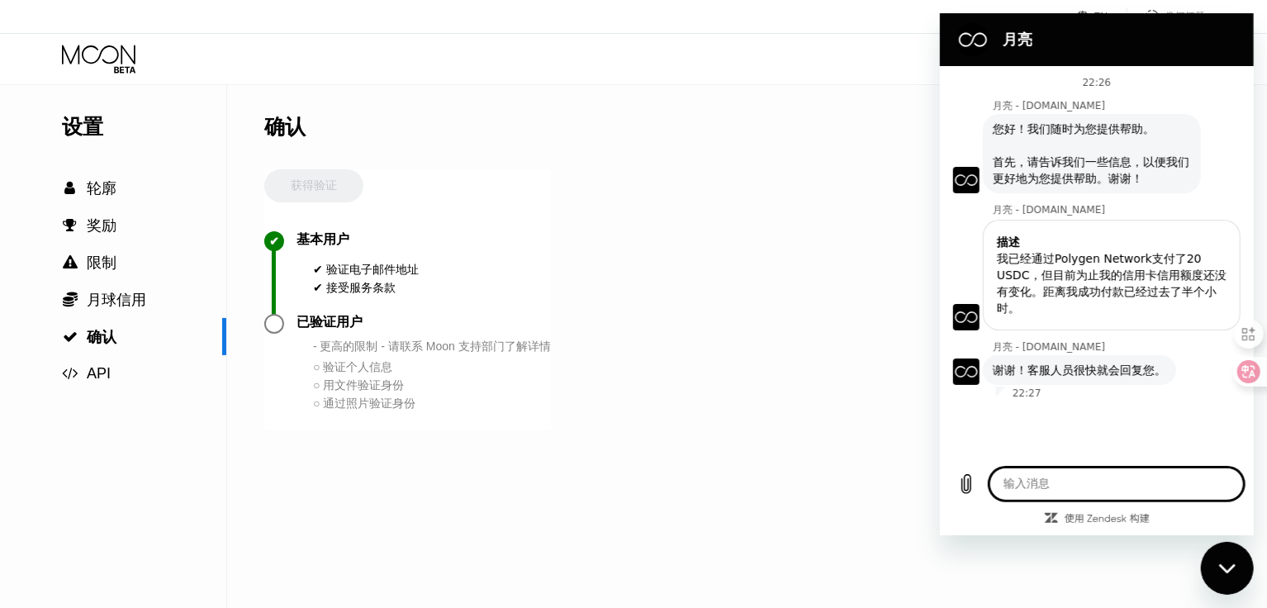
click at [839, 192] on div "设置  轮廓  奖励  限制  月球信用  确认  API 确认 获得验证 ✔ 基本用户 ✔ 验证电子邮件地址 ✔ 接受服务条款 已验证用户 - …" at bounding box center [633, 346] width 1267 height 524
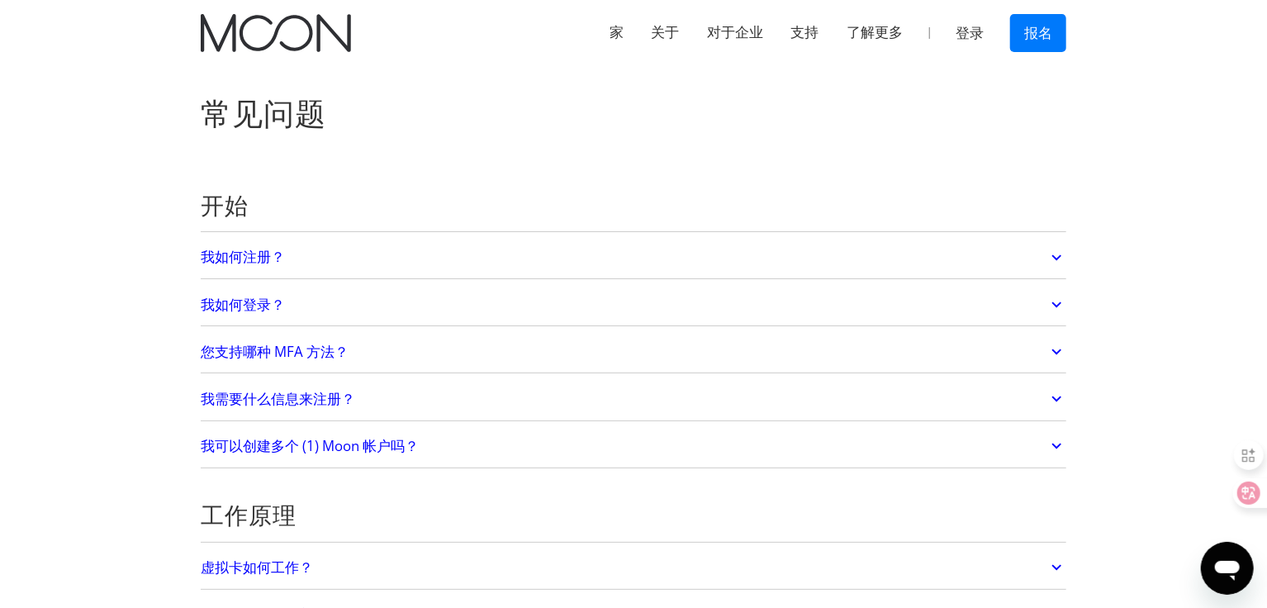
click at [387, 400] on link "我需要什么信息来注册？" at bounding box center [634, 399] width 866 height 35
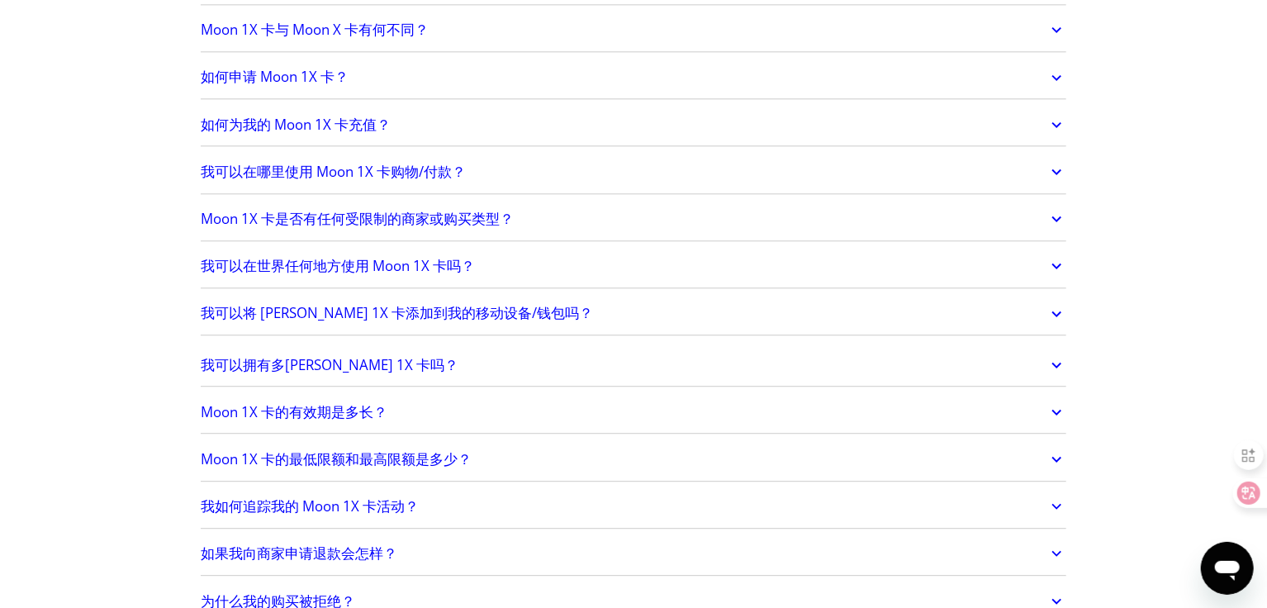
scroll to position [1734, 0]
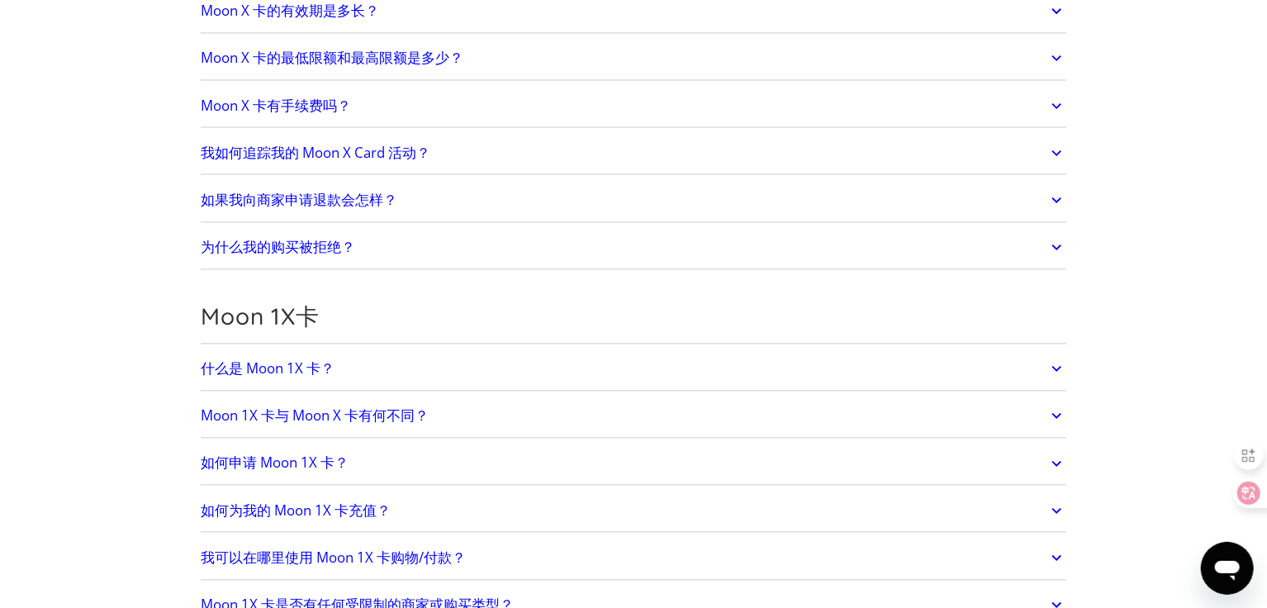
click at [398, 231] on link "为什么我的购买被拒绝？" at bounding box center [634, 247] width 866 height 35
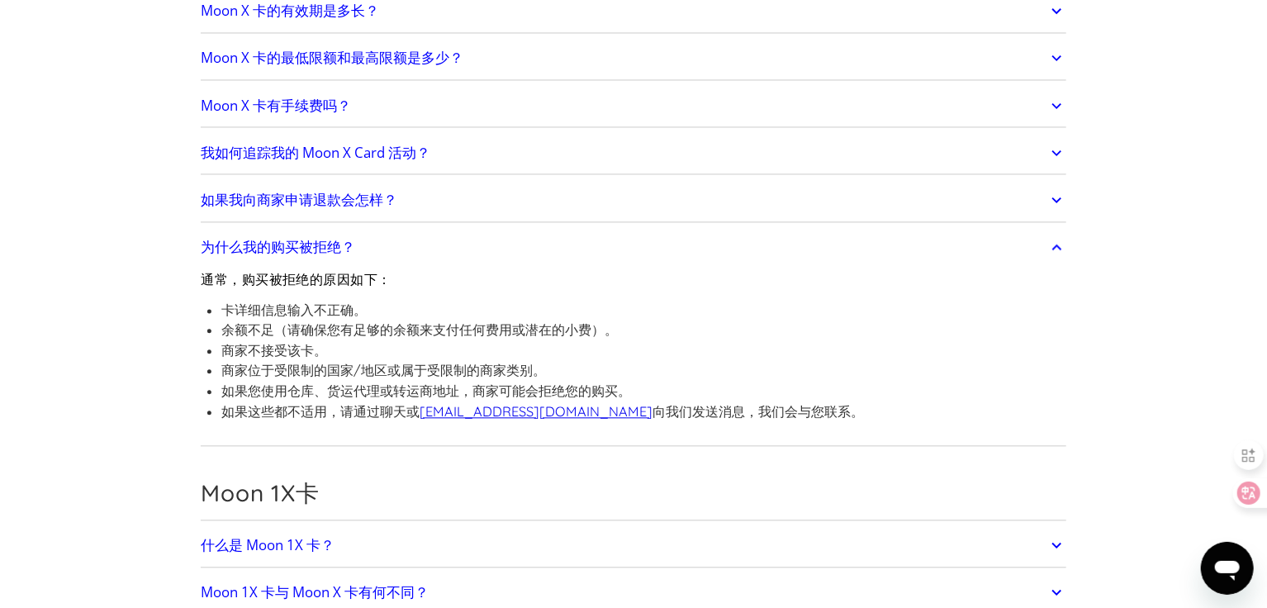
click at [398, 231] on link "为什么我的购买被拒绝？" at bounding box center [634, 247] width 866 height 35
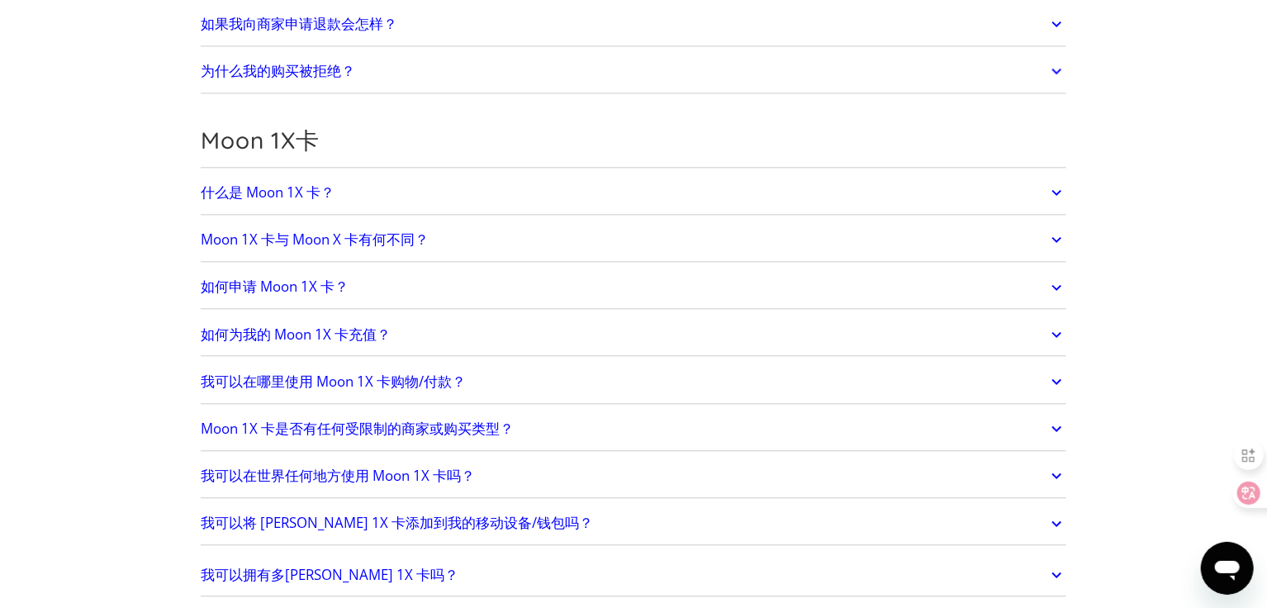
scroll to position [1927, 0]
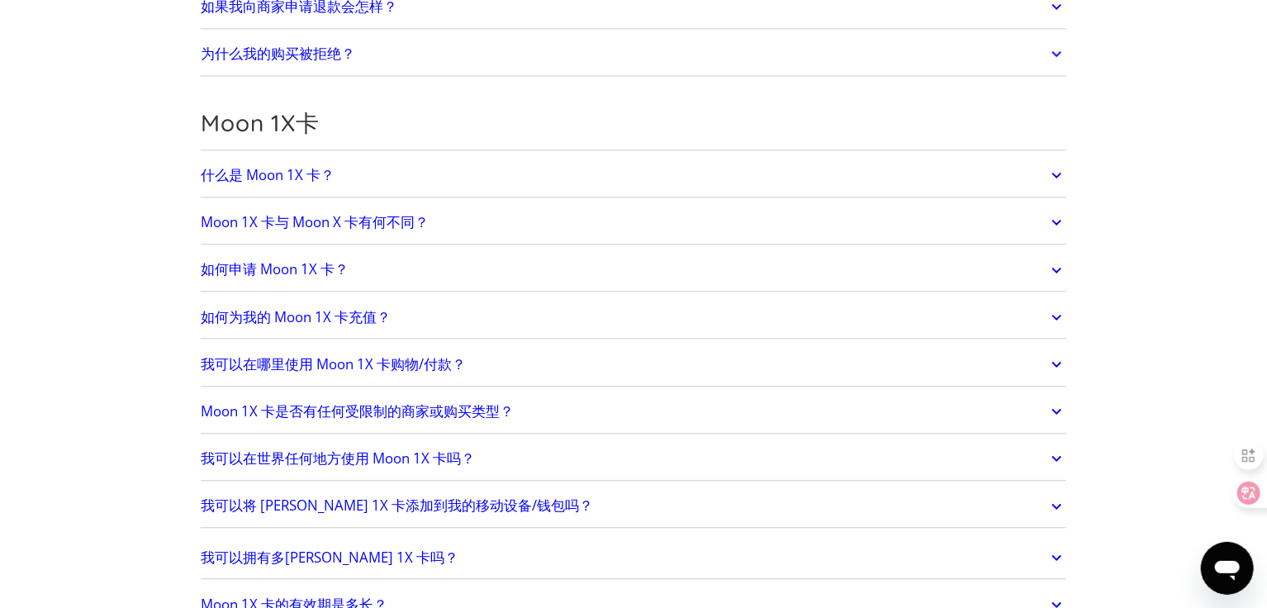
click at [430, 311] on link "如何为我的 Moon 1X 卡充值？" at bounding box center [634, 317] width 866 height 35
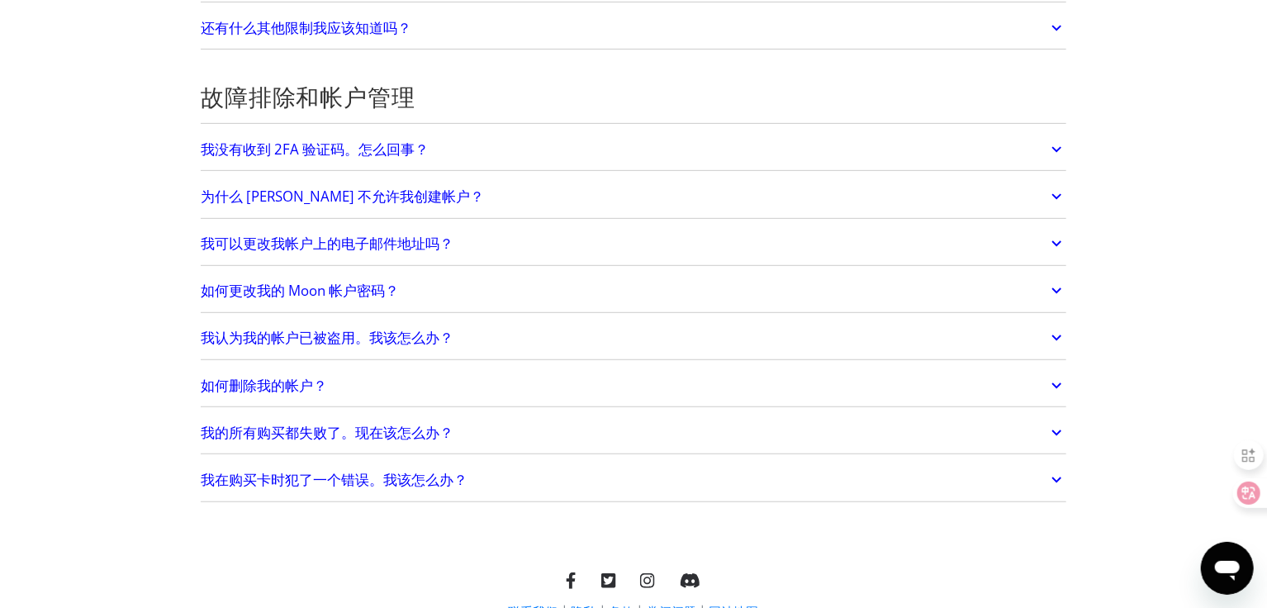
scroll to position [3733, 0]
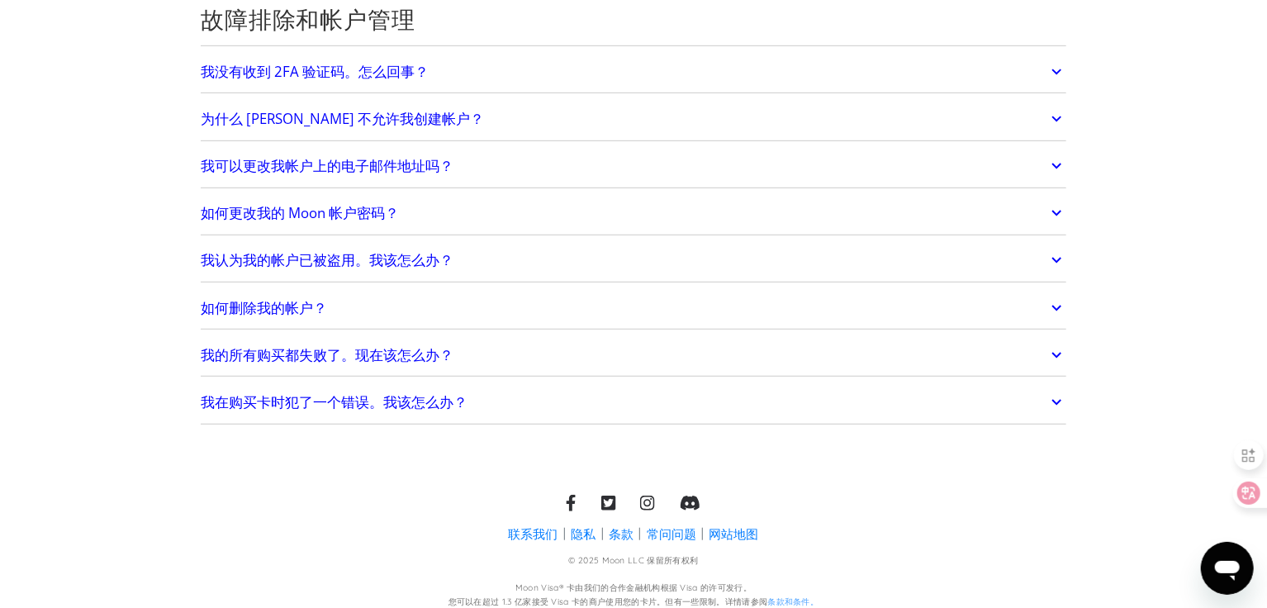
click at [554, 385] on link "我在购买卡时犯了一个错误。我该怎么办？" at bounding box center [634, 402] width 866 height 35
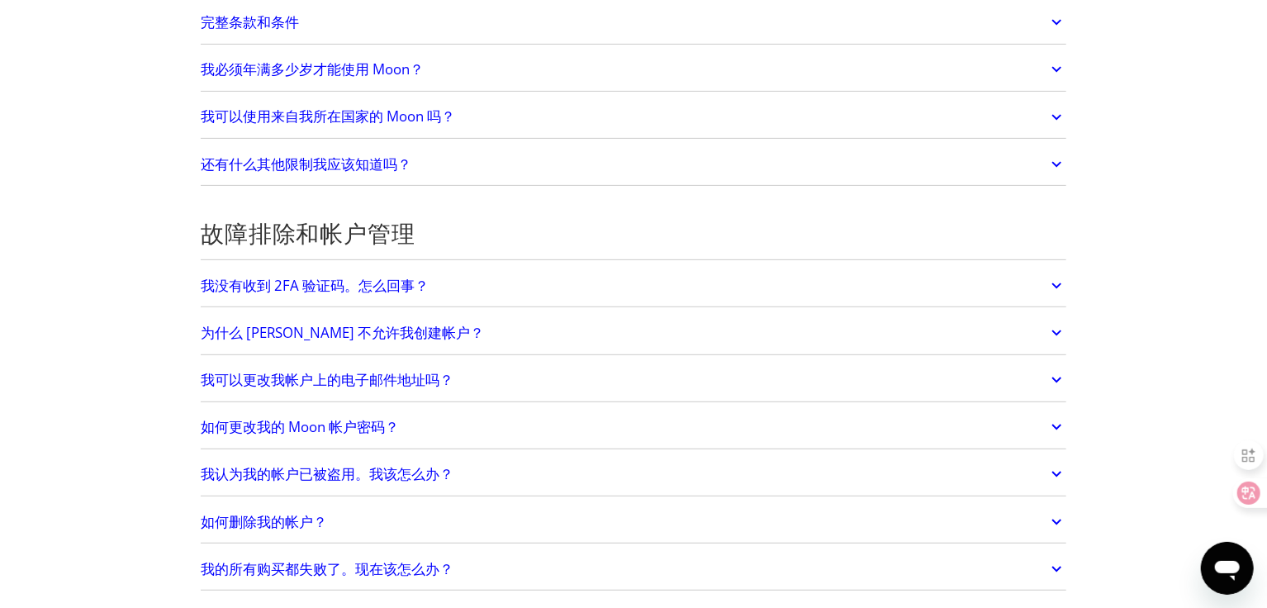
scroll to position [3540, 0]
